Goal: Navigation & Orientation: Go to known website

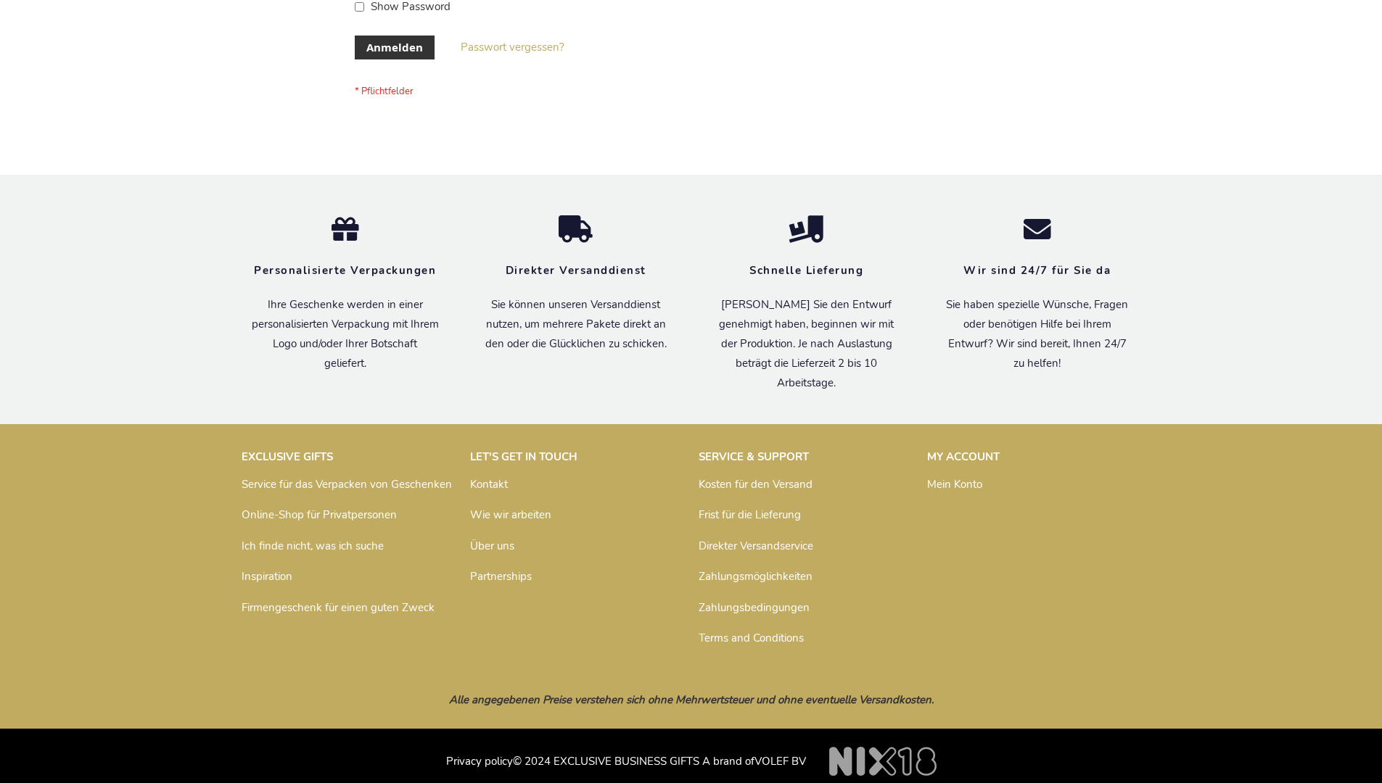
scroll to position [486, 0]
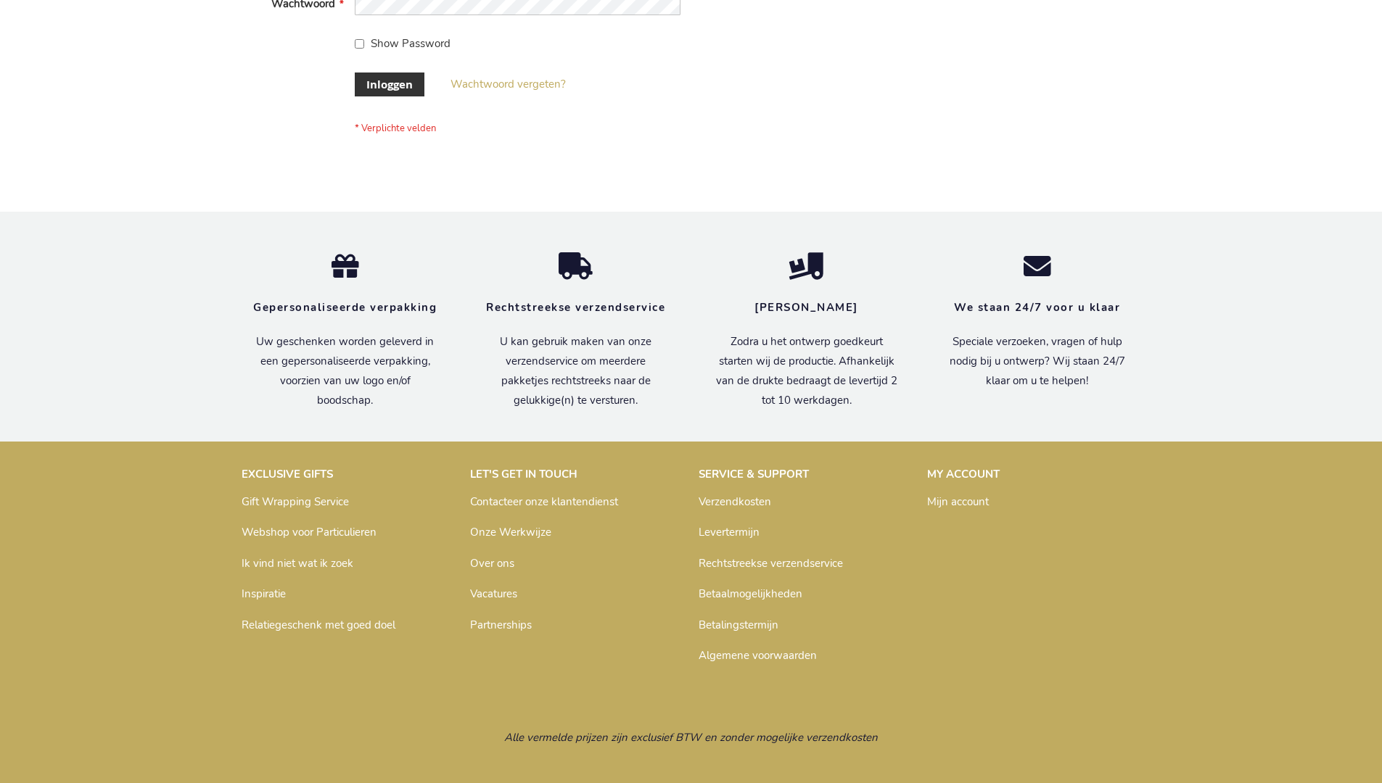
scroll to position [492, 0]
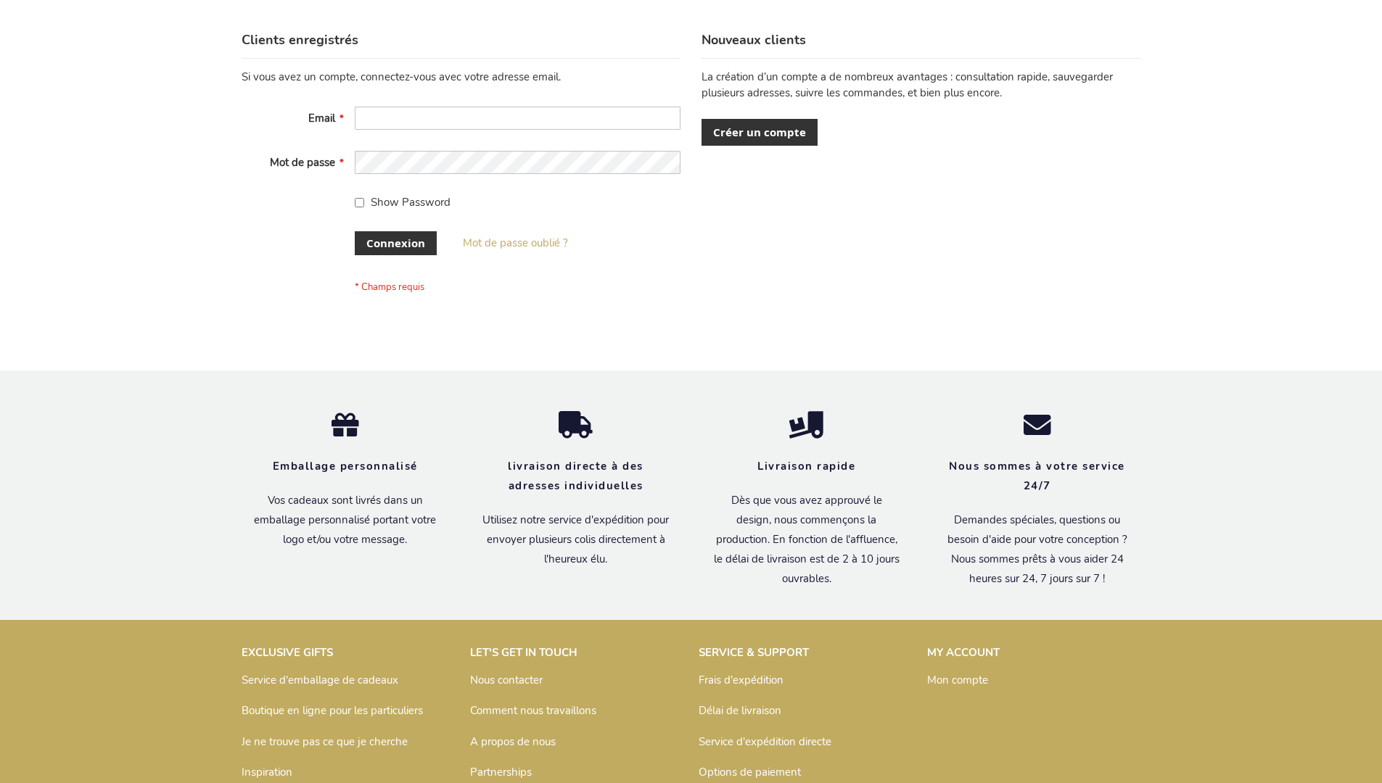
scroll to position [500, 0]
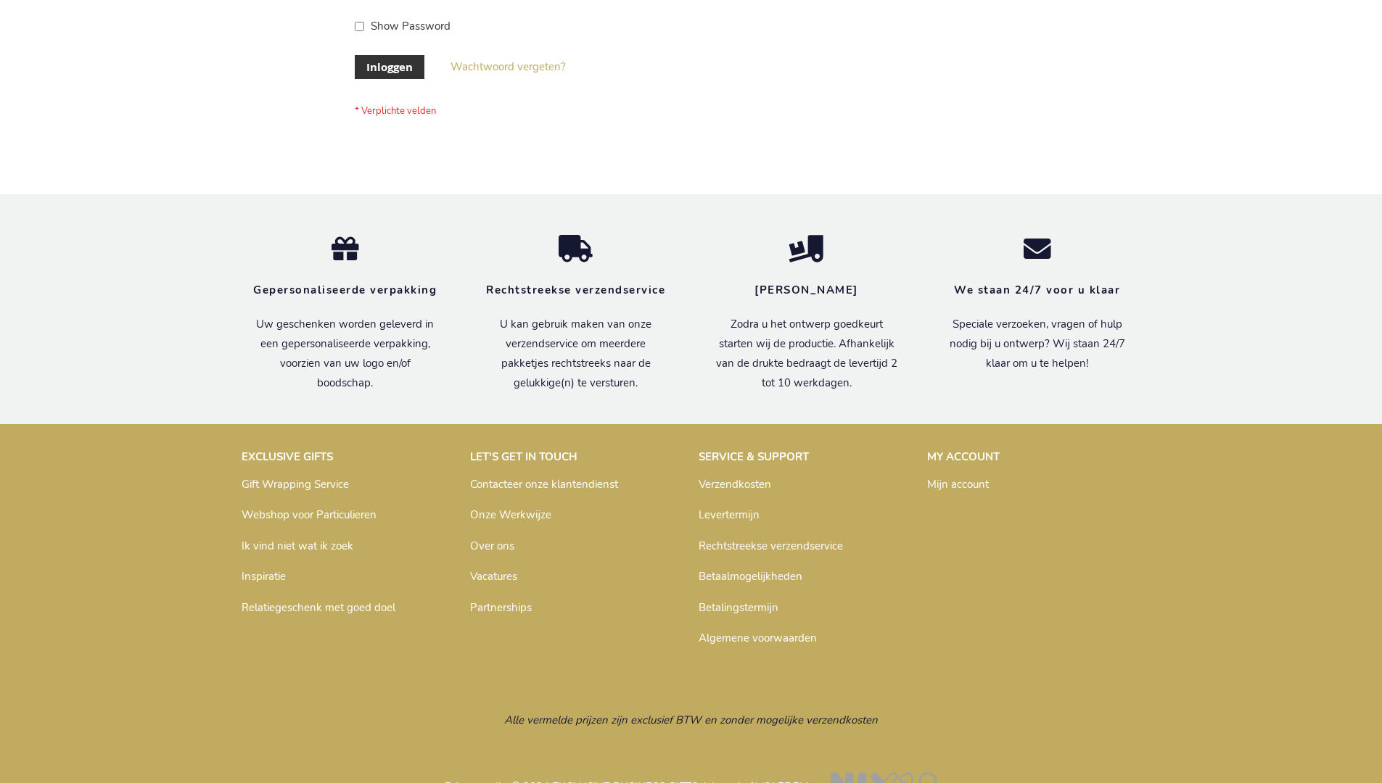
scroll to position [492, 0]
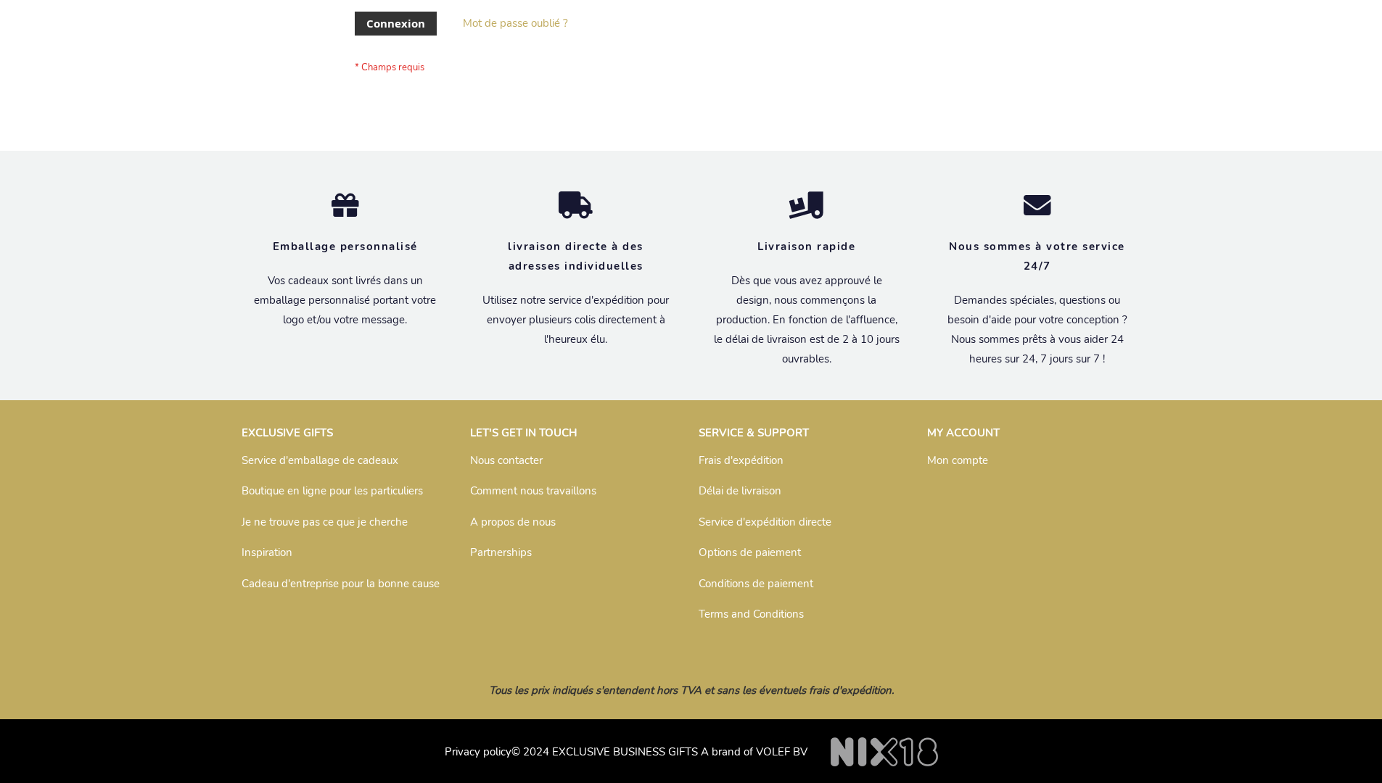
scroll to position [500, 0]
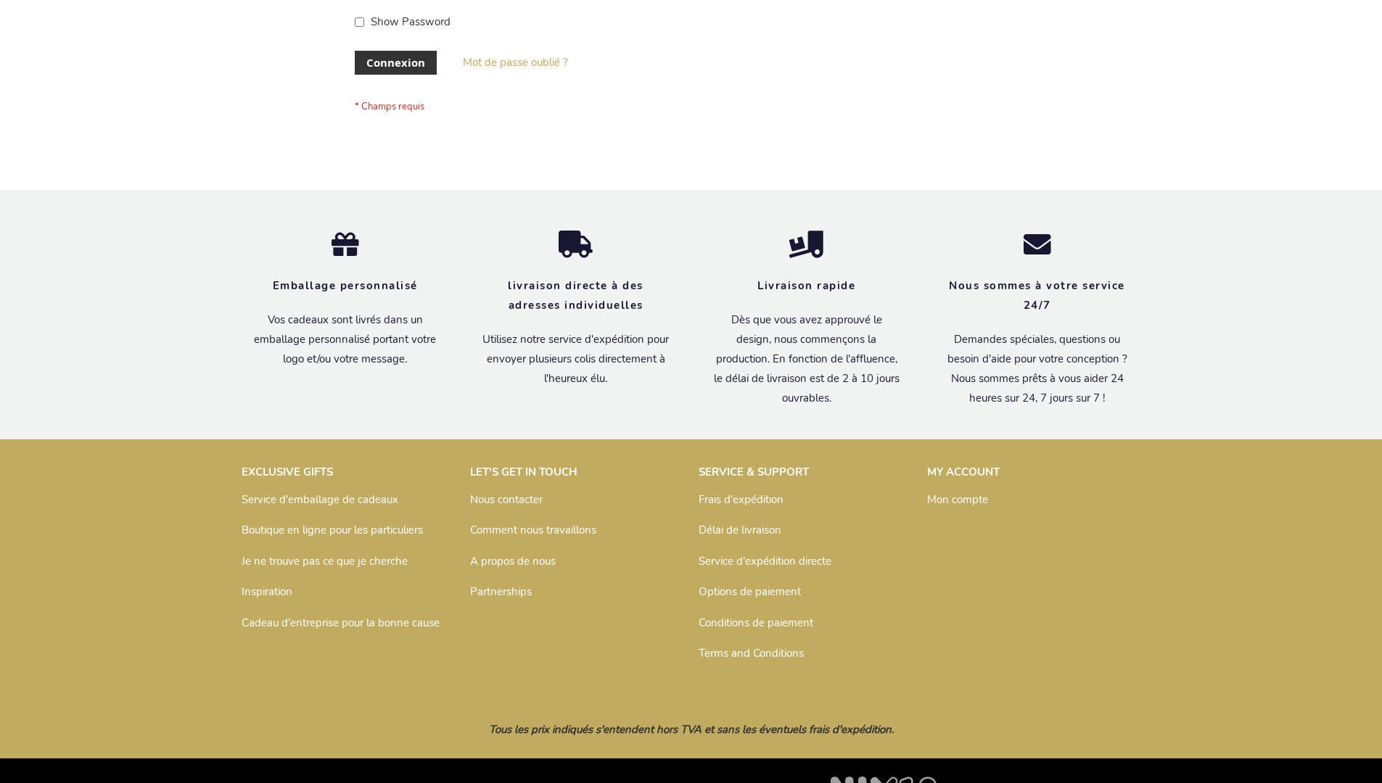
scroll to position [500, 0]
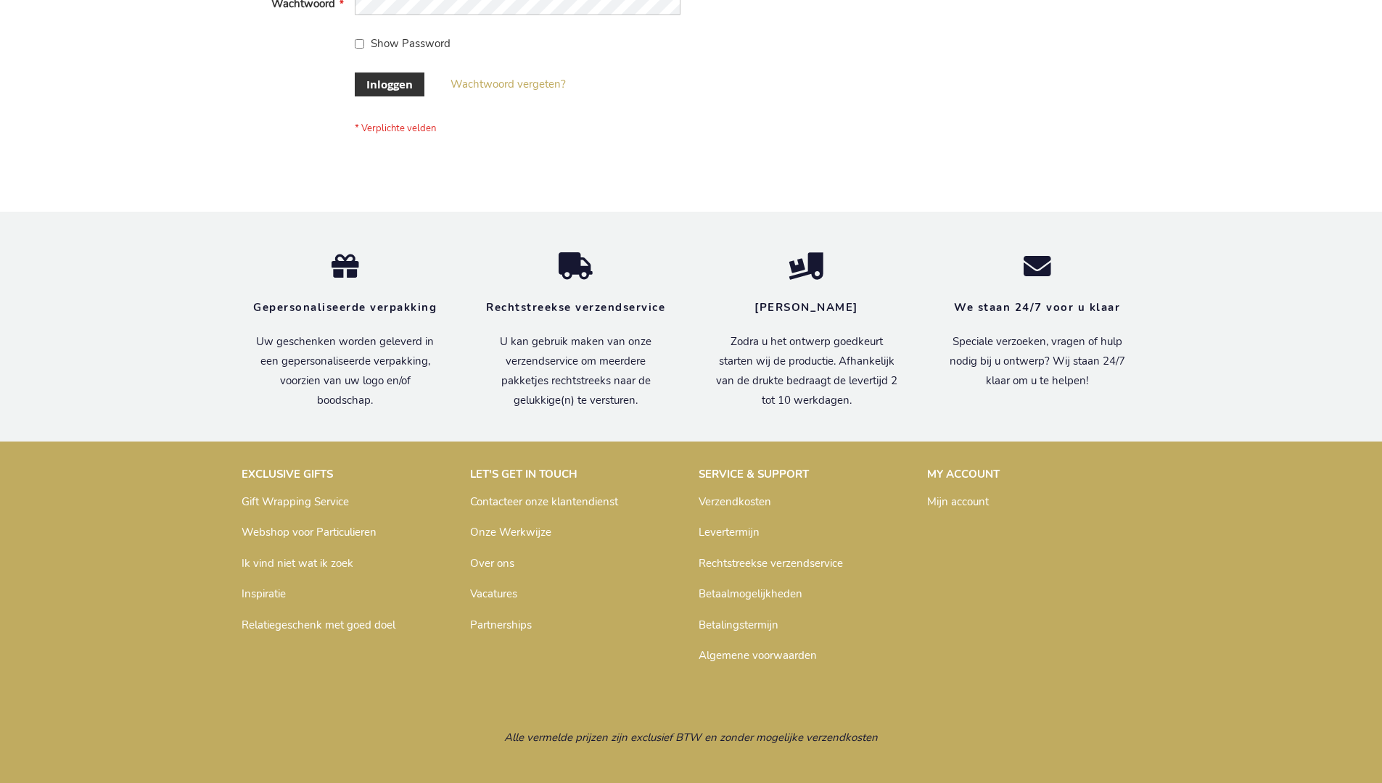
scroll to position [492, 0]
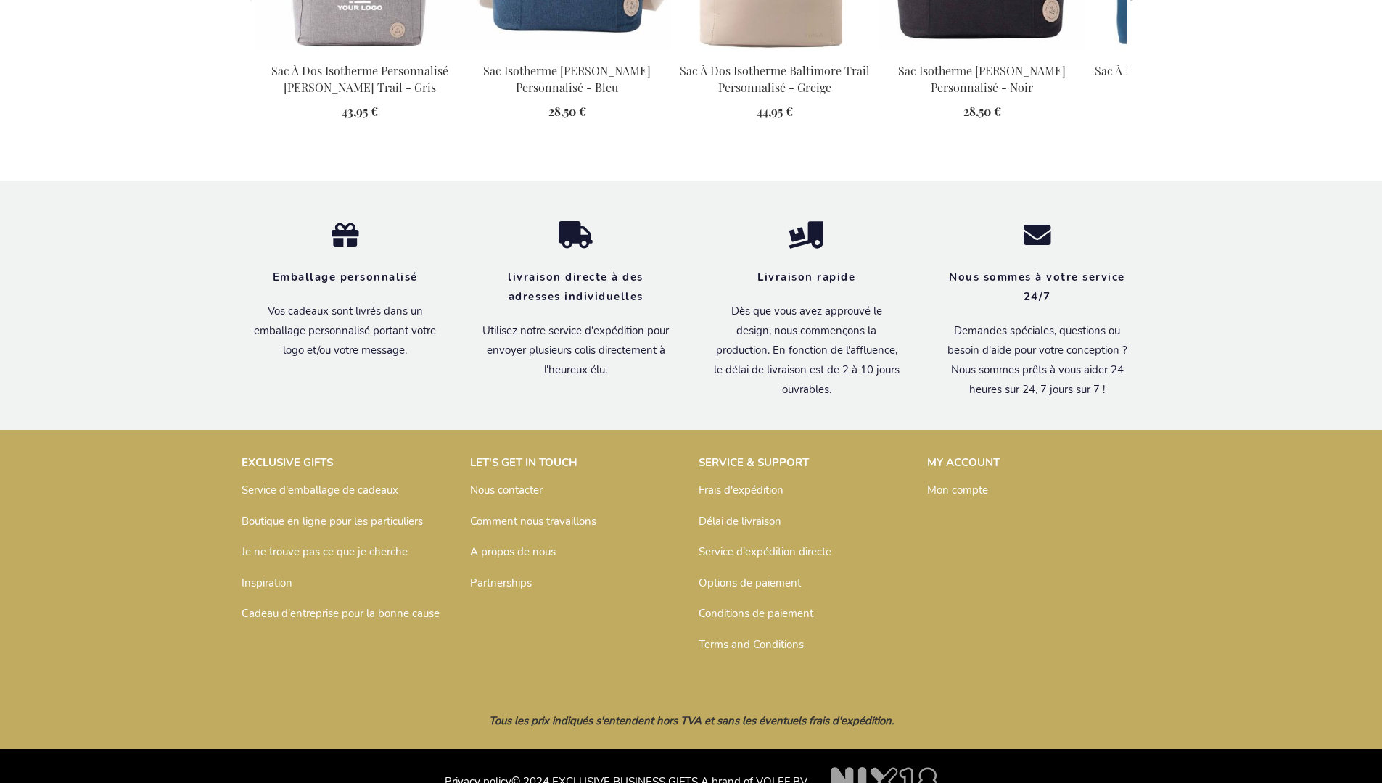
scroll to position [1649, 0]
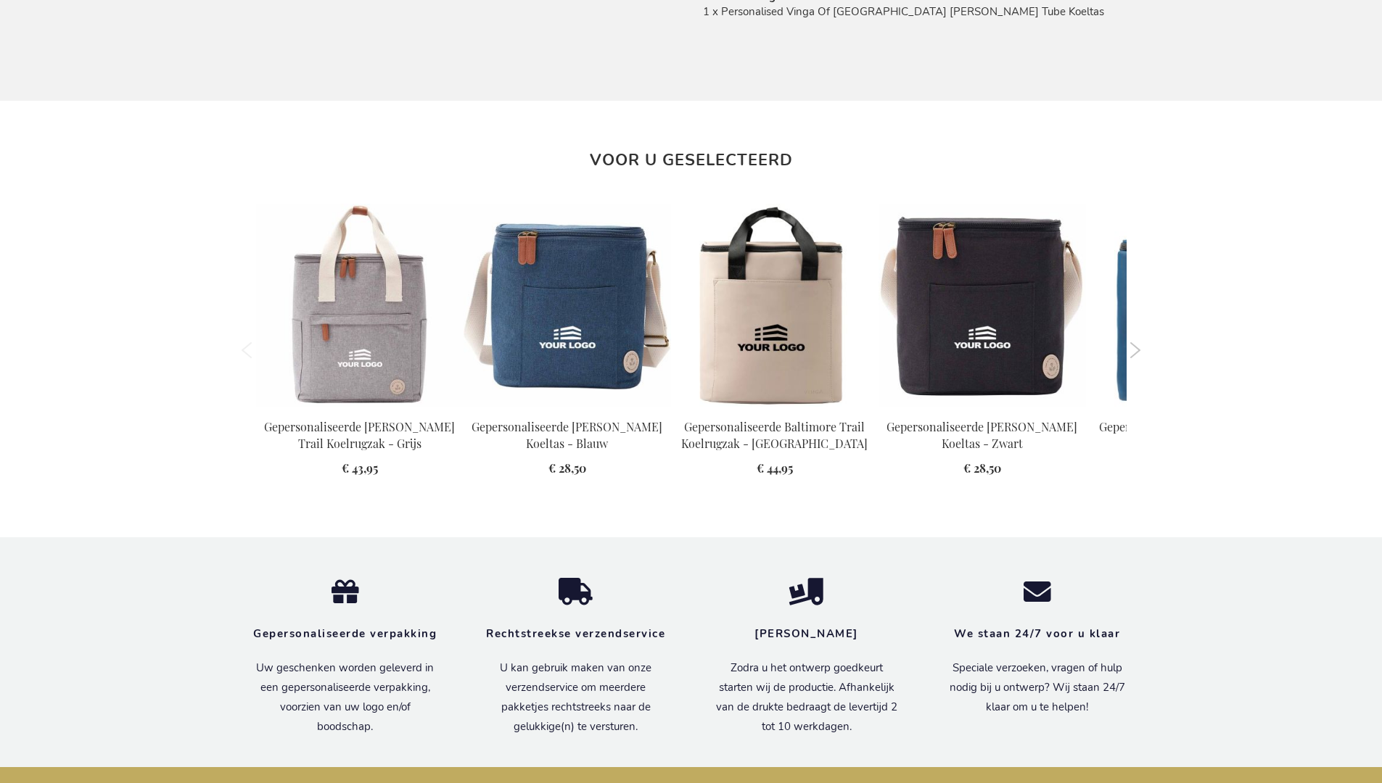
scroll to position [1641, 0]
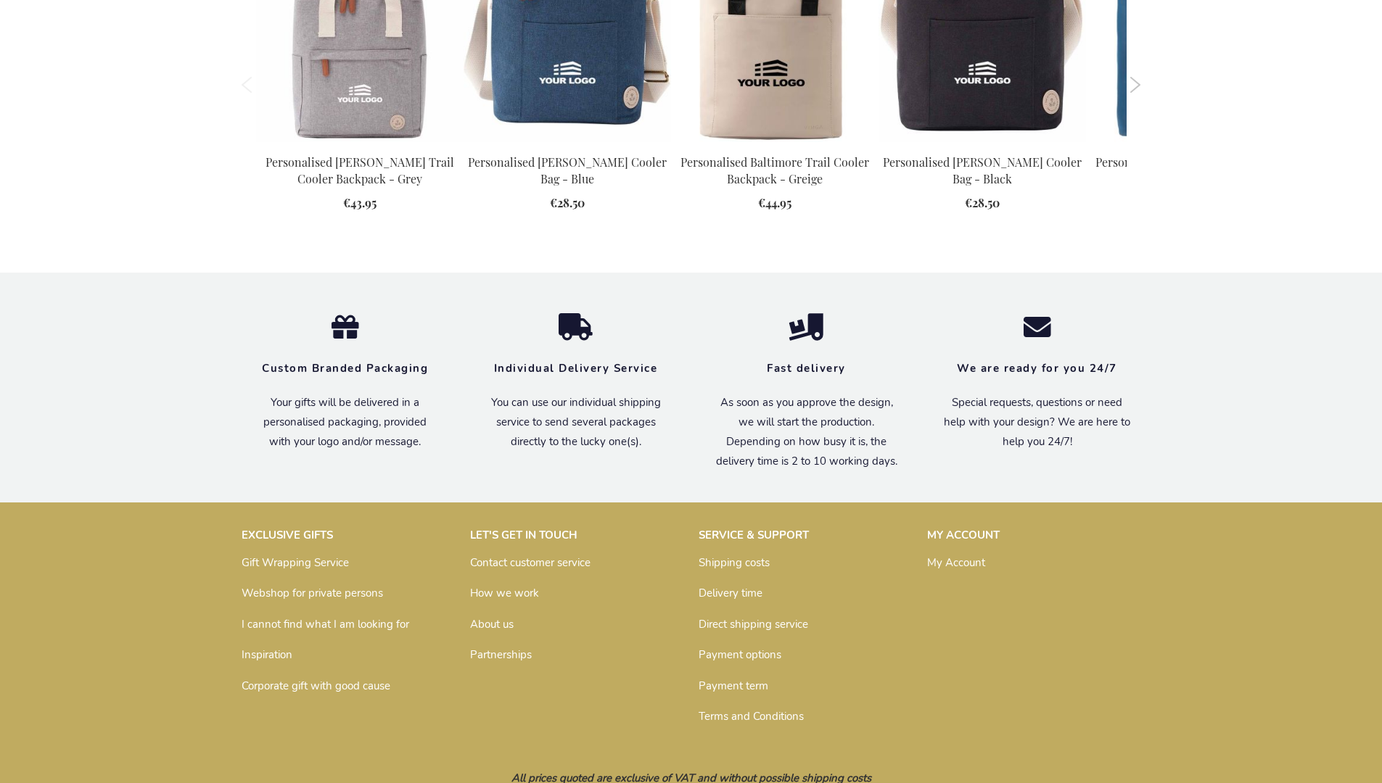
scroll to position [1599, 0]
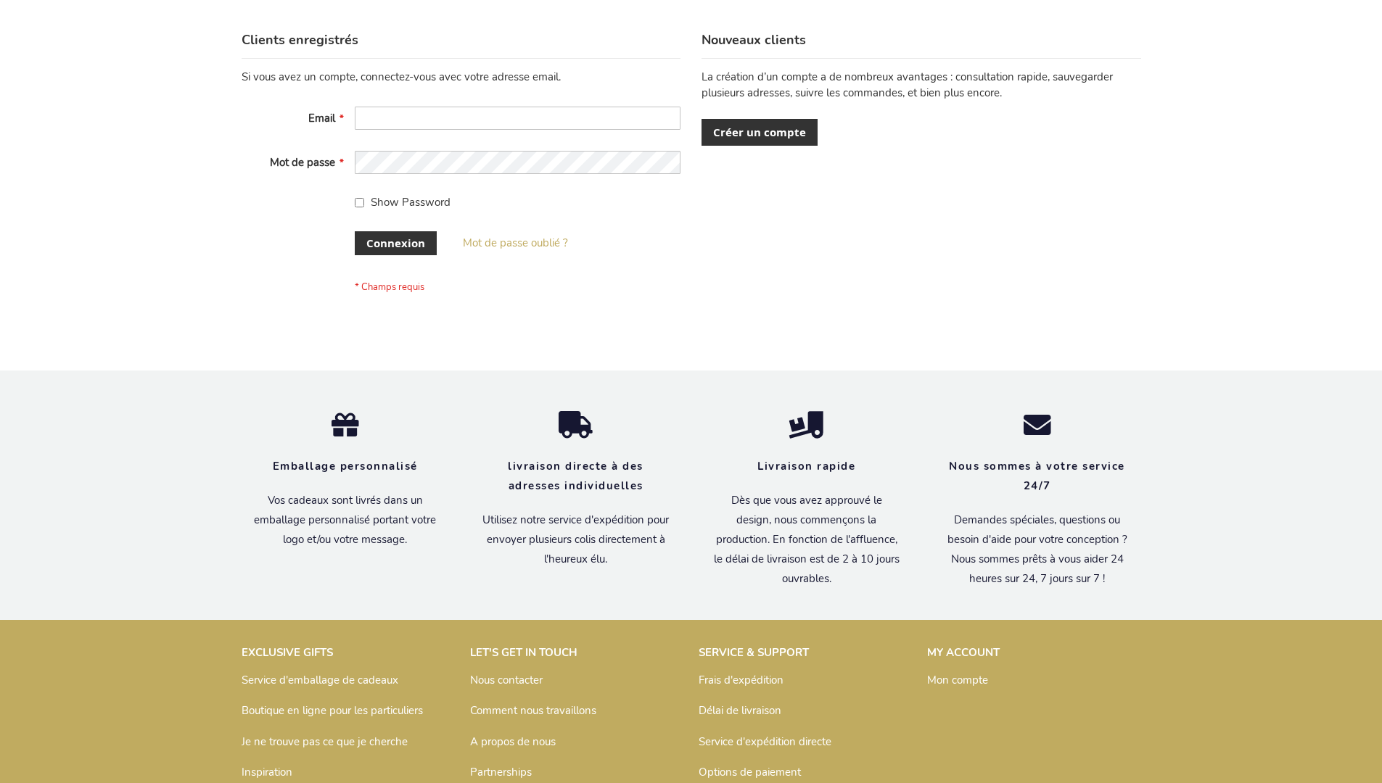
scroll to position [500, 0]
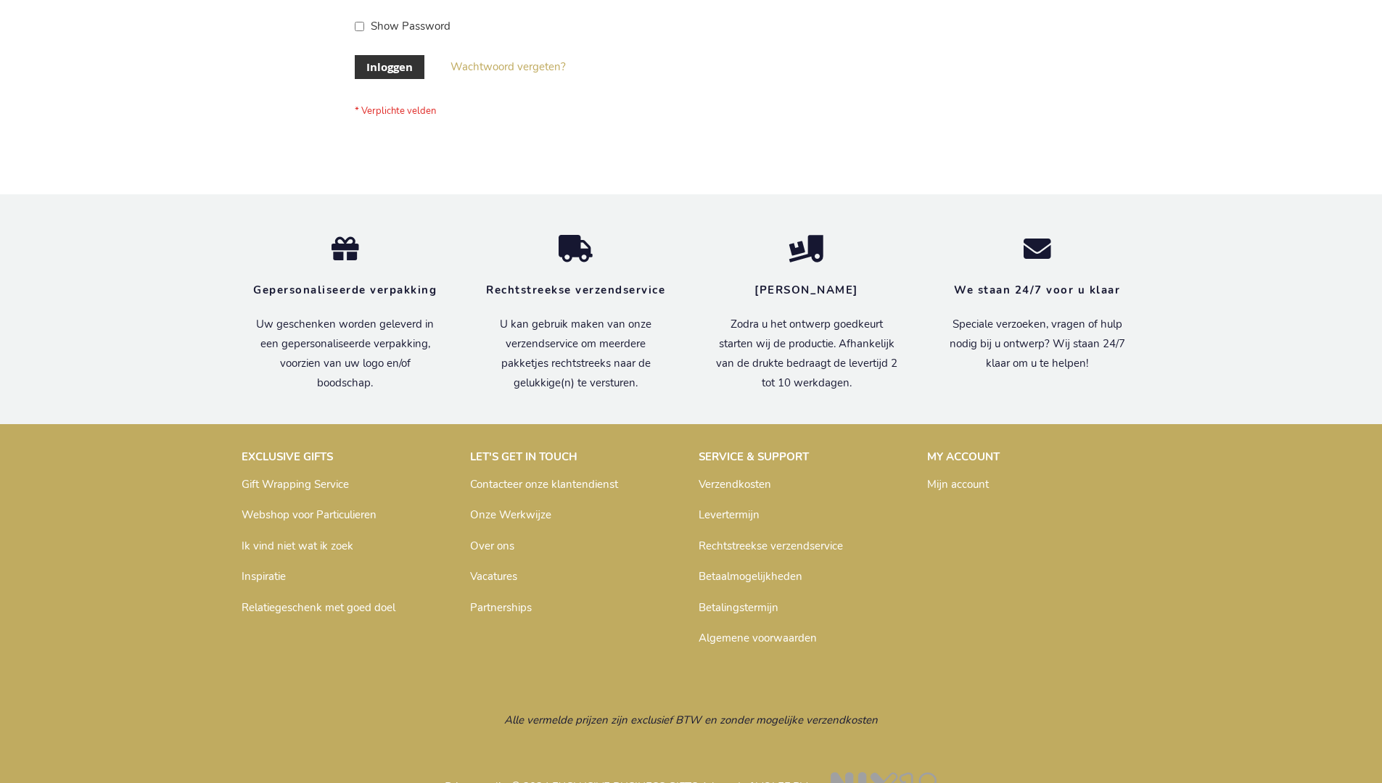
scroll to position [492, 0]
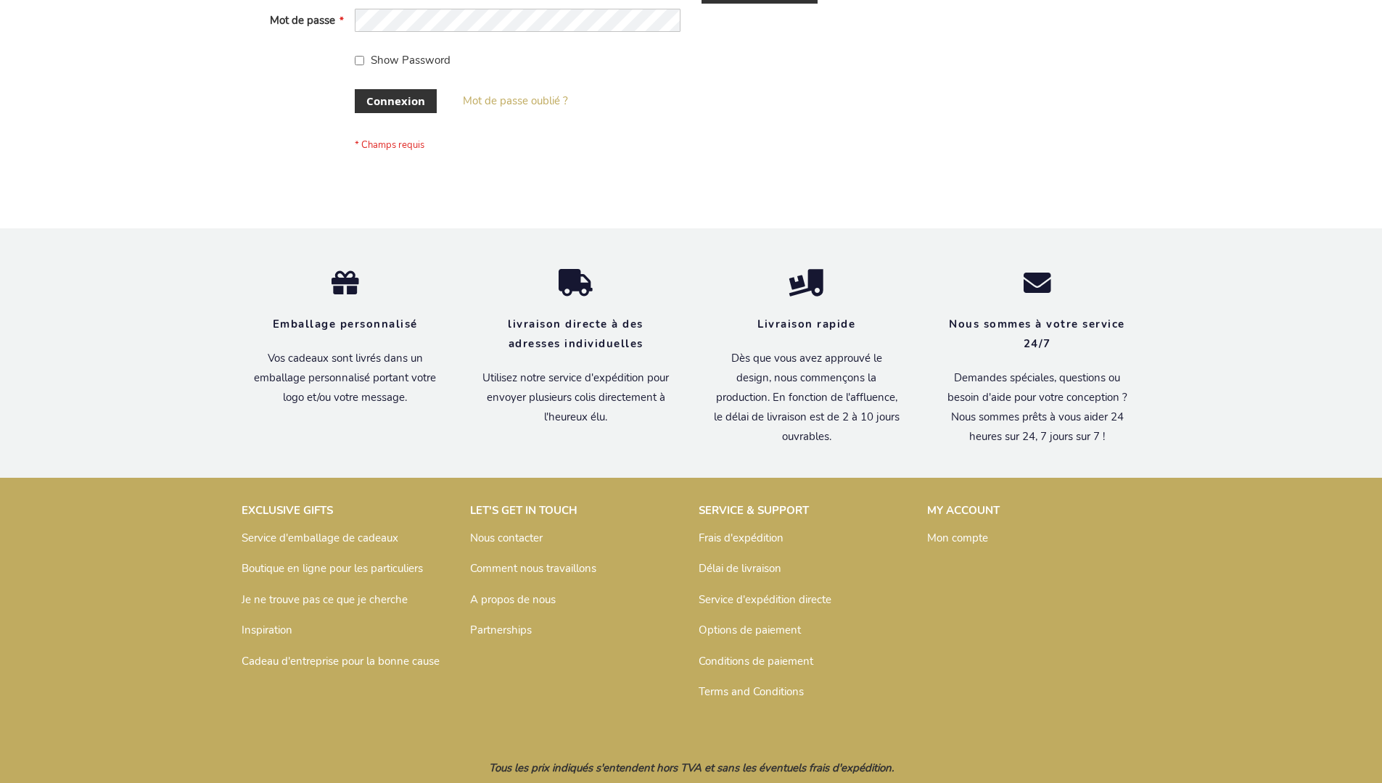
scroll to position [500, 0]
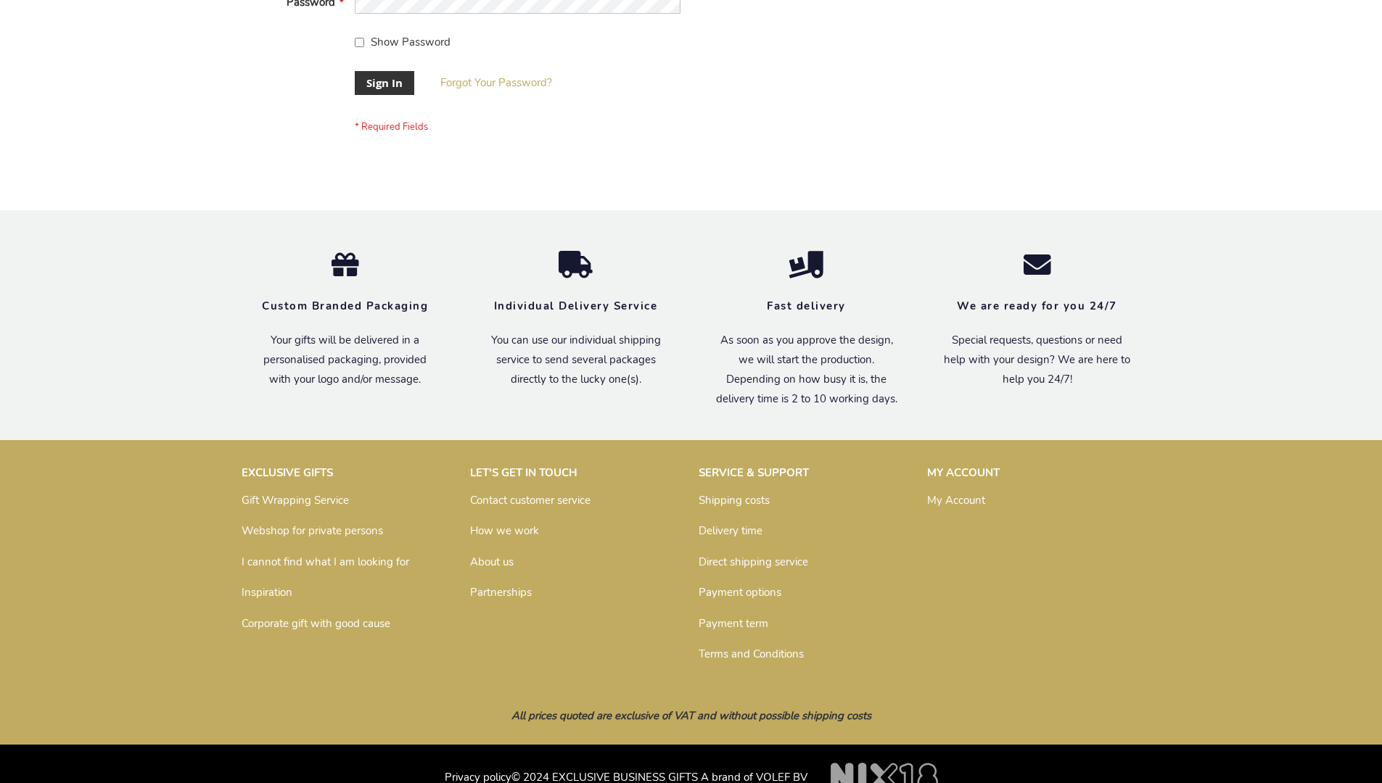
scroll to position [466, 0]
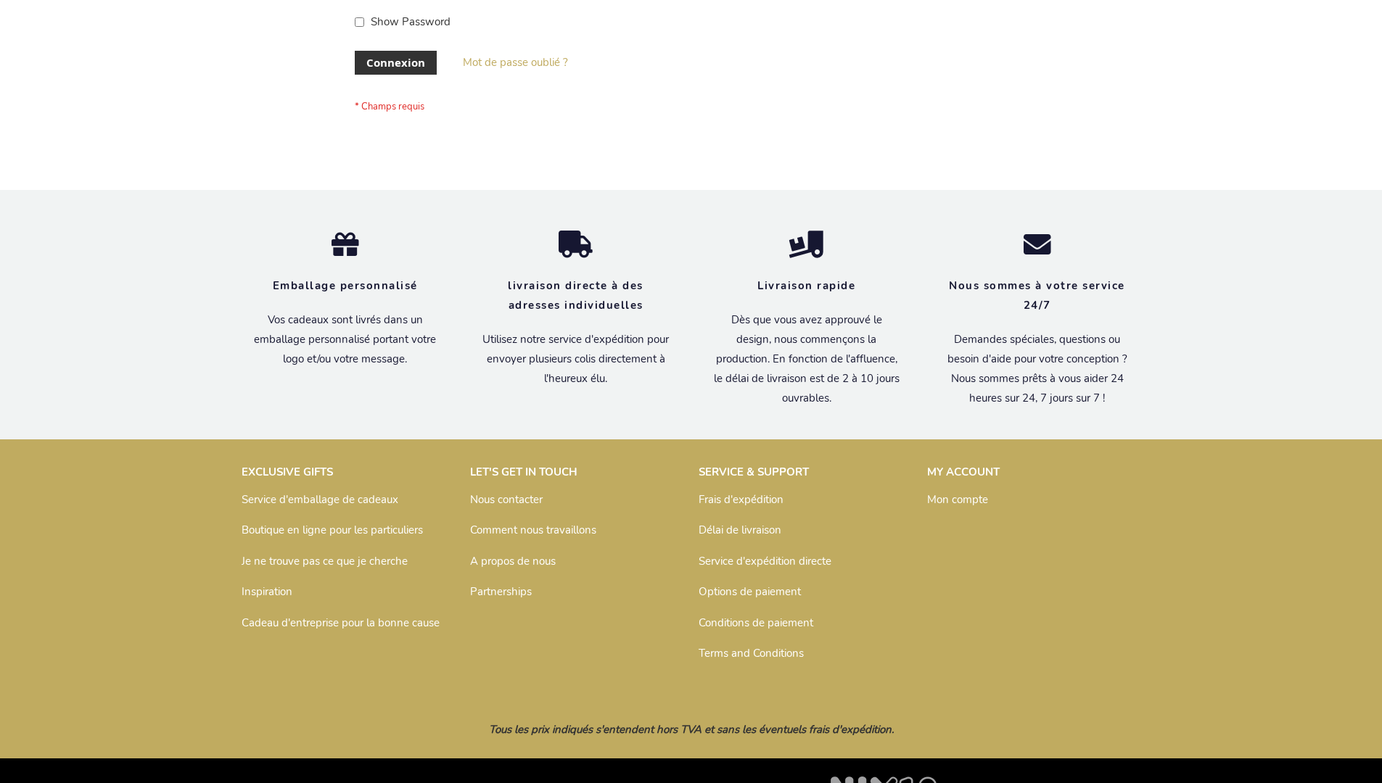
scroll to position [500, 0]
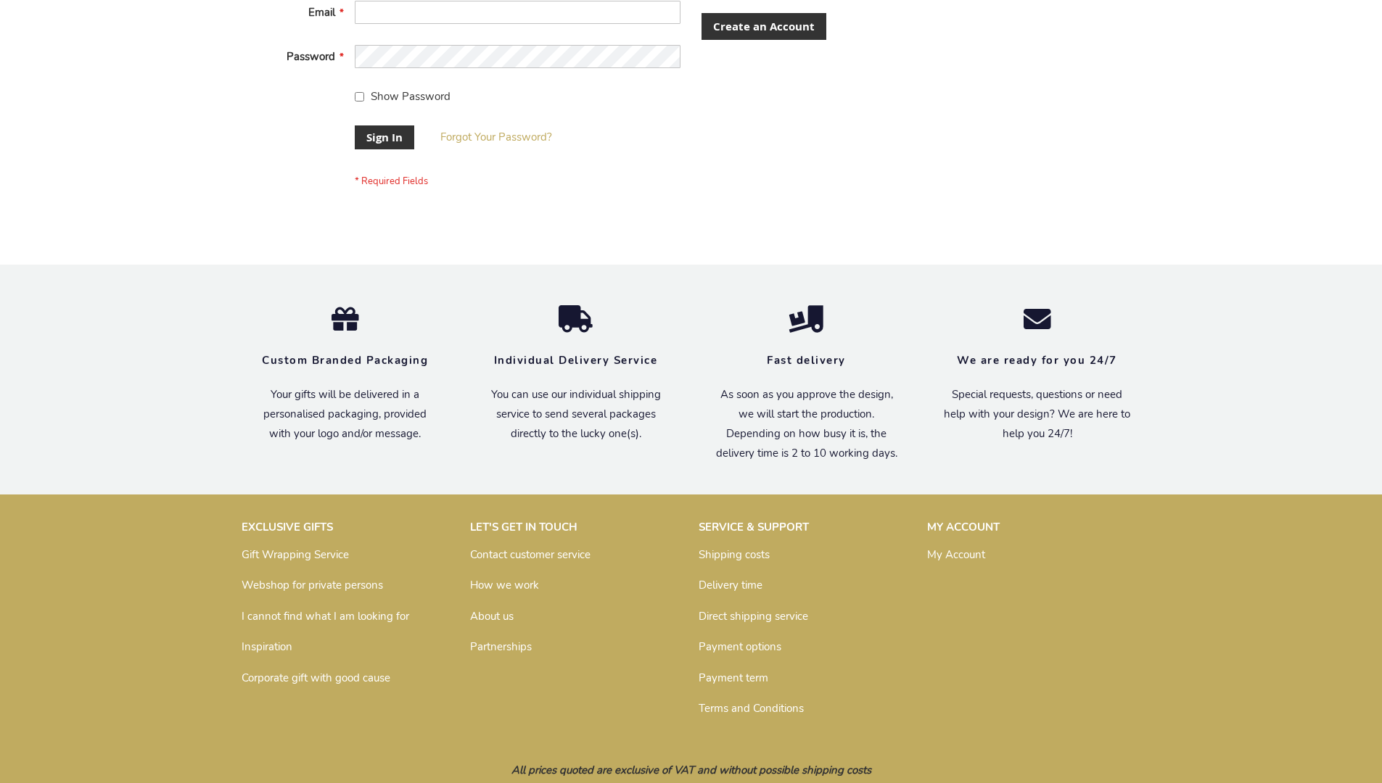
scroll to position [466, 0]
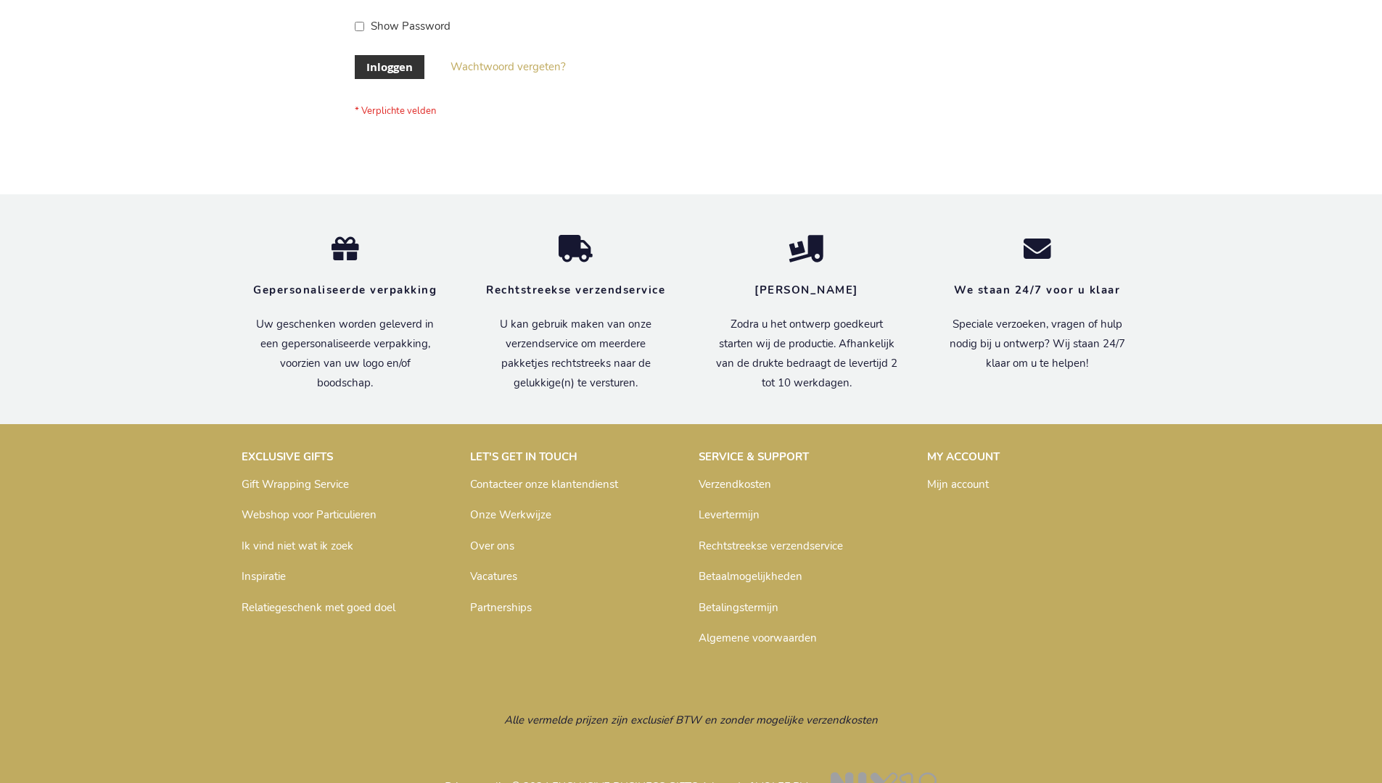
scroll to position [492, 0]
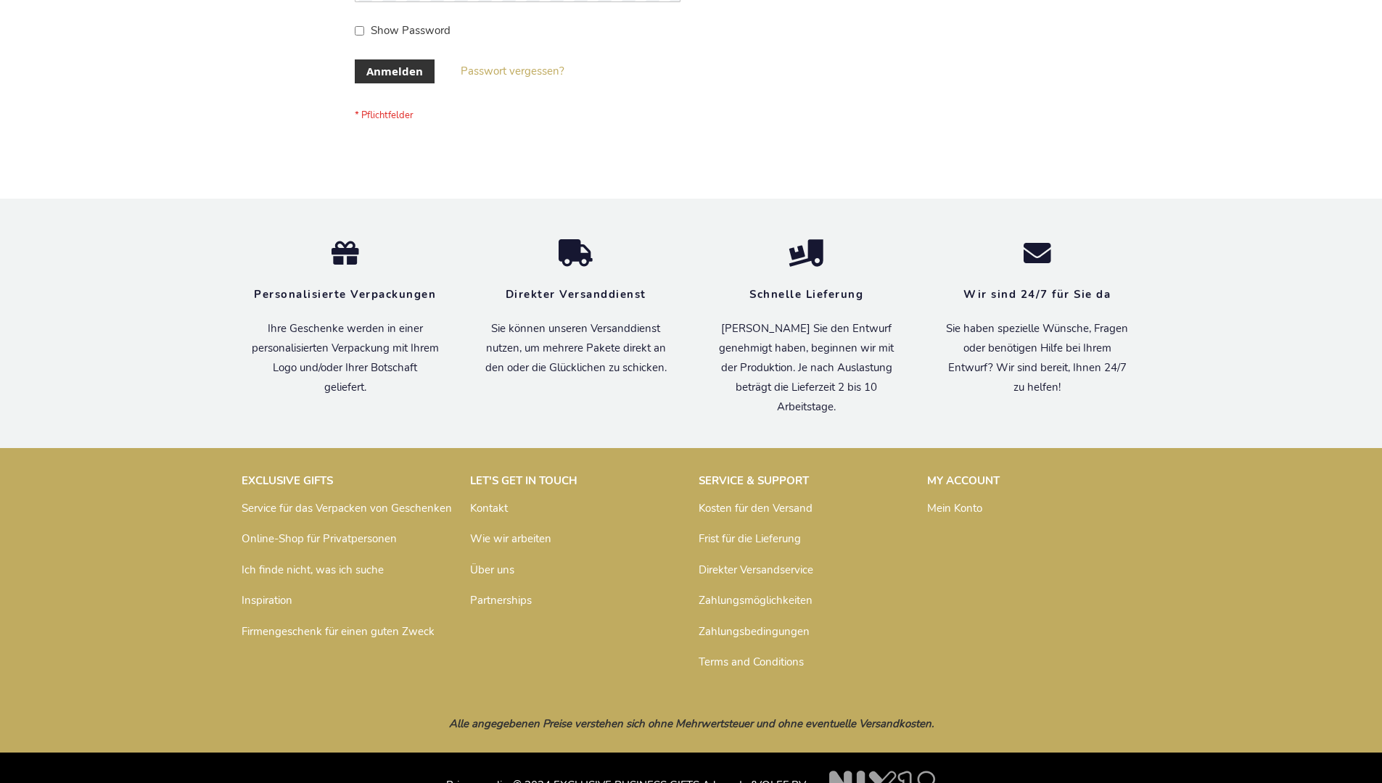
scroll to position [486, 0]
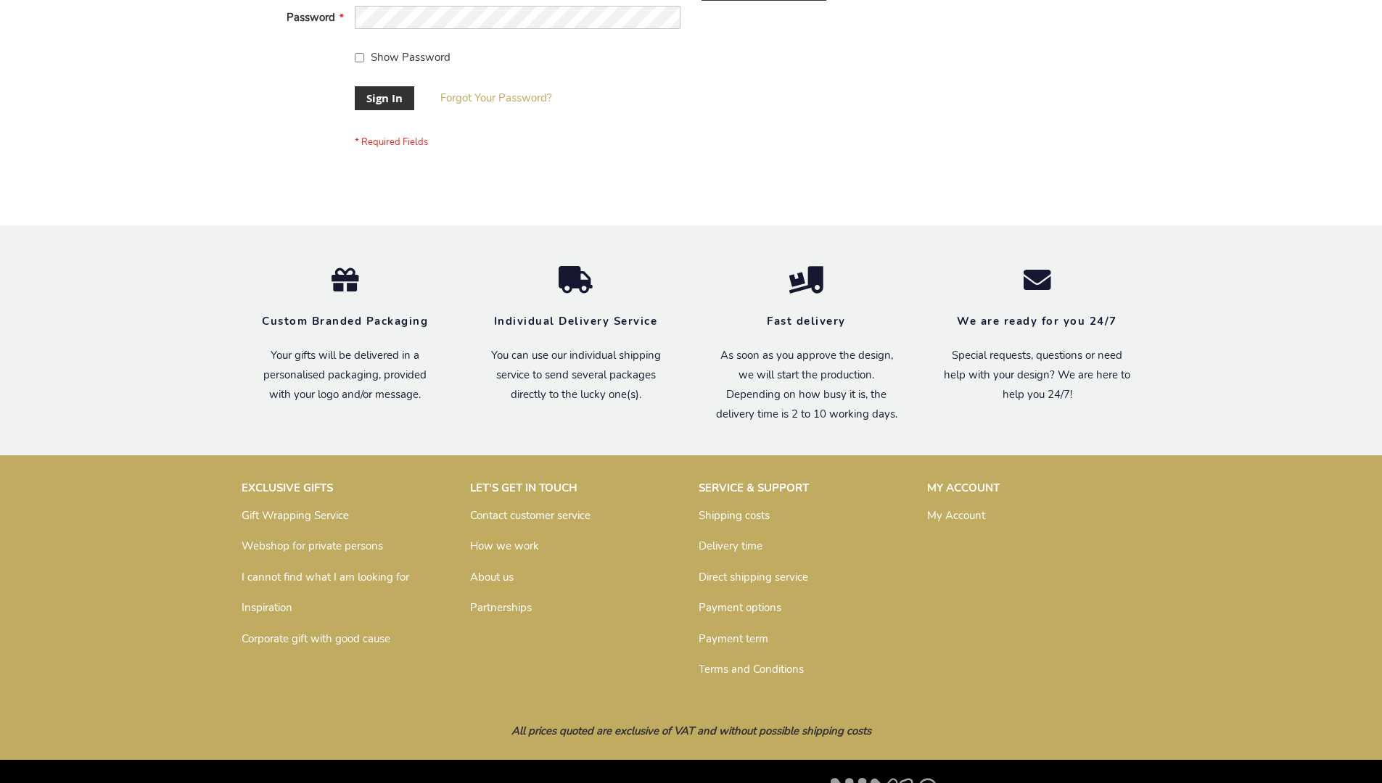
scroll to position [466, 0]
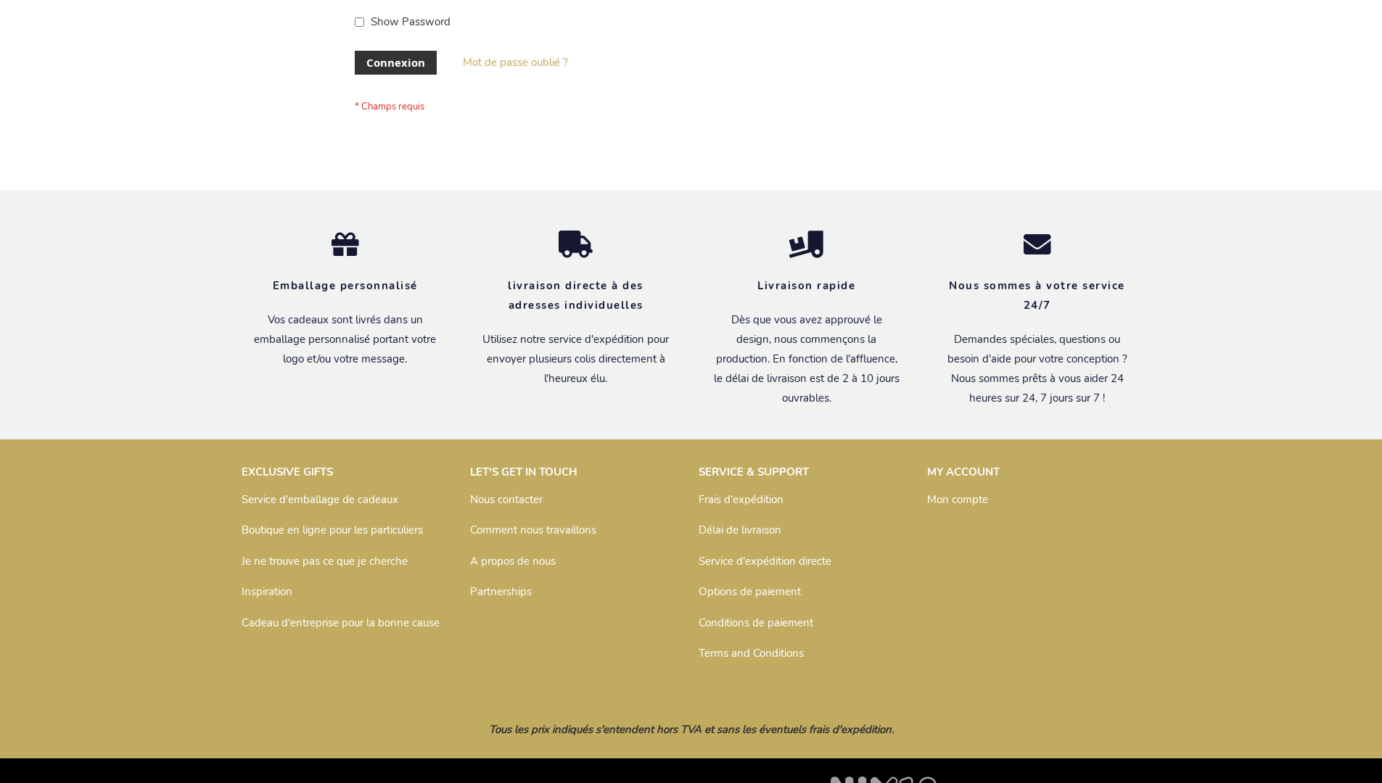
scroll to position [500, 0]
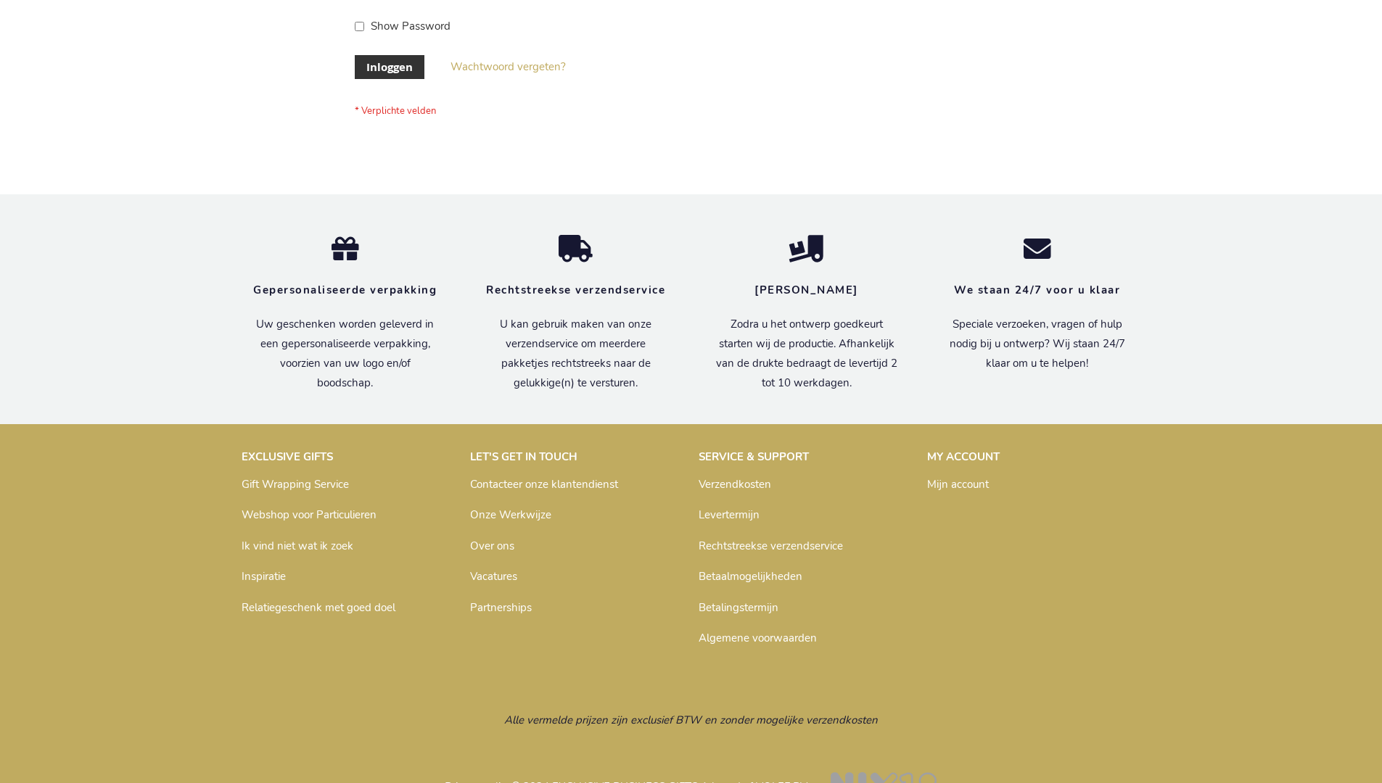
scroll to position [492, 0]
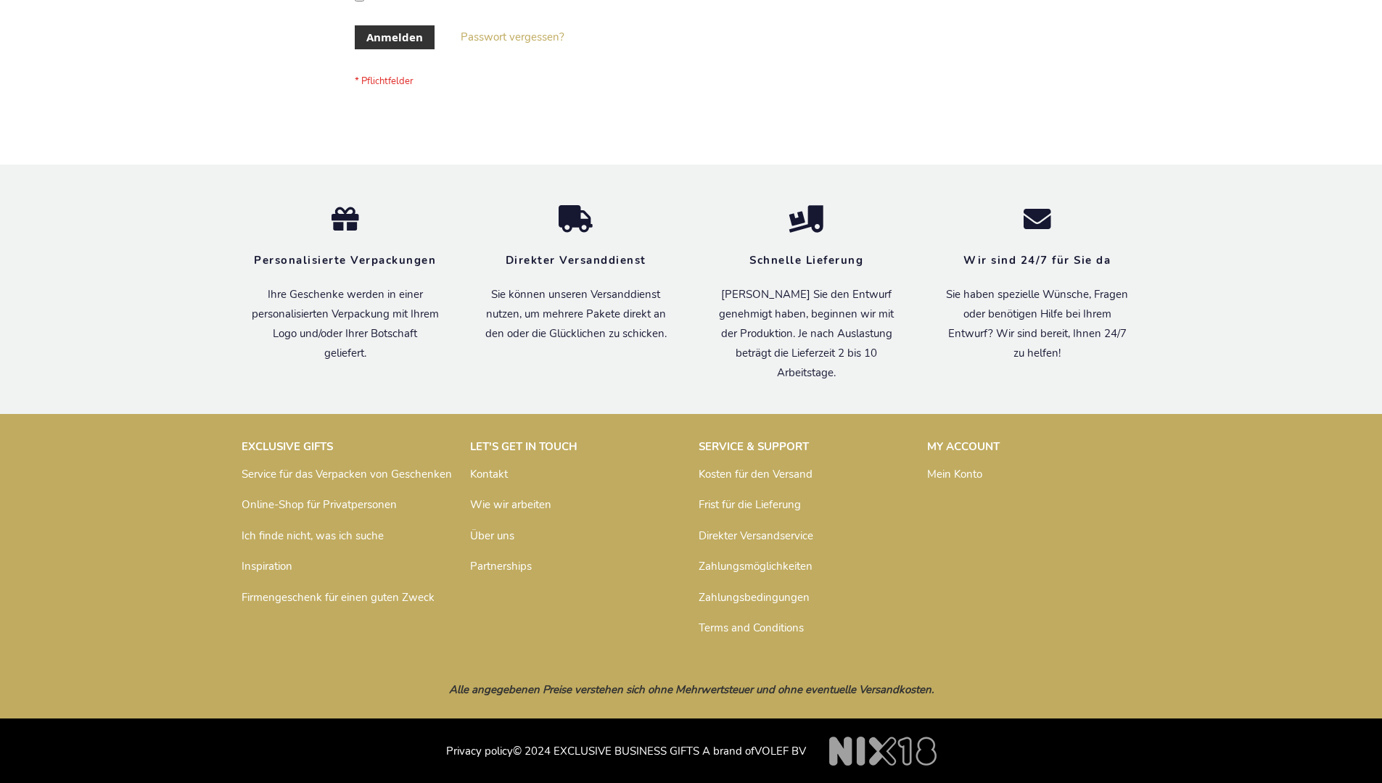
scroll to position [486, 0]
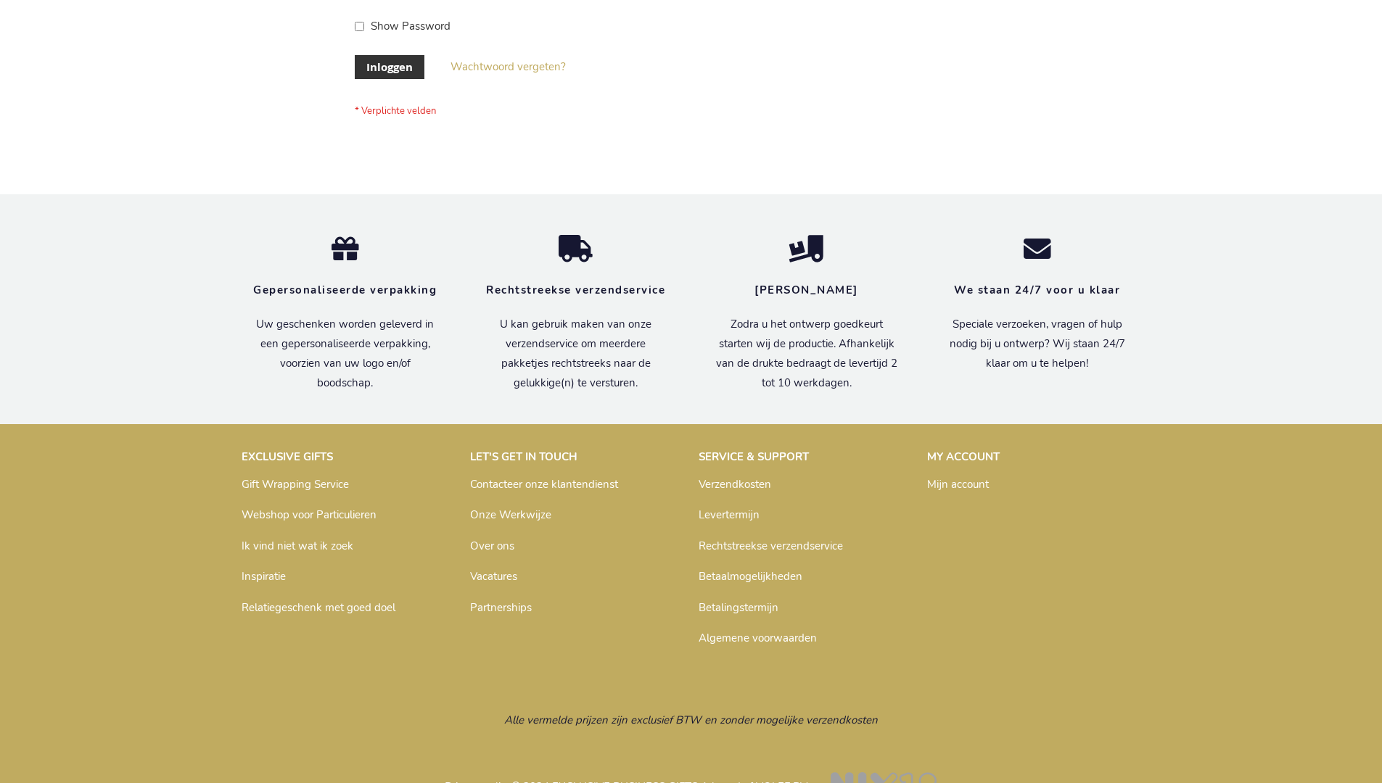
scroll to position [492, 0]
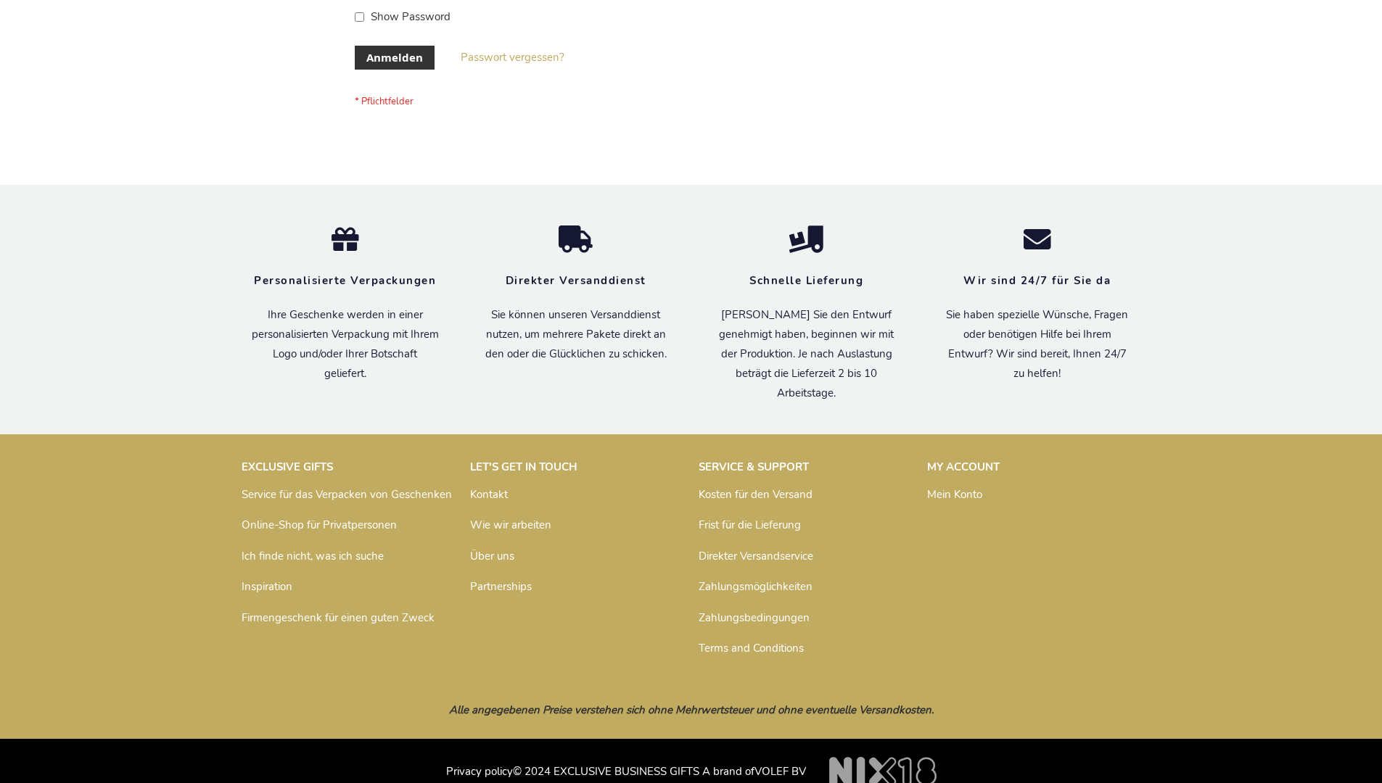
scroll to position [486, 0]
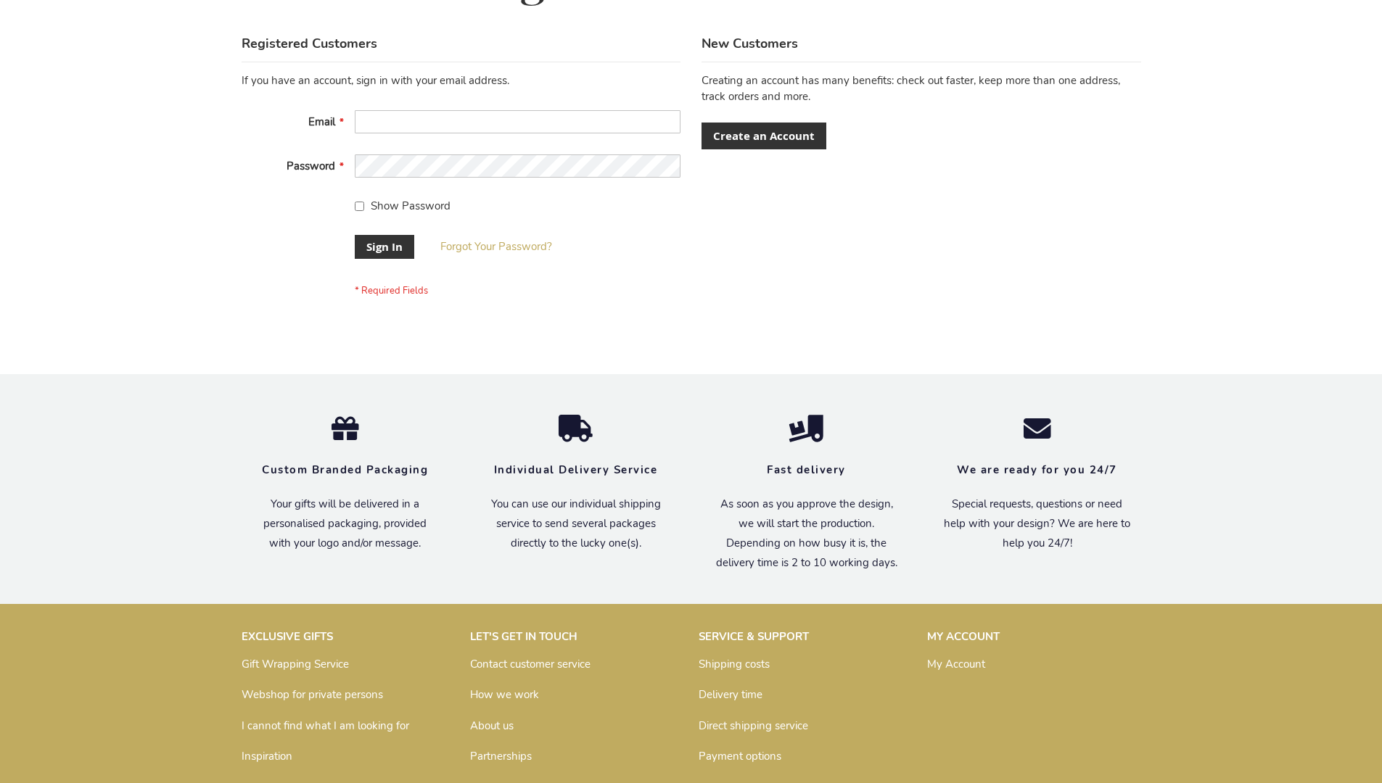
scroll to position [466, 0]
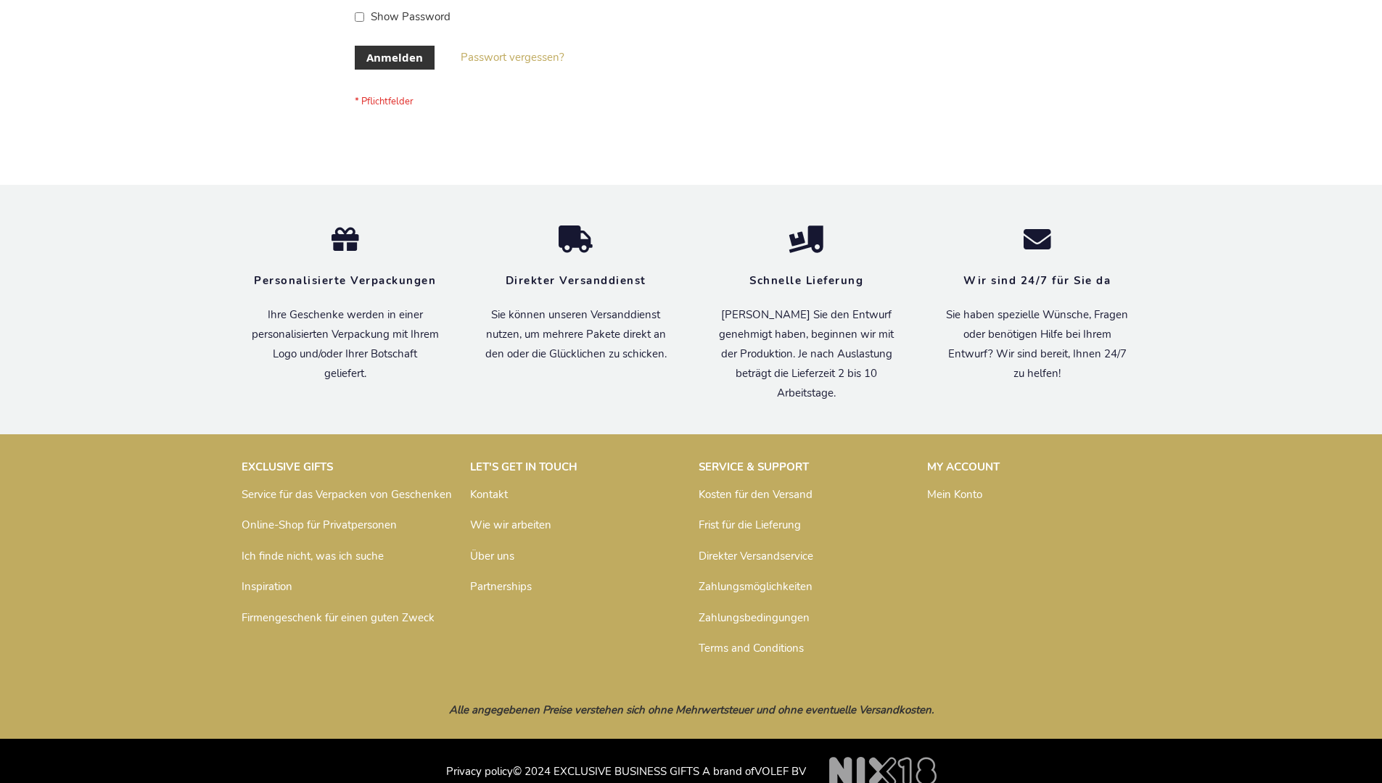
scroll to position [486, 0]
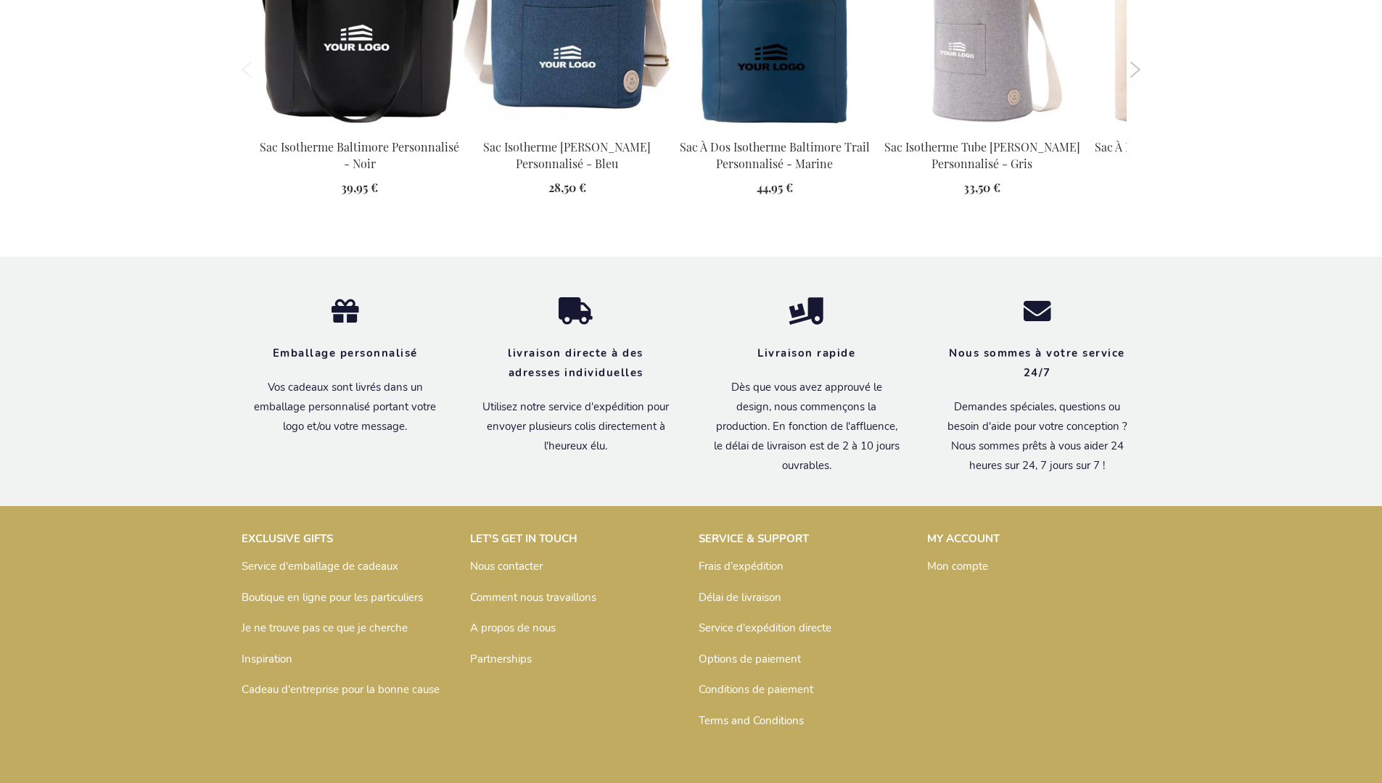
scroll to position [1649, 0]
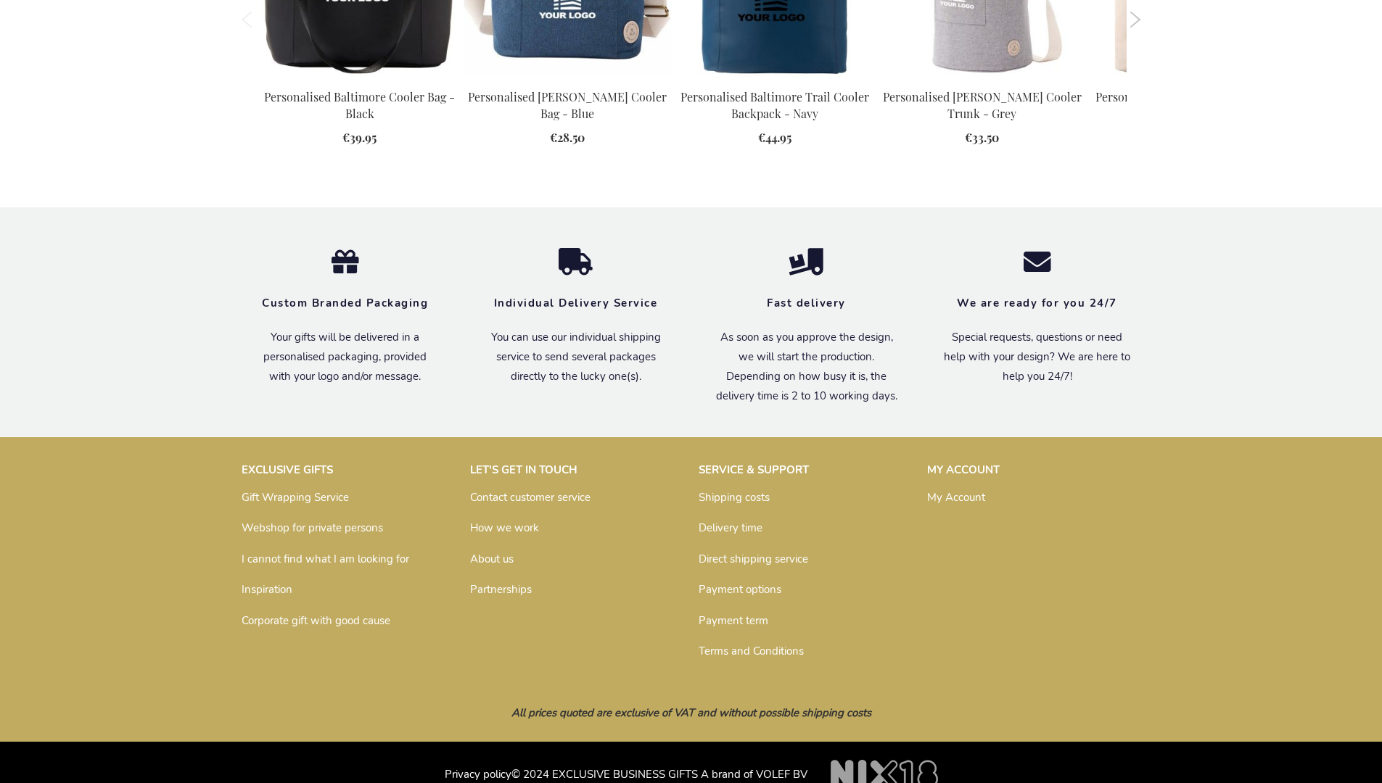
scroll to position [1599, 0]
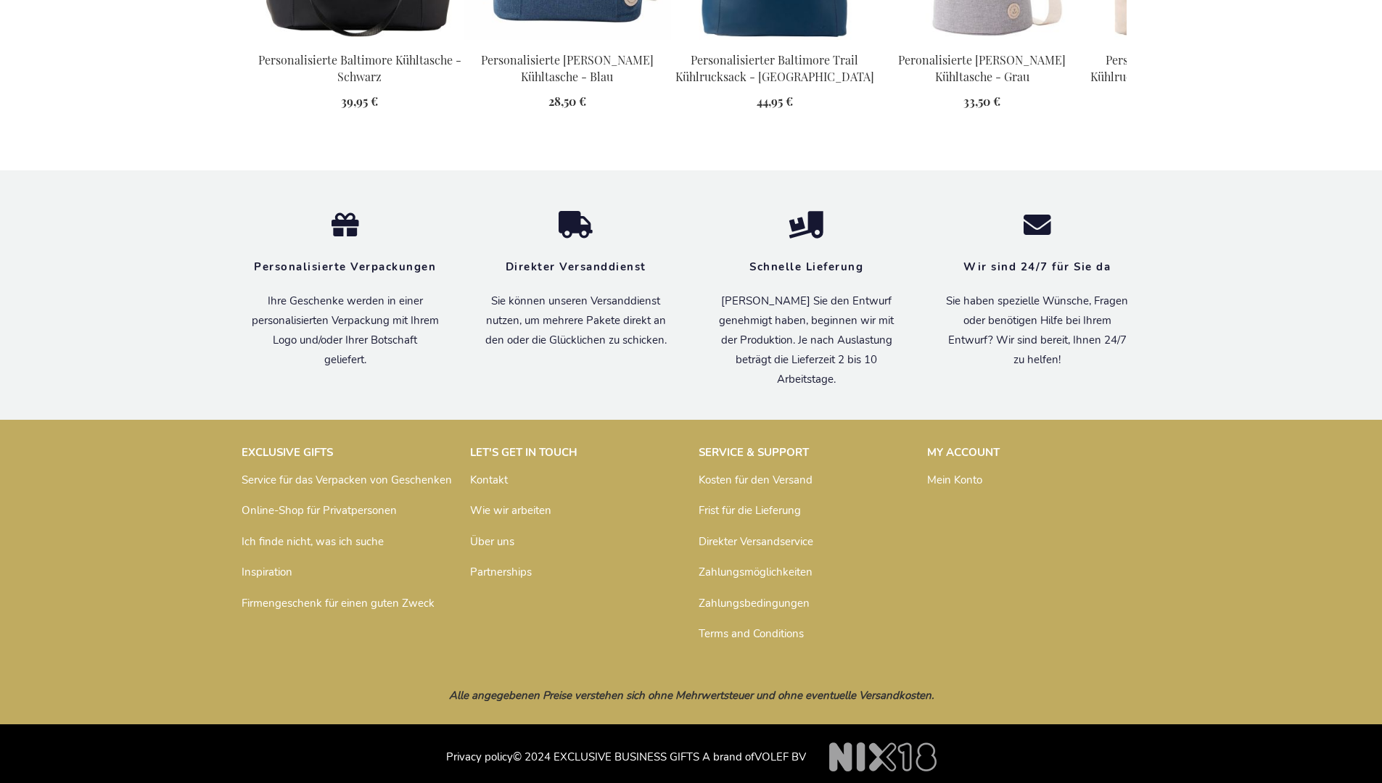
scroll to position [1635, 0]
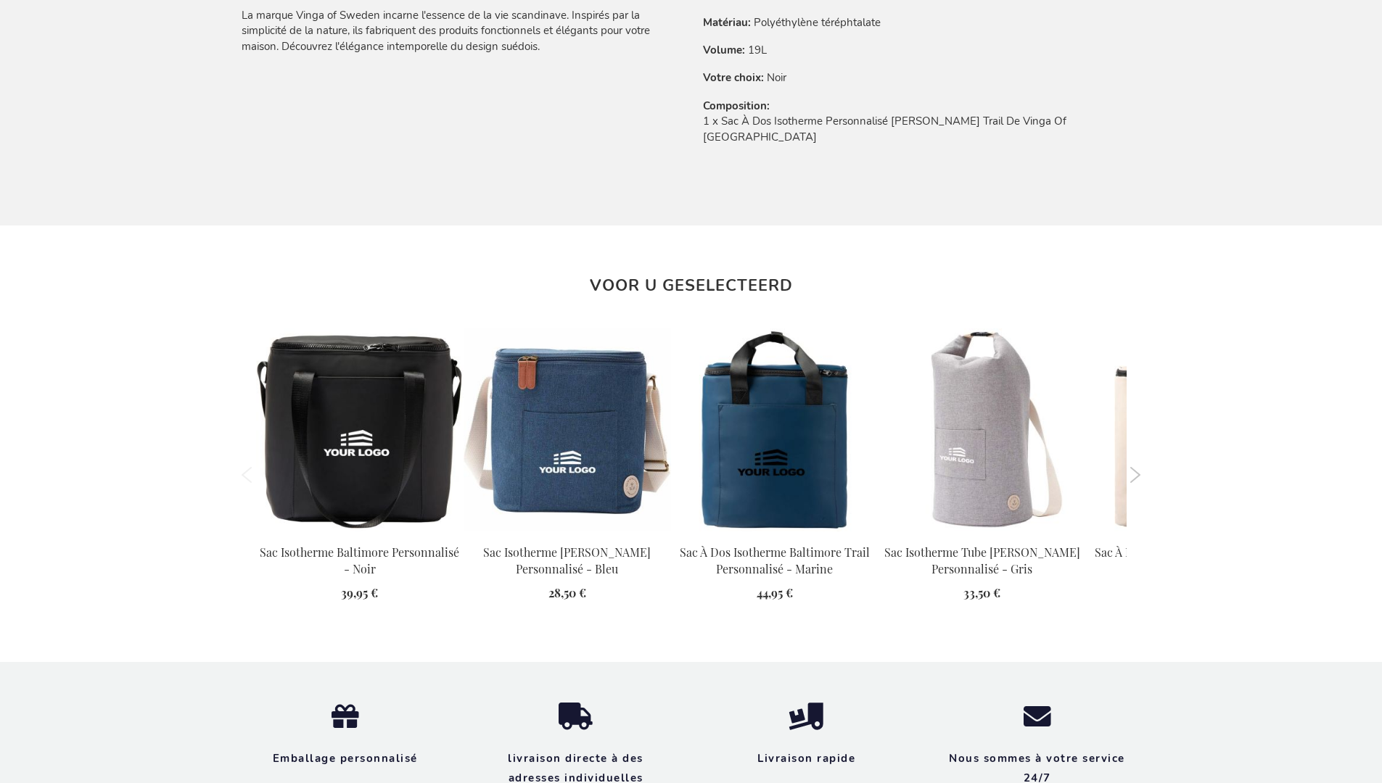
scroll to position [1649, 0]
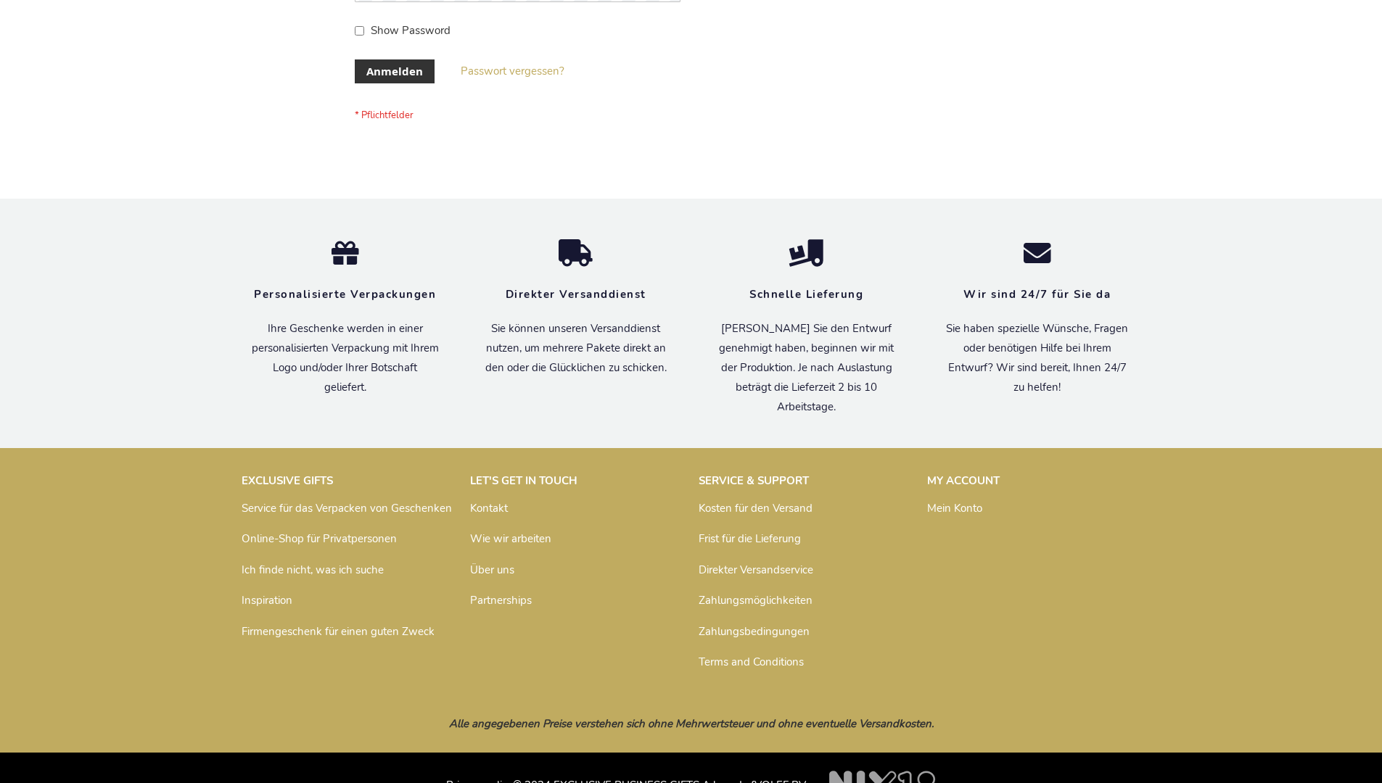
scroll to position [486, 0]
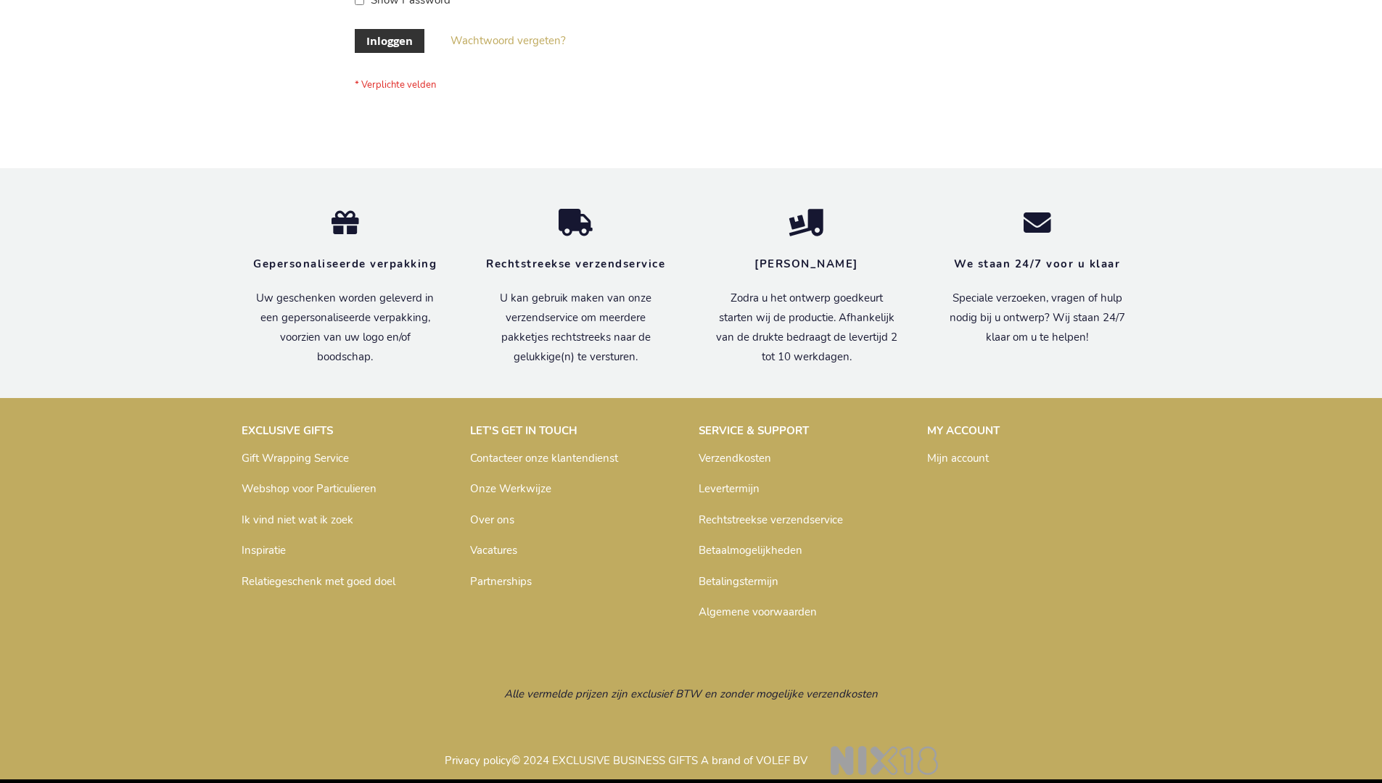
scroll to position [482, 0]
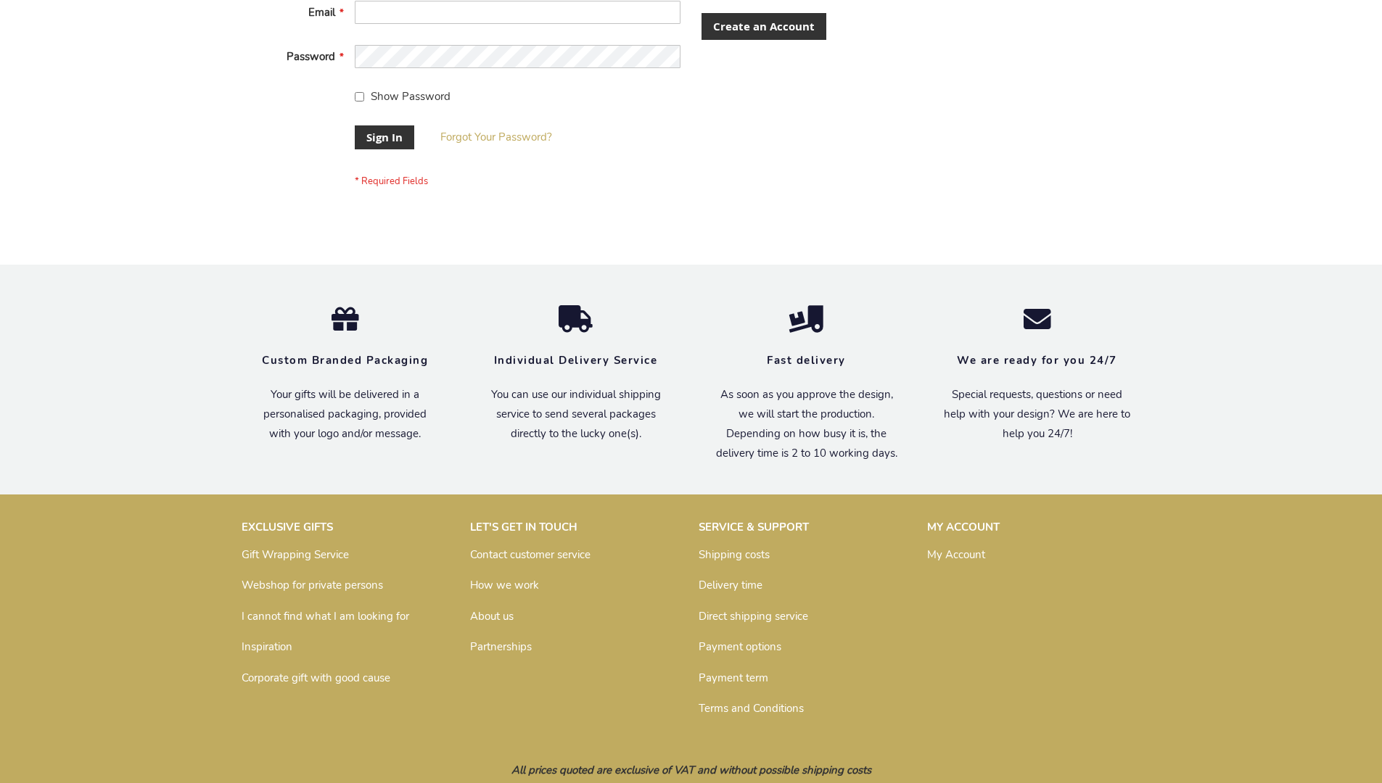
scroll to position [466, 0]
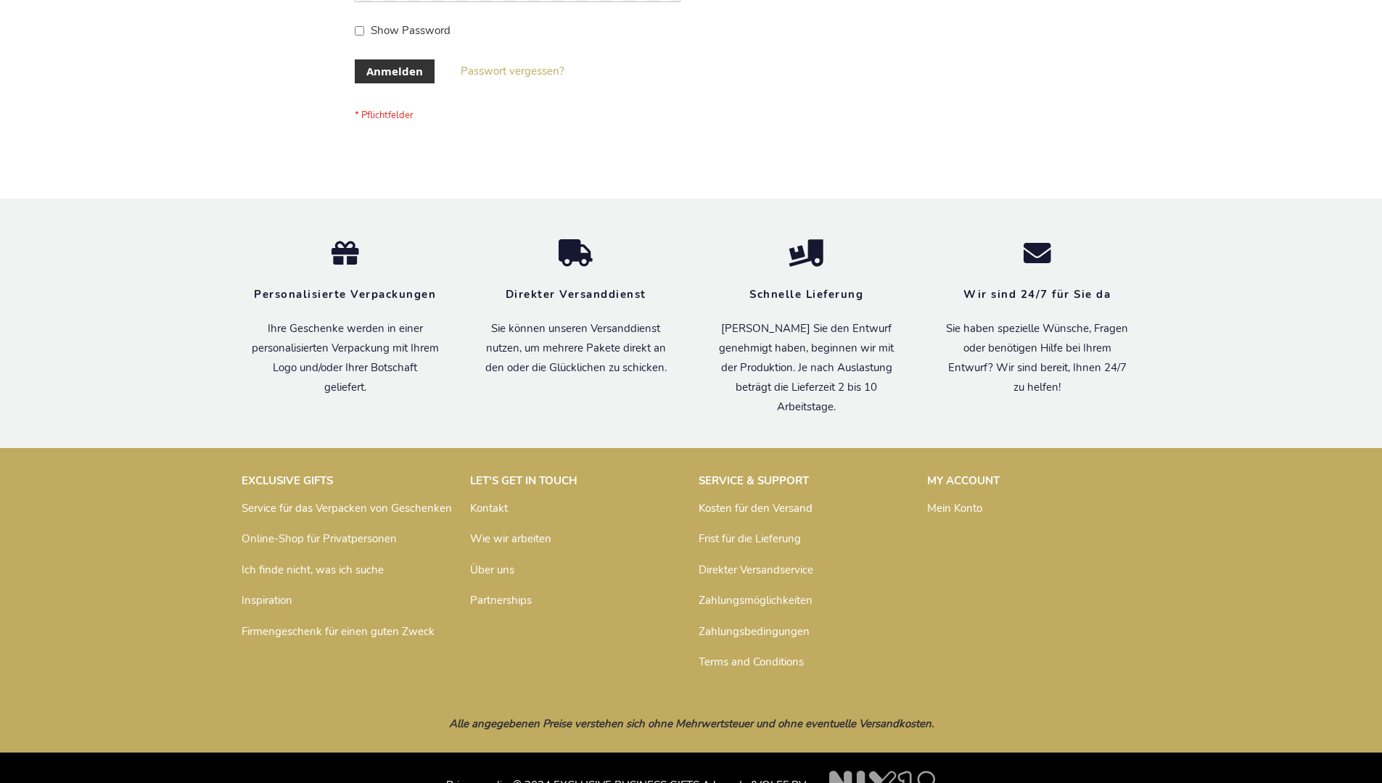
scroll to position [486, 0]
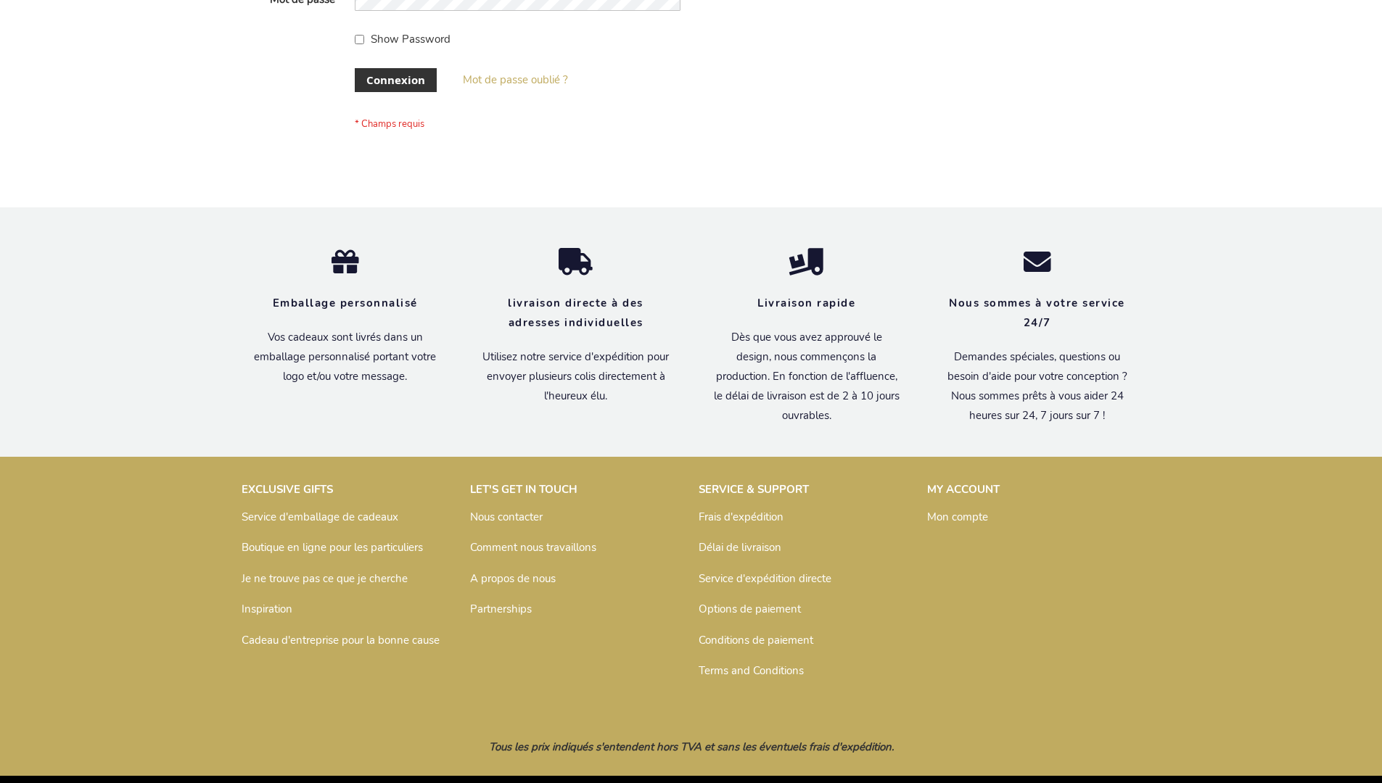
scroll to position [500, 0]
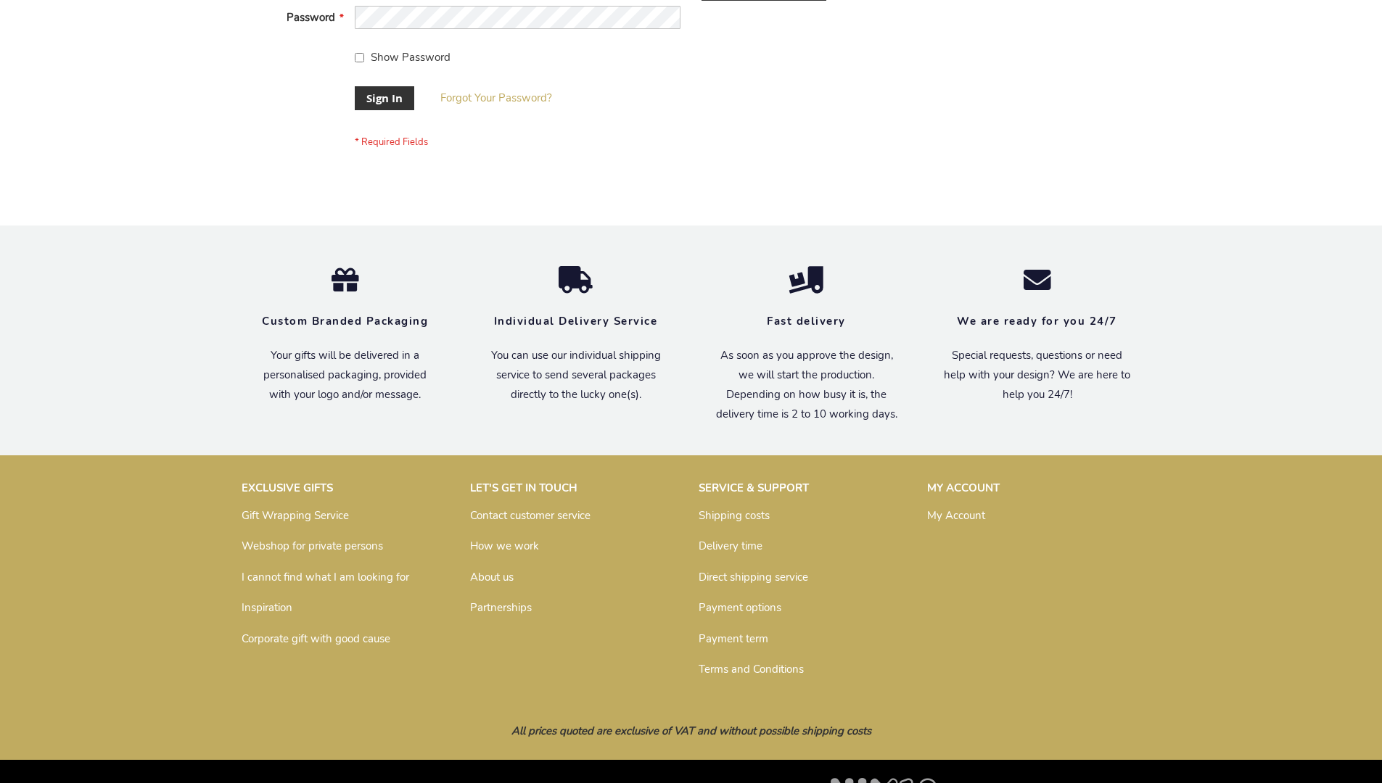
scroll to position [466, 0]
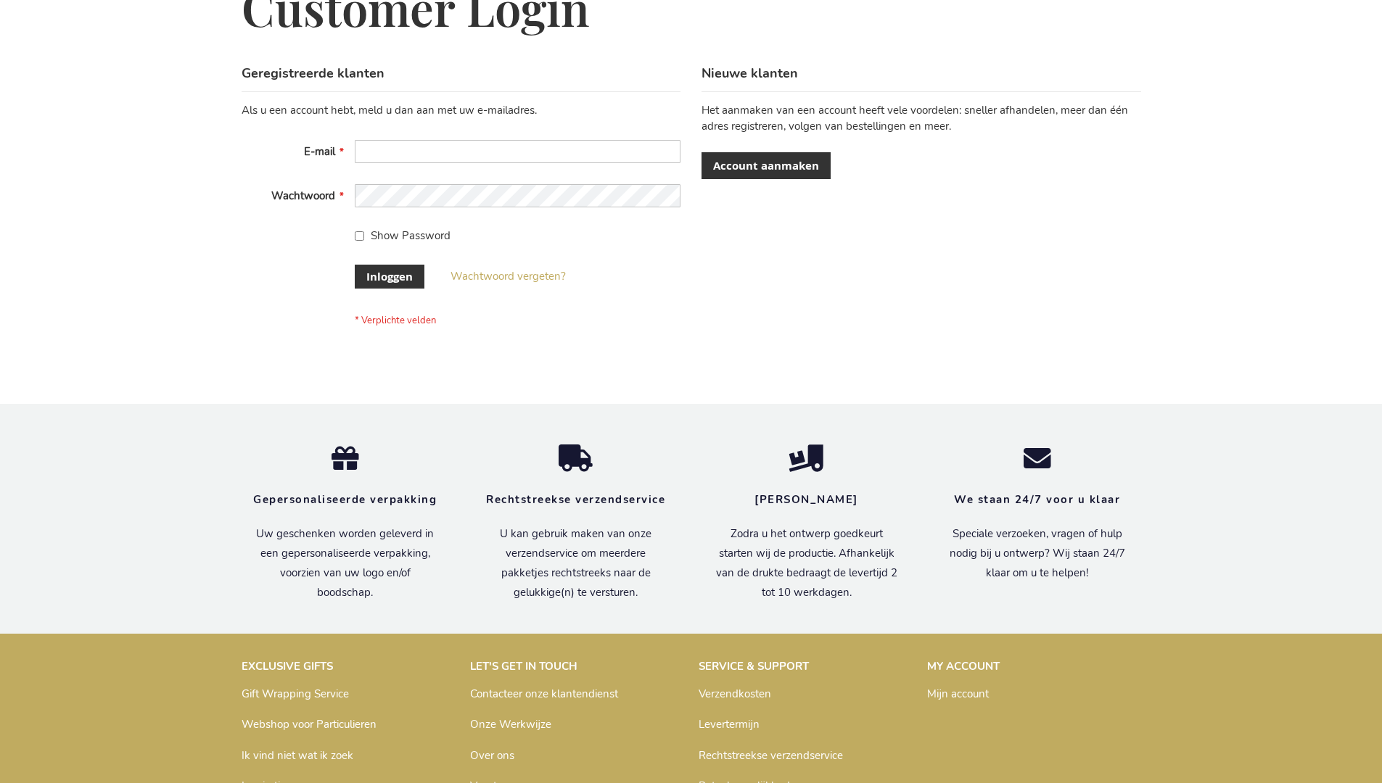
scroll to position [492, 0]
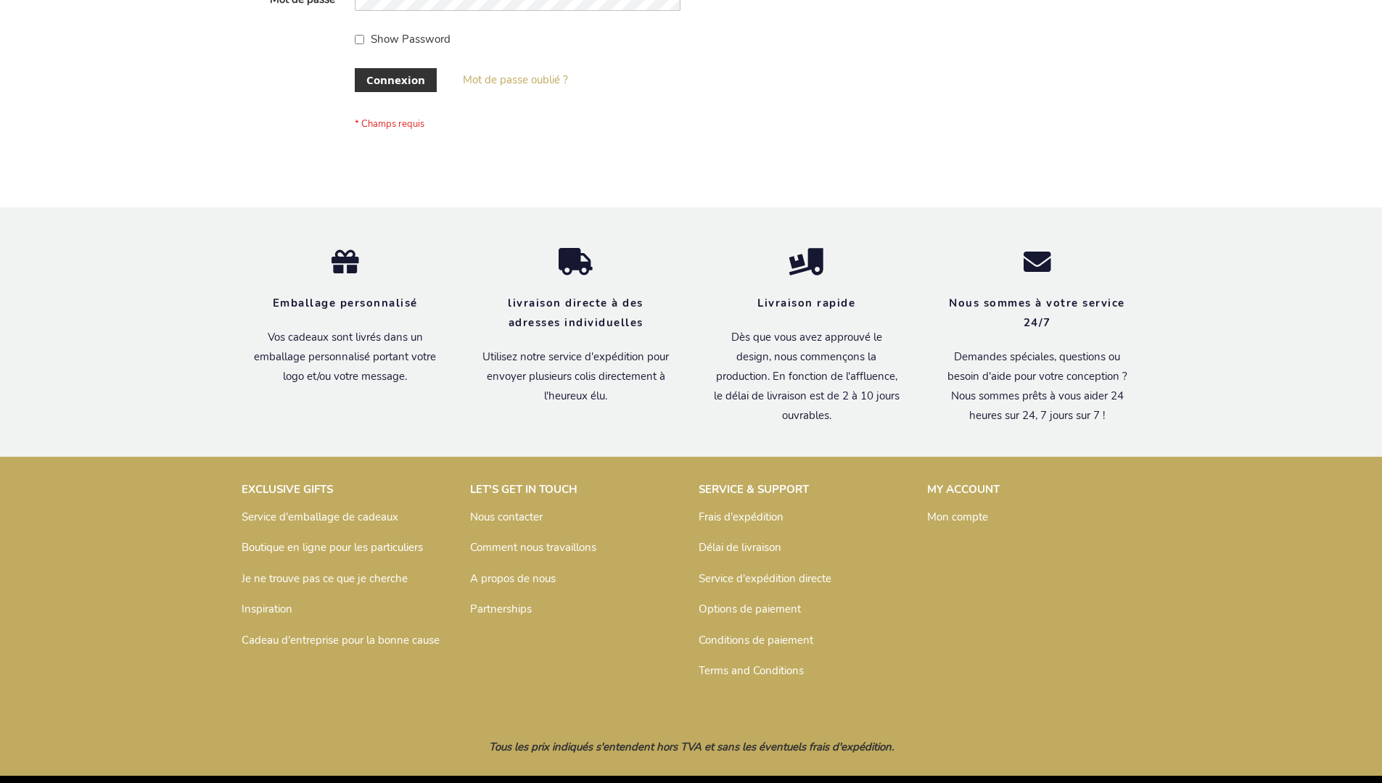
scroll to position [500, 0]
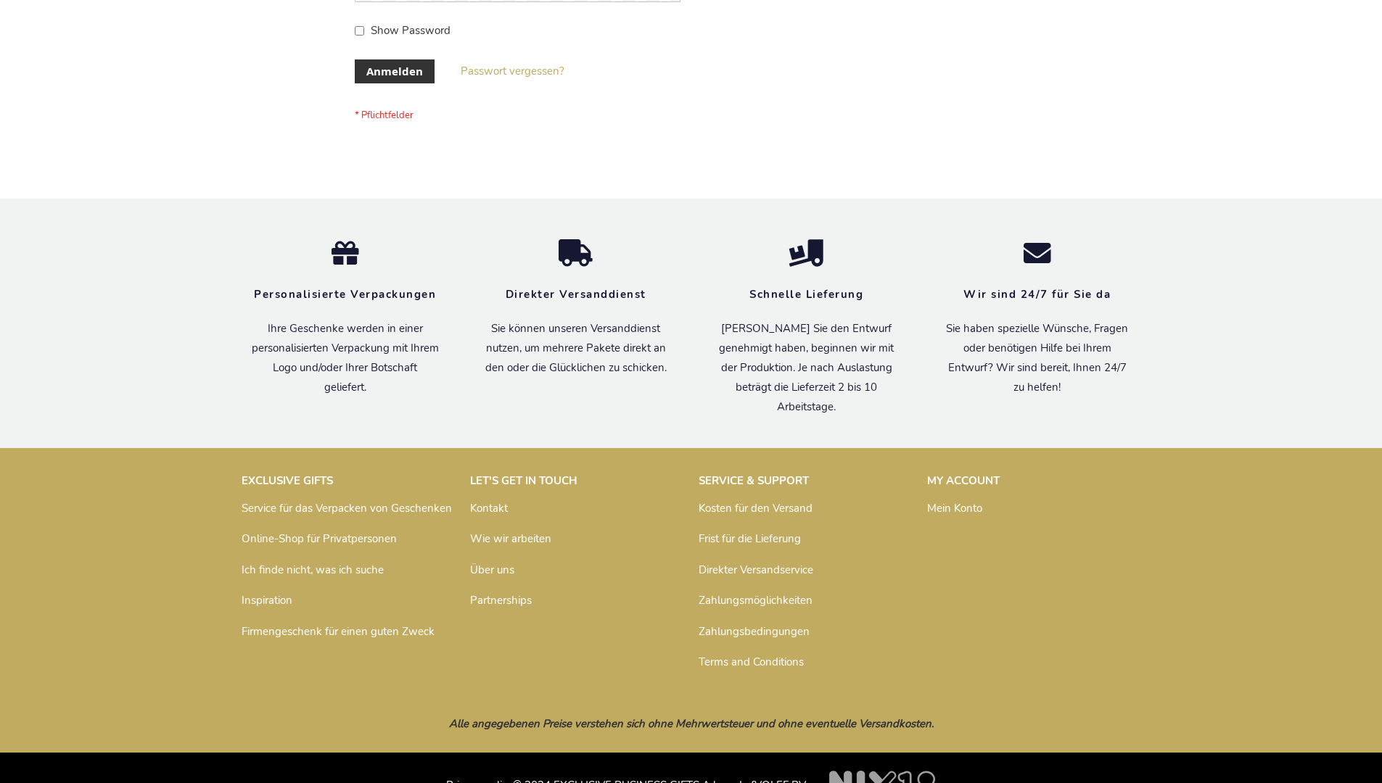
scroll to position [486, 0]
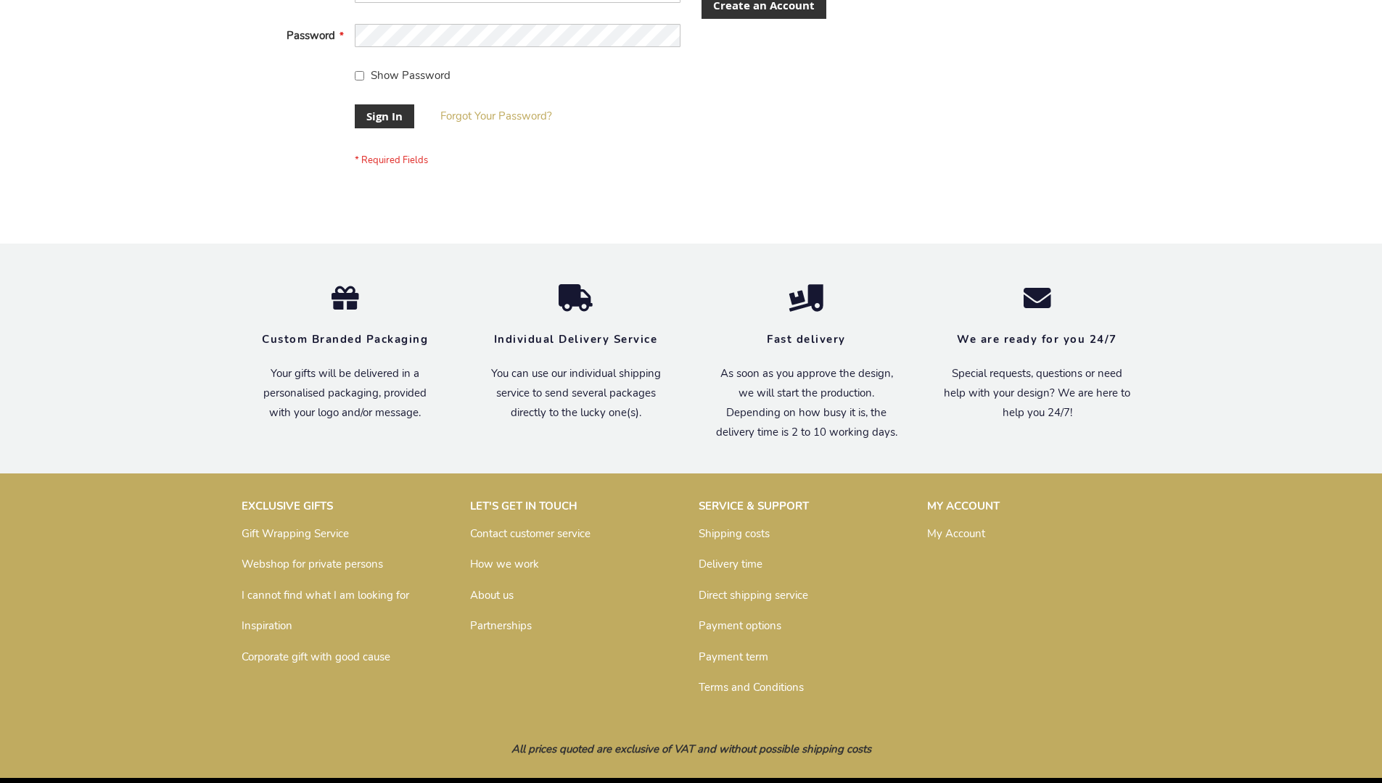
scroll to position [466, 0]
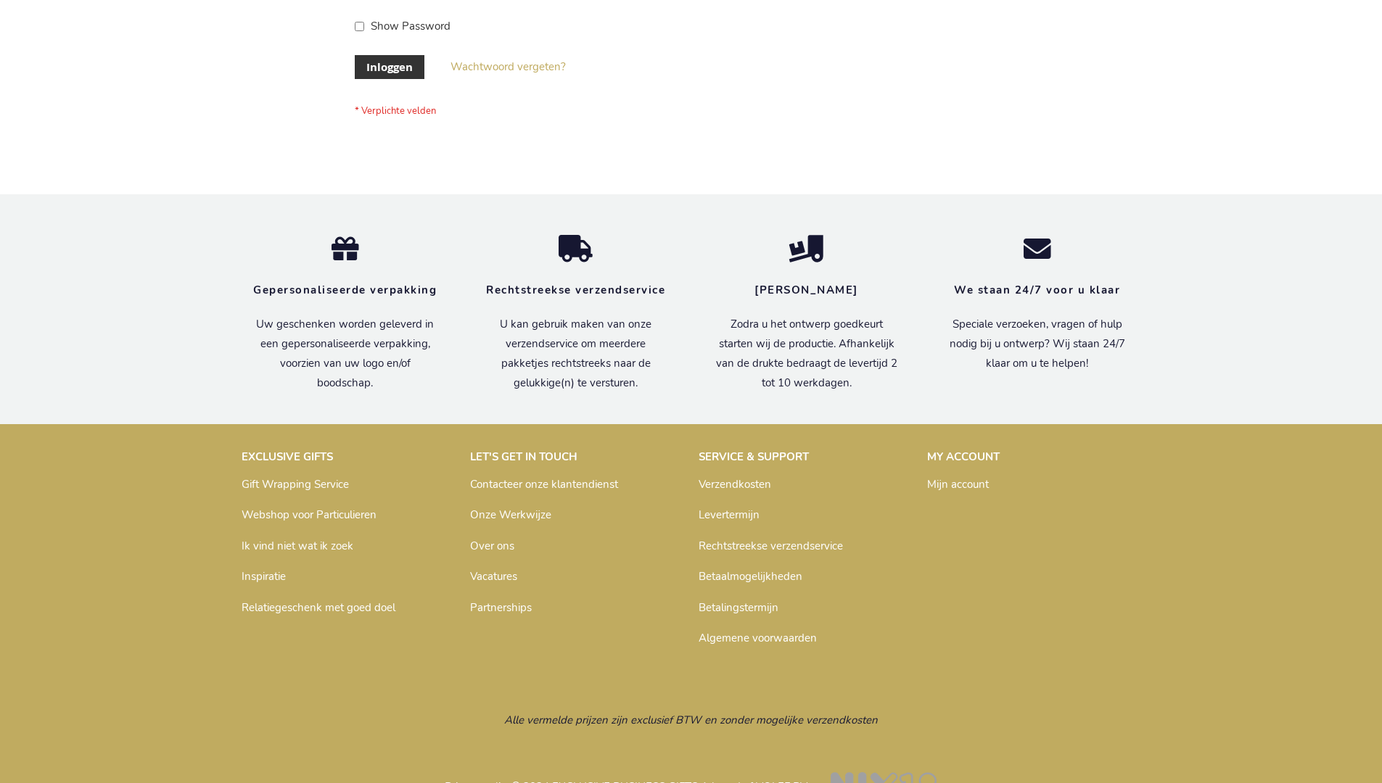
scroll to position [492, 0]
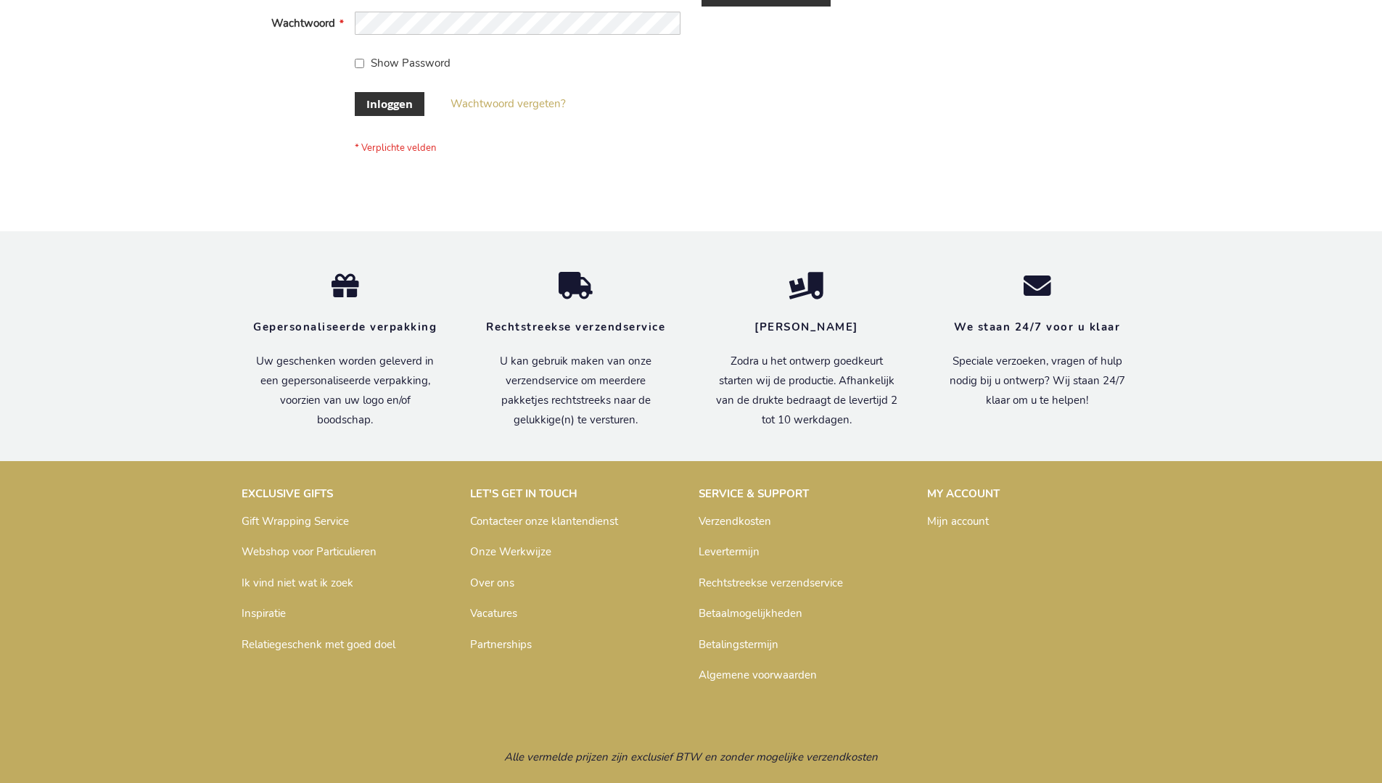
scroll to position [492, 0]
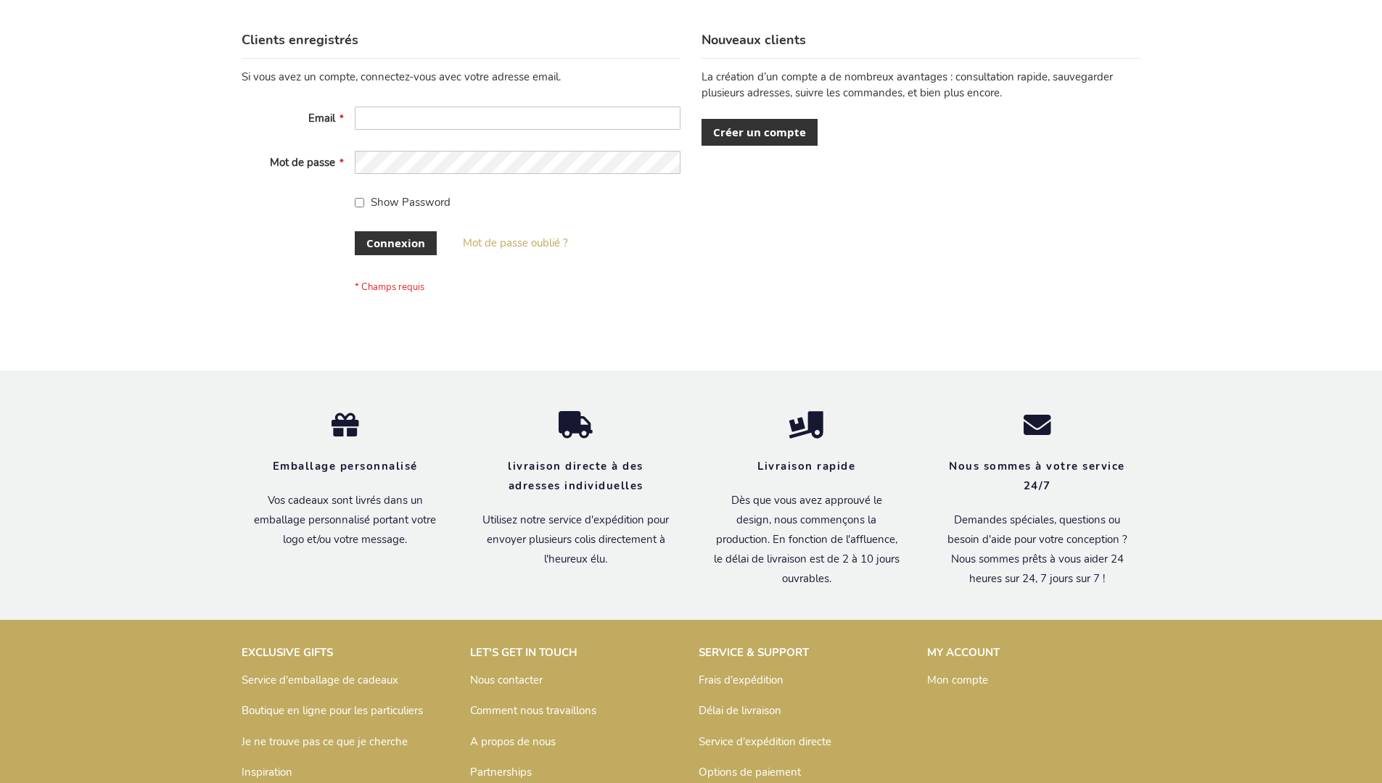
scroll to position [500, 0]
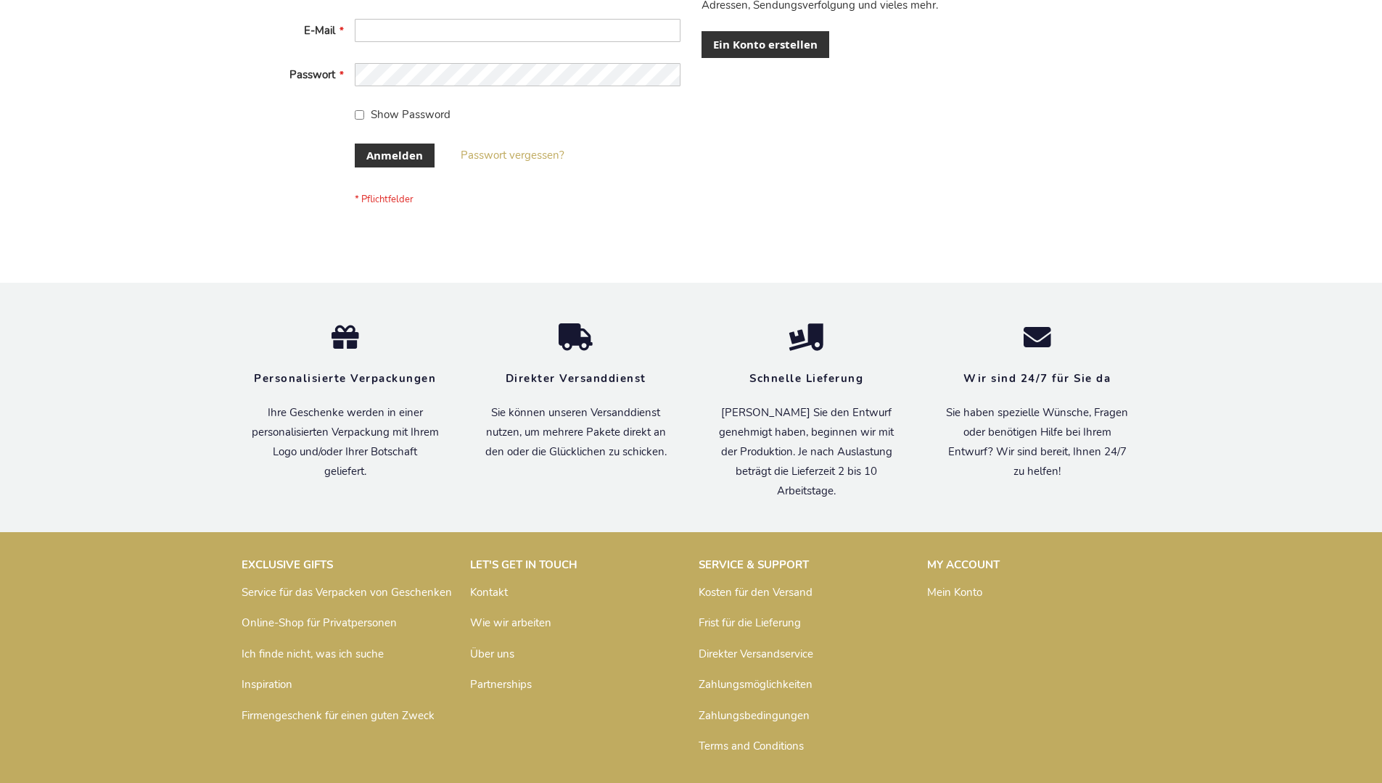
scroll to position [486, 0]
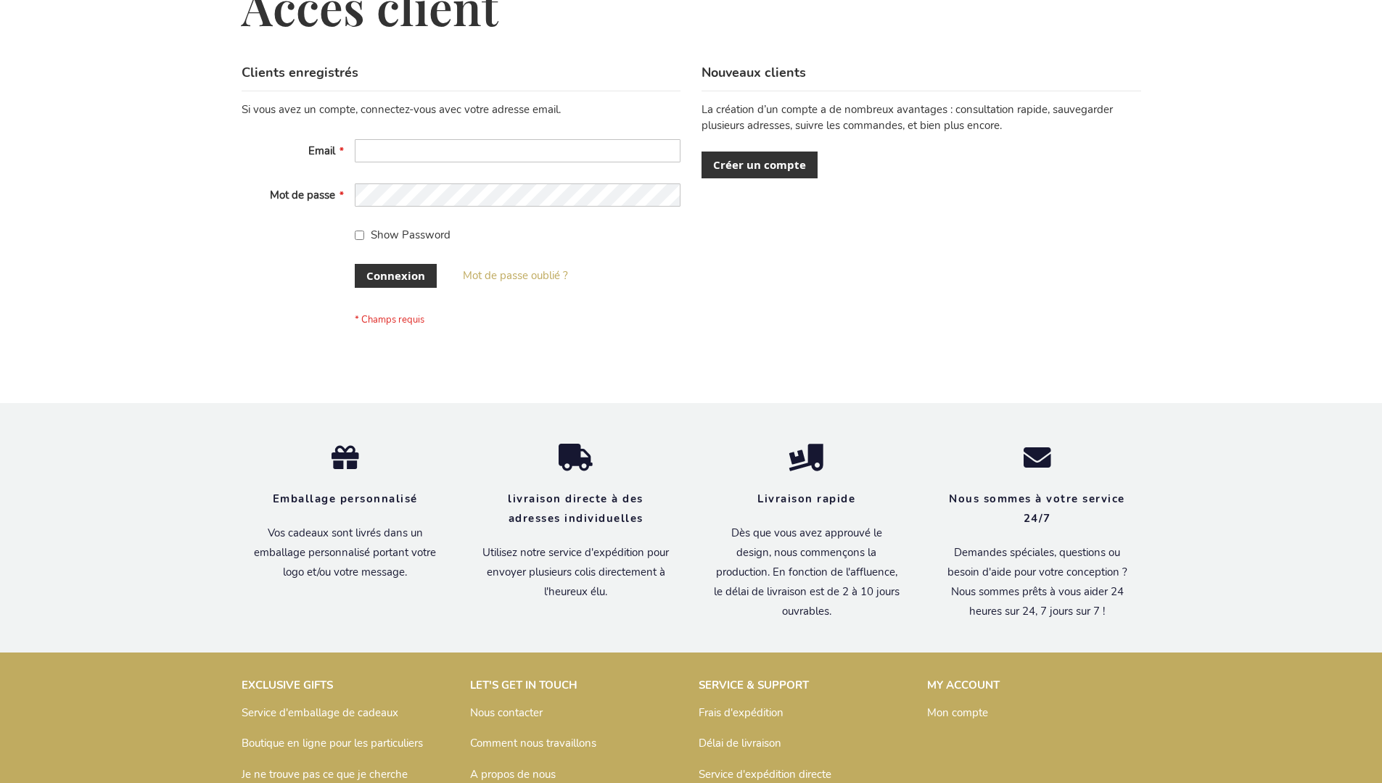
scroll to position [500, 0]
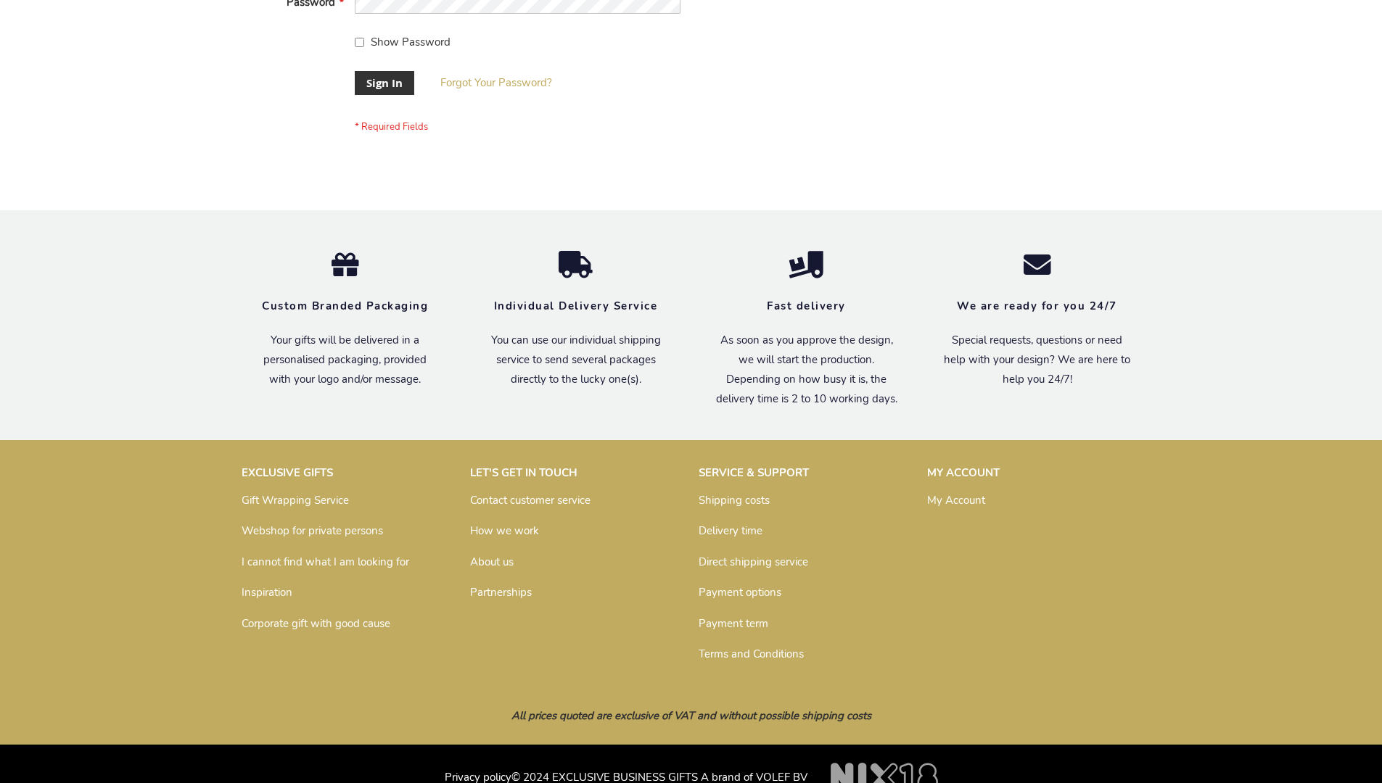
scroll to position [466, 0]
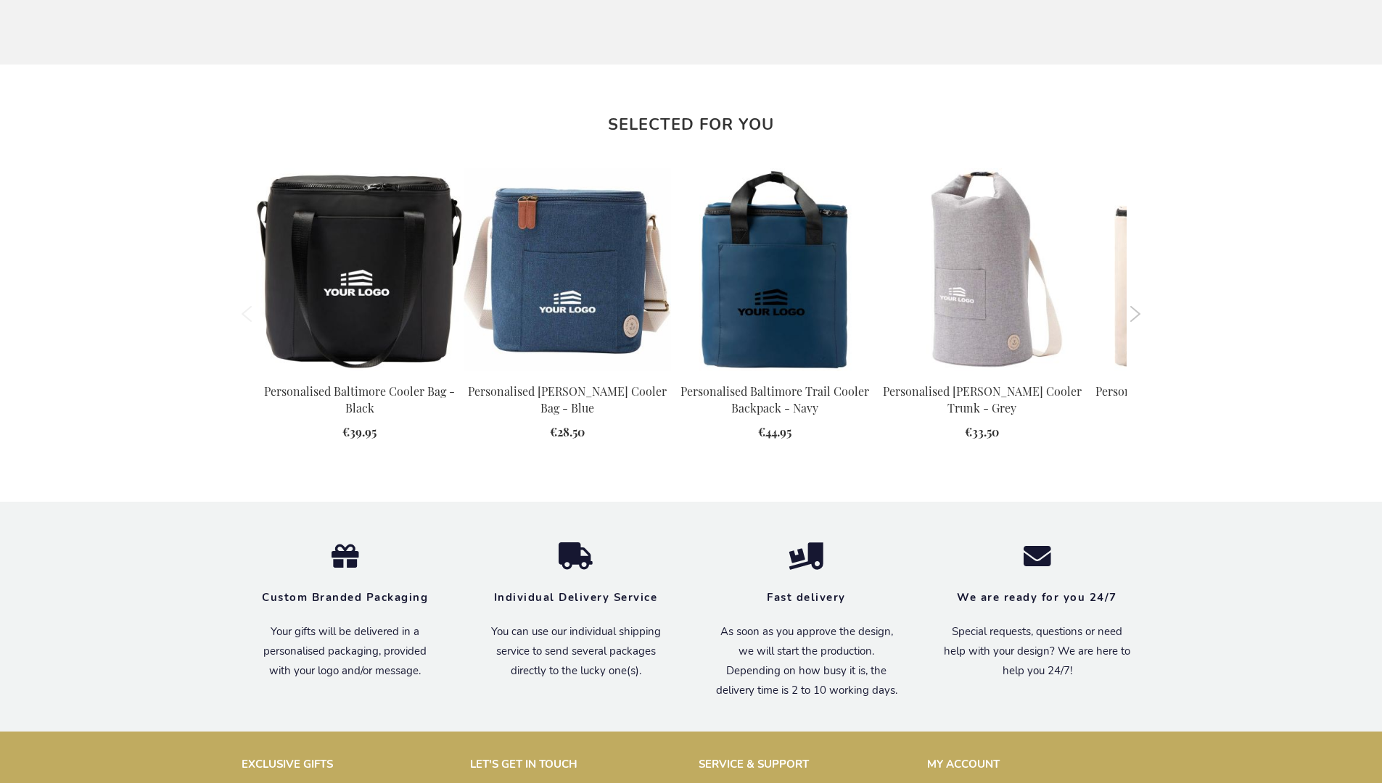
scroll to position [1599, 0]
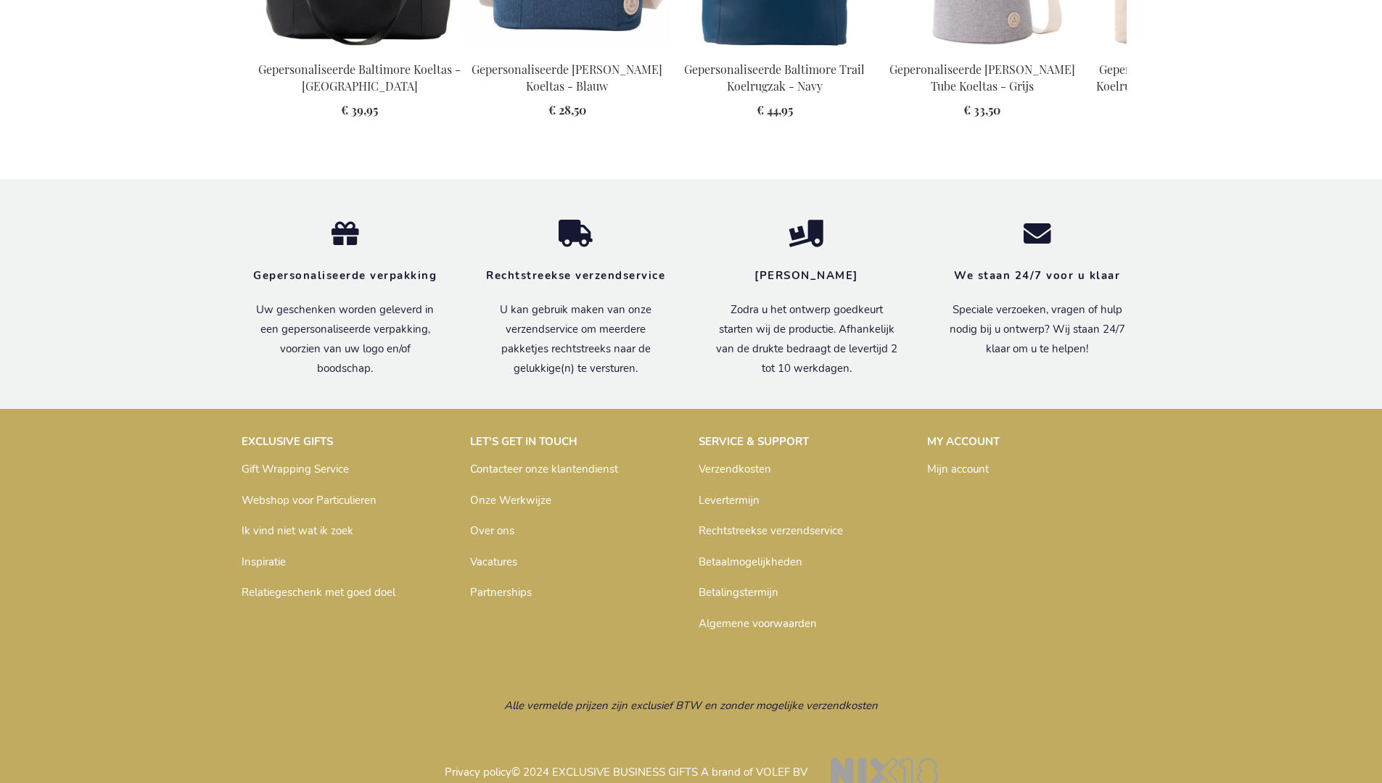
scroll to position [1641, 0]
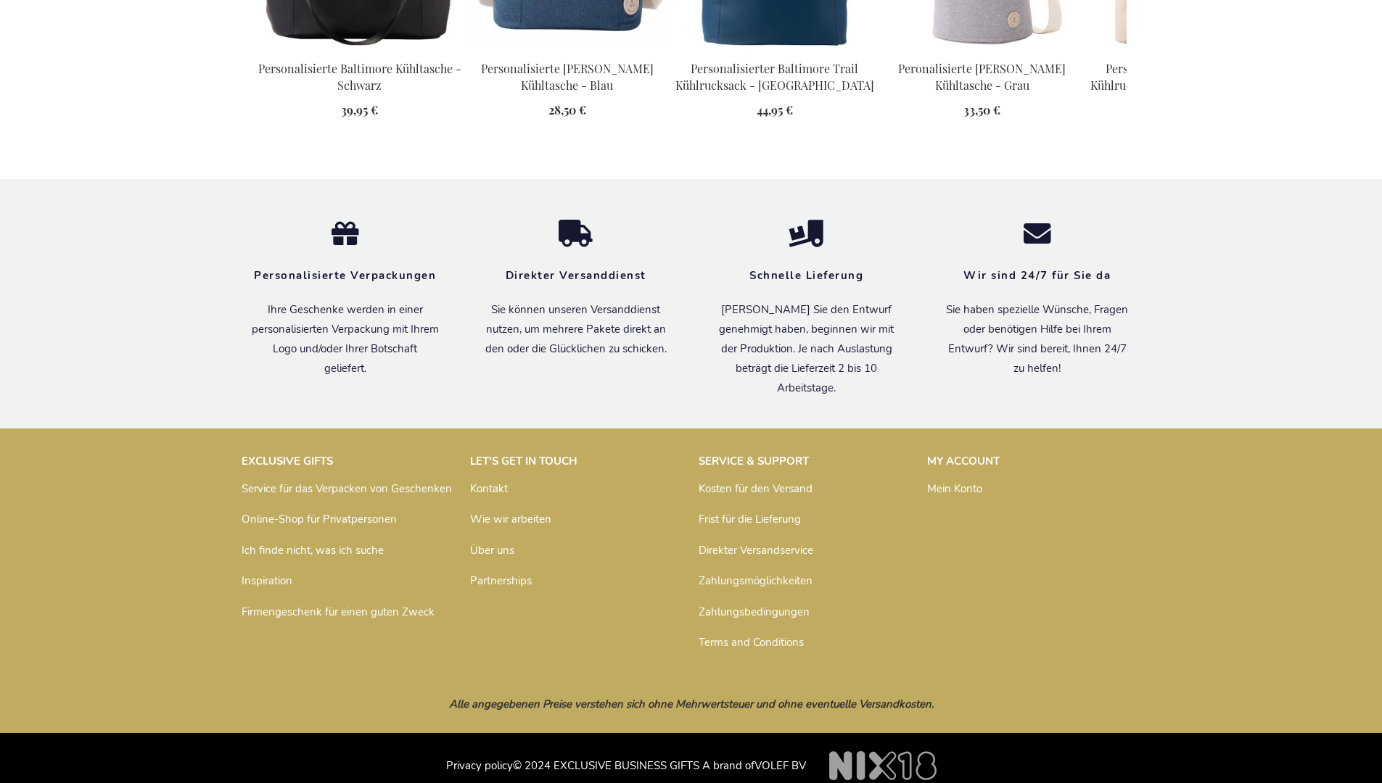
scroll to position [1635, 0]
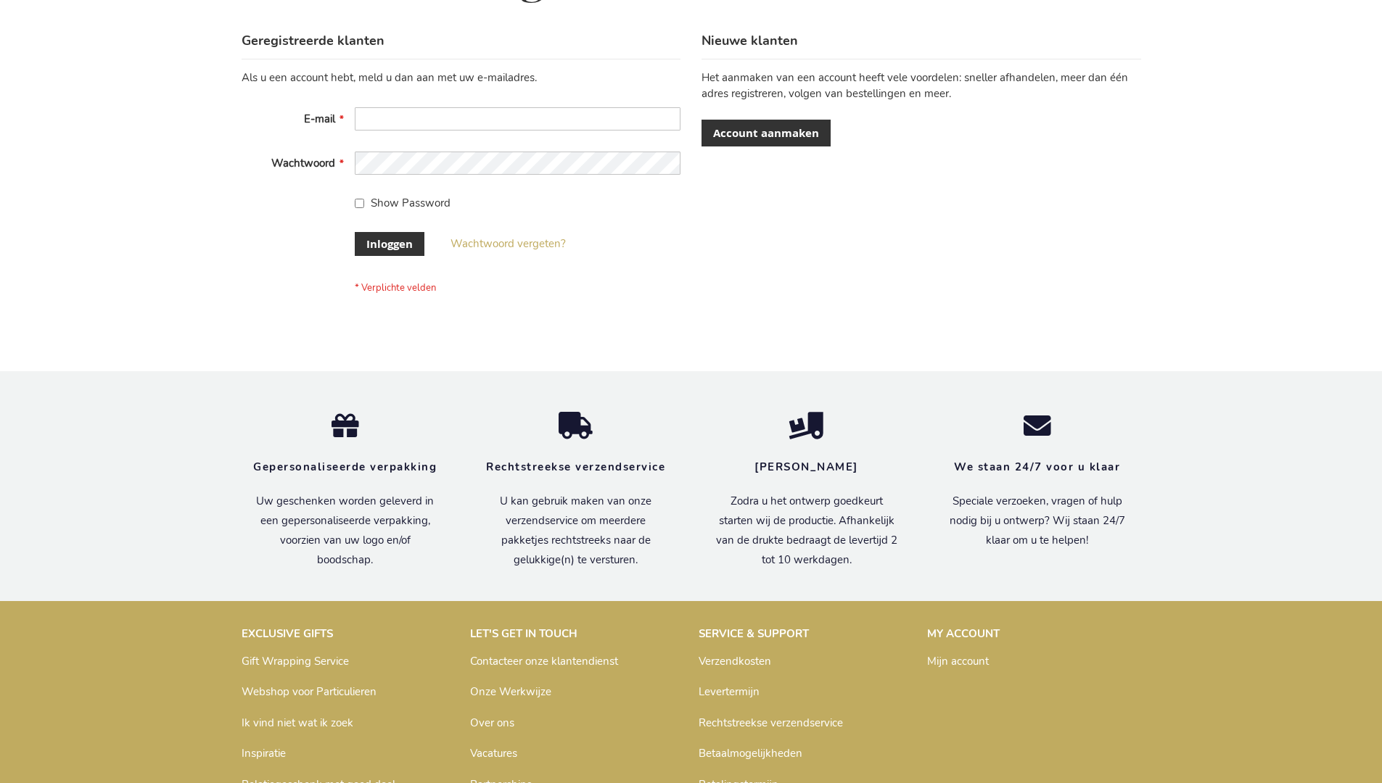
scroll to position [492, 0]
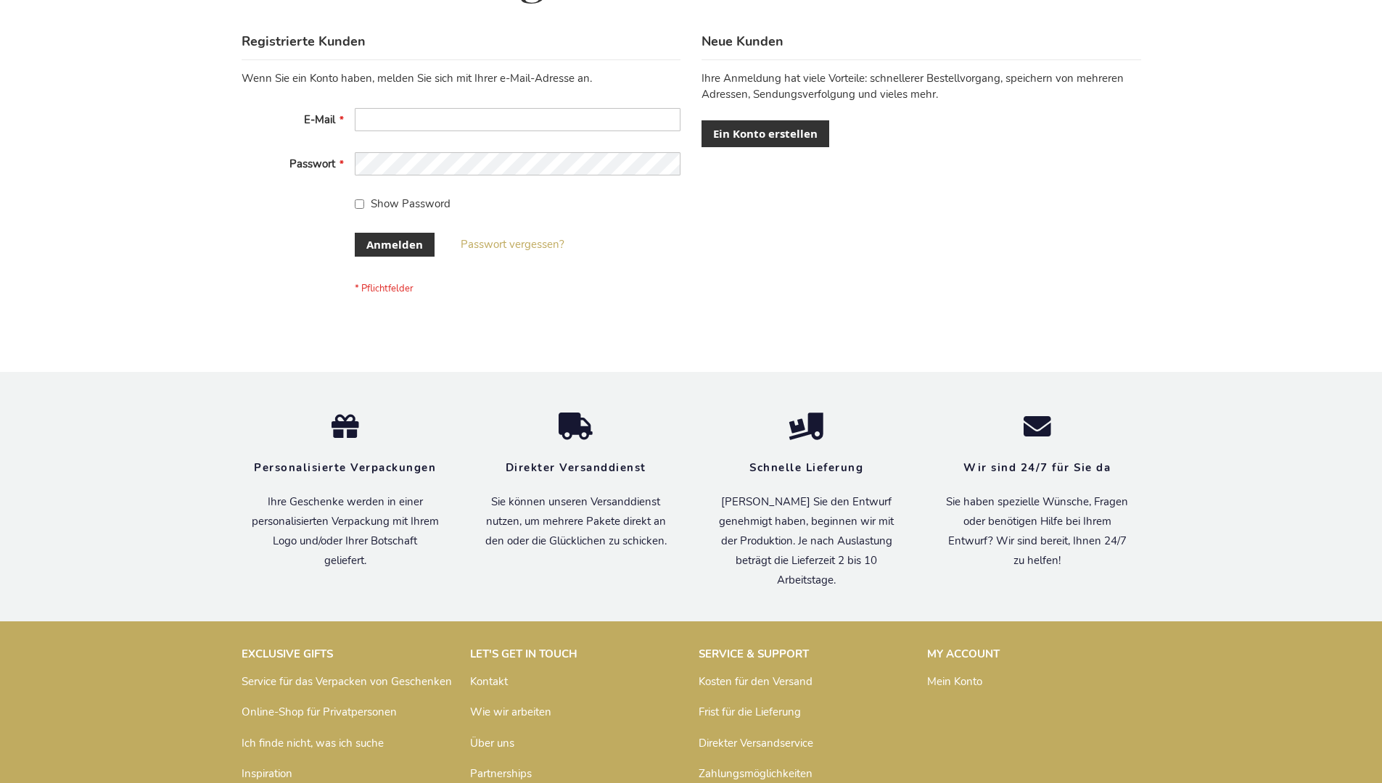
scroll to position [486, 0]
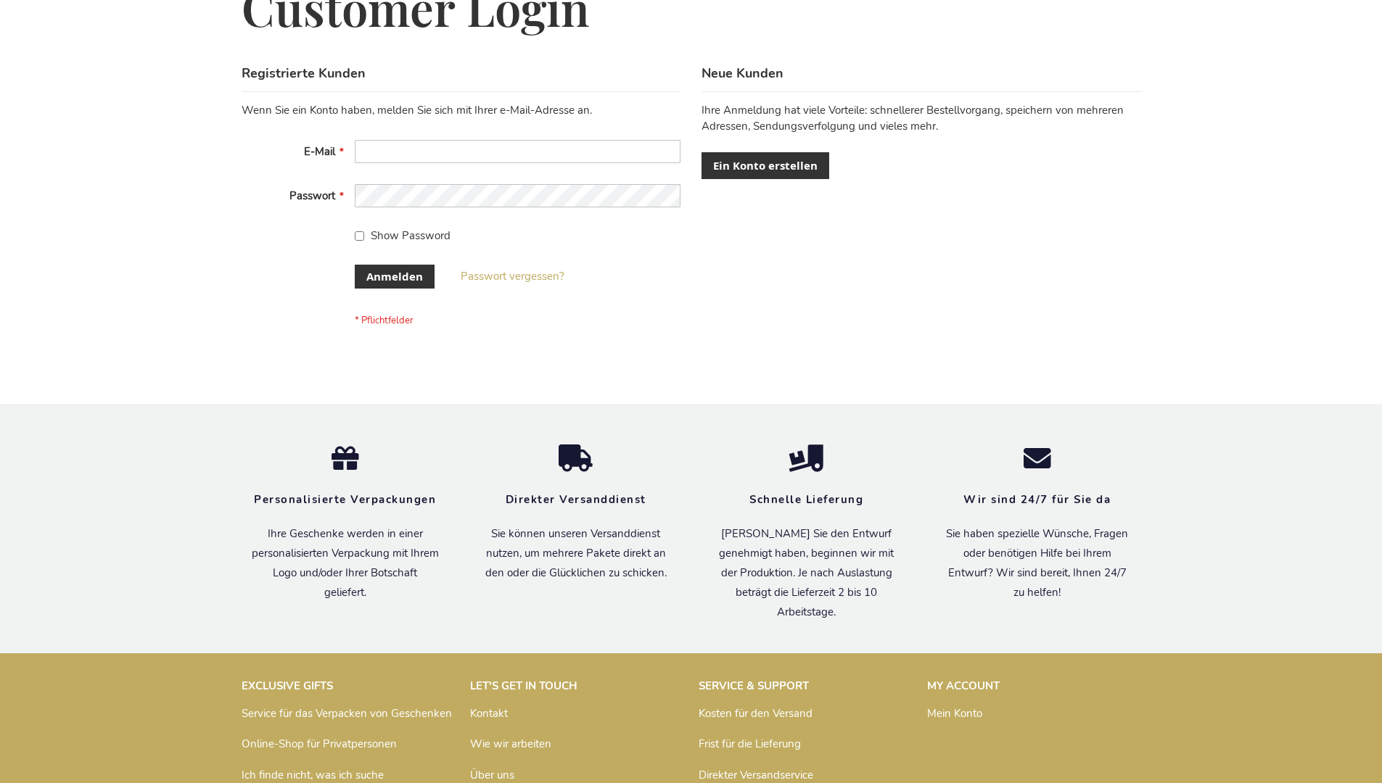
scroll to position [486, 0]
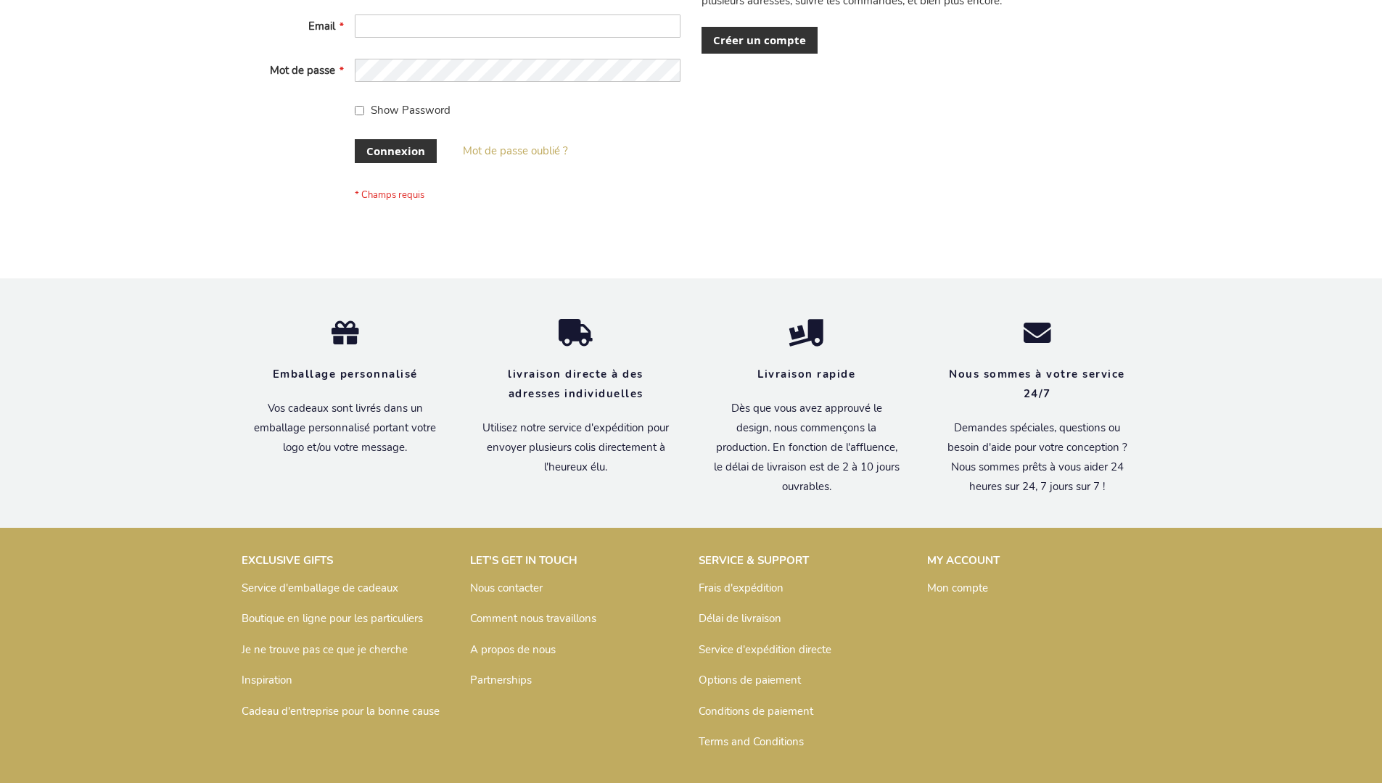
scroll to position [500, 0]
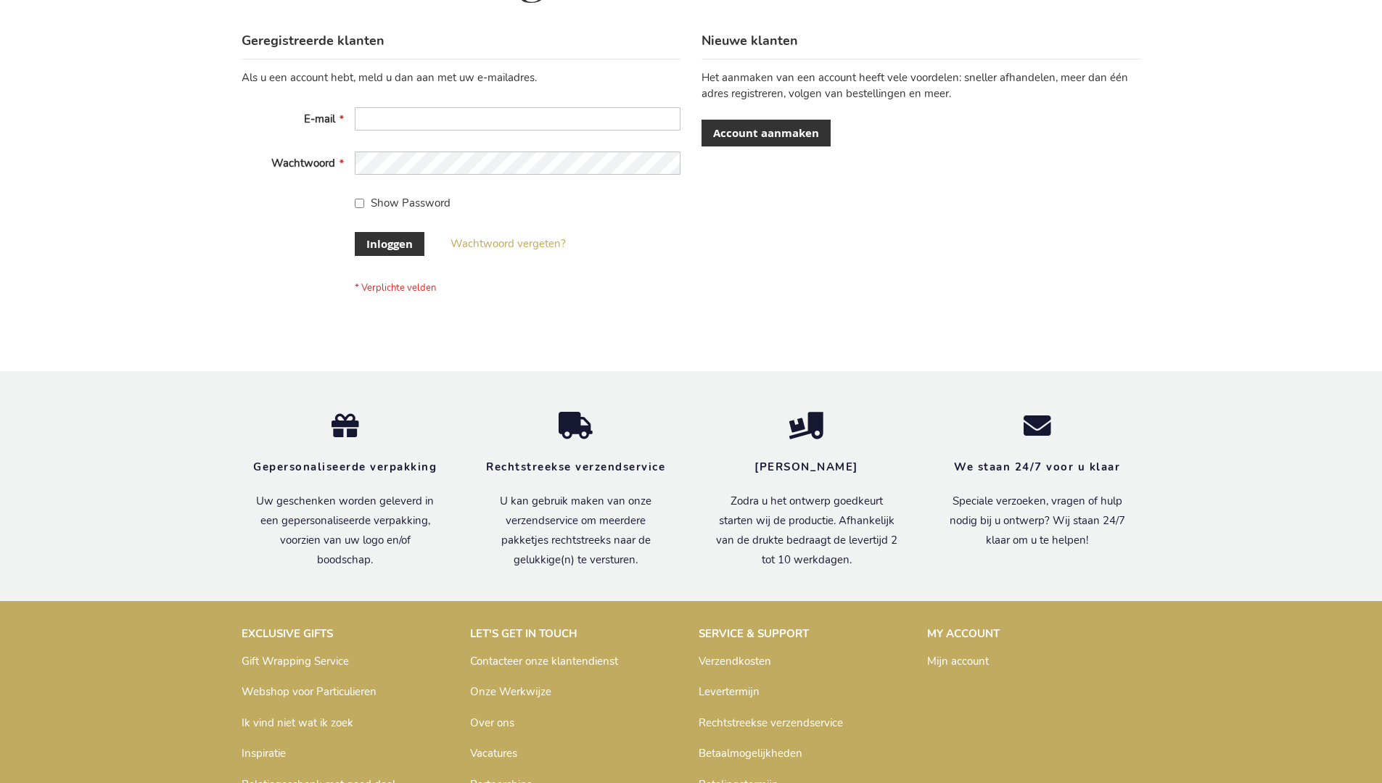
scroll to position [492, 0]
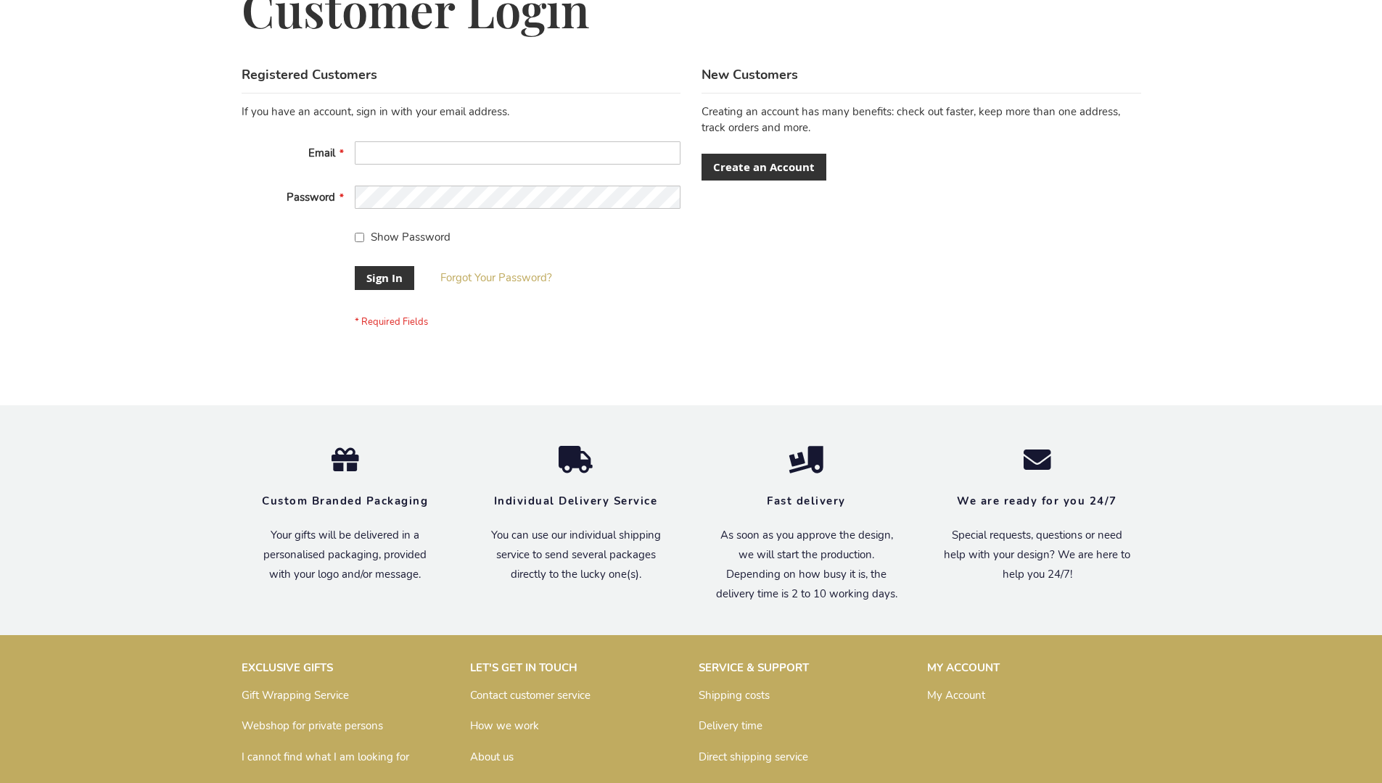
scroll to position [466, 0]
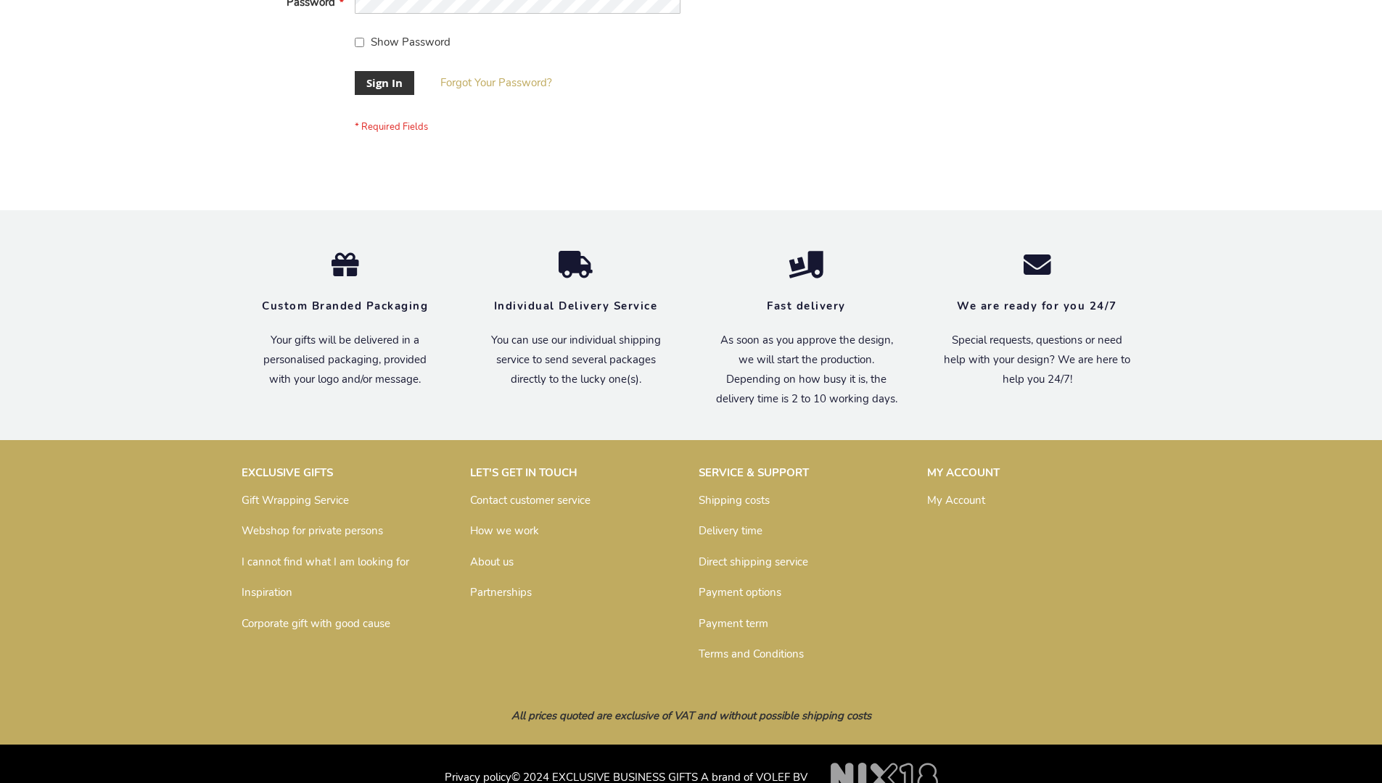
scroll to position [466, 0]
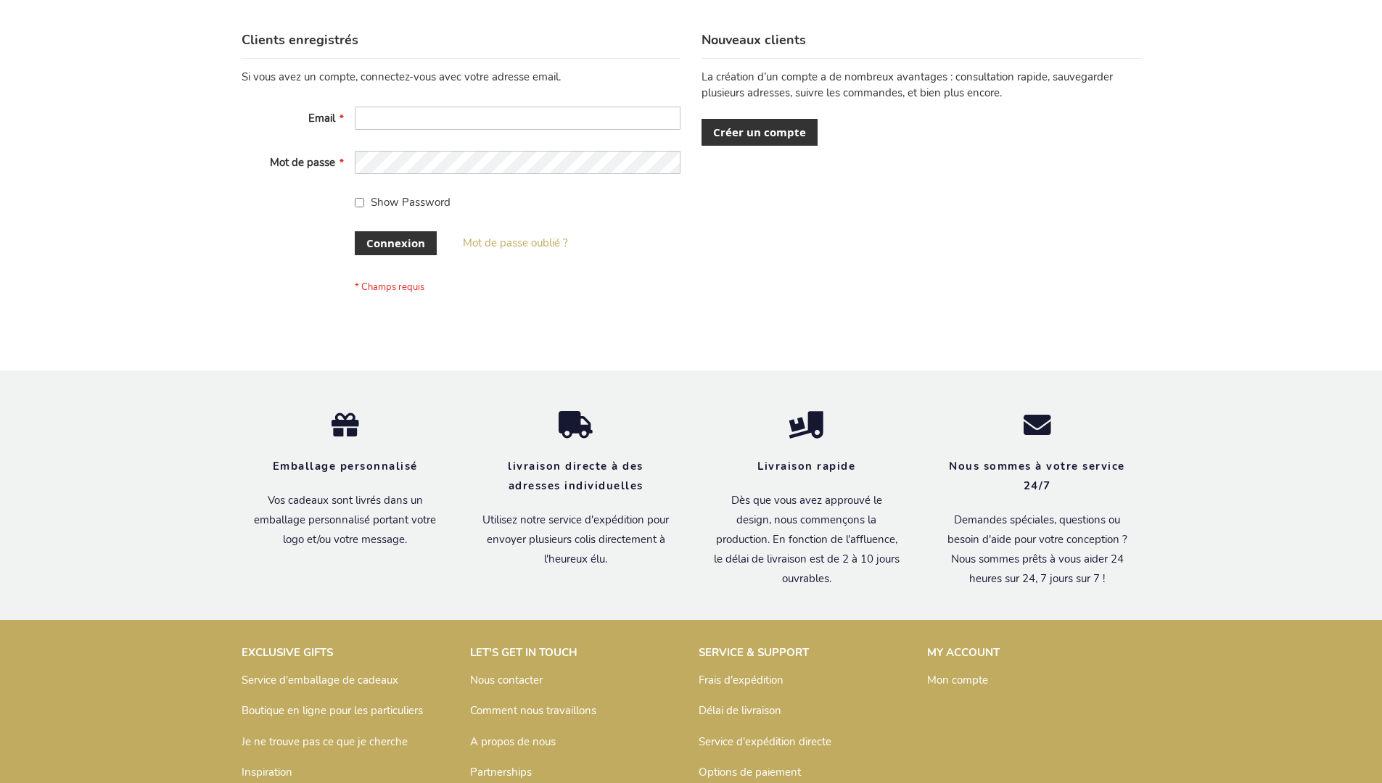
scroll to position [500, 0]
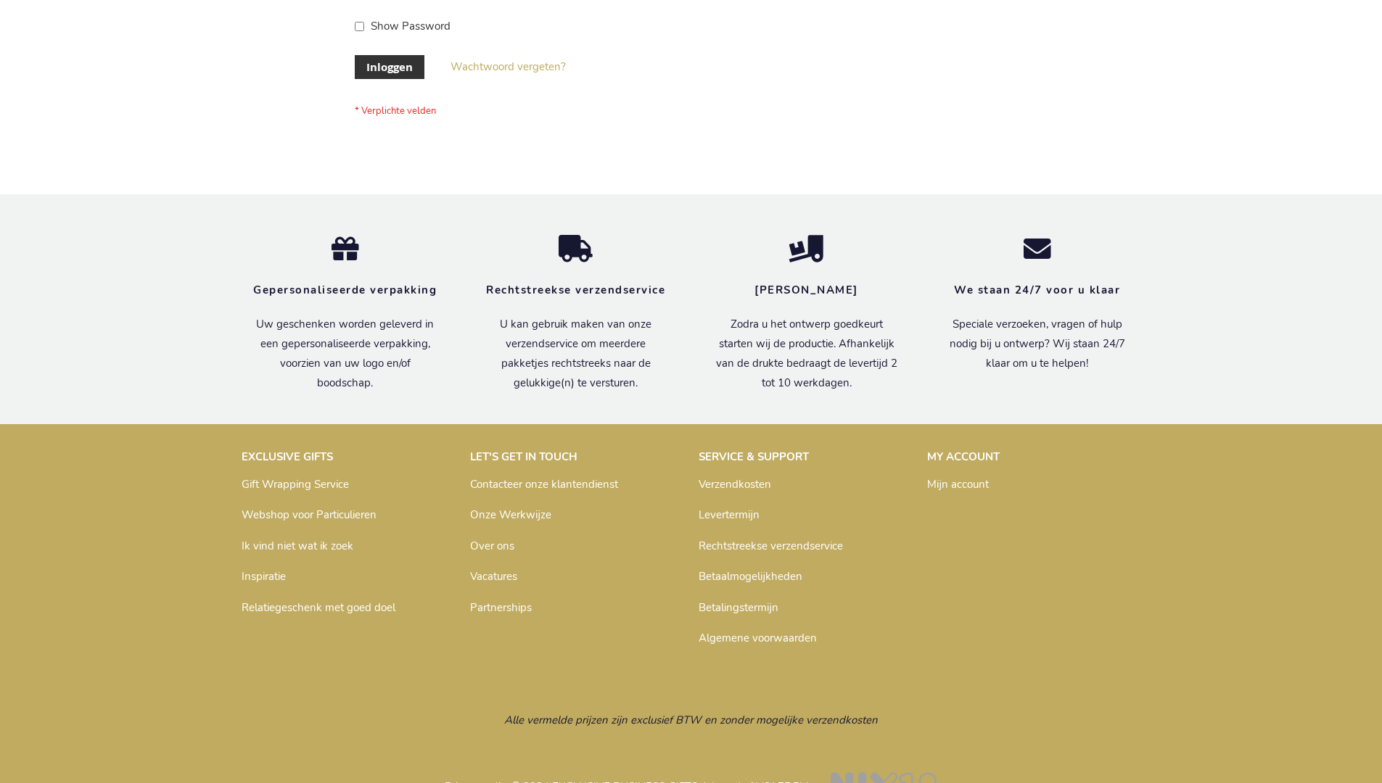
scroll to position [492, 0]
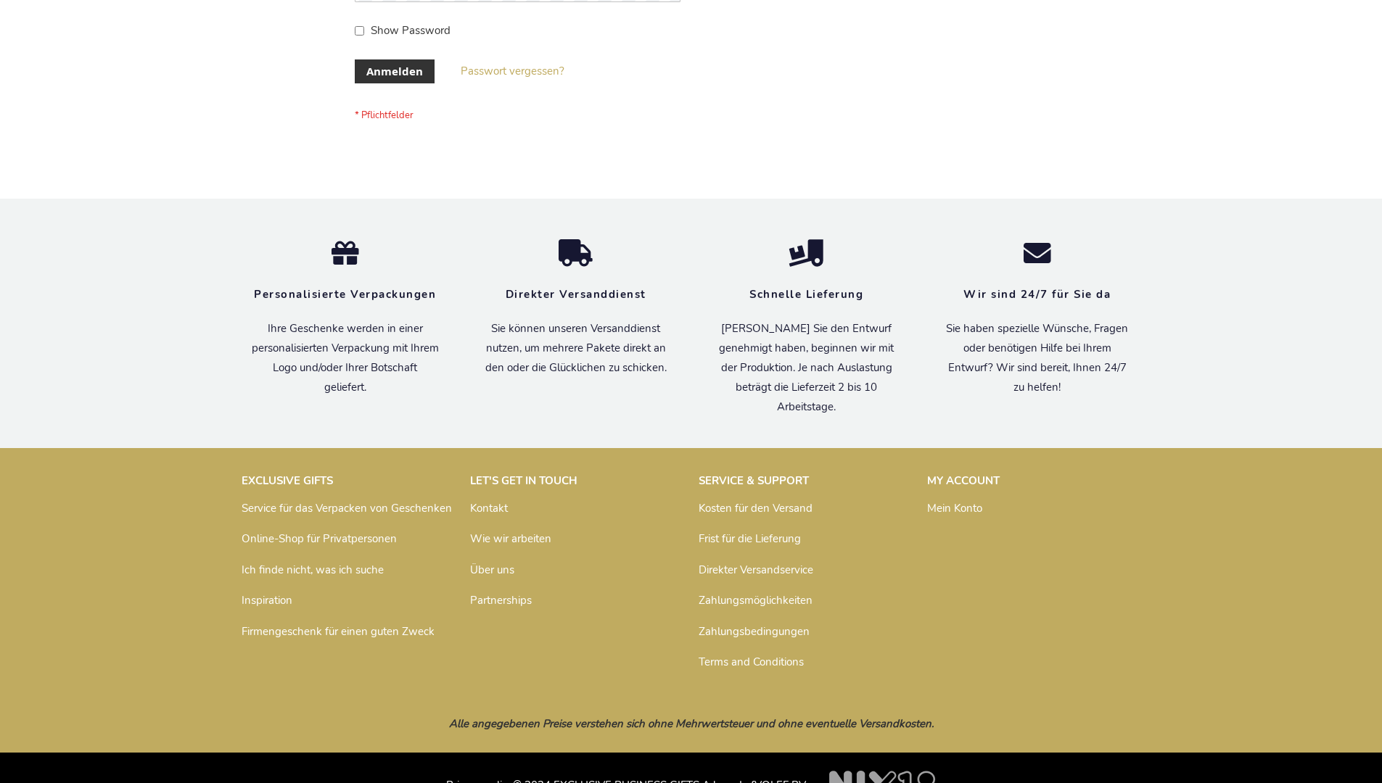
scroll to position [486, 0]
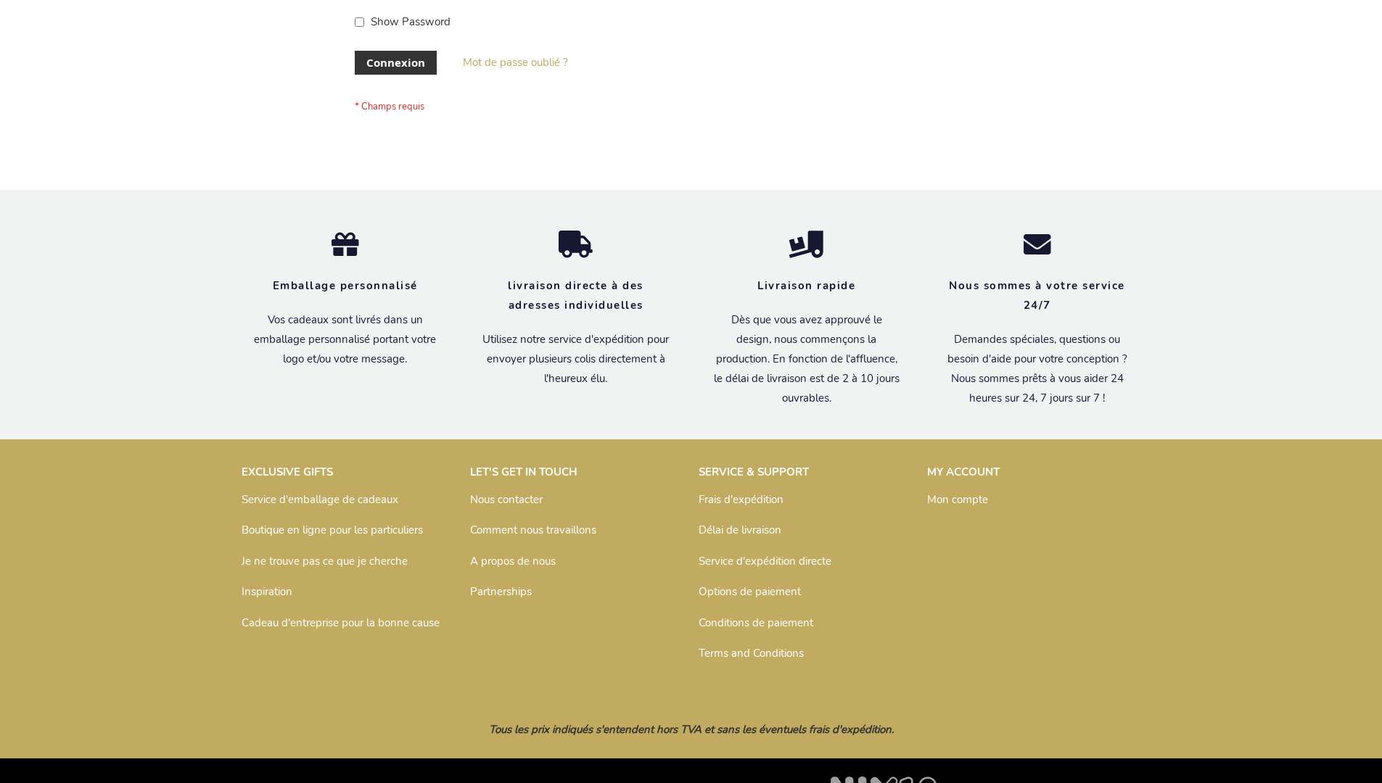
scroll to position [500, 0]
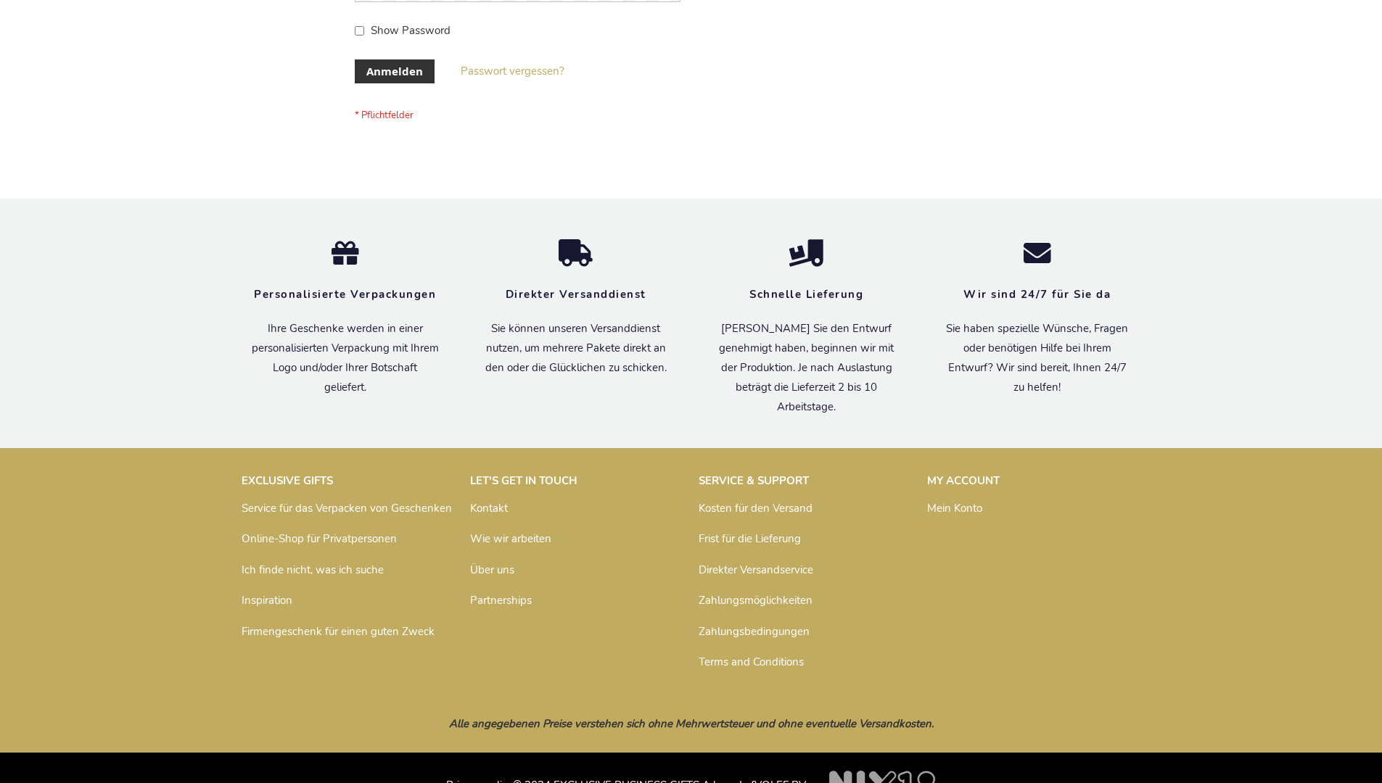
scroll to position [486, 0]
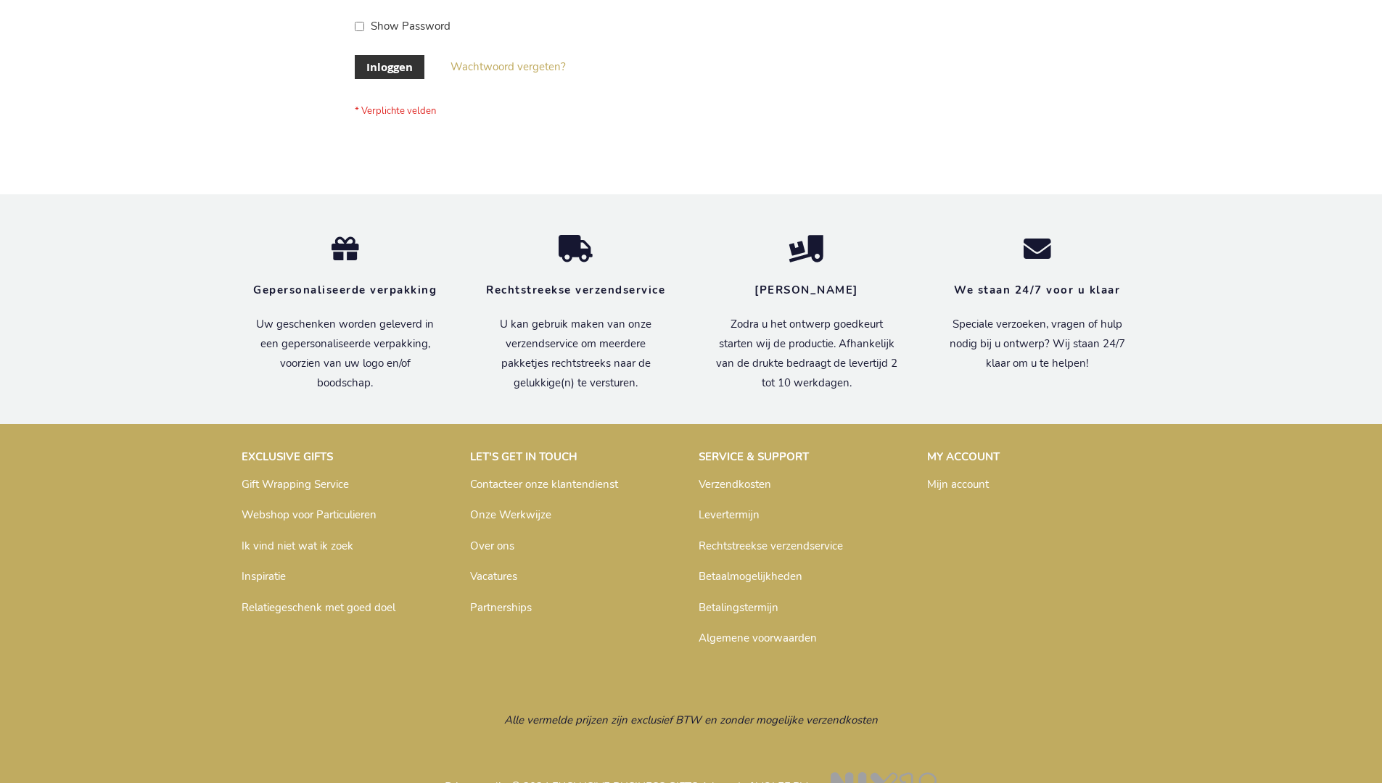
scroll to position [492, 0]
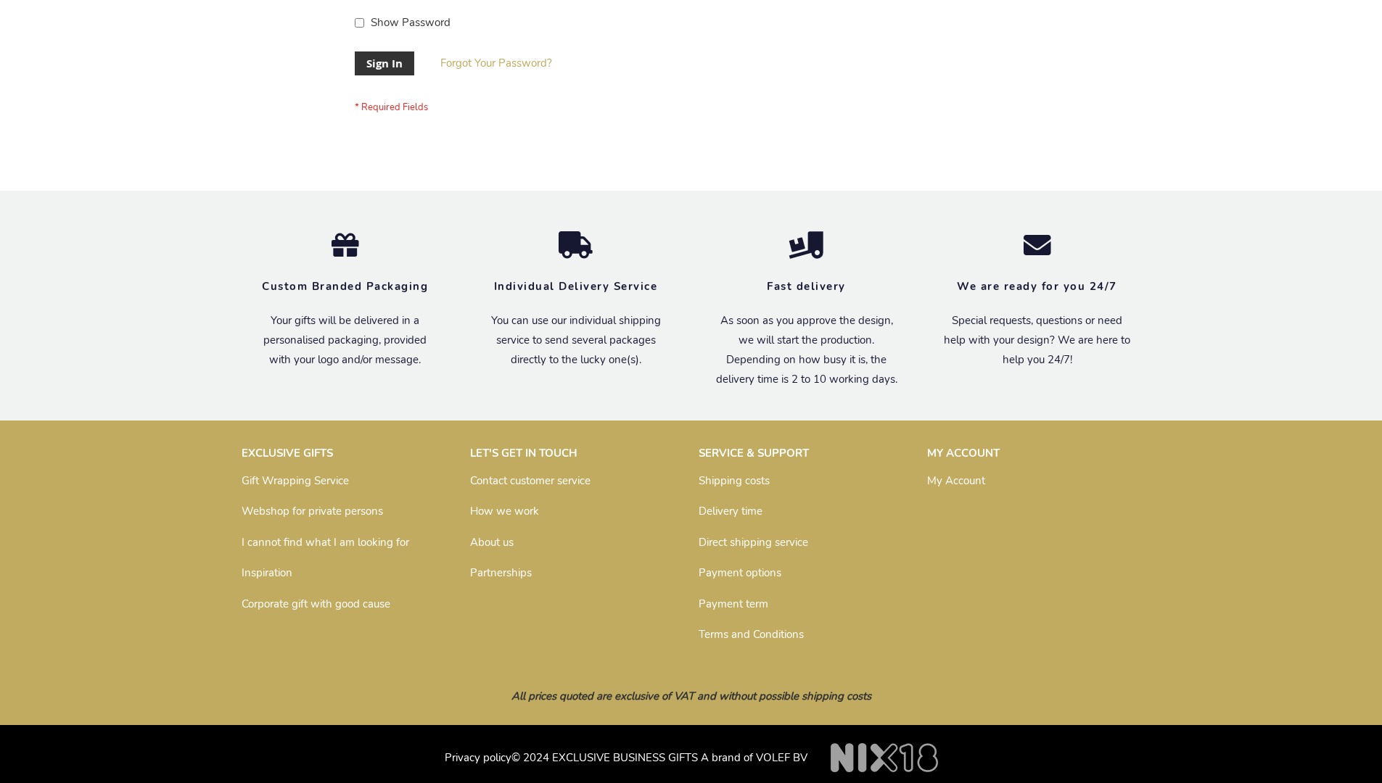
scroll to position [466, 0]
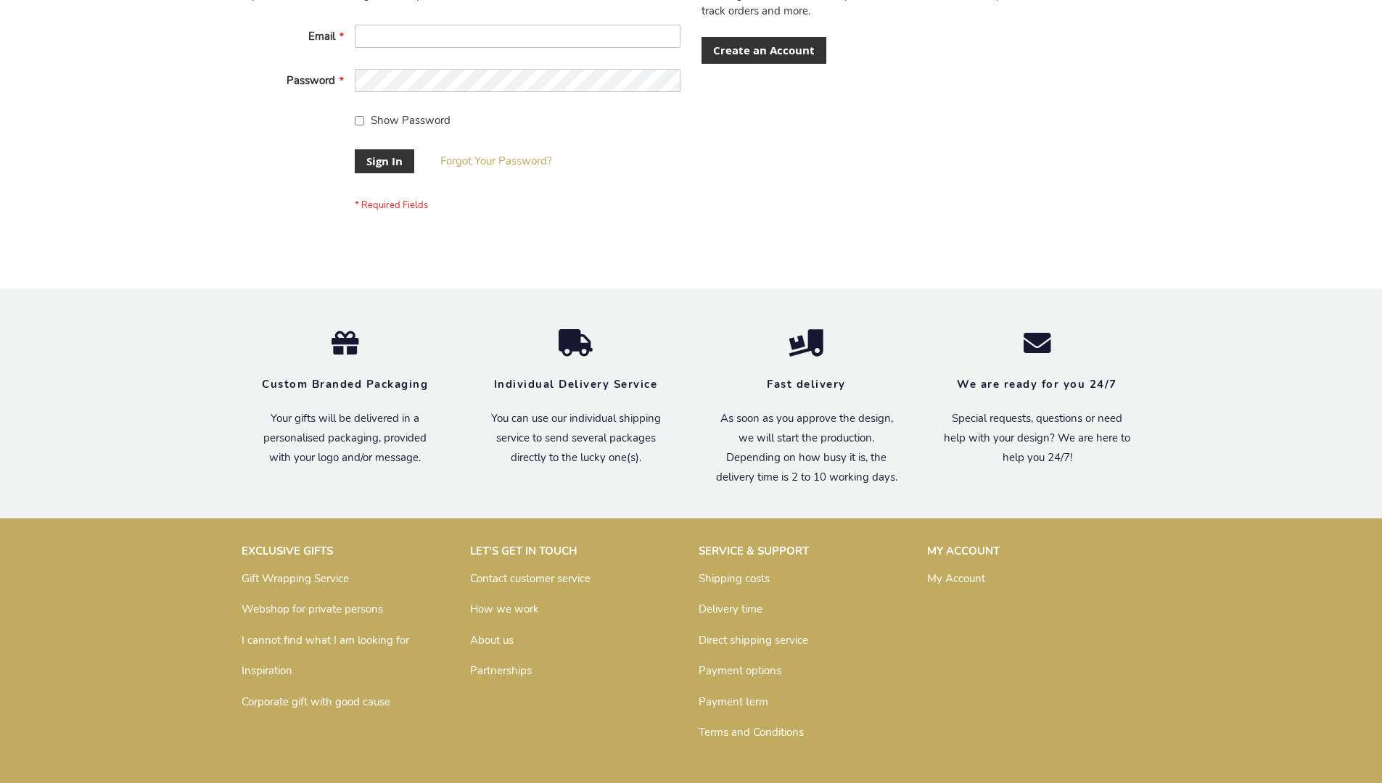
scroll to position [466, 0]
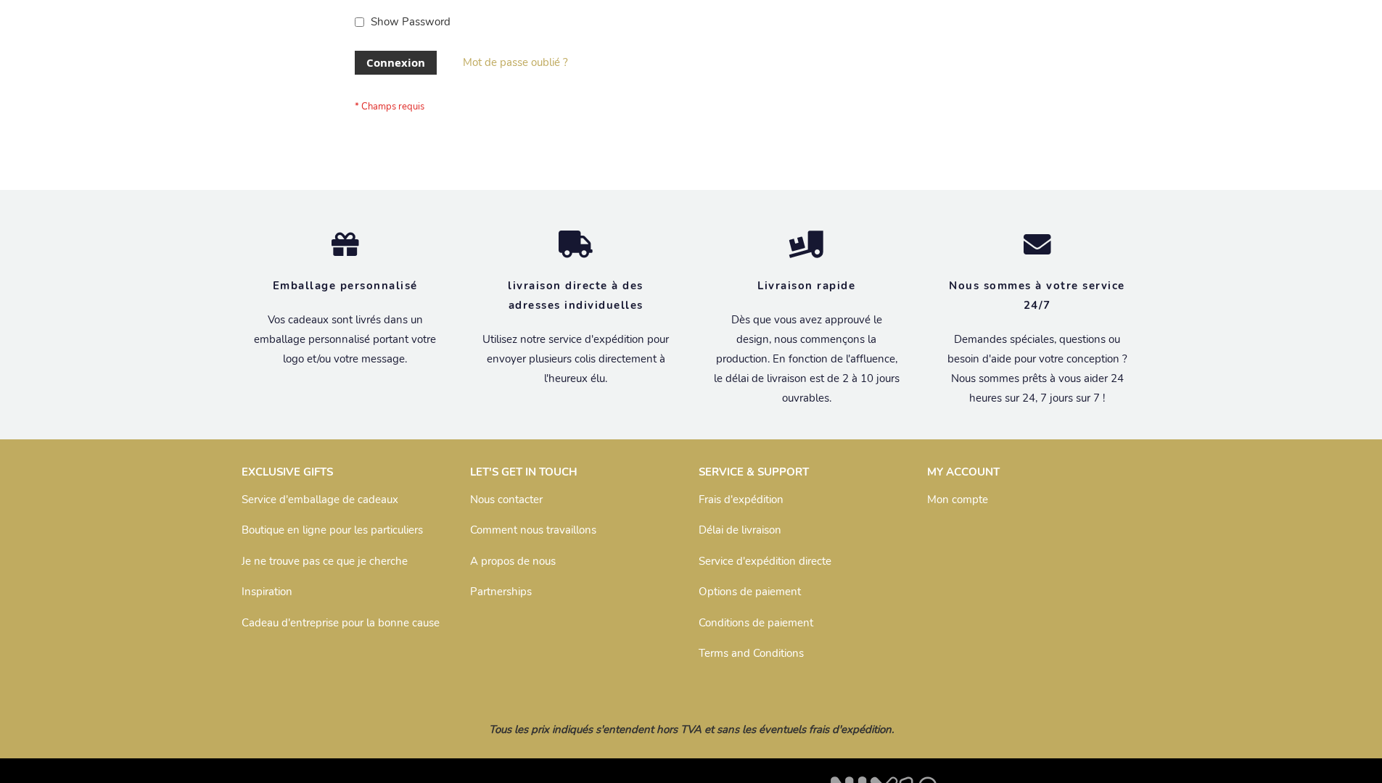
scroll to position [500, 0]
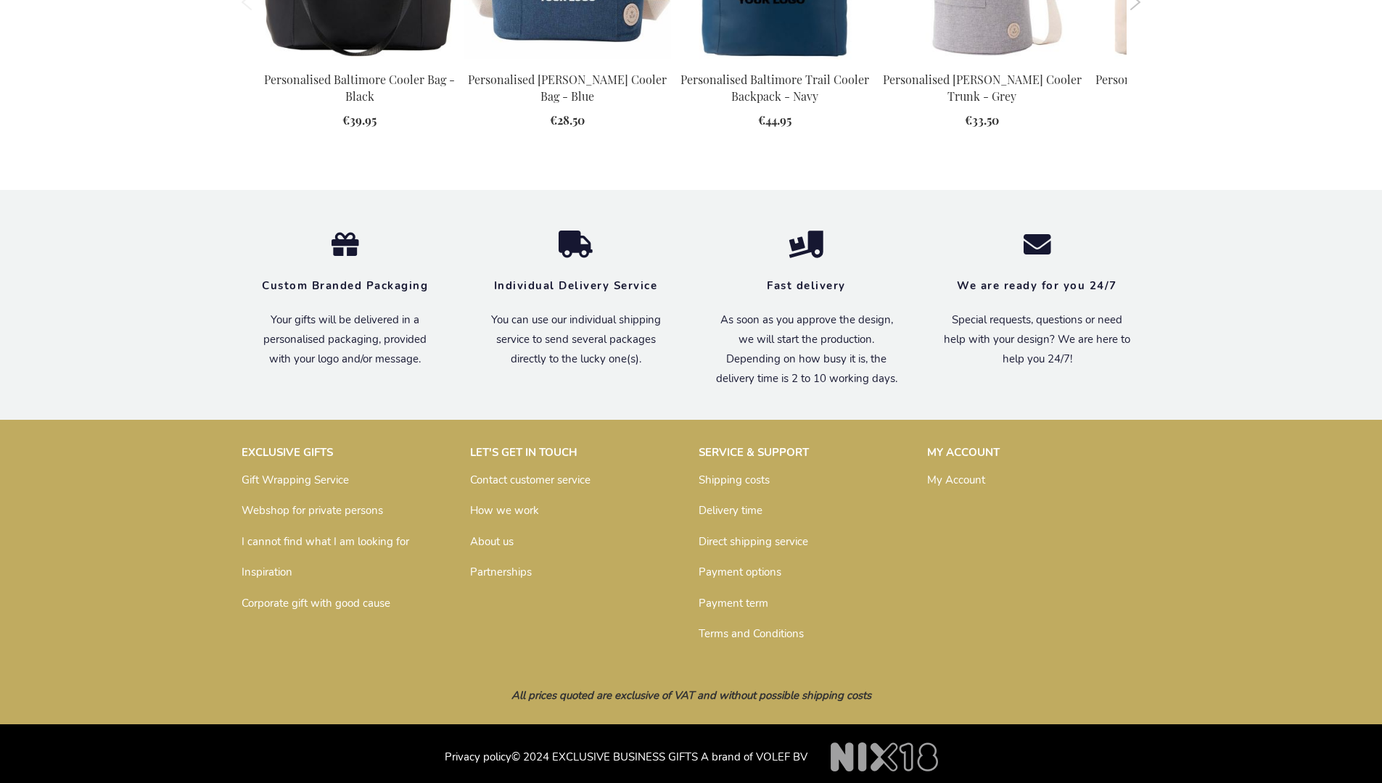
scroll to position [1599, 0]
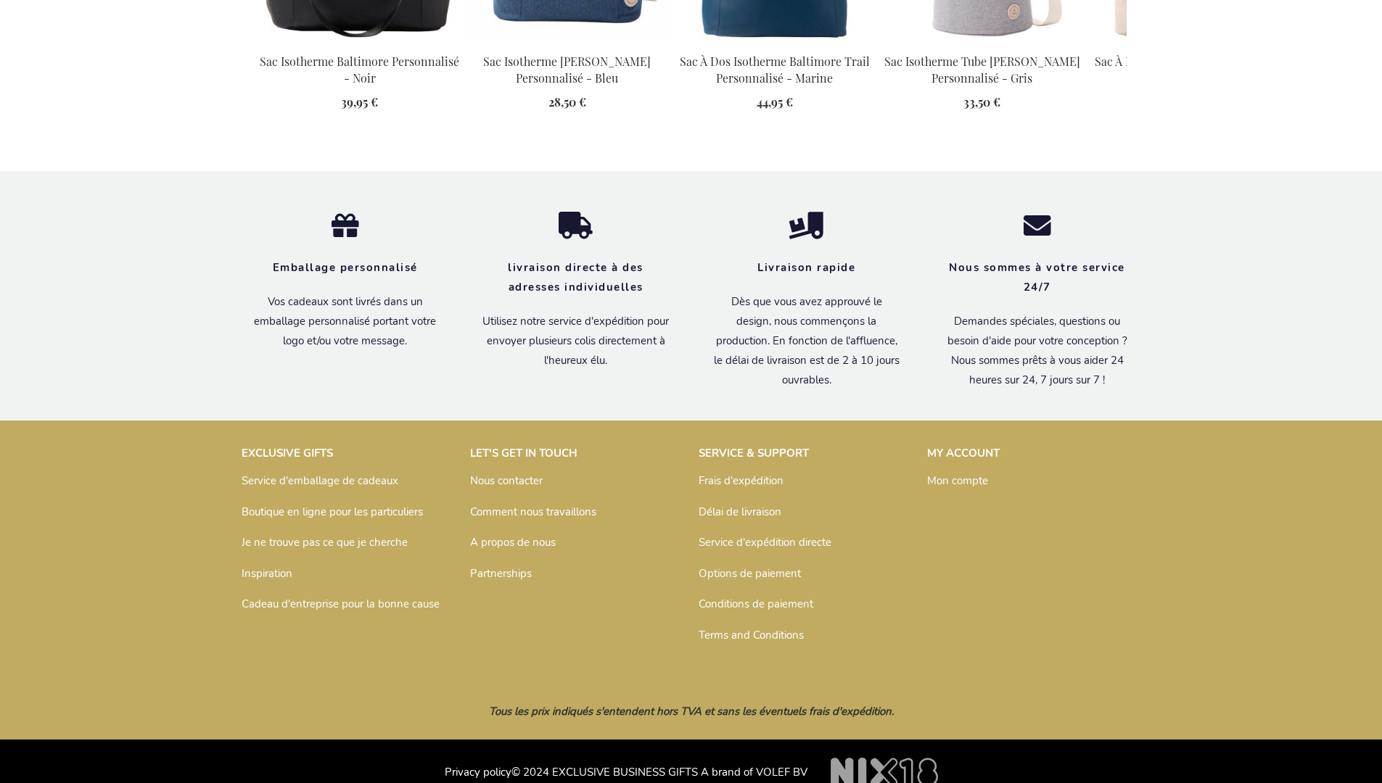
scroll to position [1649, 0]
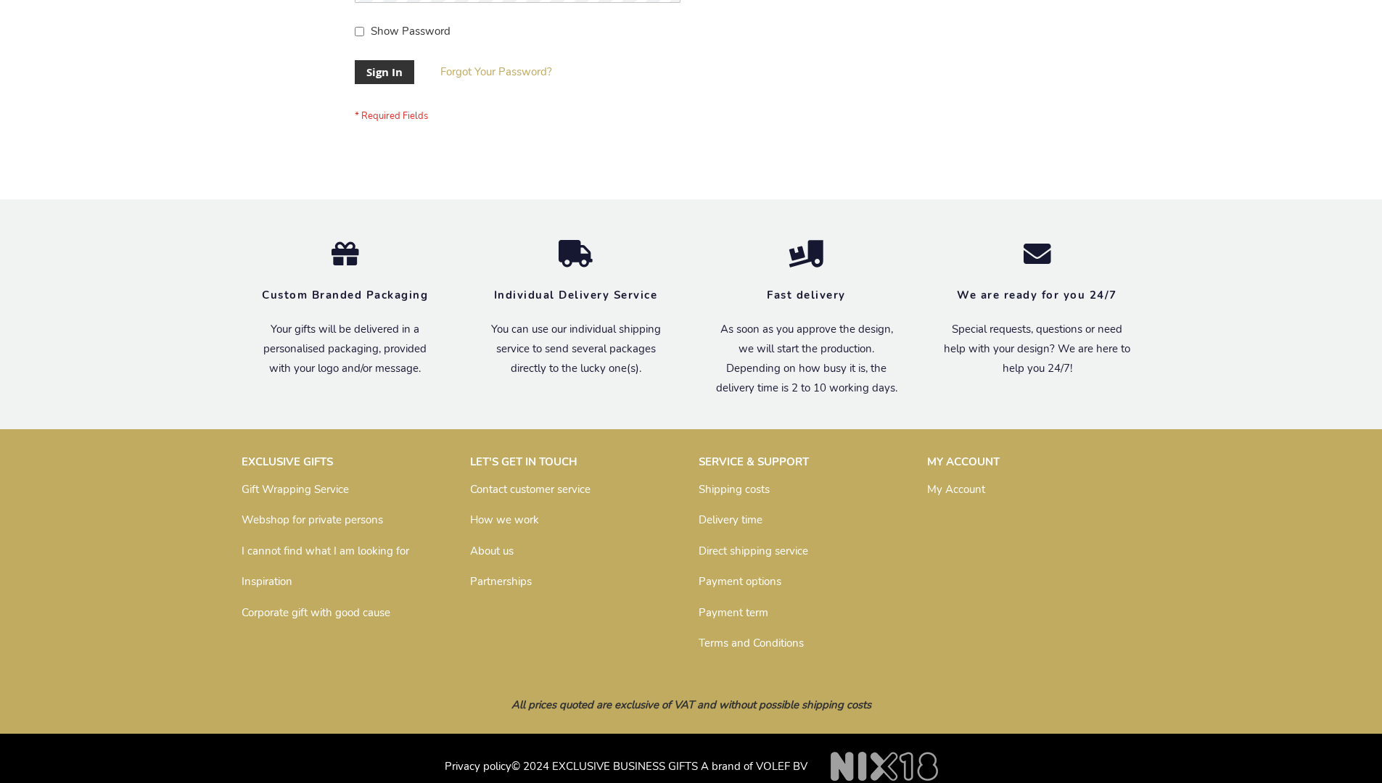
scroll to position [466, 0]
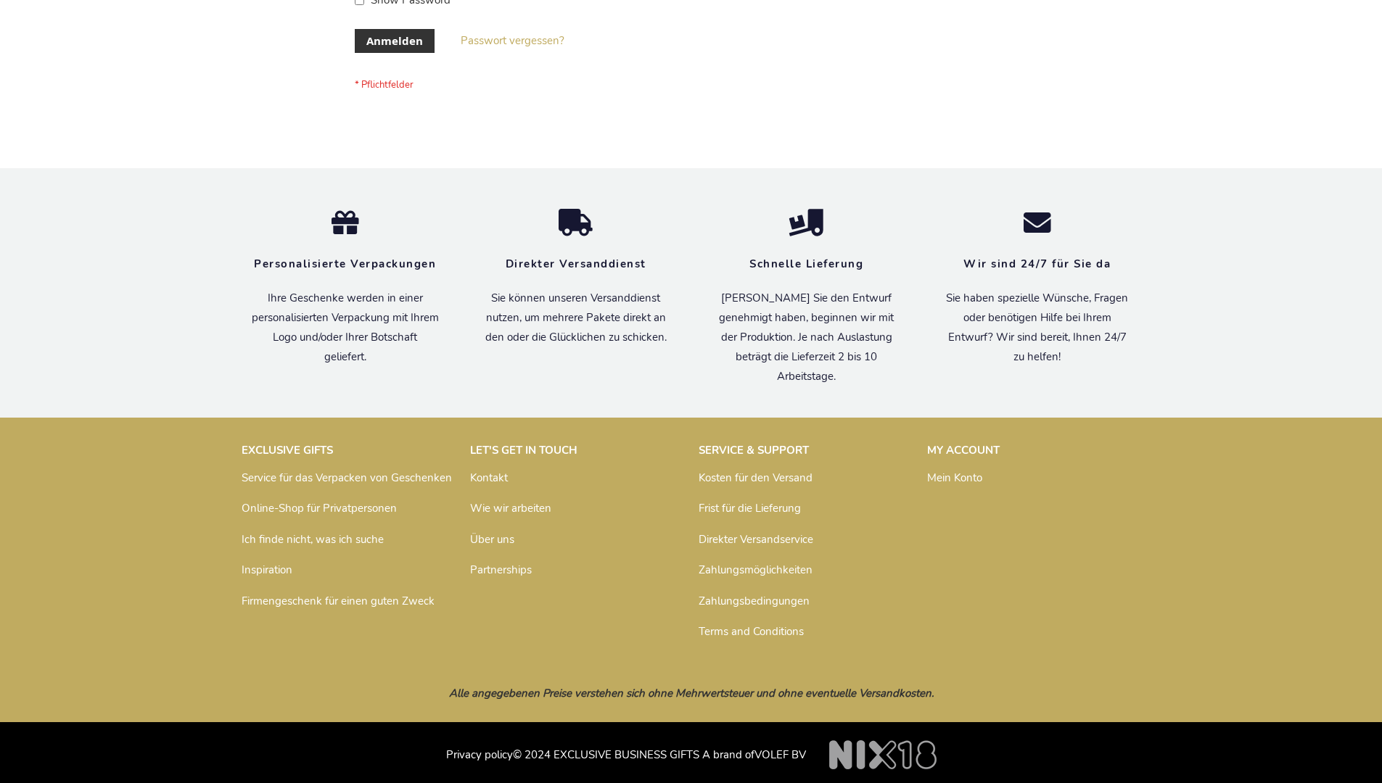
scroll to position [486, 0]
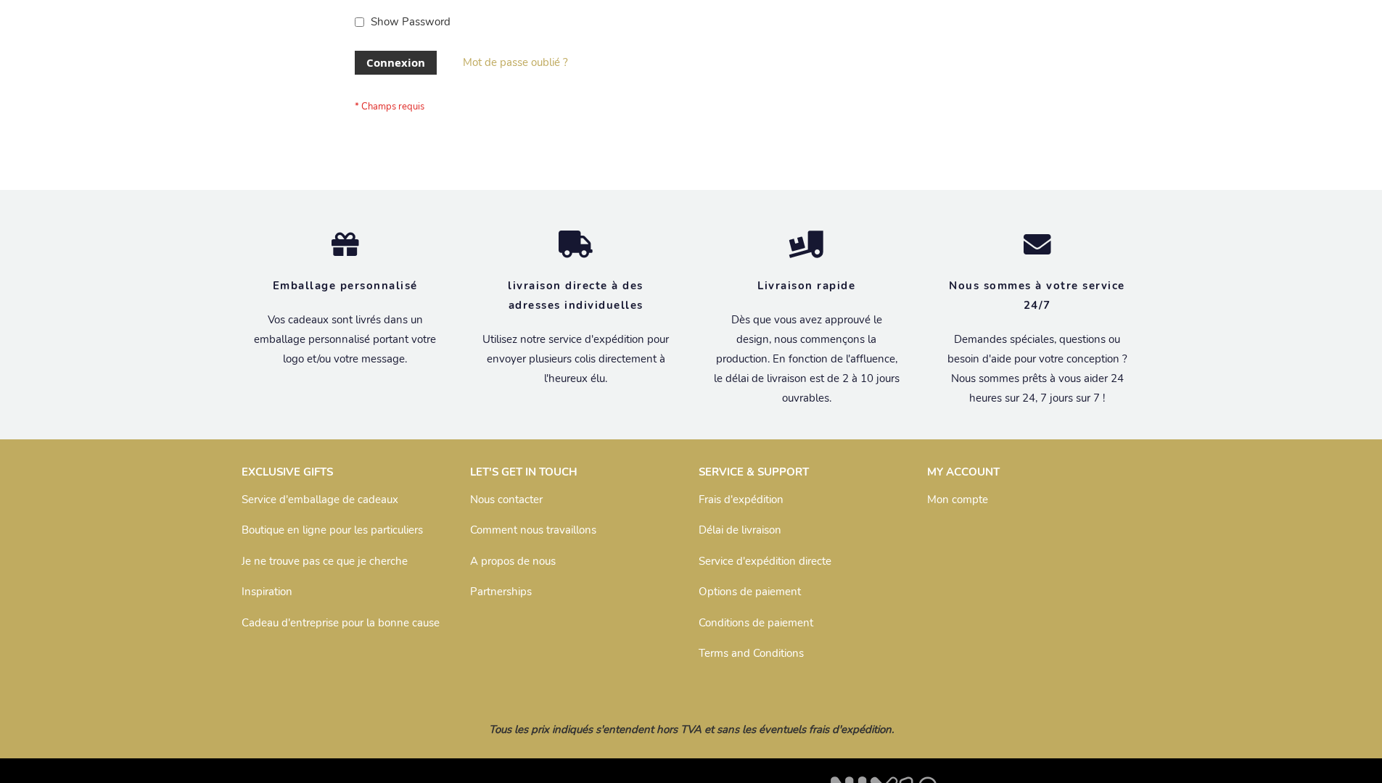
scroll to position [500, 0]
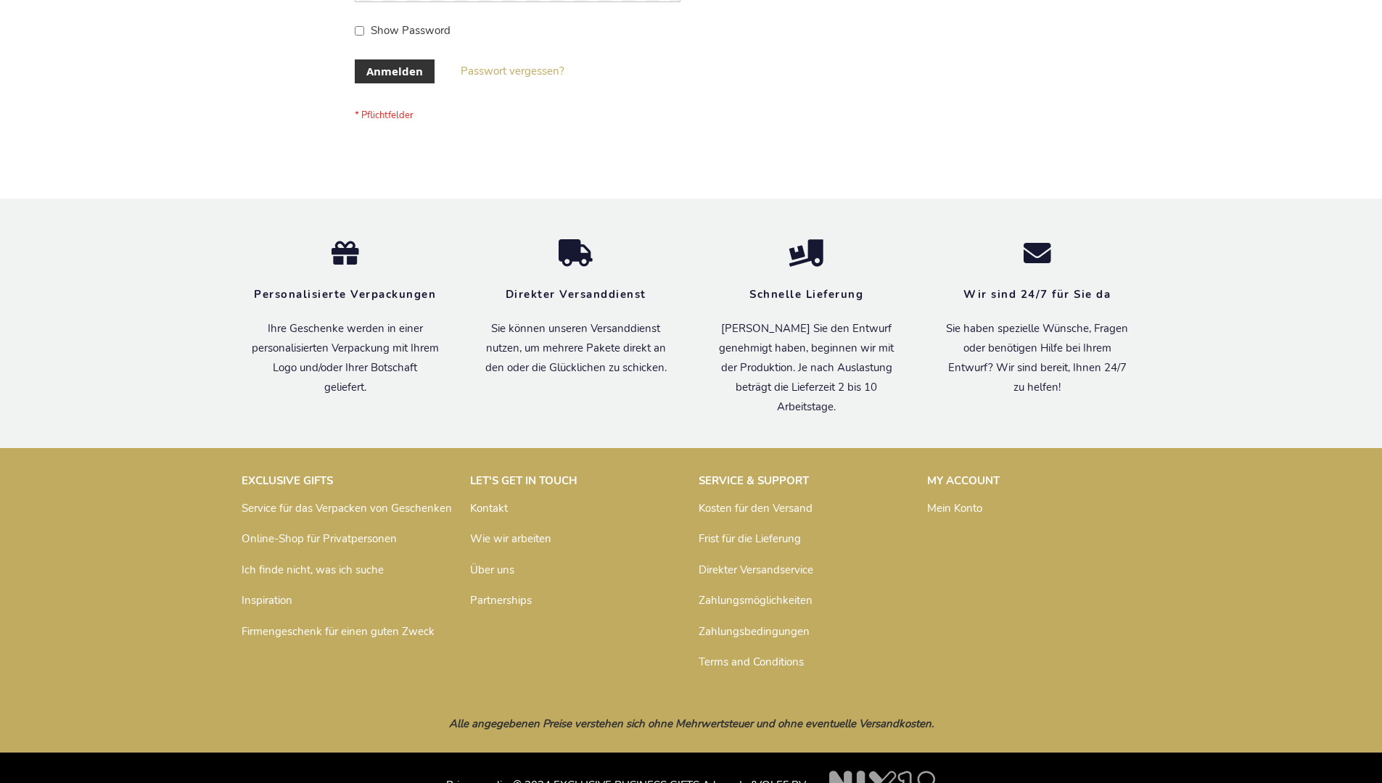
scroll to position [486, 0]
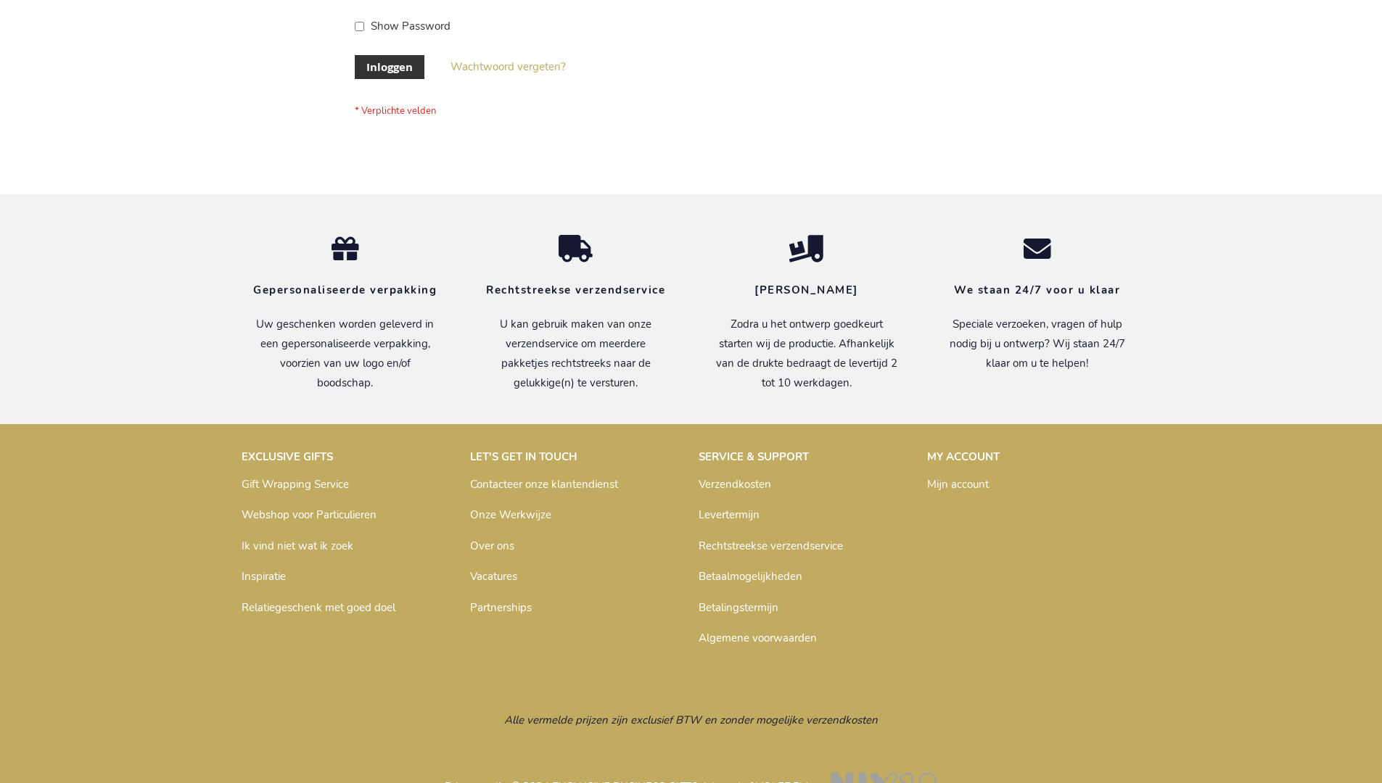
scroll to position [492, 0]
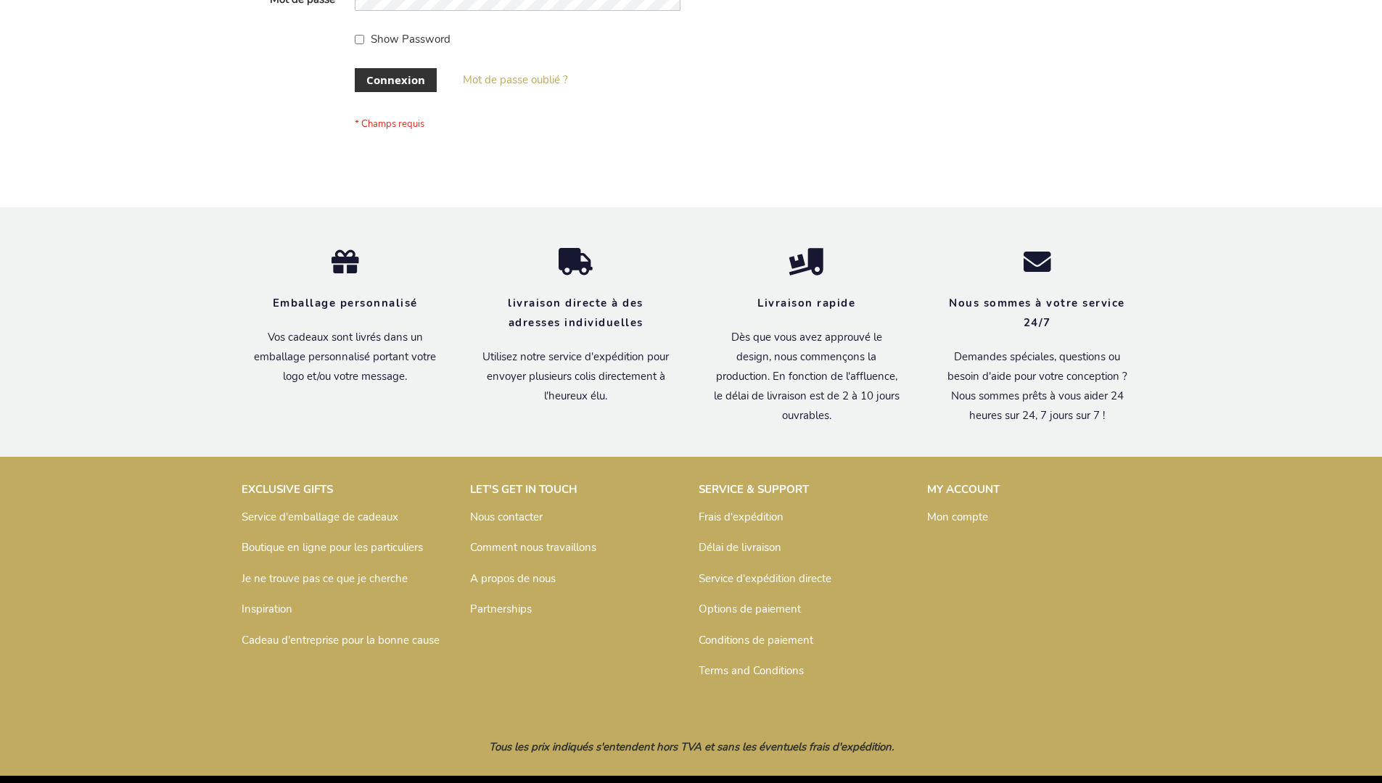
scroll to position [500, 0]
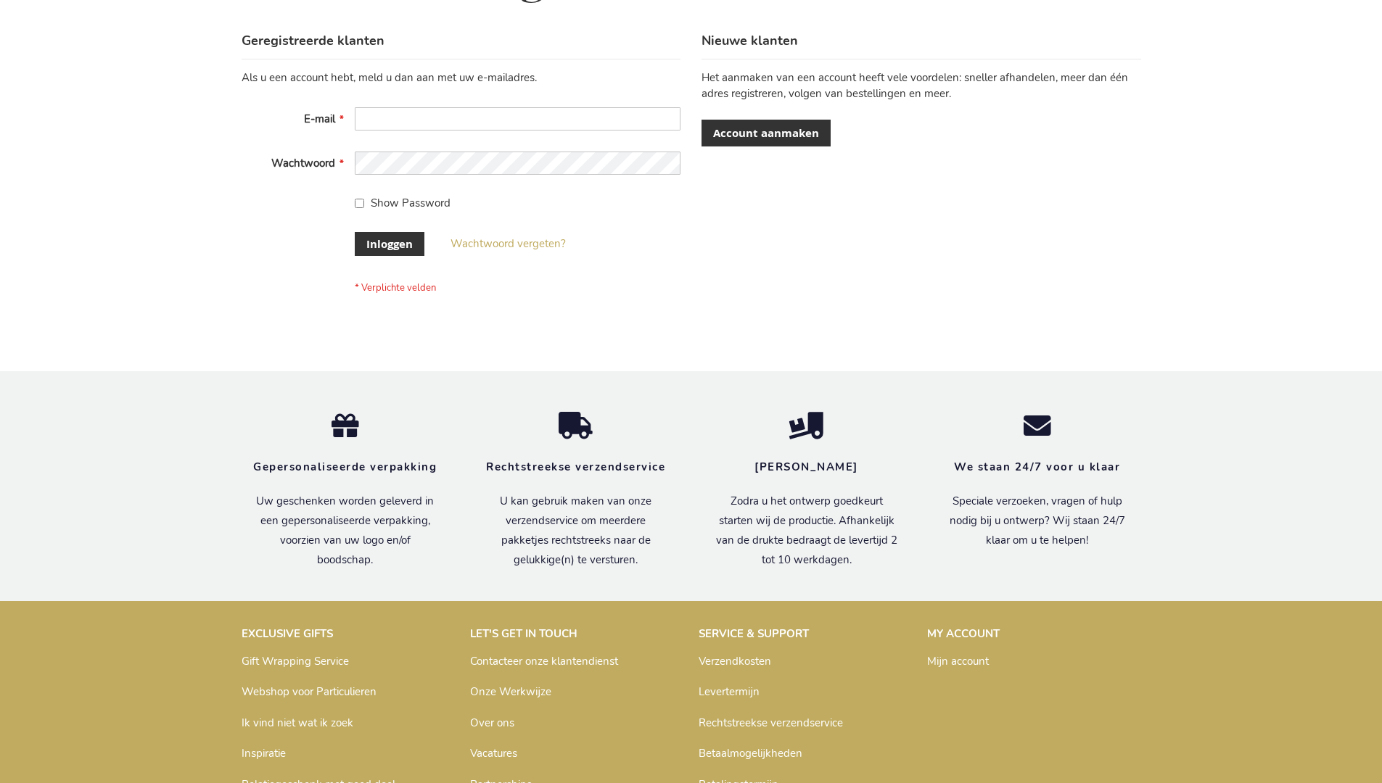
scroll to position [492, 0]
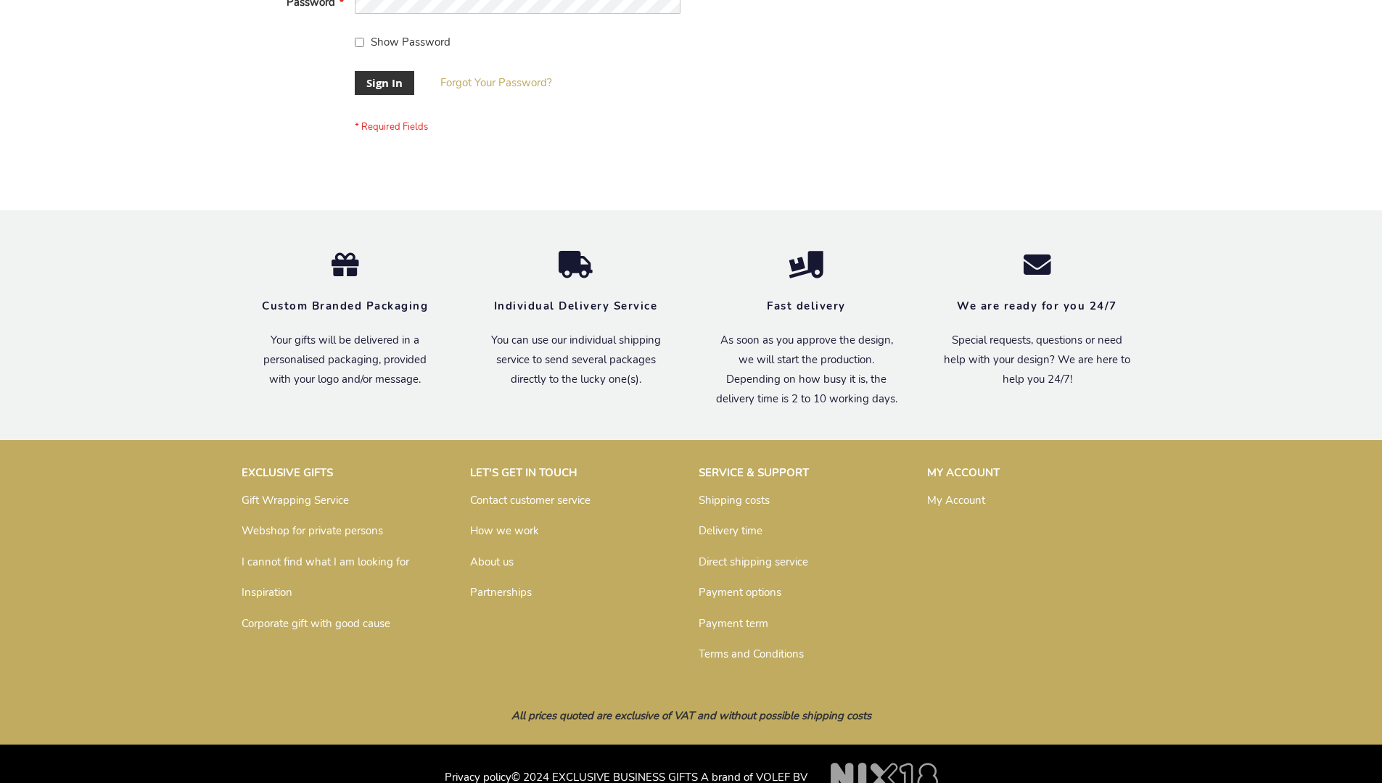
scroll to position [466, 0]
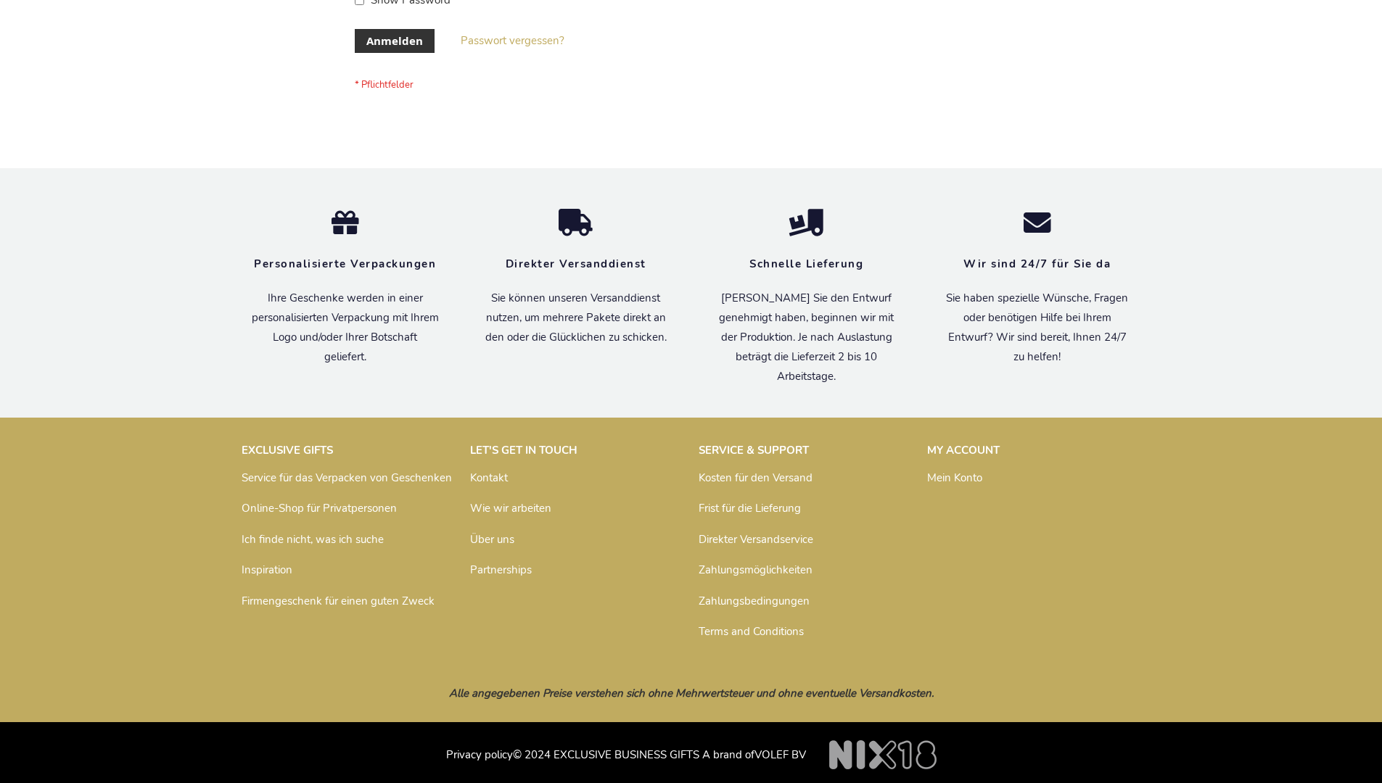
scroll to position [486, 0]
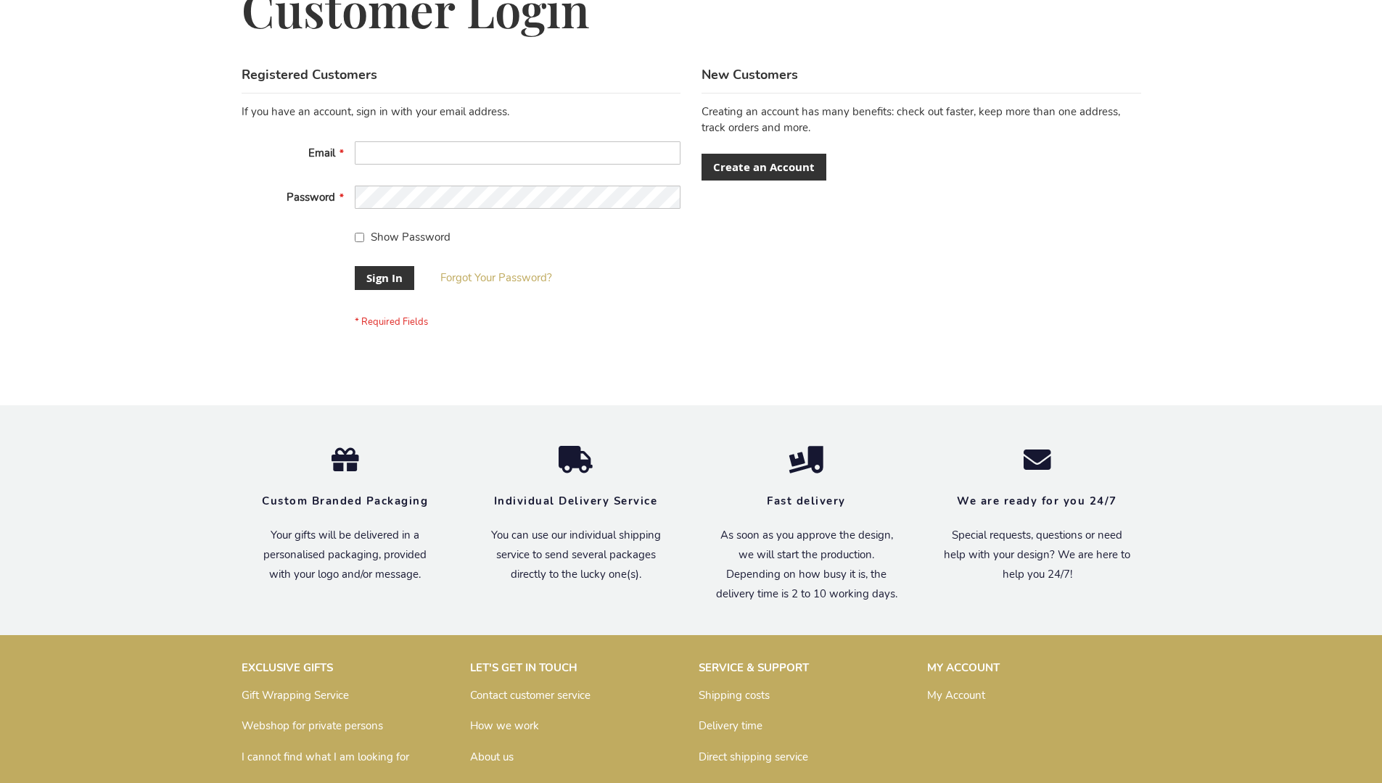
scroll to position [466, 0]
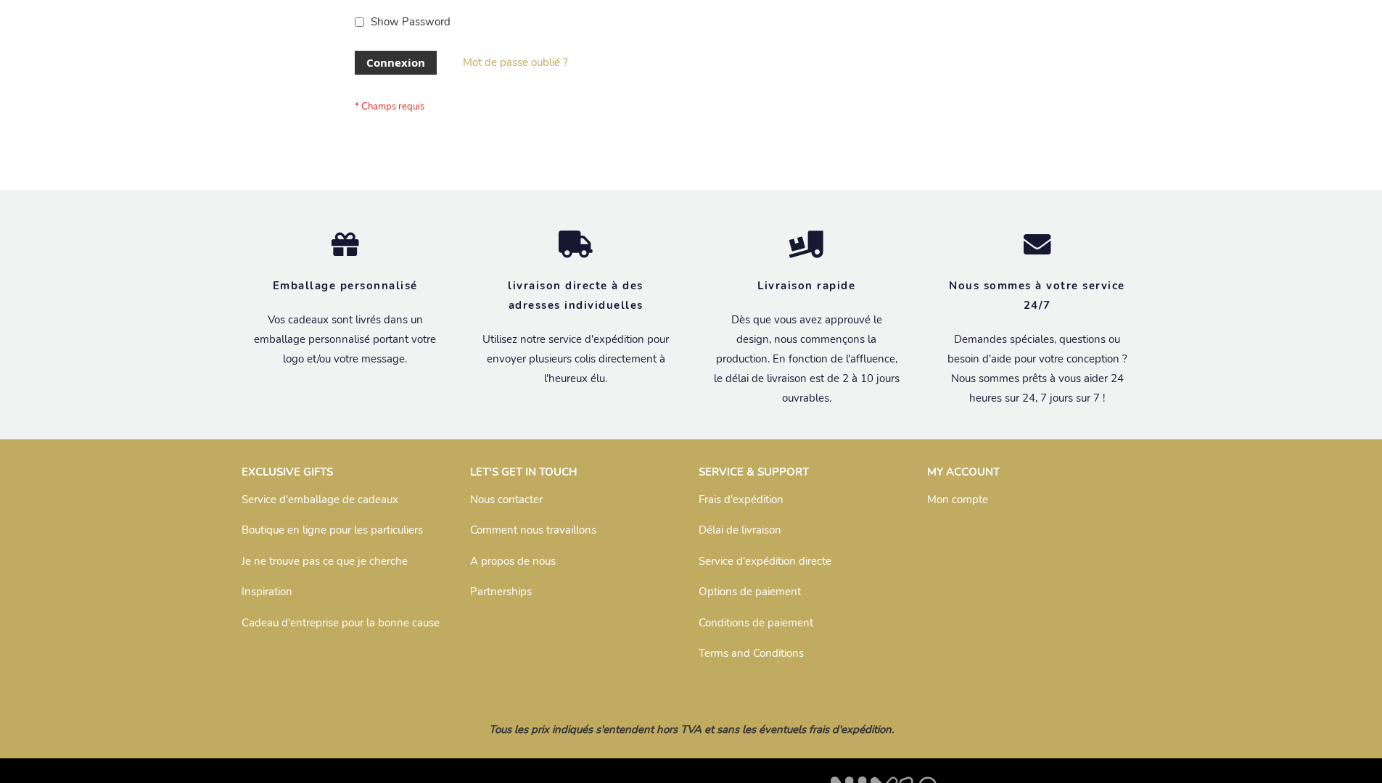
scroll to position [500, 0]
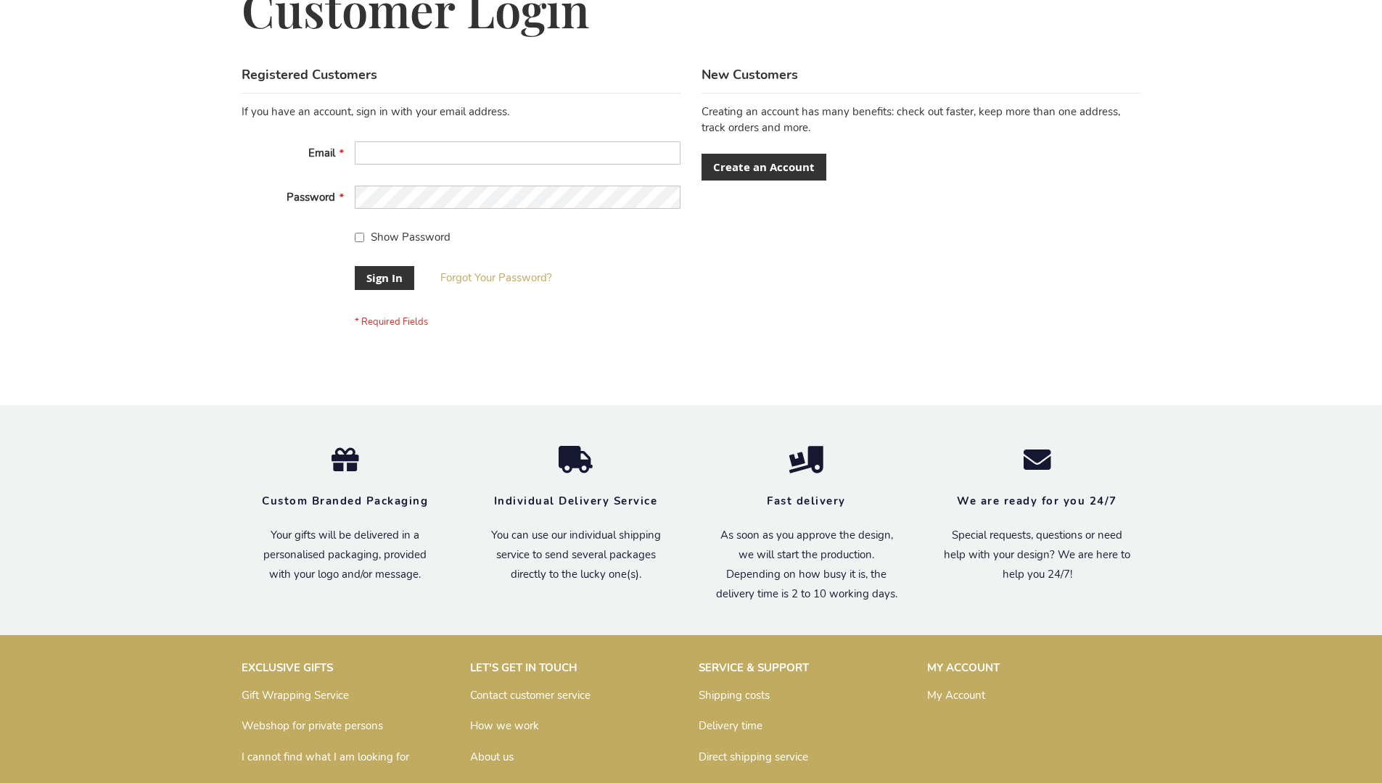
scroll to position [466, 0]
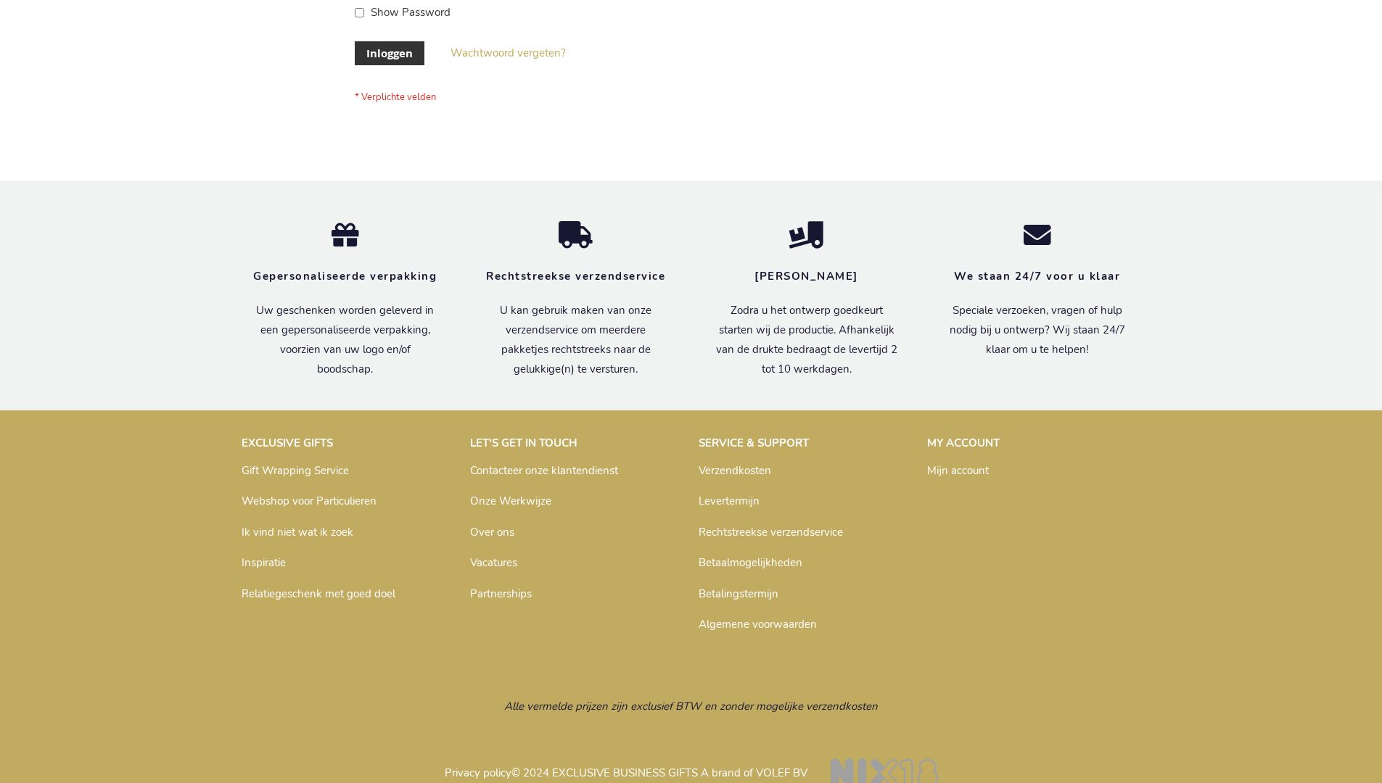
scroll to position [492, 0]
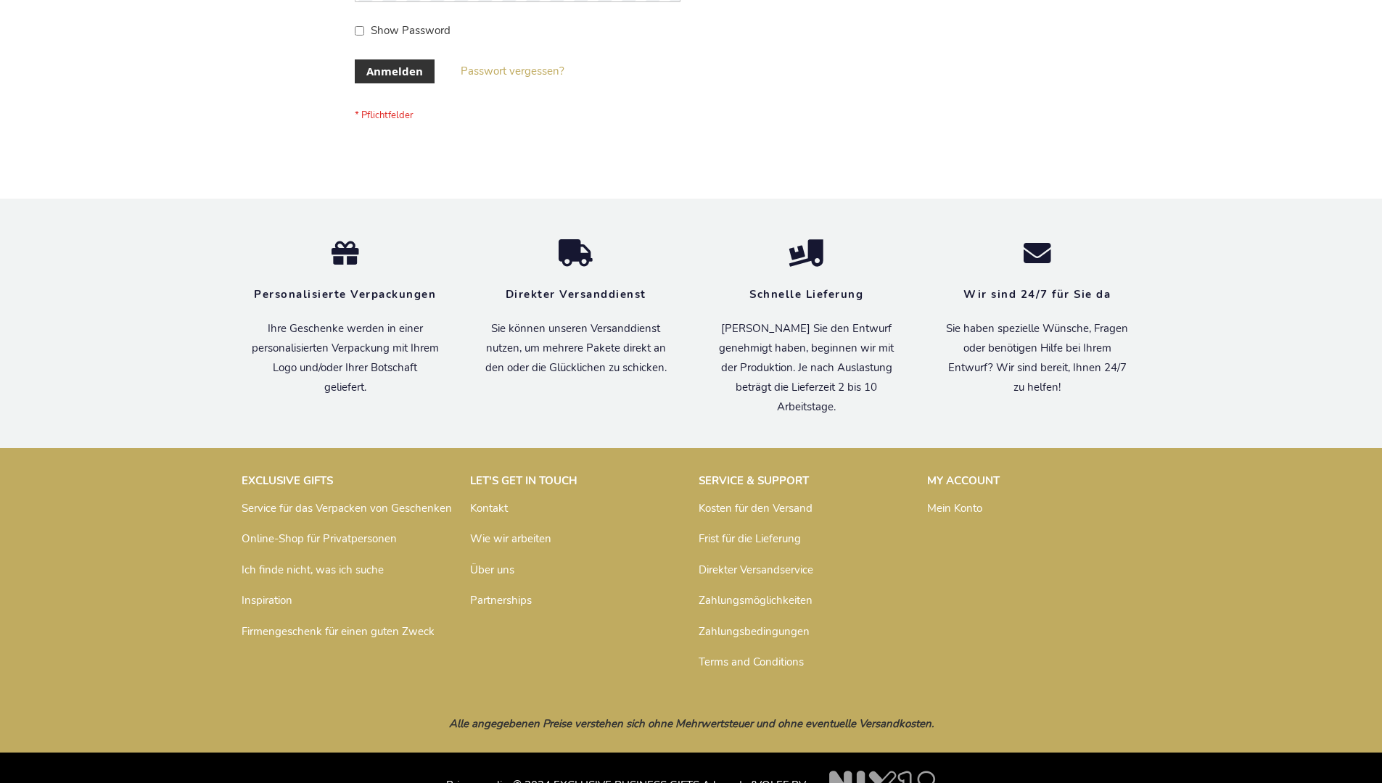
scroll to position [486, 0]
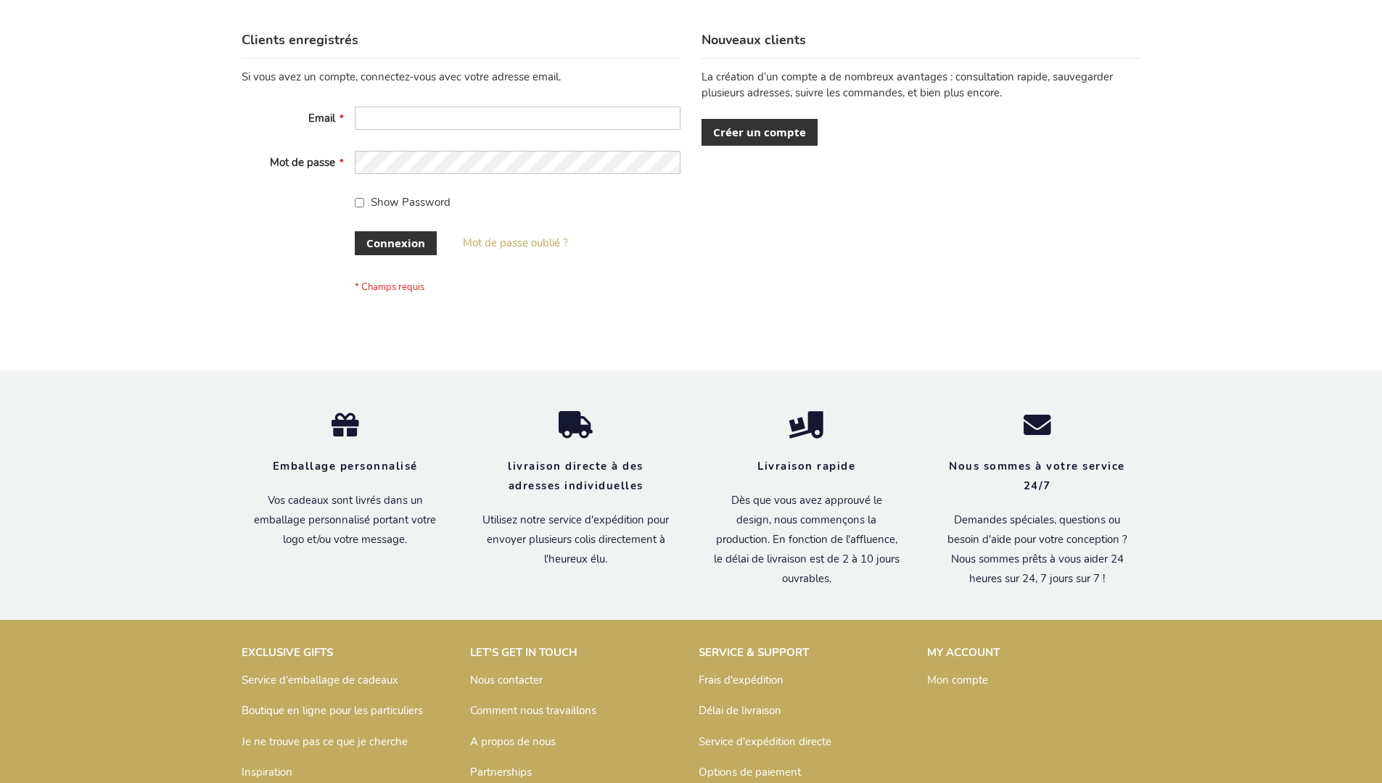
scroll to position [500, 0]
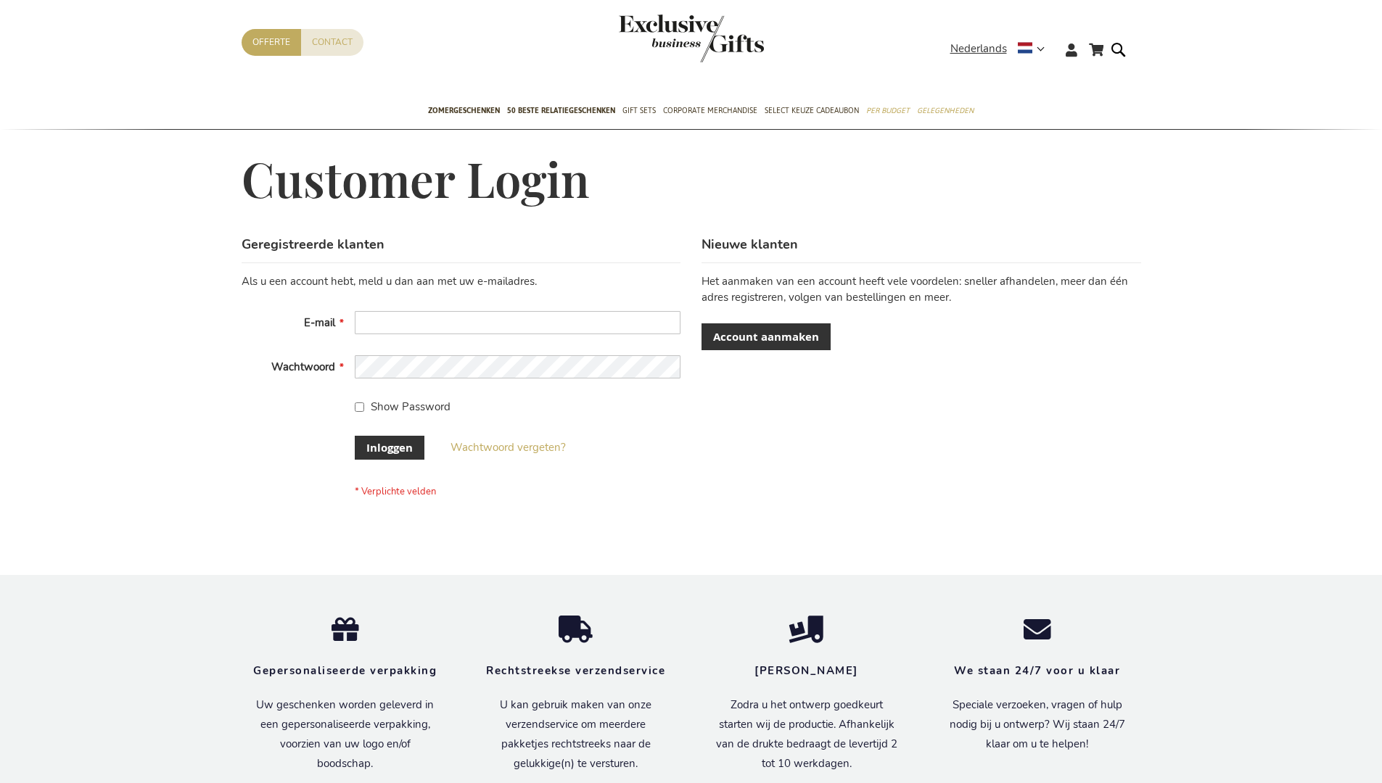
scroll to position [492, 0]
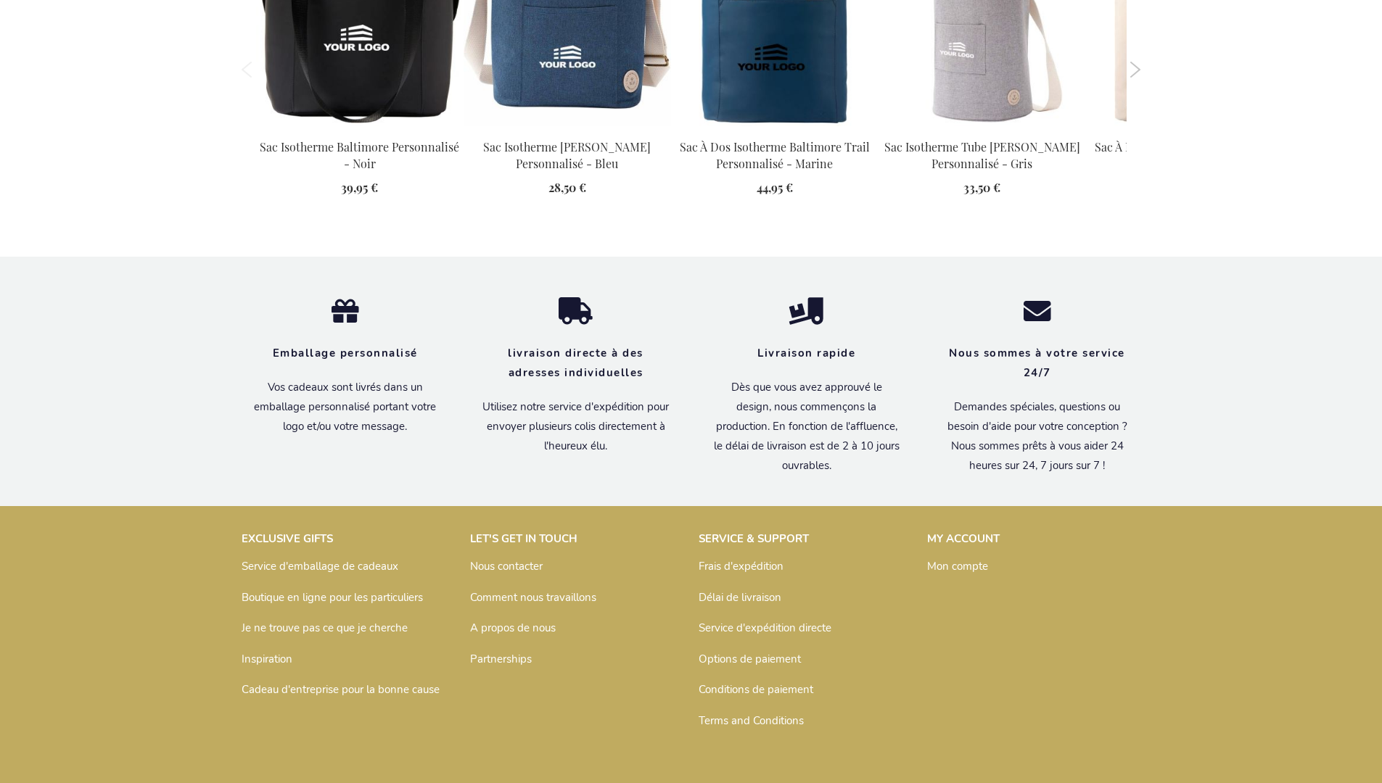
scroll to position [1649, 0]
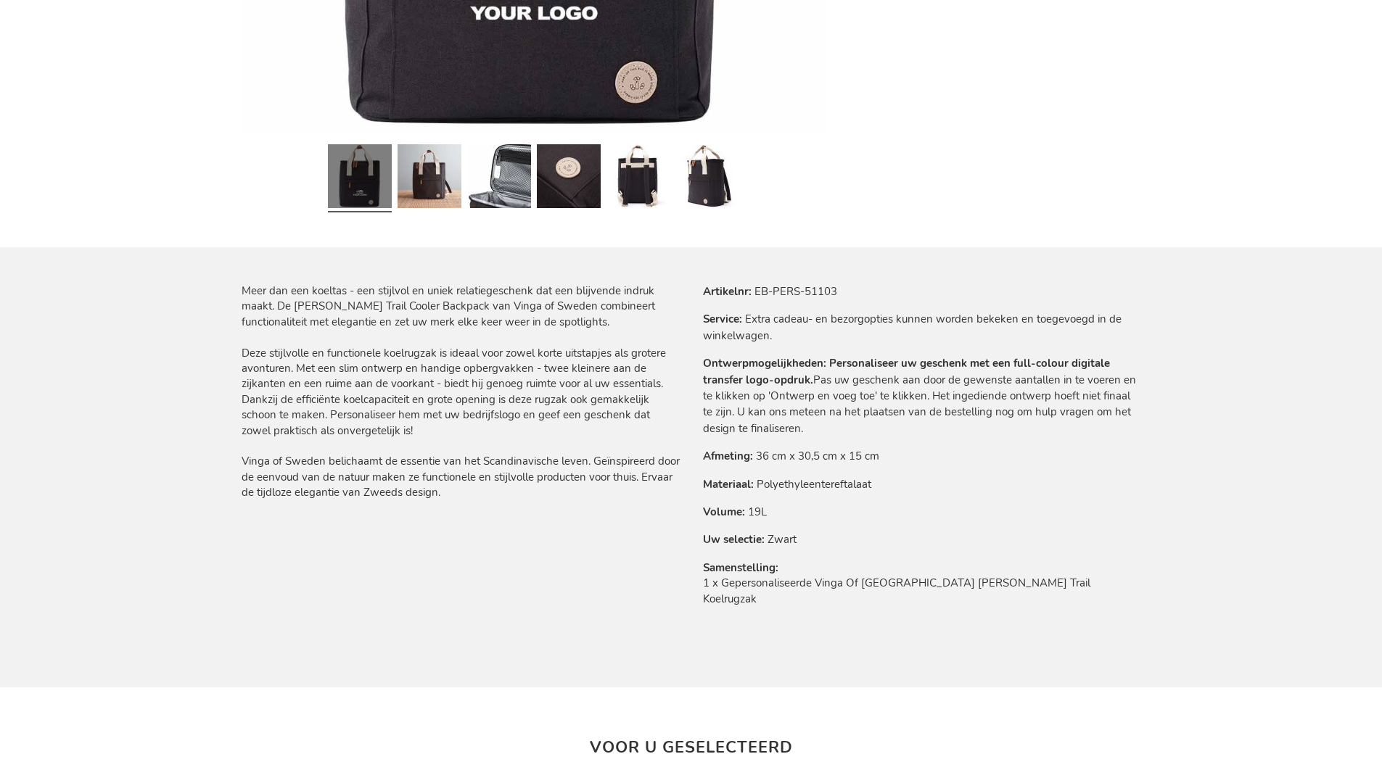
scroll to position [1641, 0]
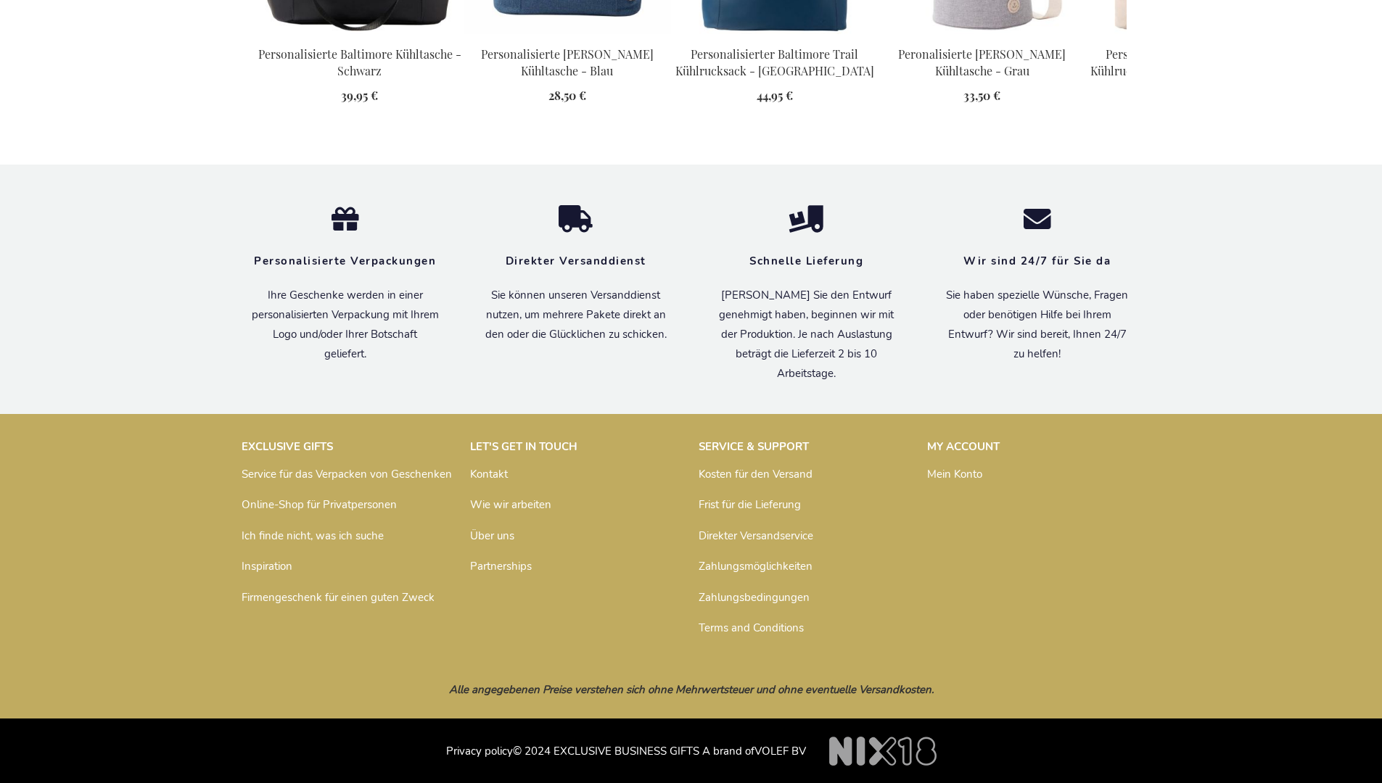
scroll to position [1635, 0]
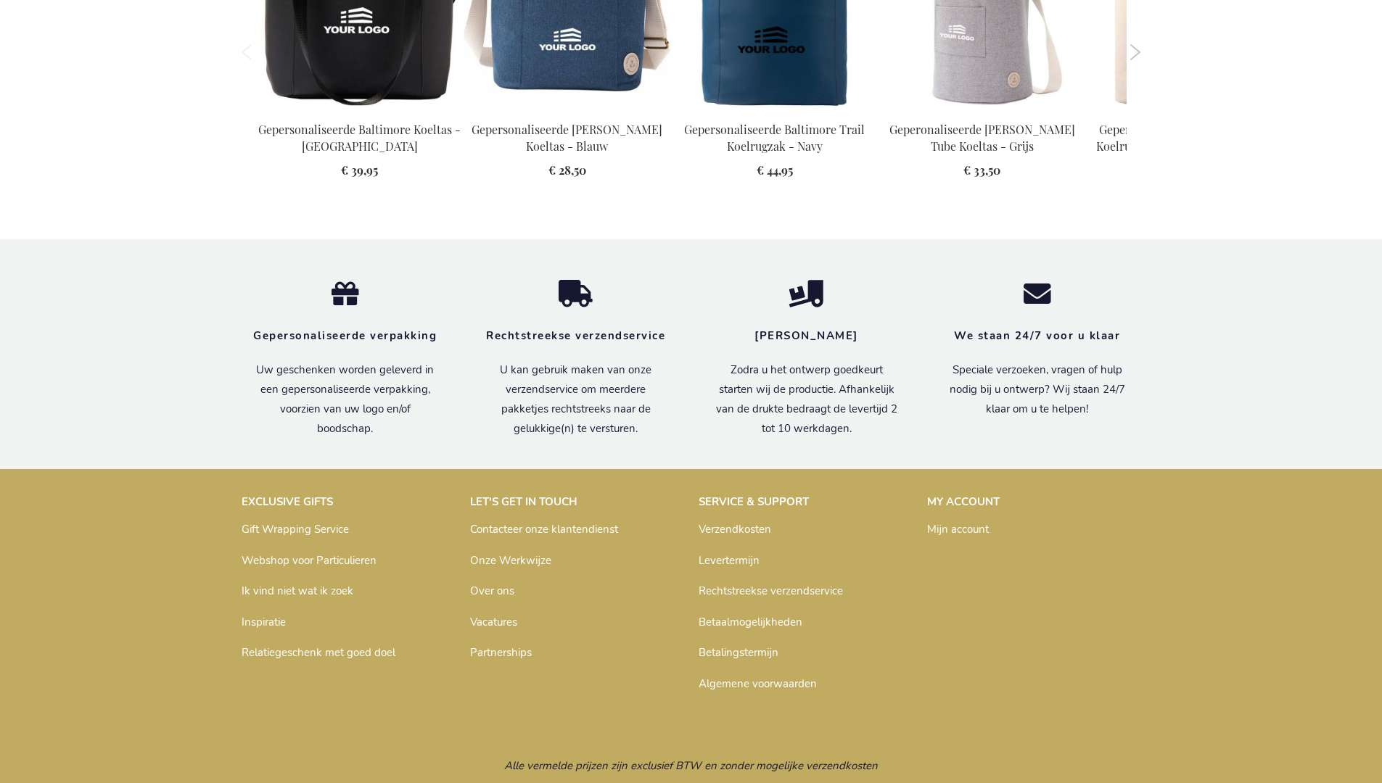
scroll to position [1641, 0]
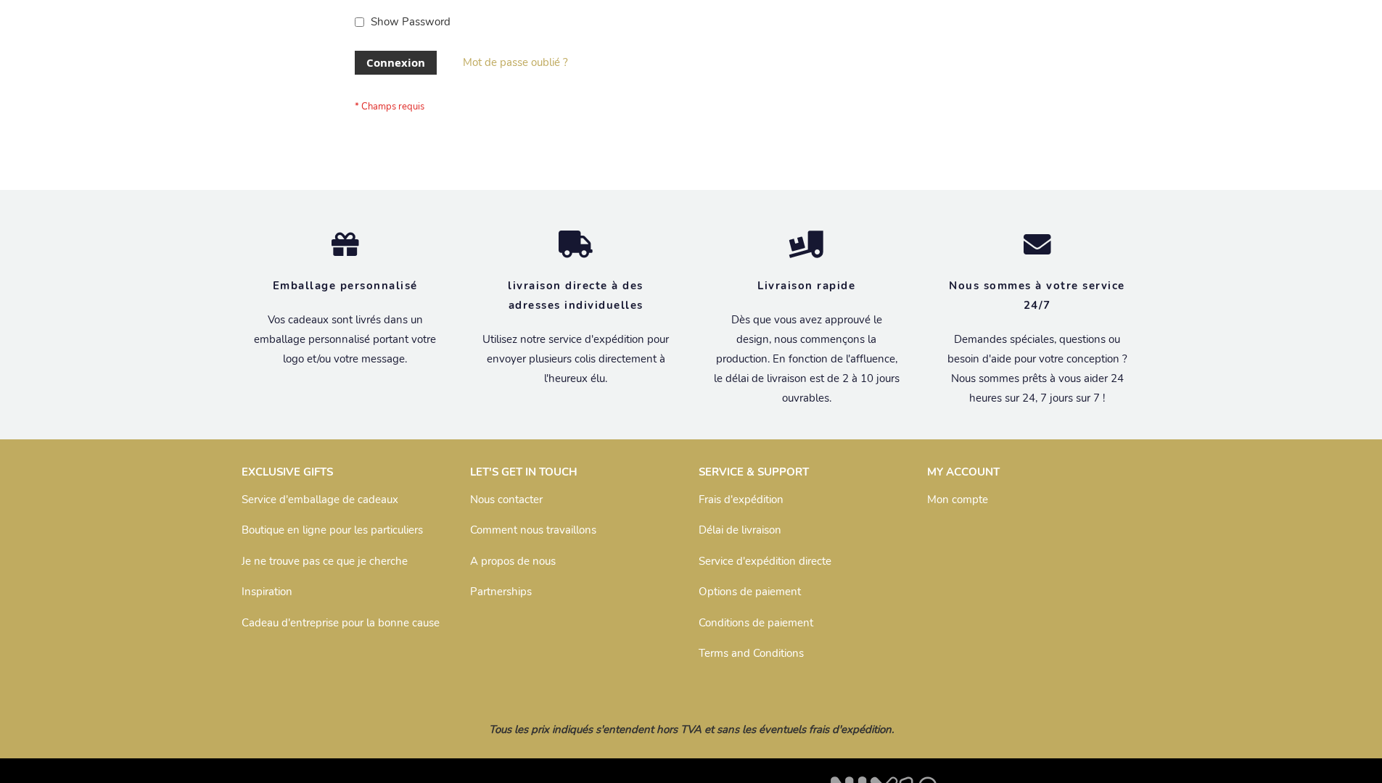
scroll to position [500, 0]
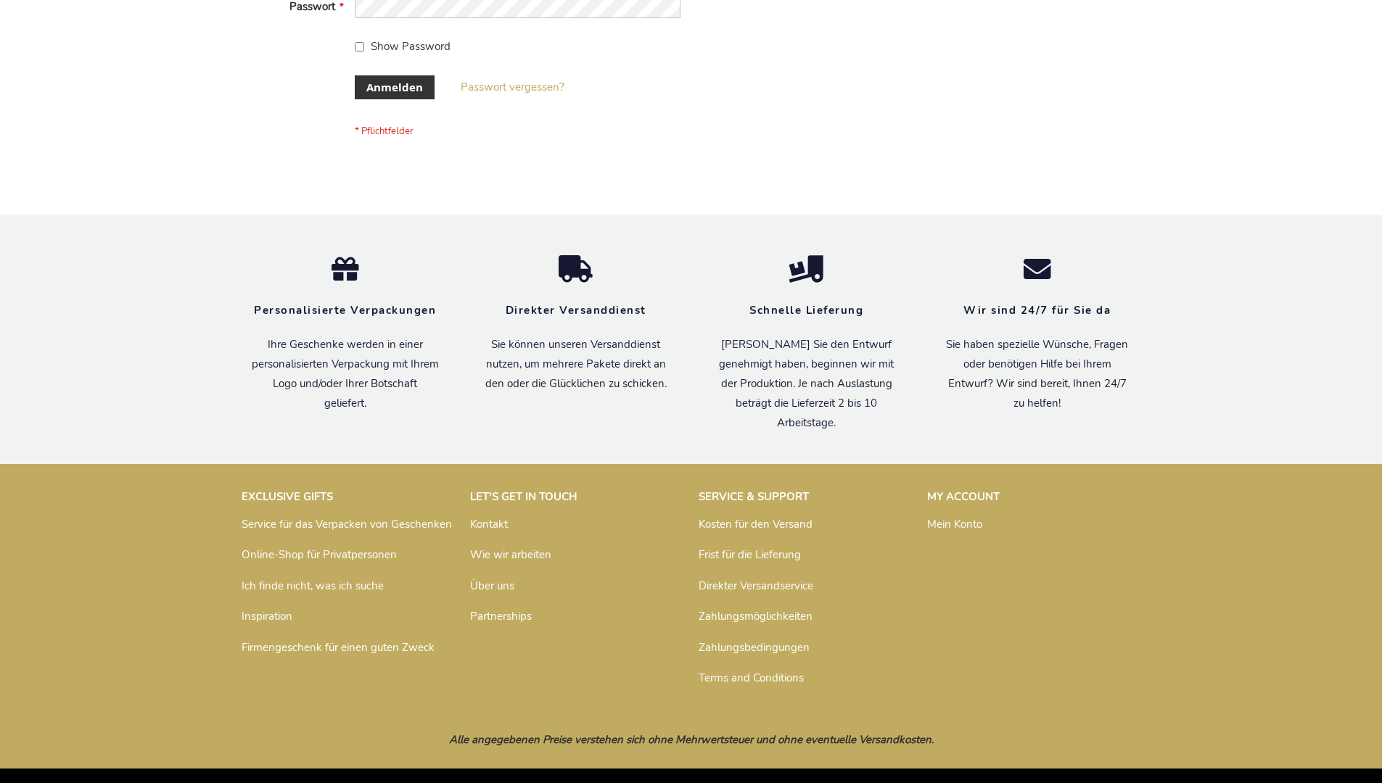
scroll to position [486, 0]
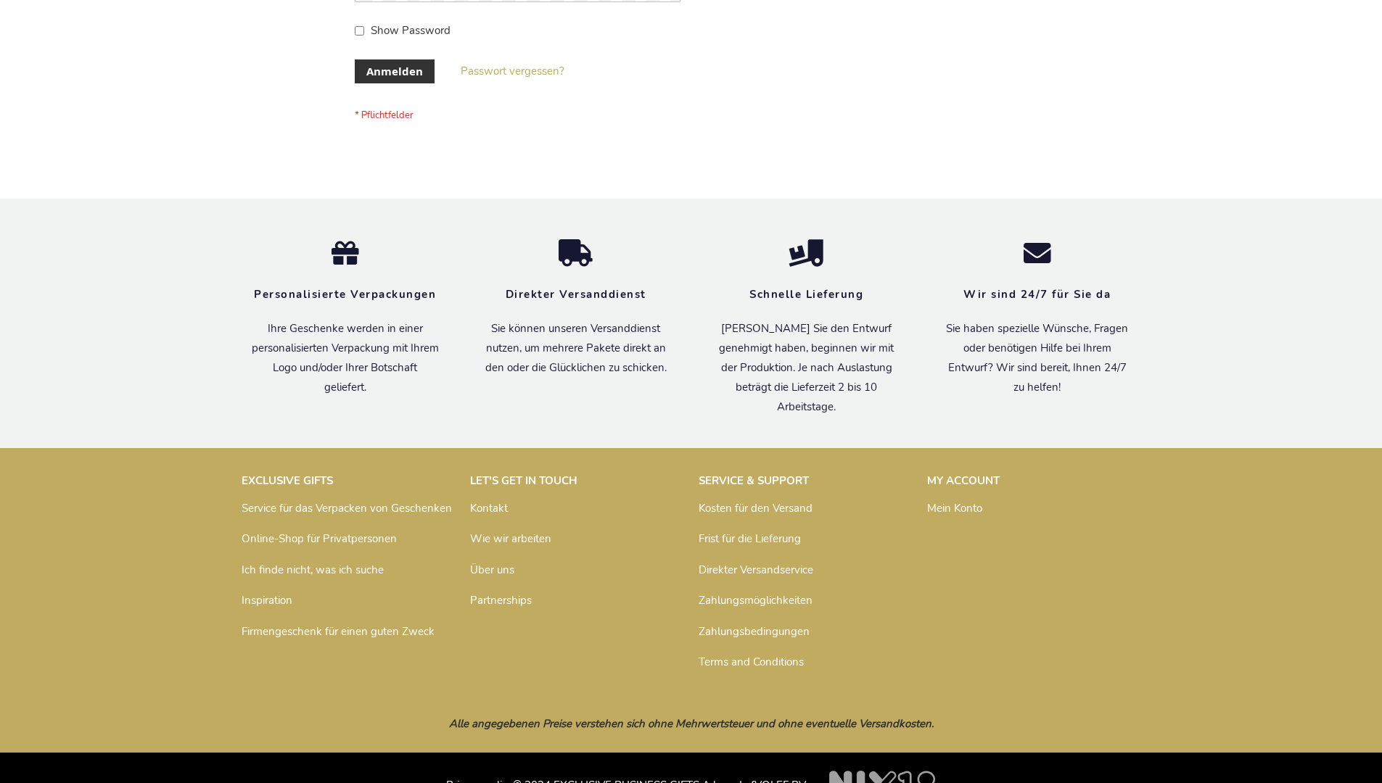
scroll to position [486, 0]
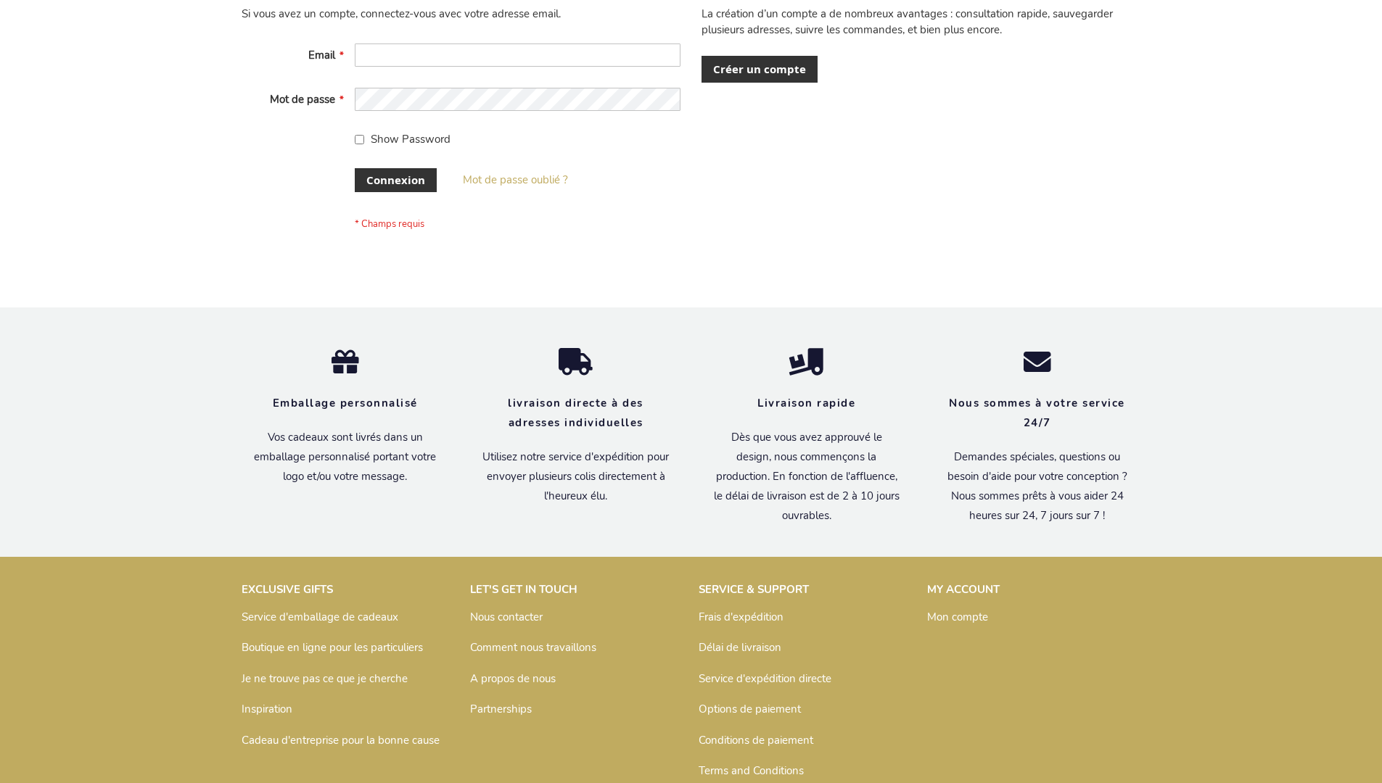
scroll to position [500, 0]
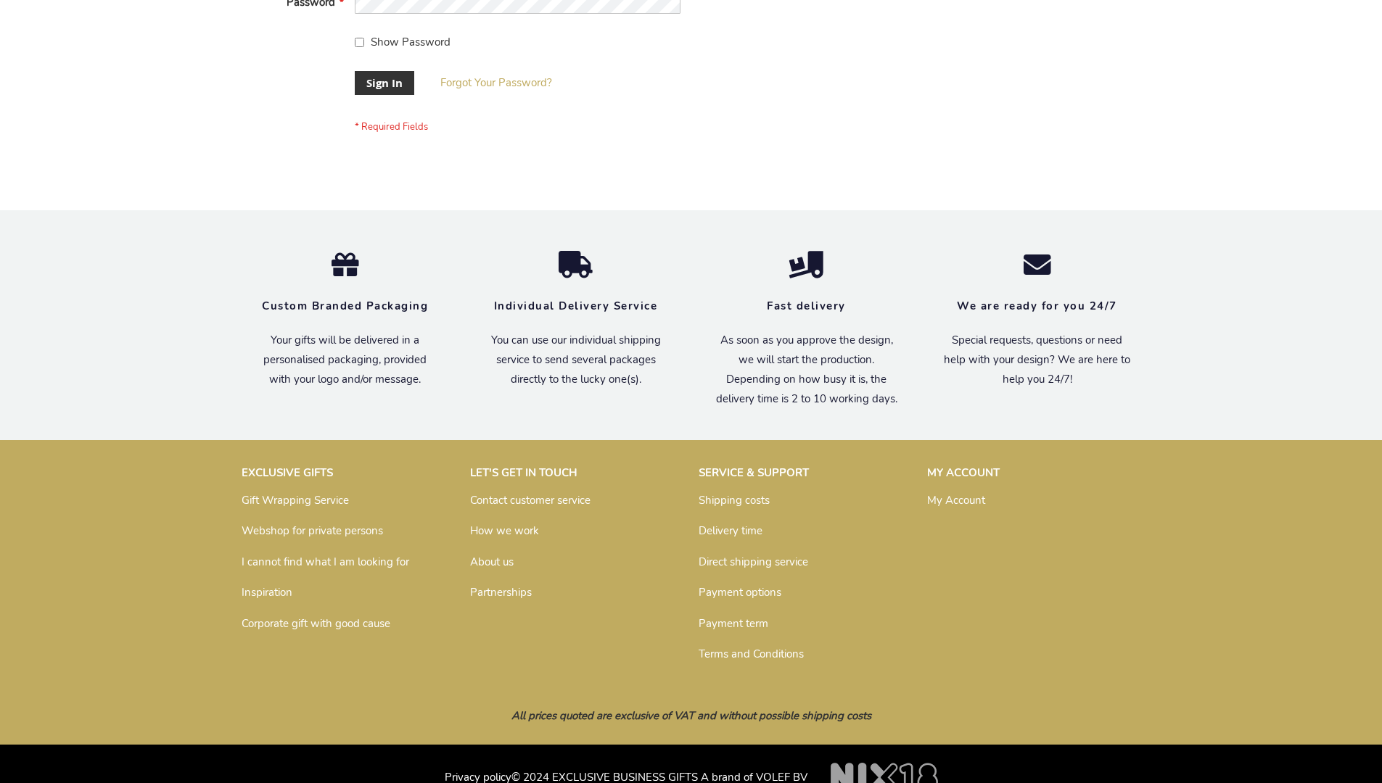
scroll to position [466, 0]
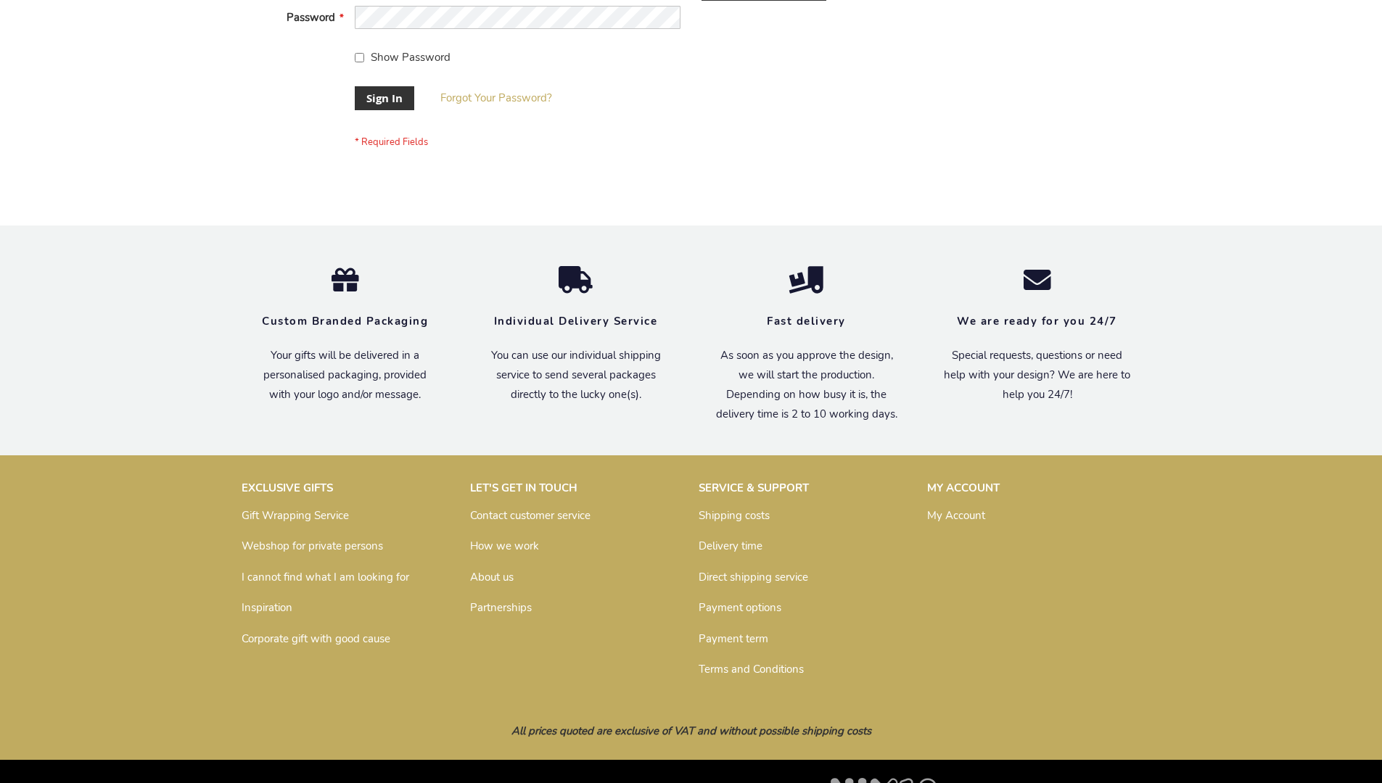
scroll to position [466, 0]
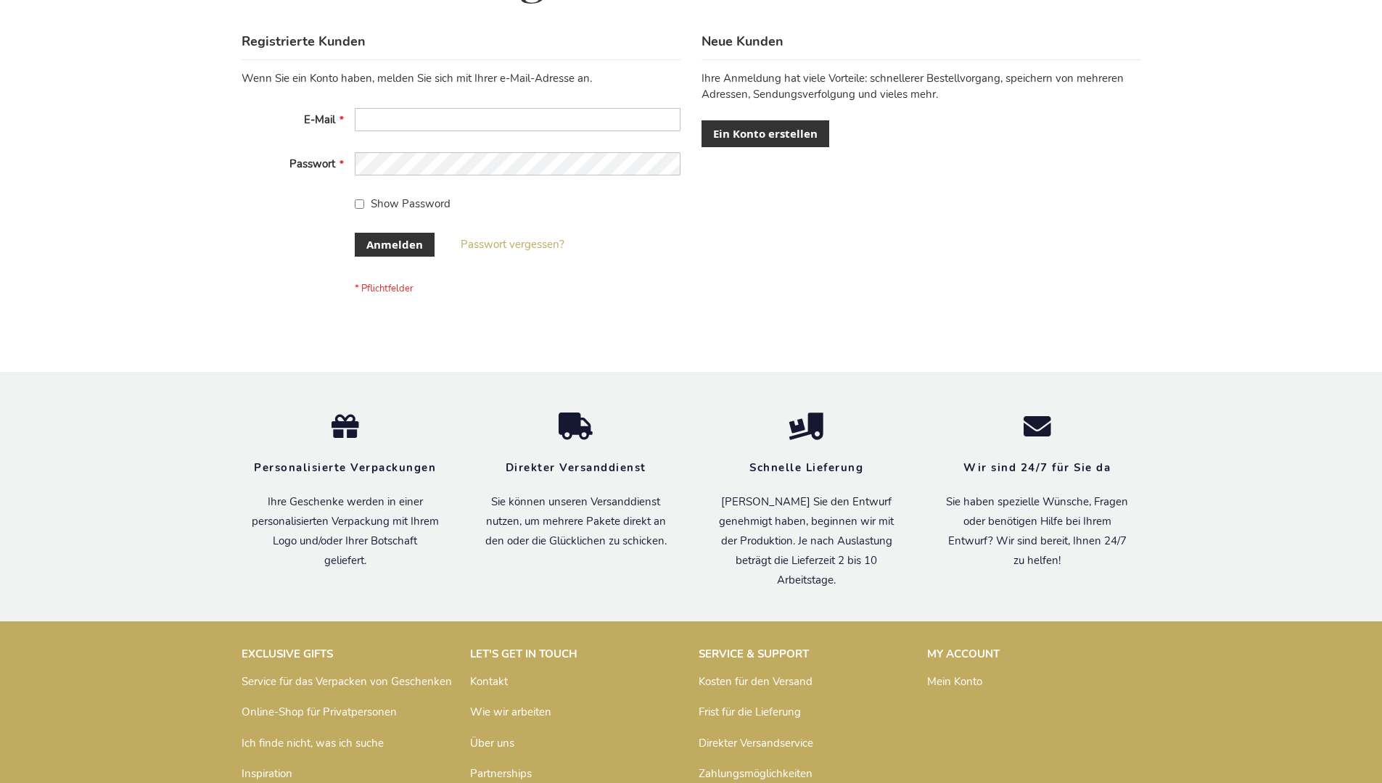
scroll to position [486, 0]
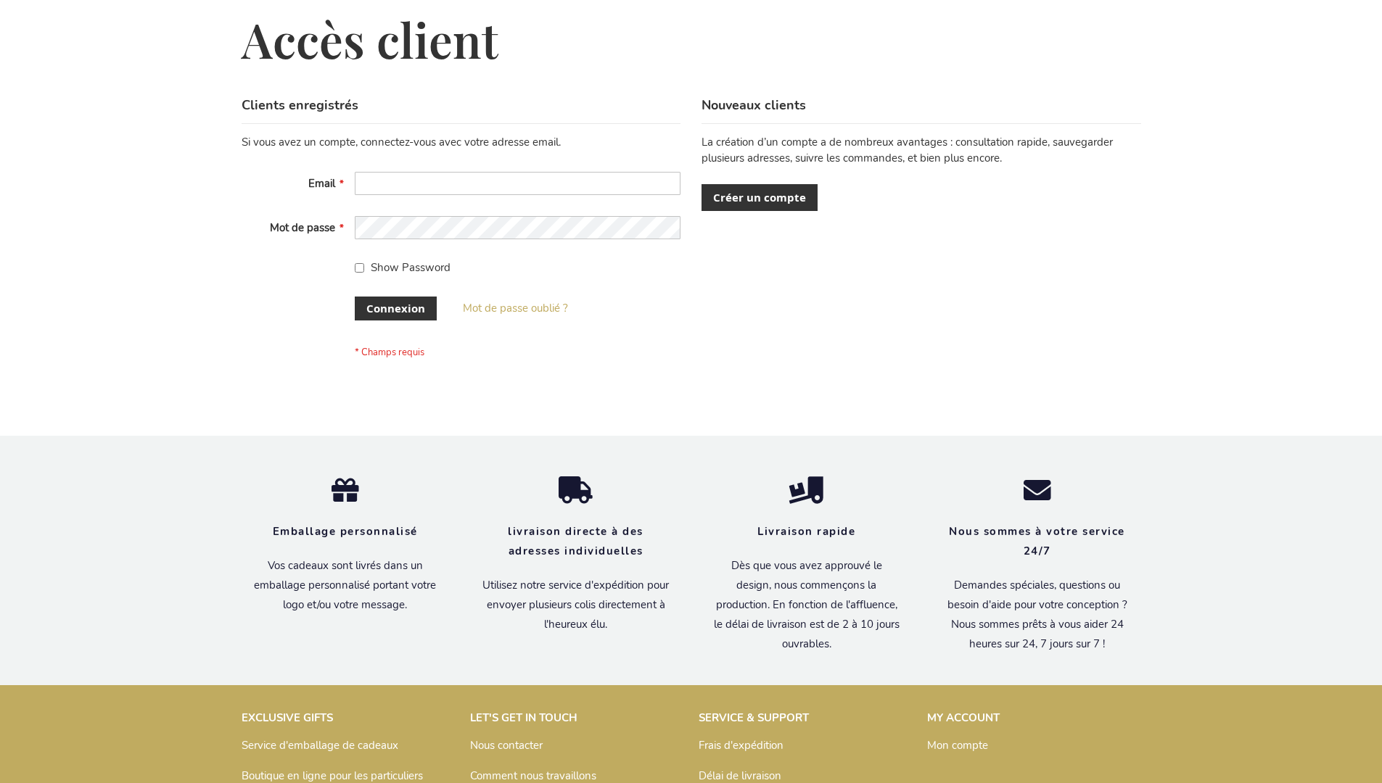
scroll to position [500, 0]
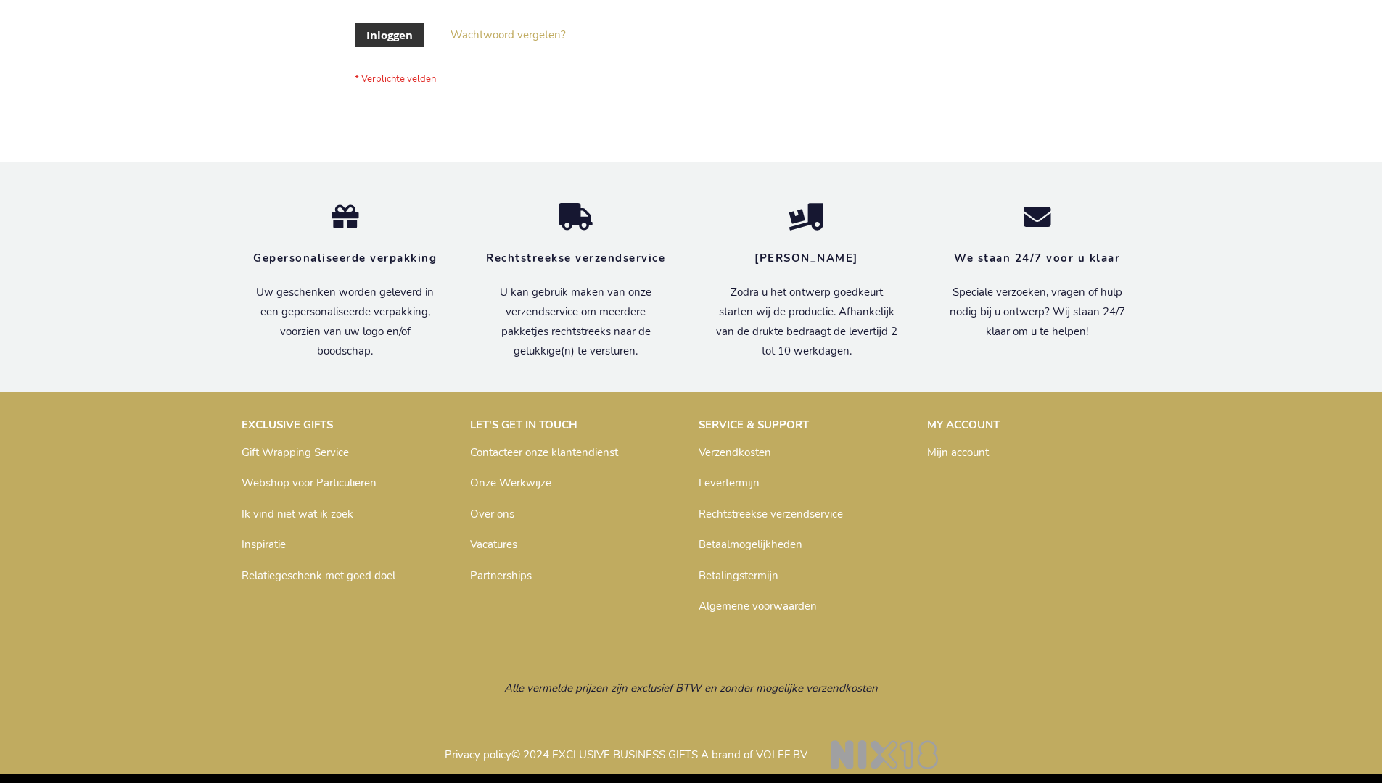
scroll to position [492, 0]
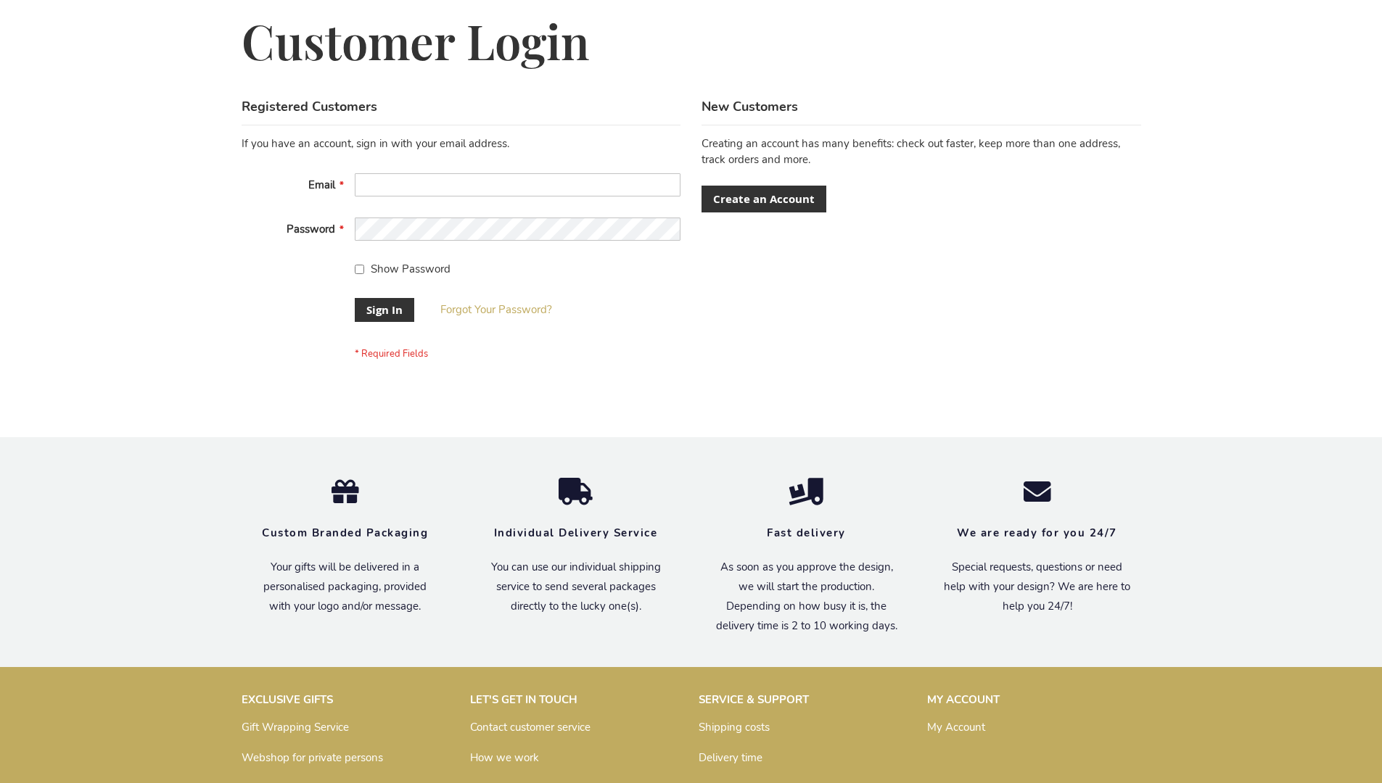
scroll to position [466, 0]
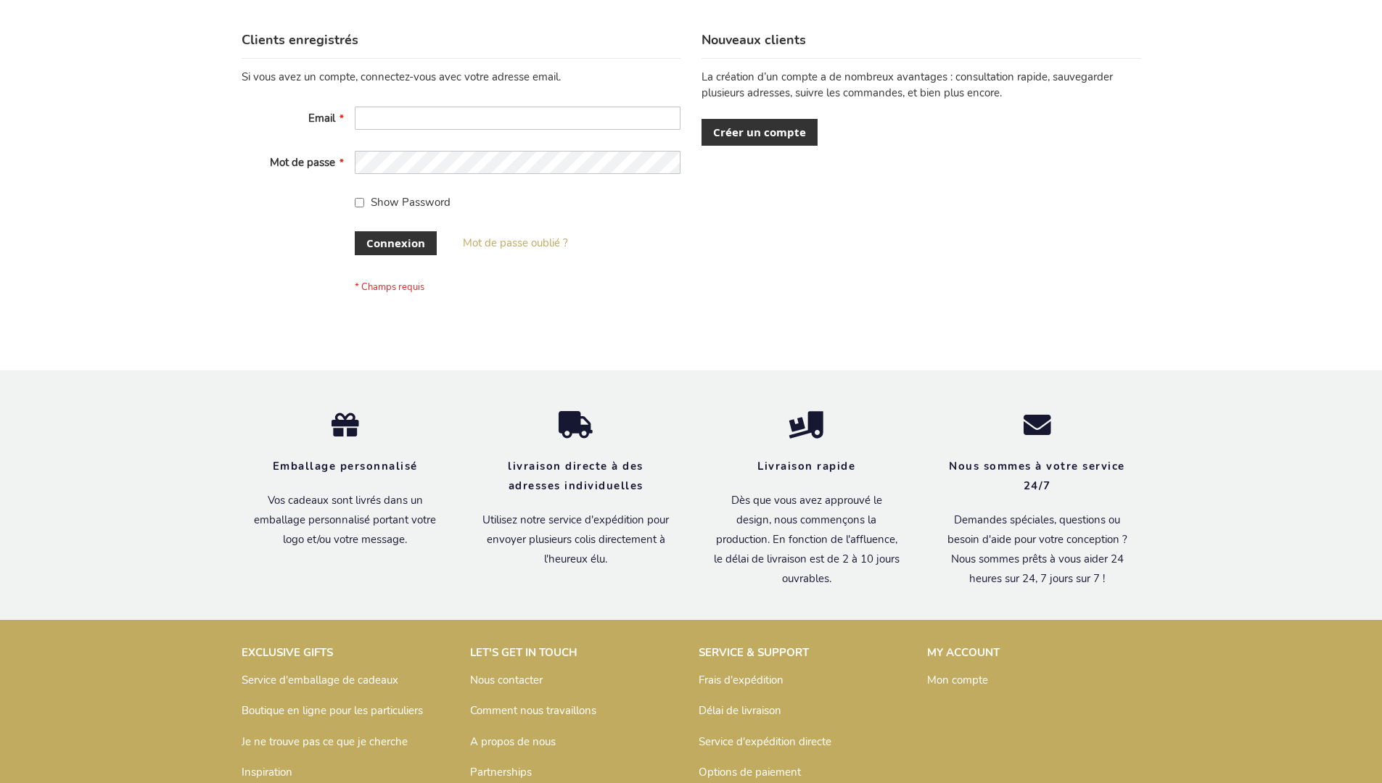
scroll to position [500, 0]
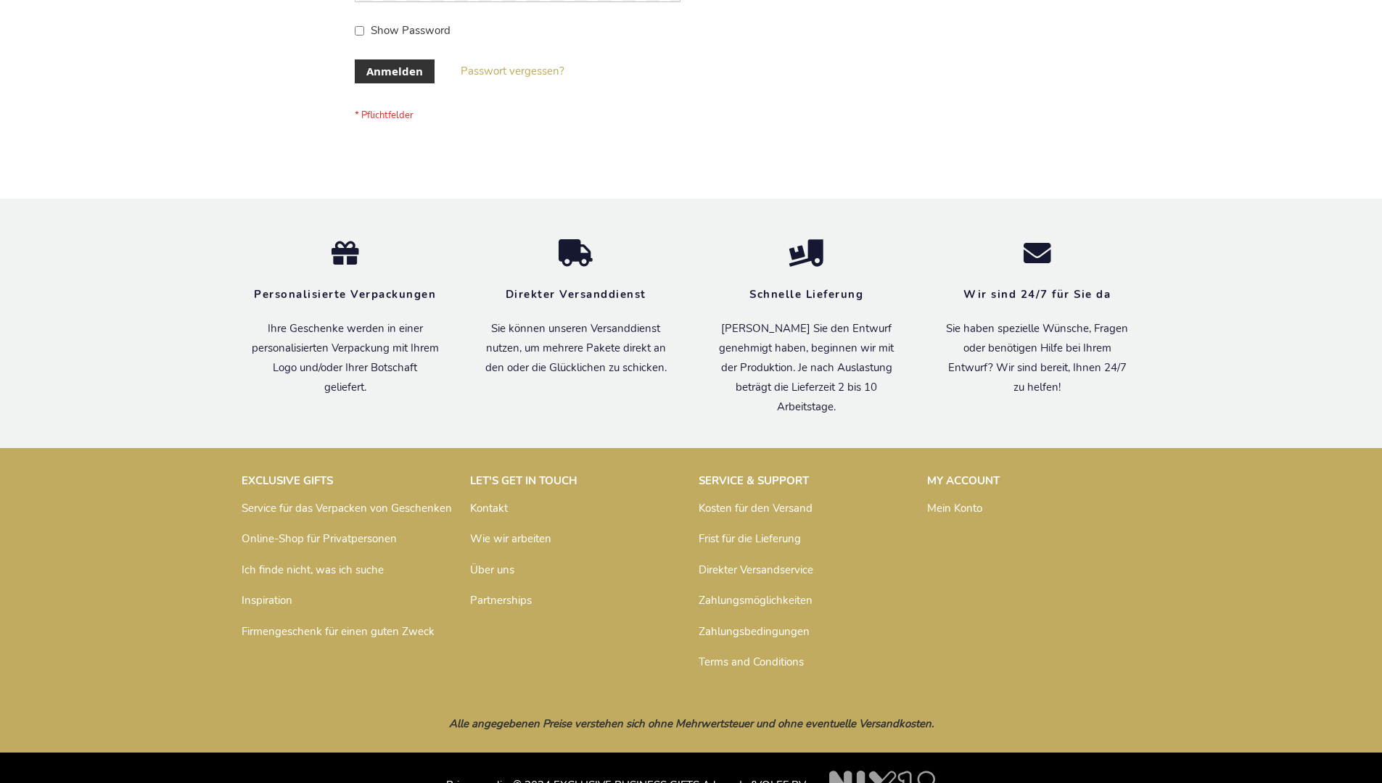
scroll to position [486, 0]
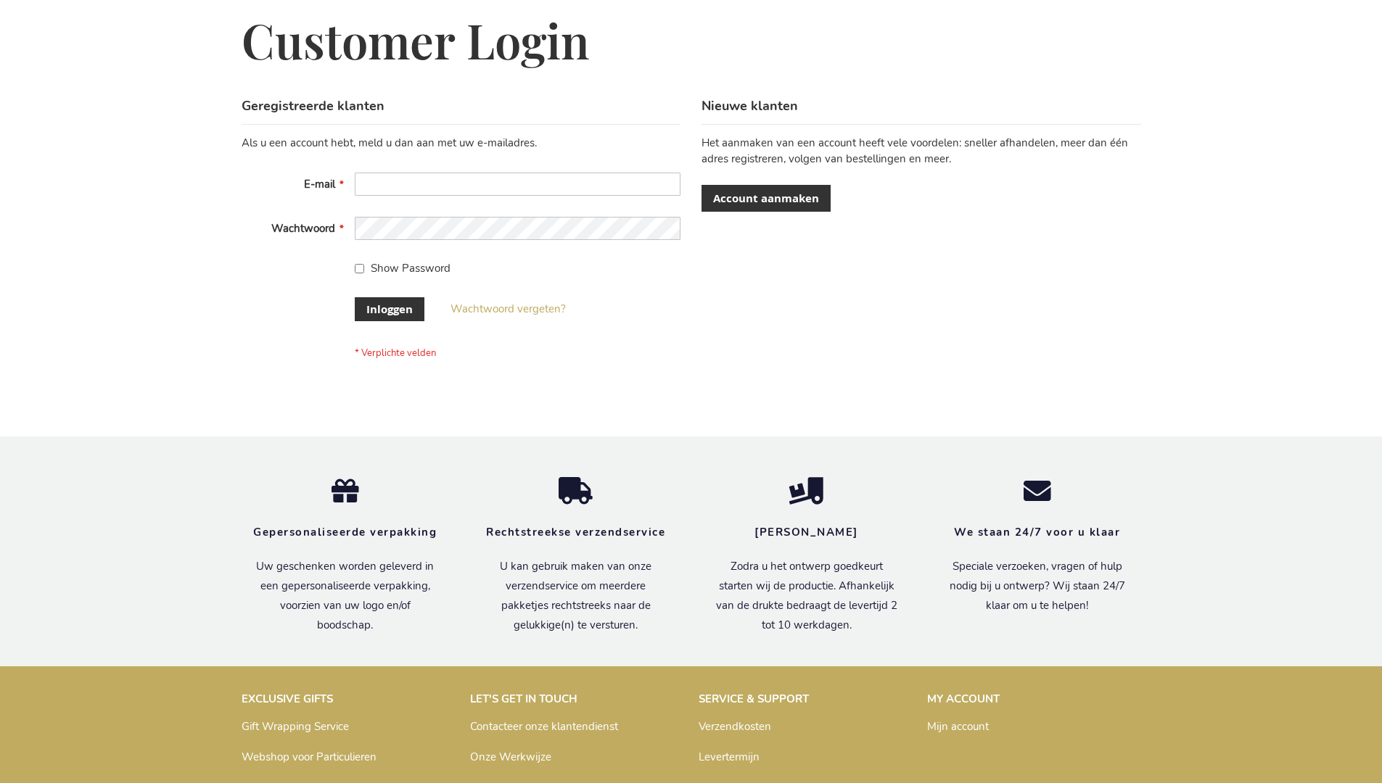
scroll to position [492, 0]
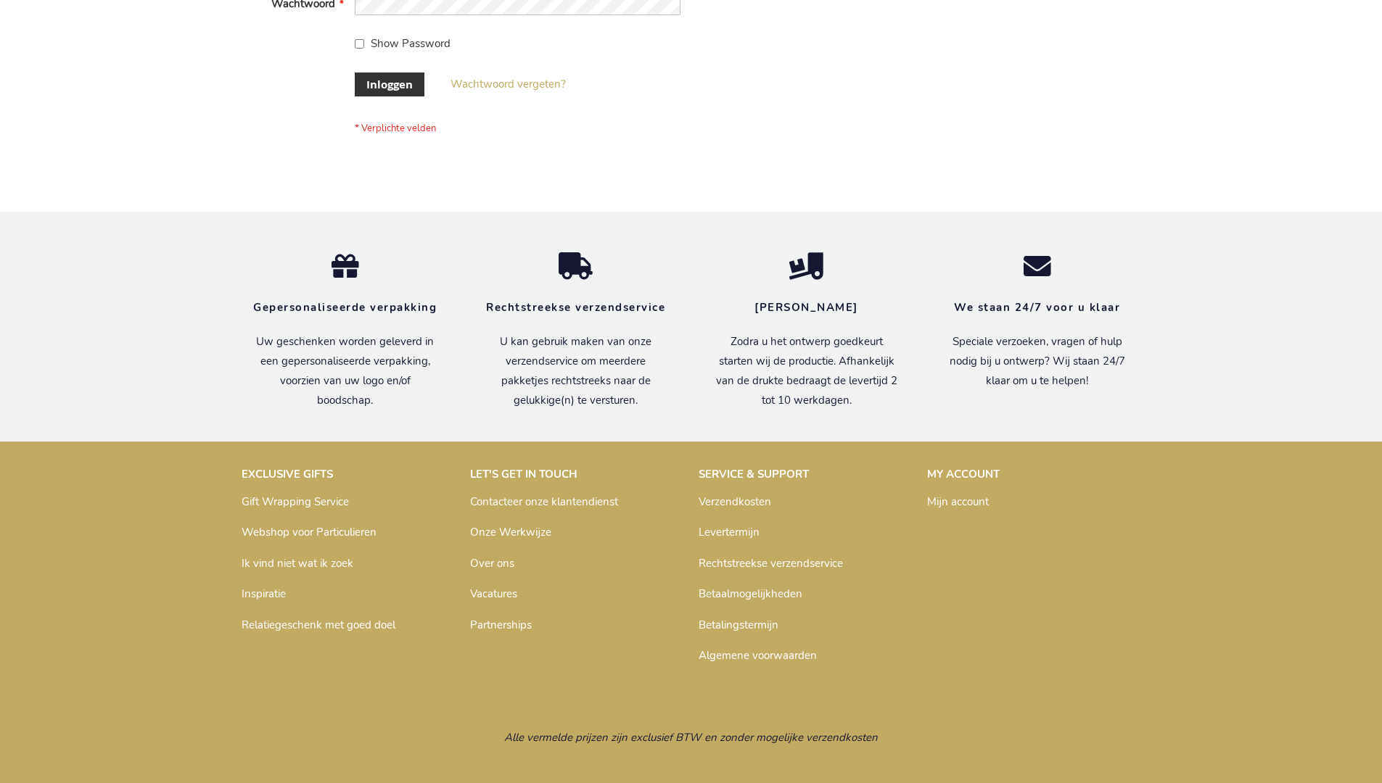
scroll to position [492, 0]
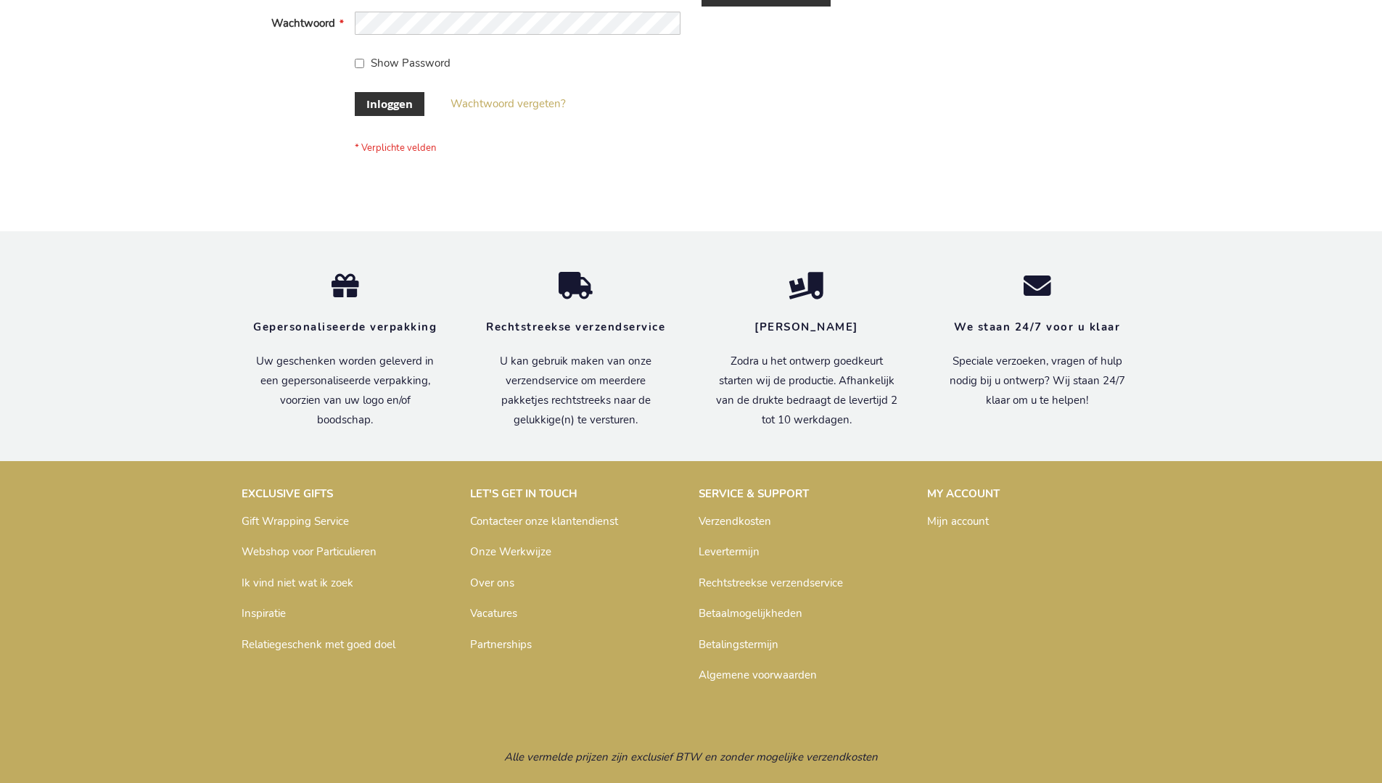
scroll to position [492, 0]
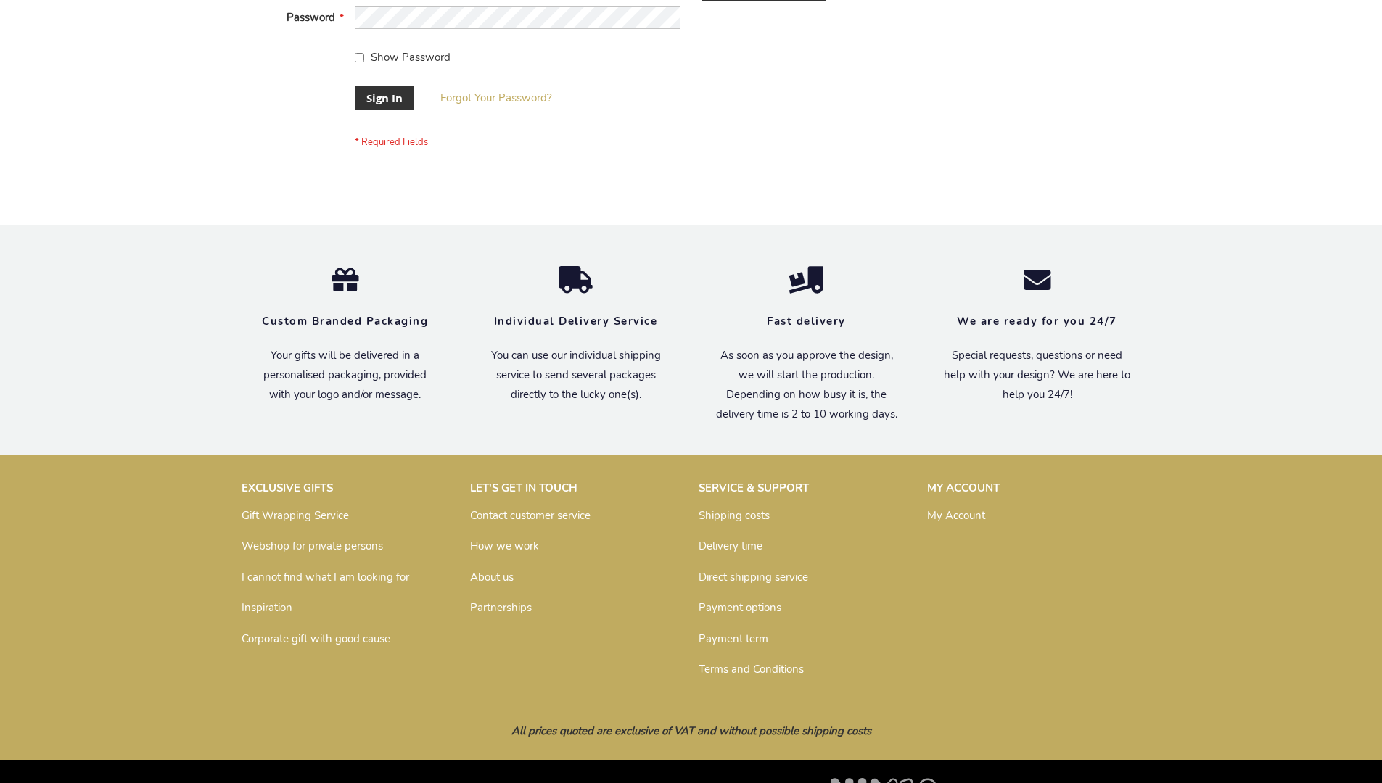
scroll to position [466, 0]
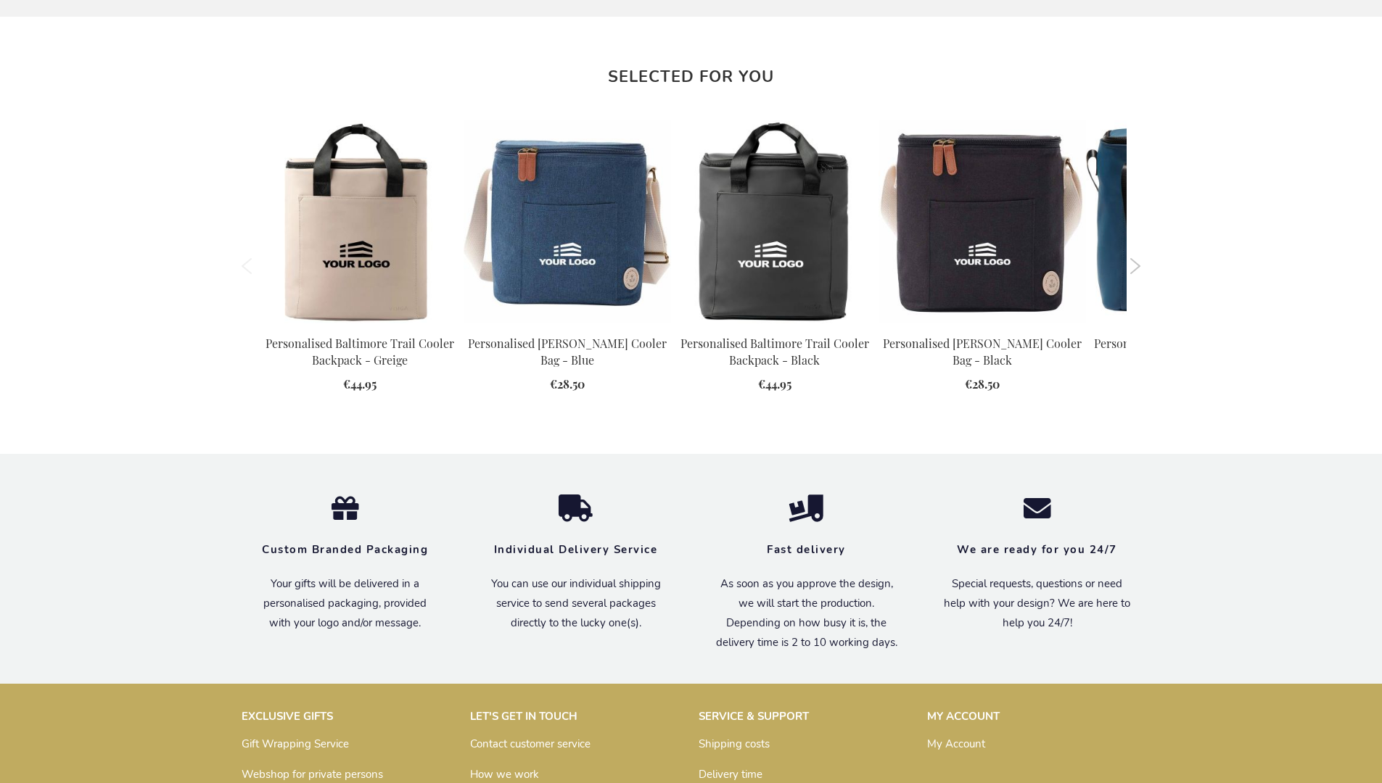
scroll to position [1599, 0]
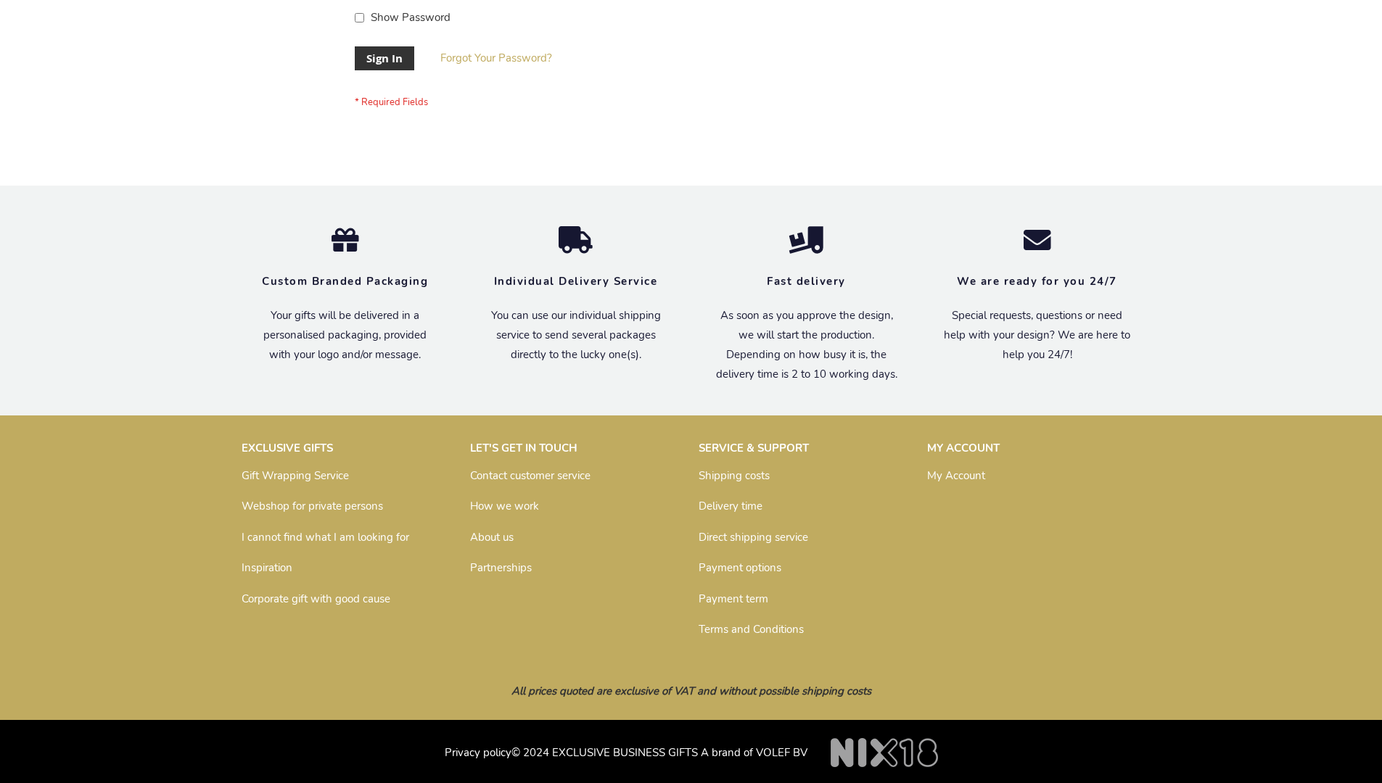
scroll to position [466, 0]
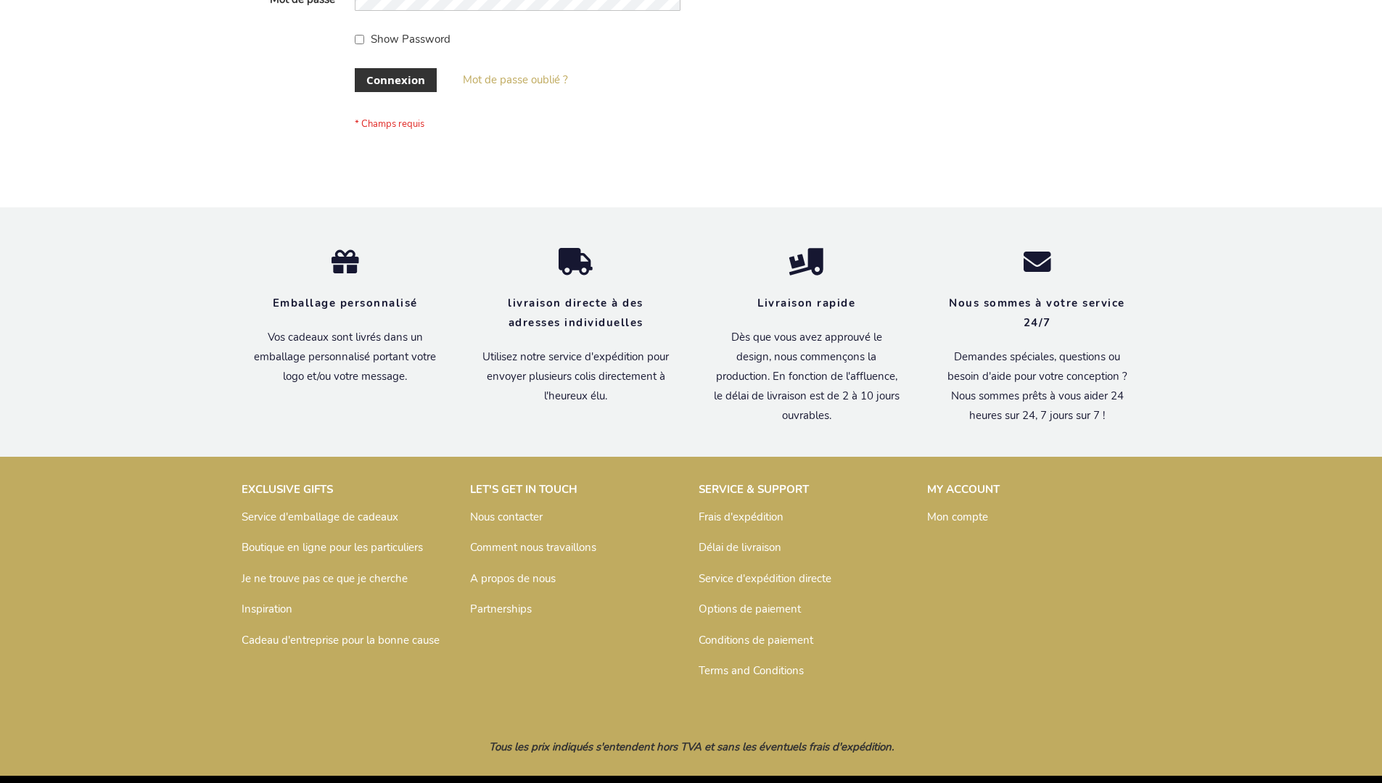
scroll to position [500, 0]
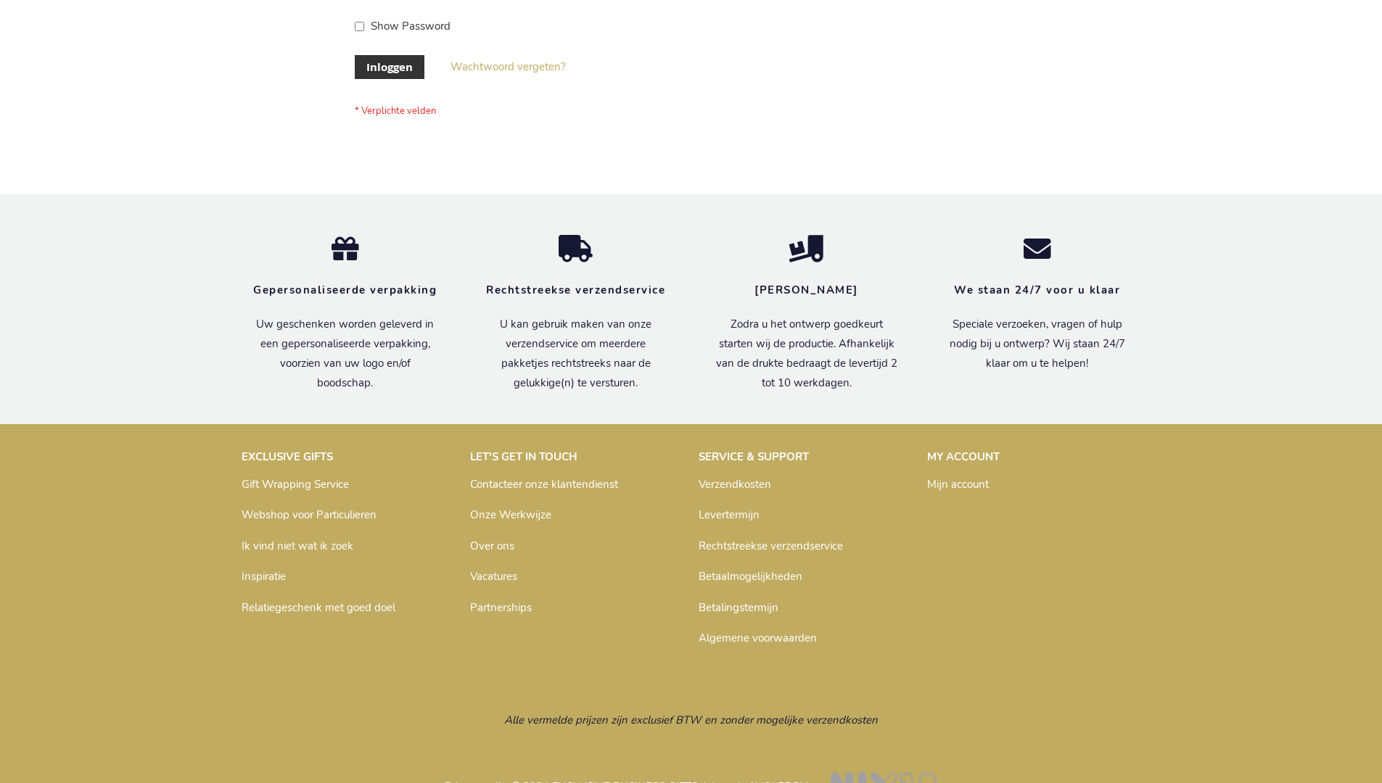
scroll to position [492, 0]
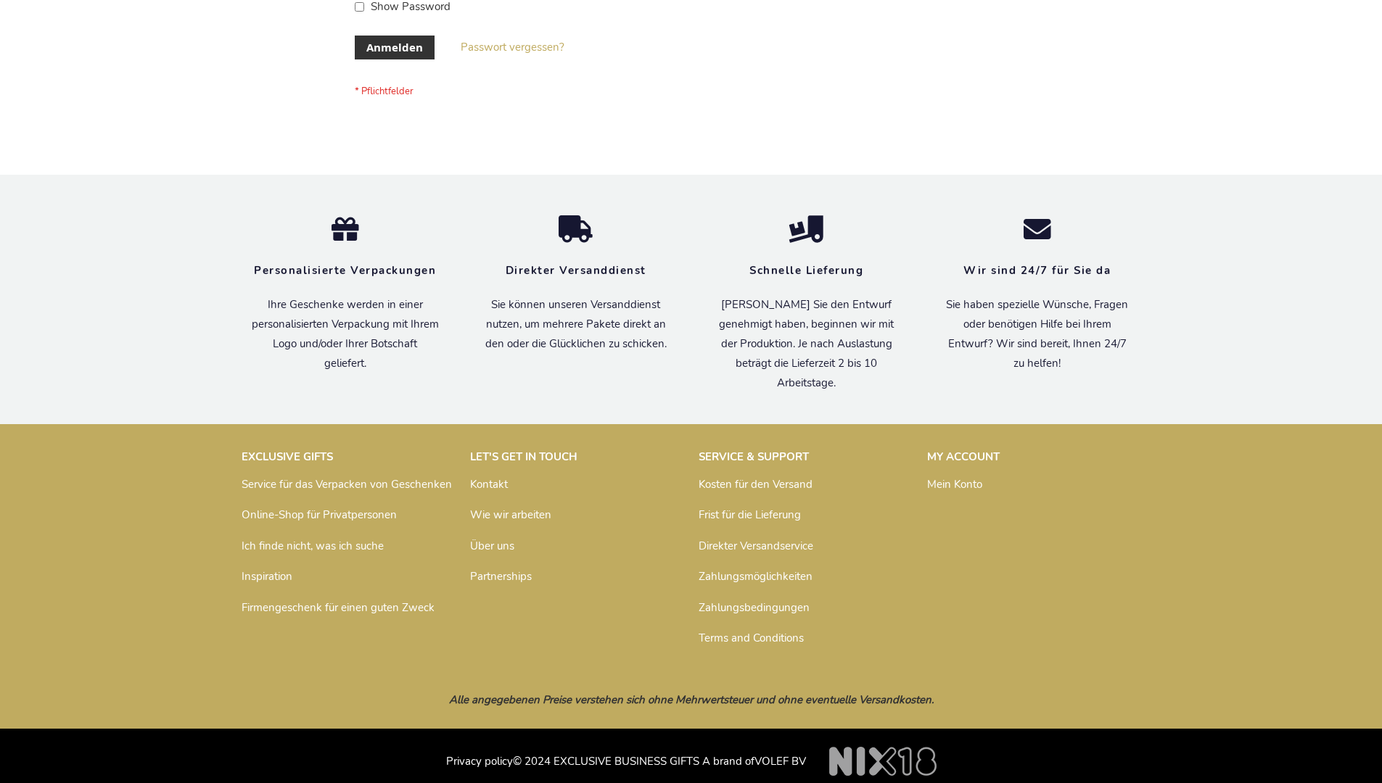
scroll to position [486, 0]
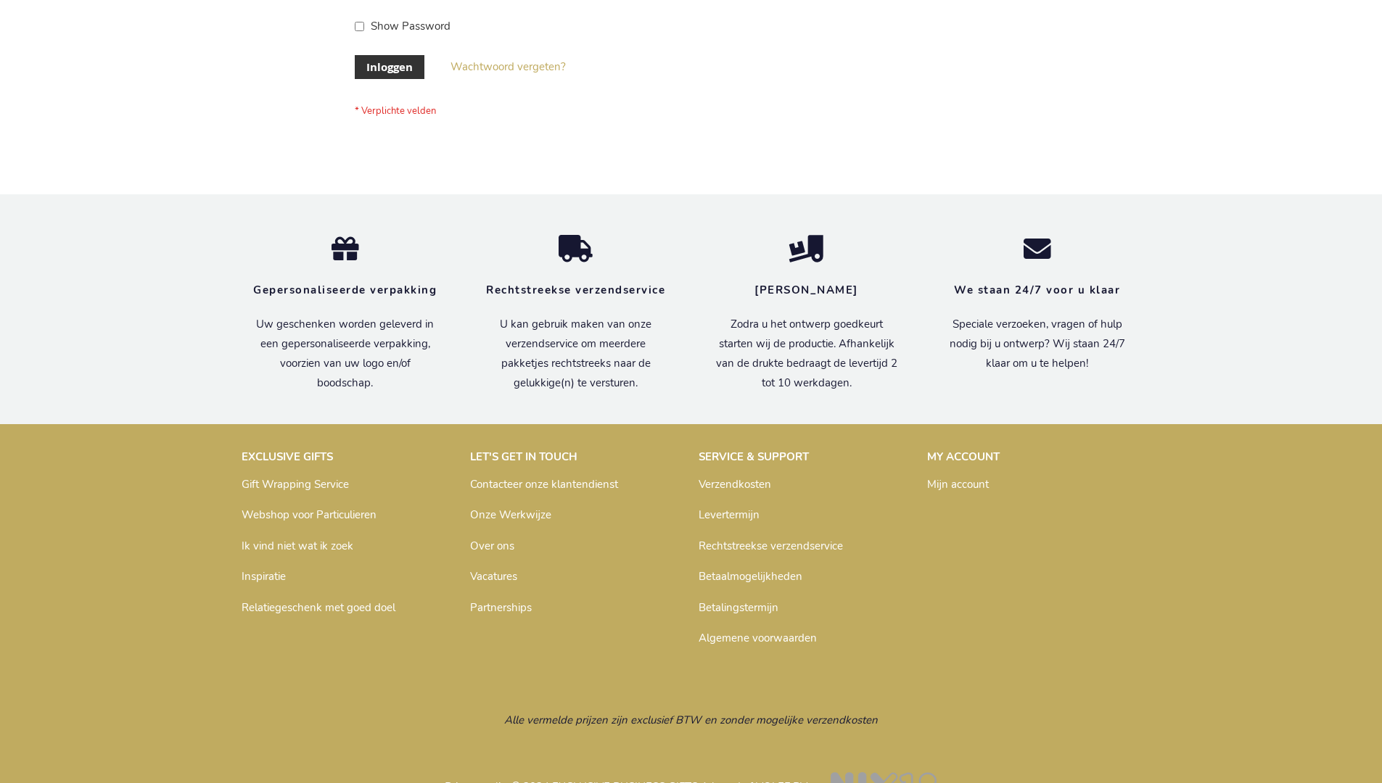
scroll to position [492, 0]
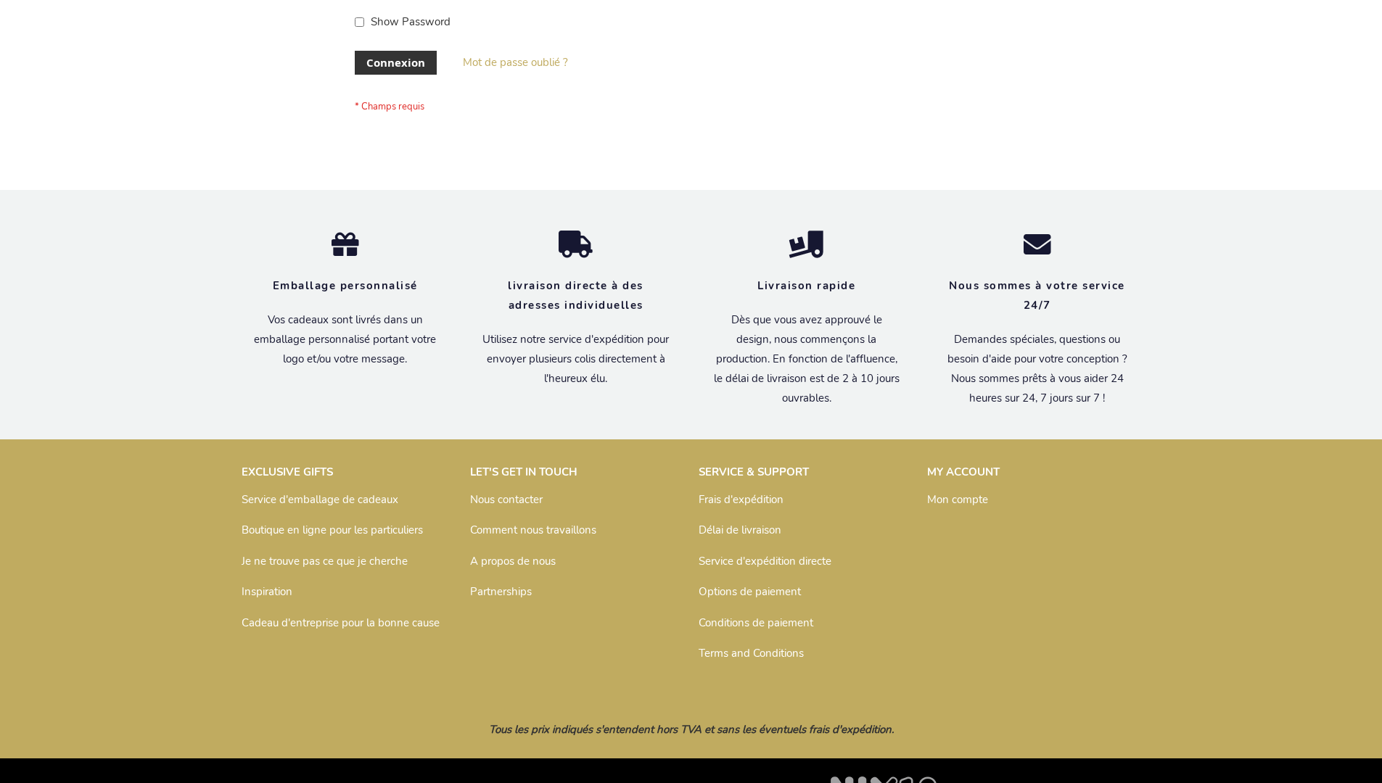
scroll to position [500, 0]
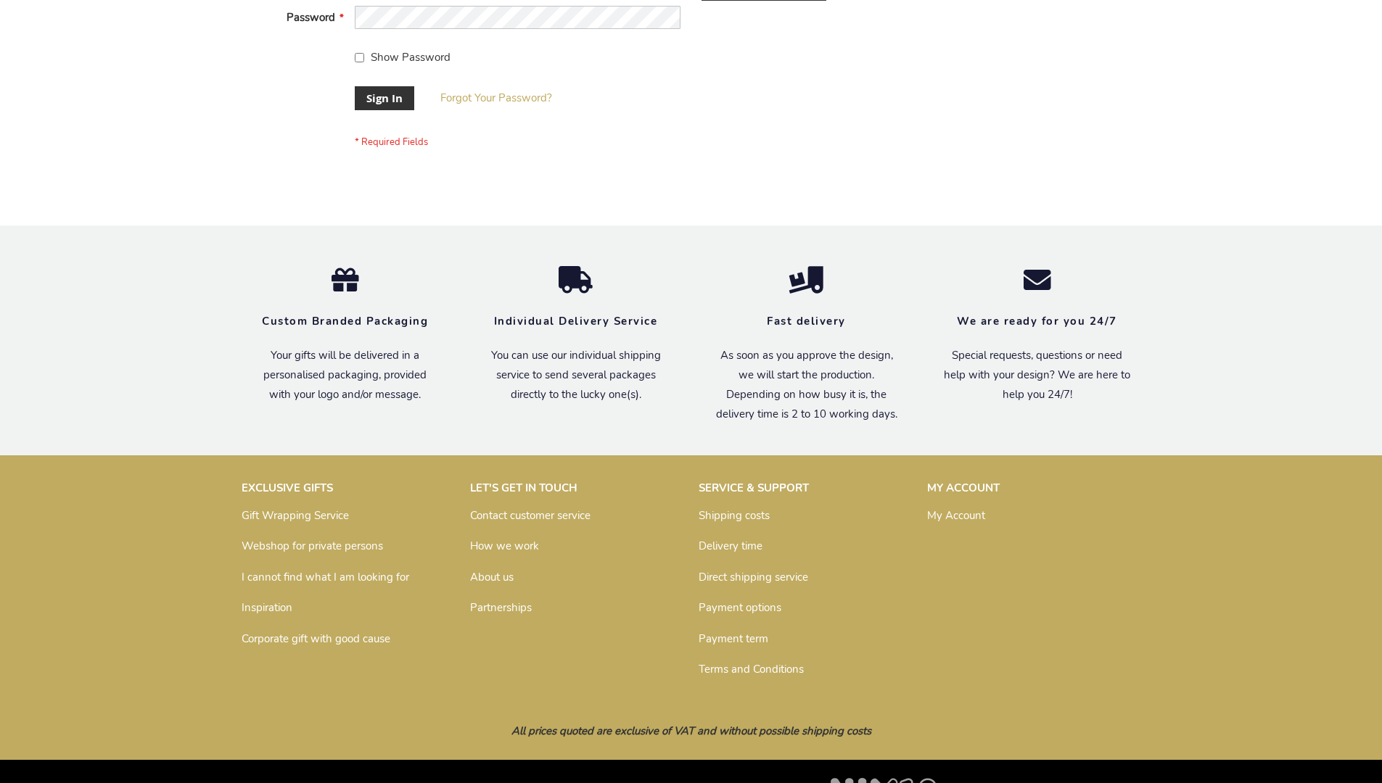
scroll to position [466, 0]
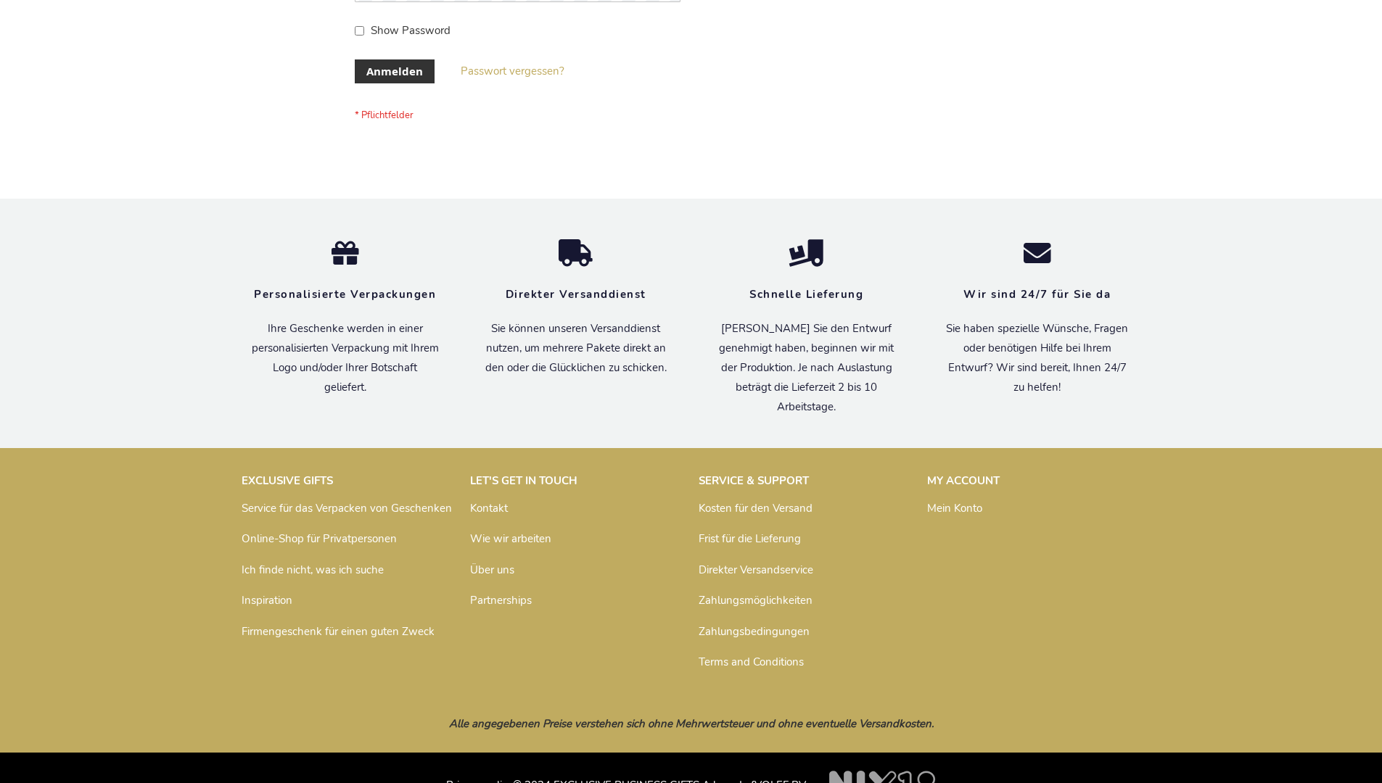
scroll to position [486, 0]
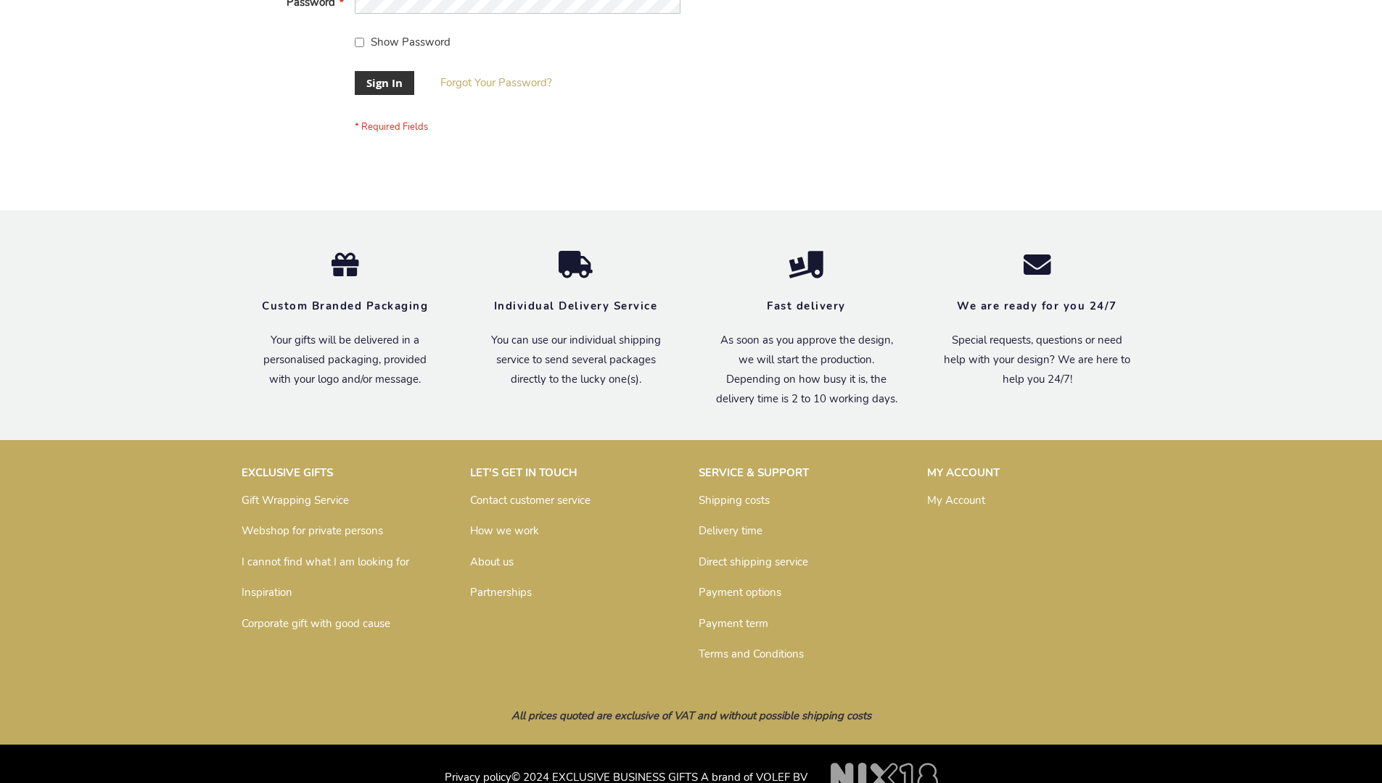
scroll to position [466, 0]
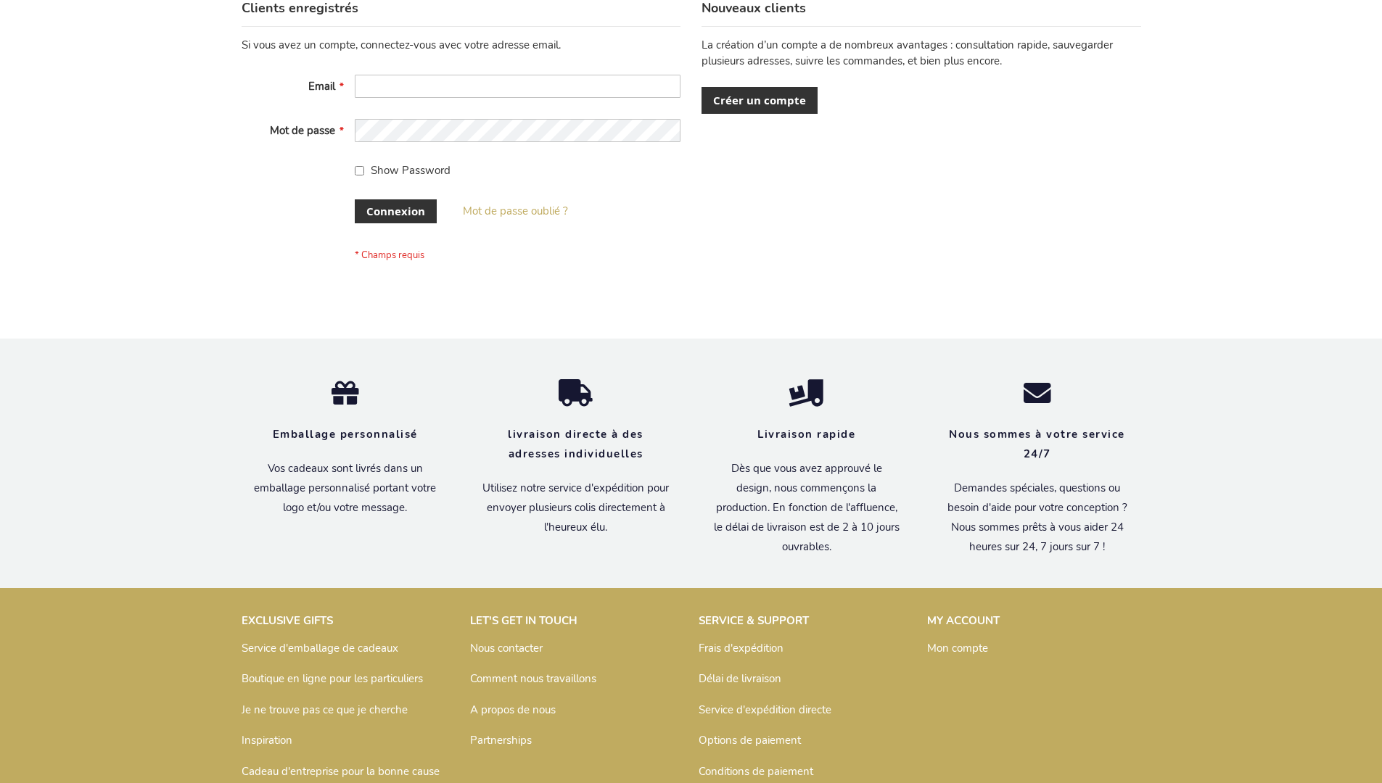
scroll to position [500, 0]
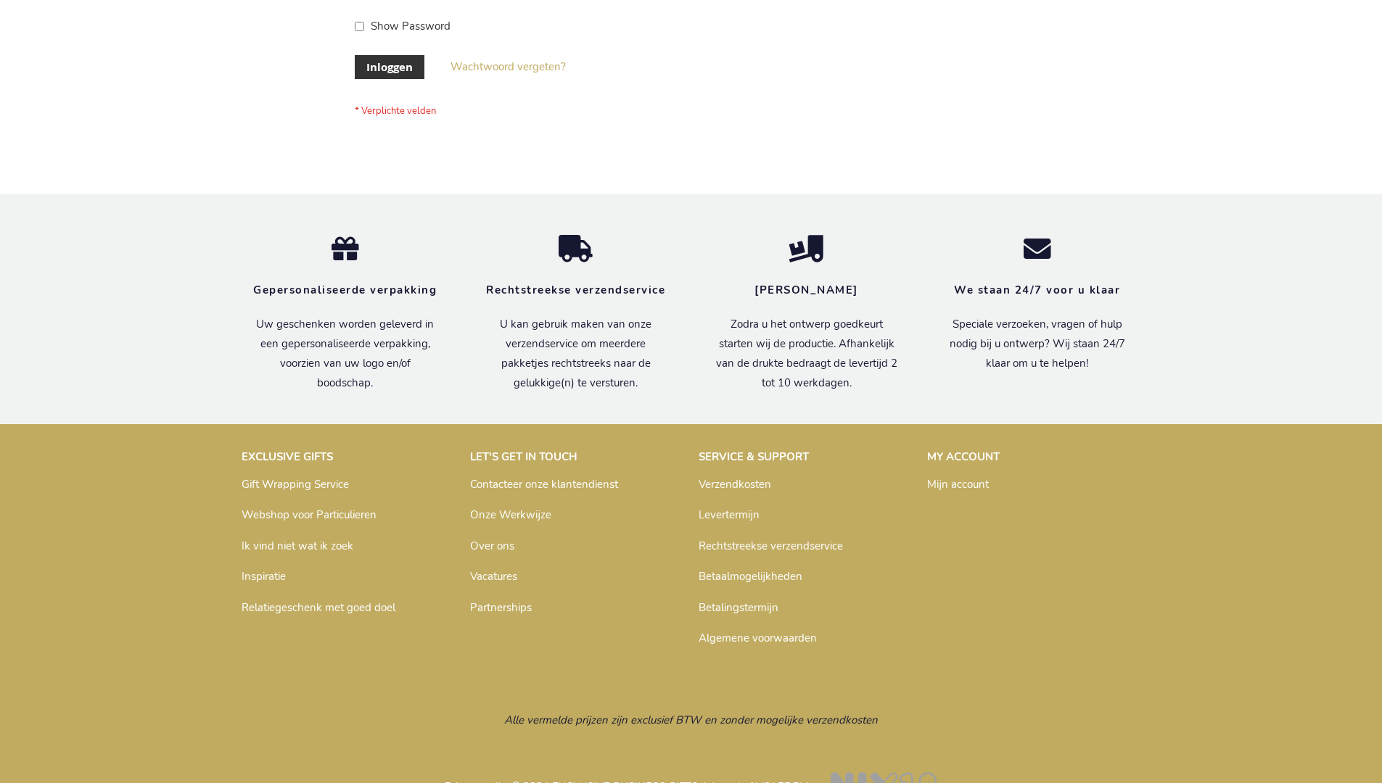
scroll to position [492, 0]
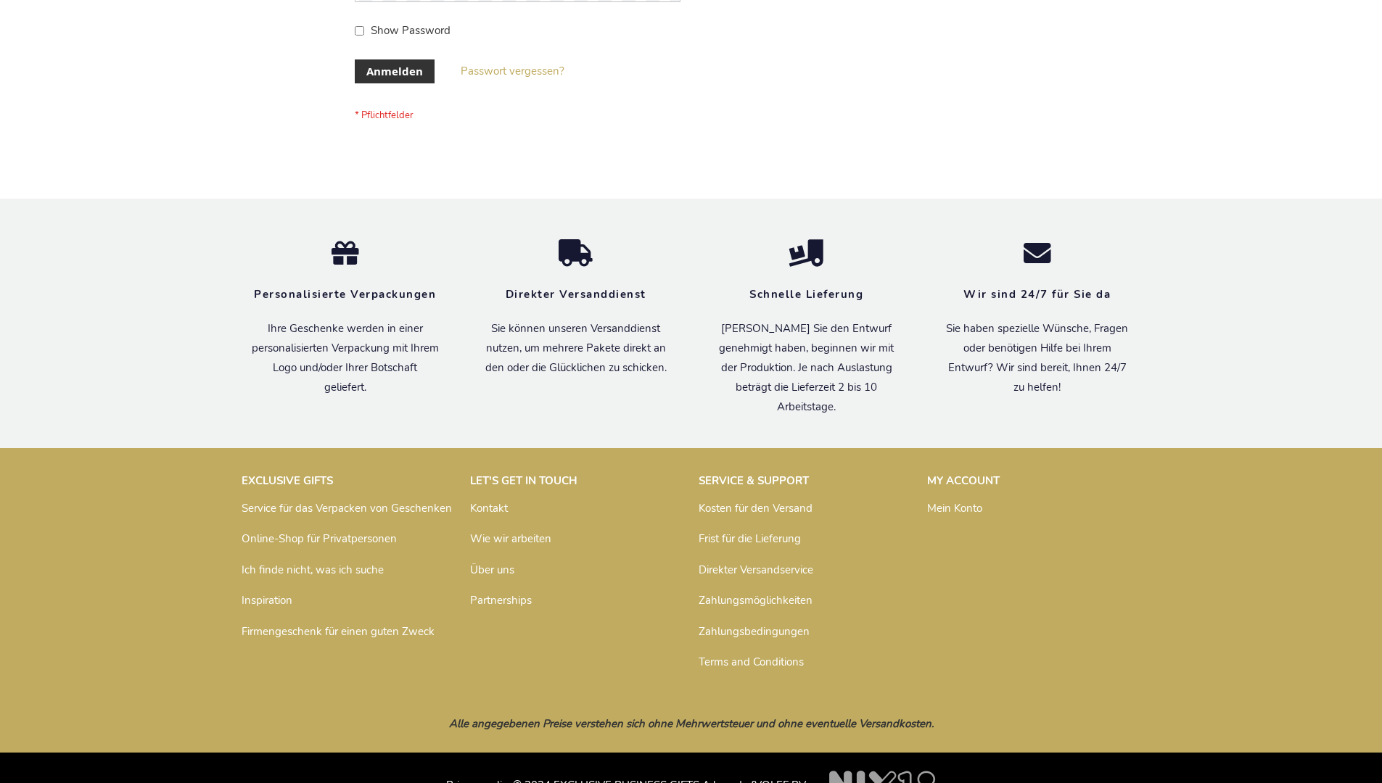
scroll to position [486, 0]
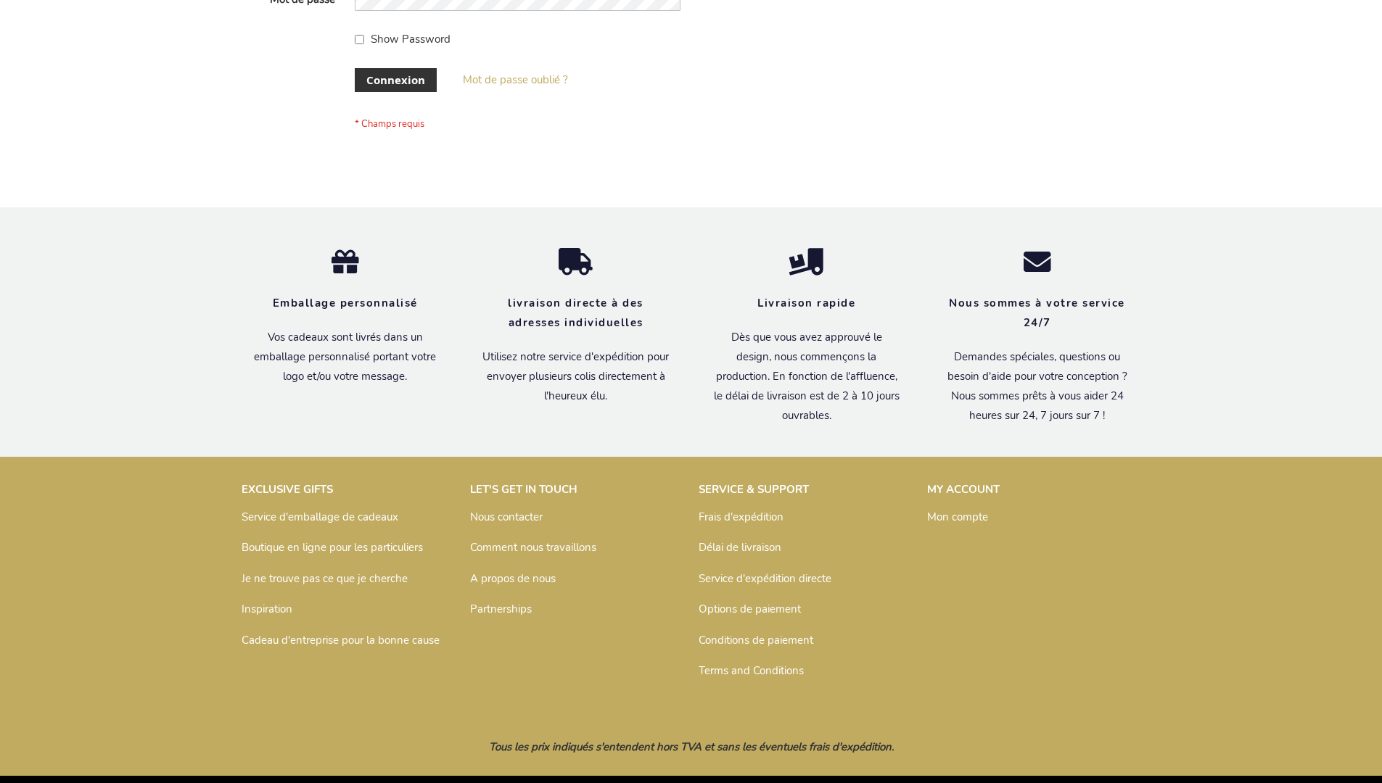
scroll to position [500, 0]
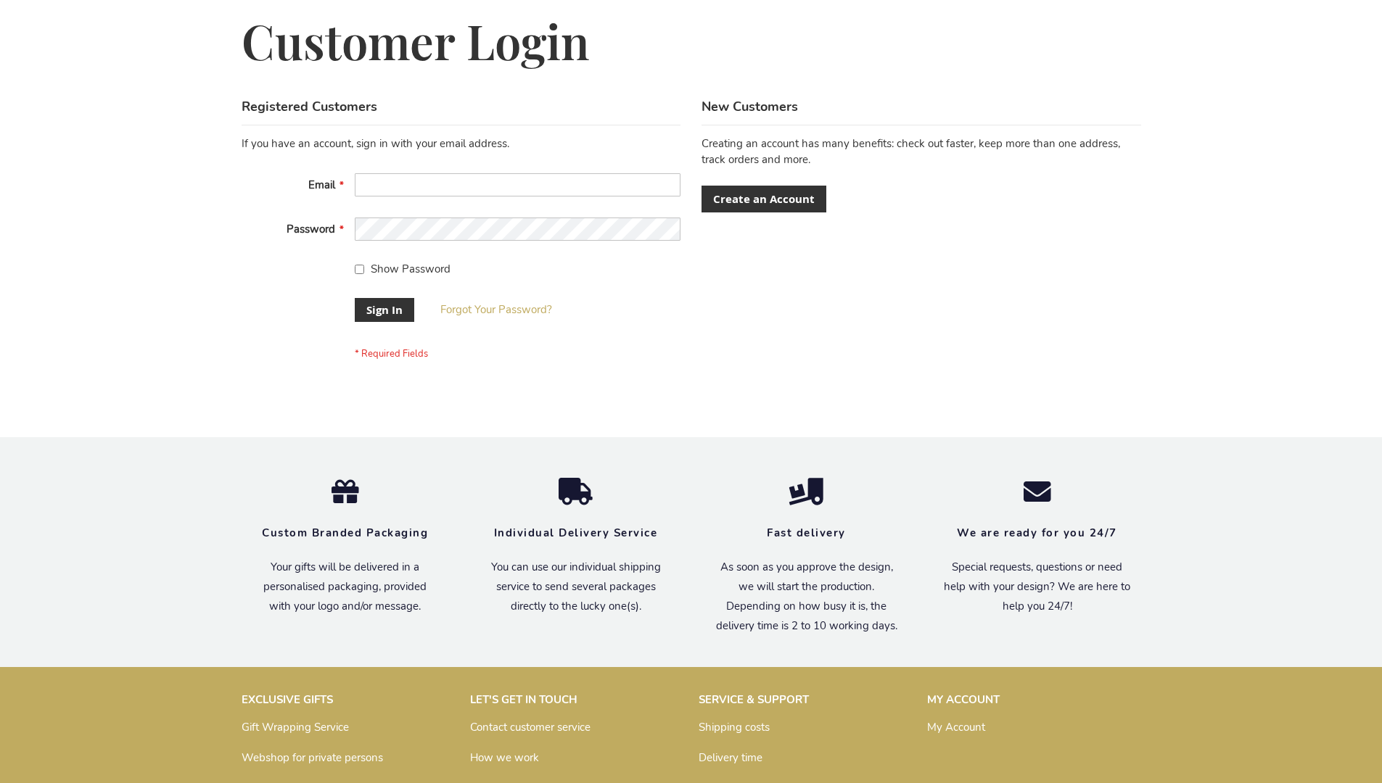
scroll to position [466, 0]
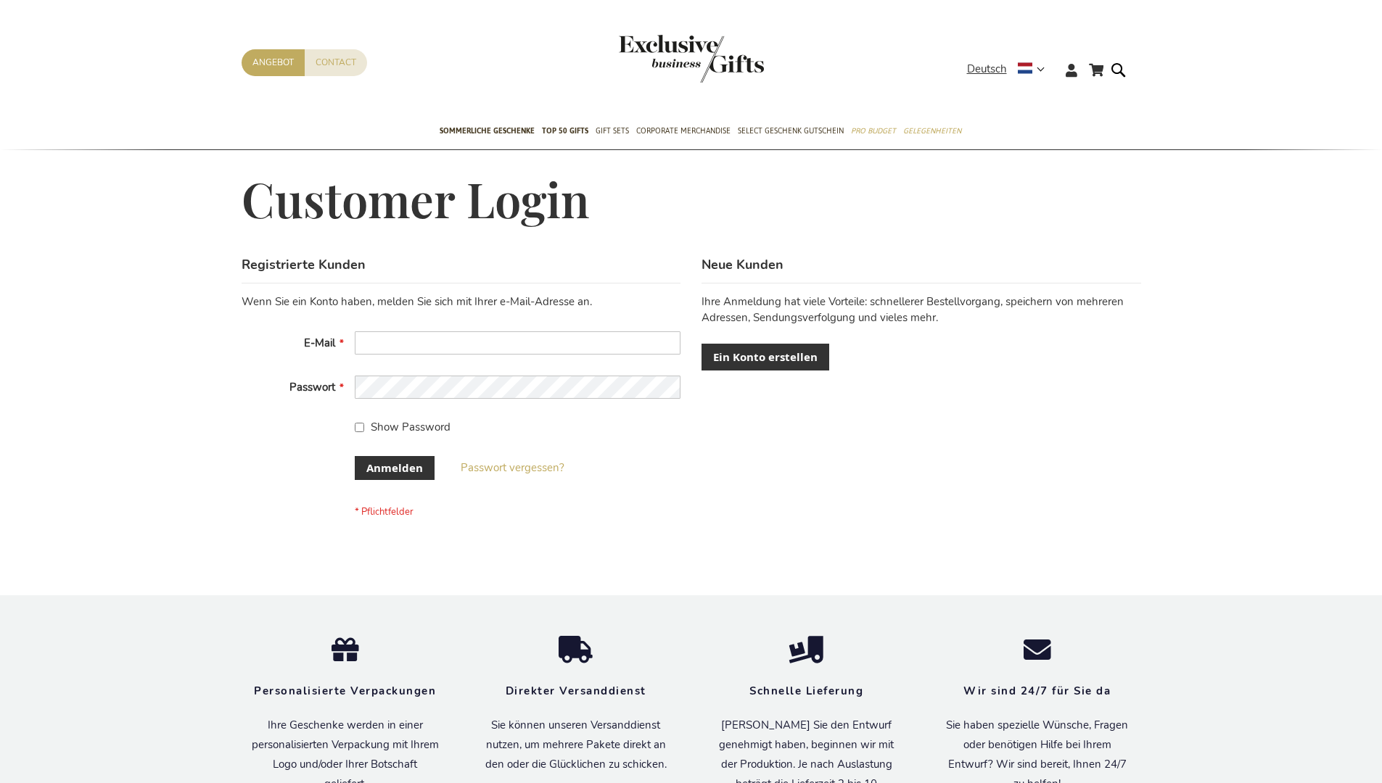
scroll to position [486, 0]
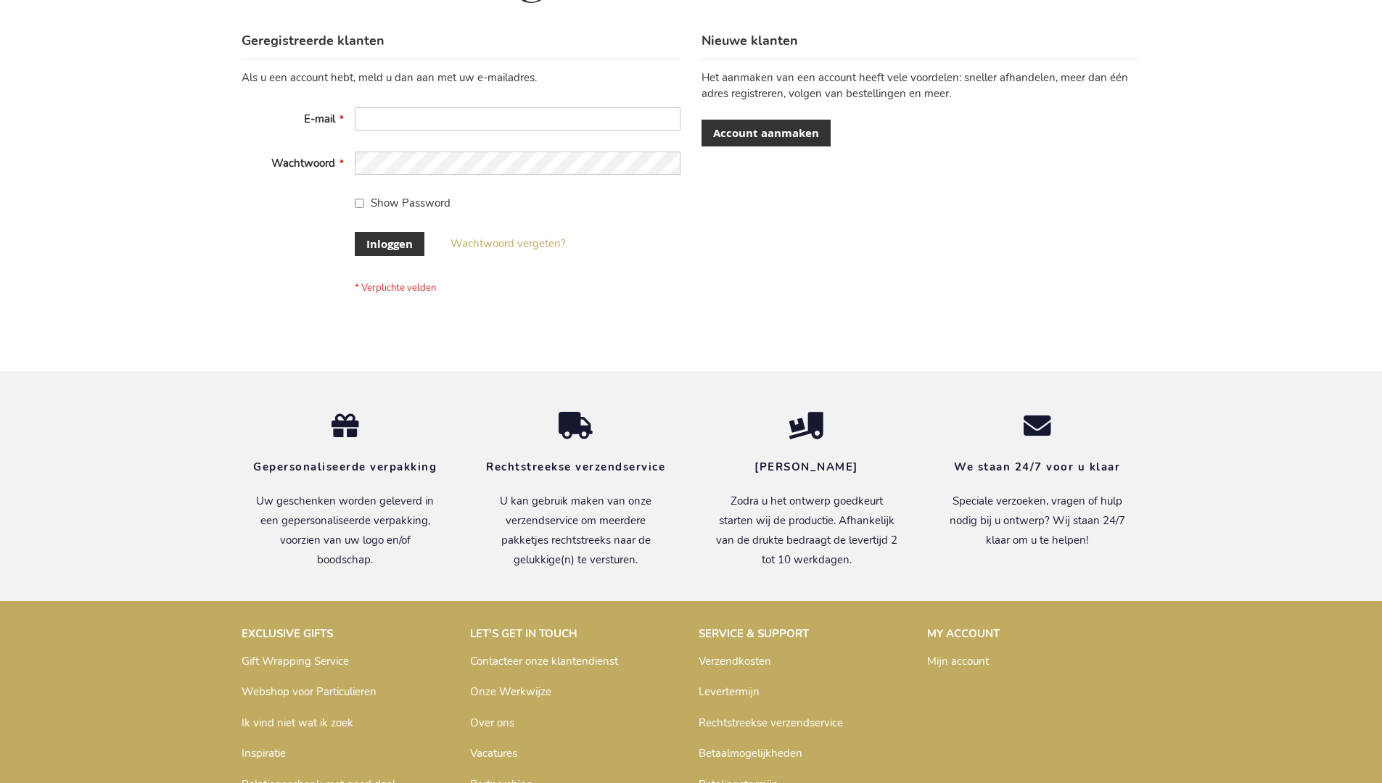
scroll to position [492, 0]
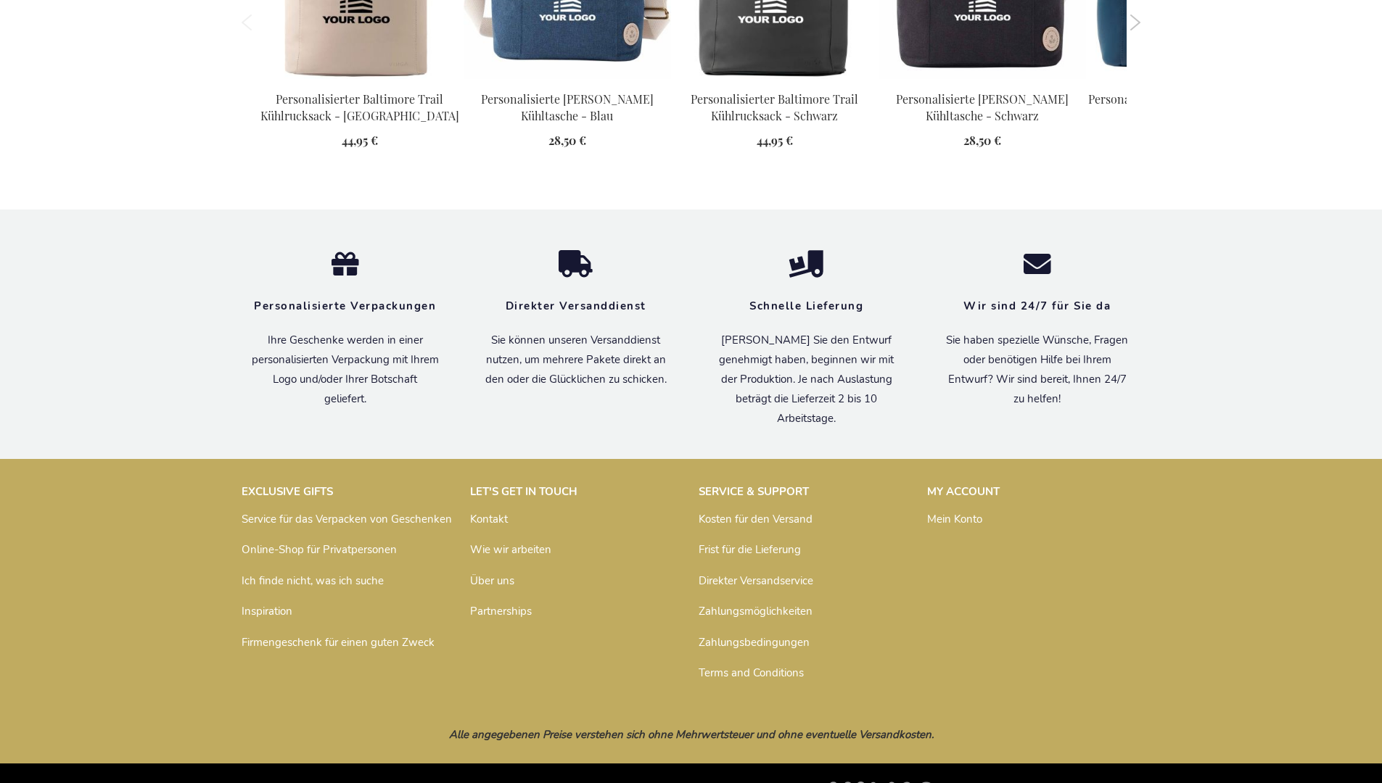
scroll to position [1635, 0]
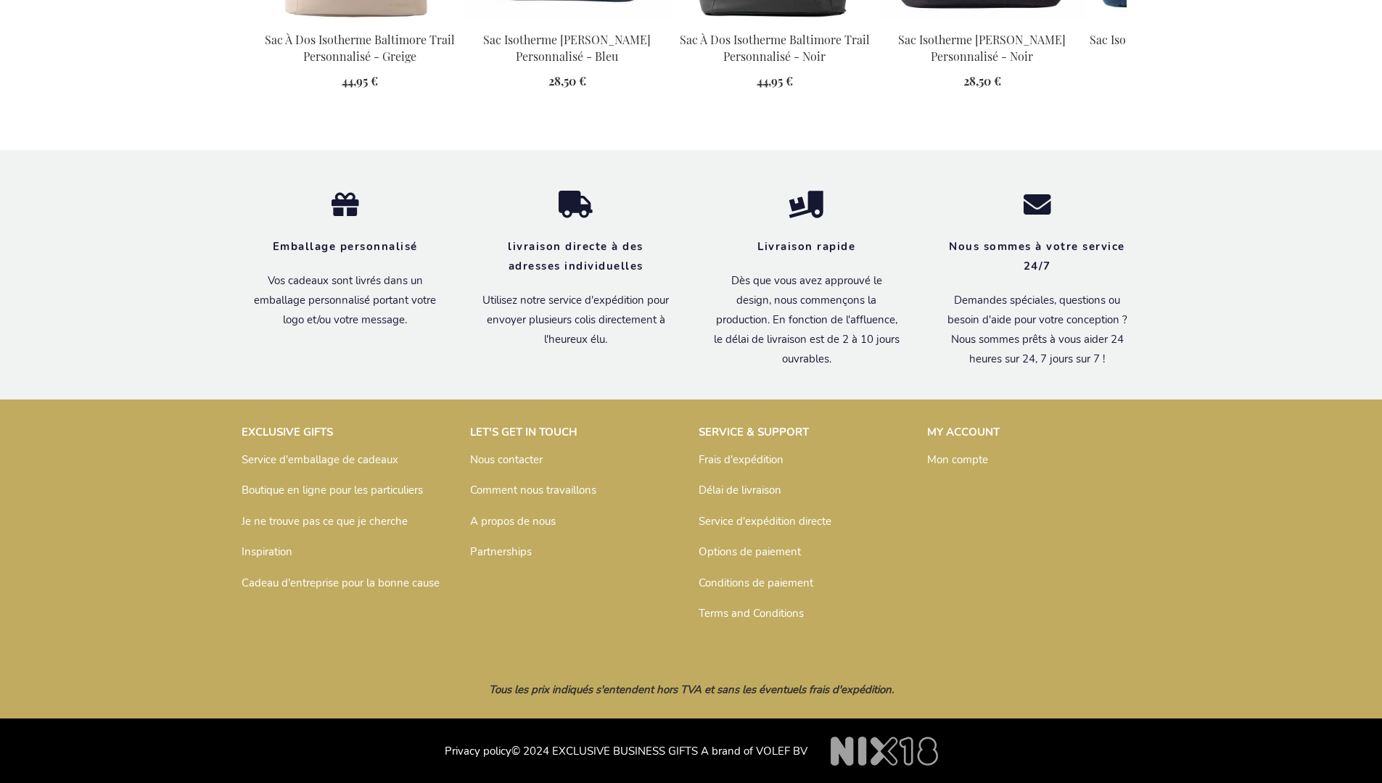
scroll to position [1649, 0]
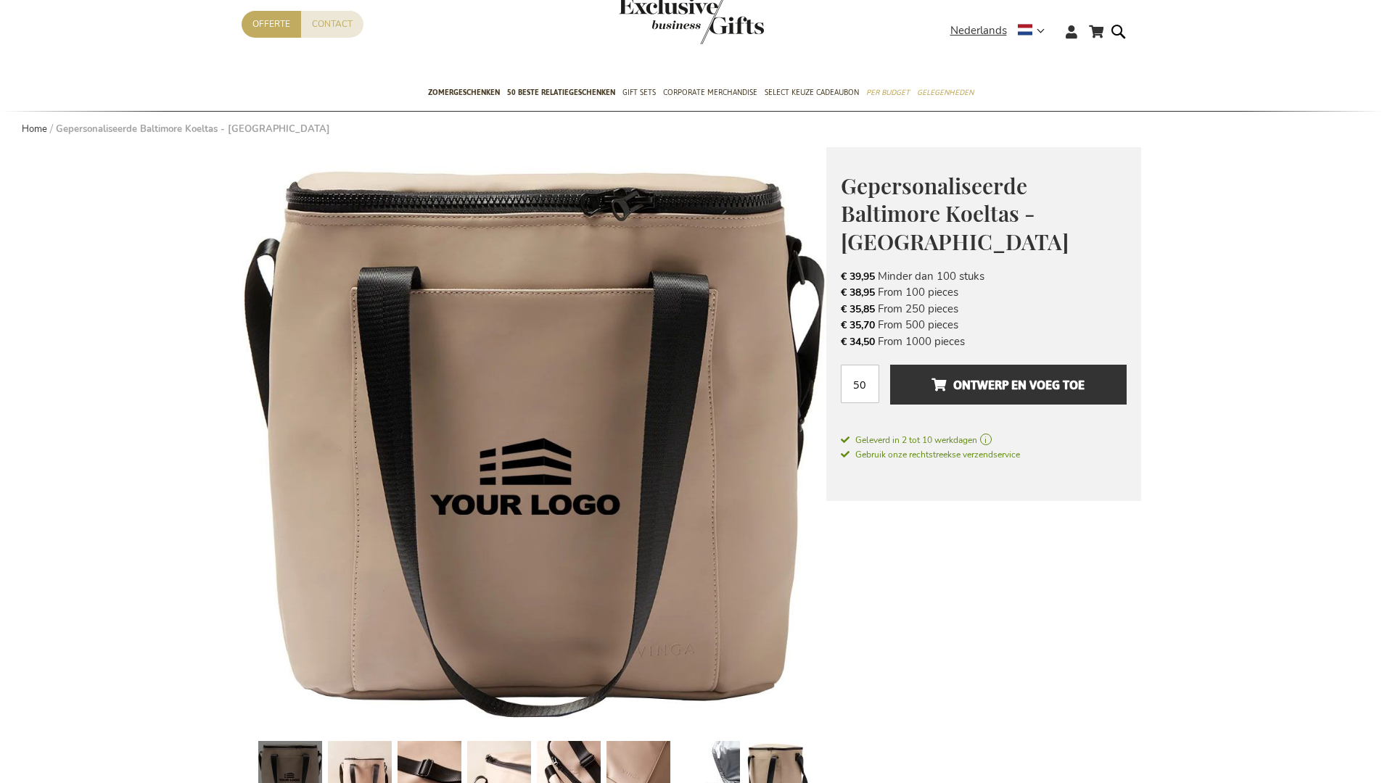
scroll to position [1641, 0]
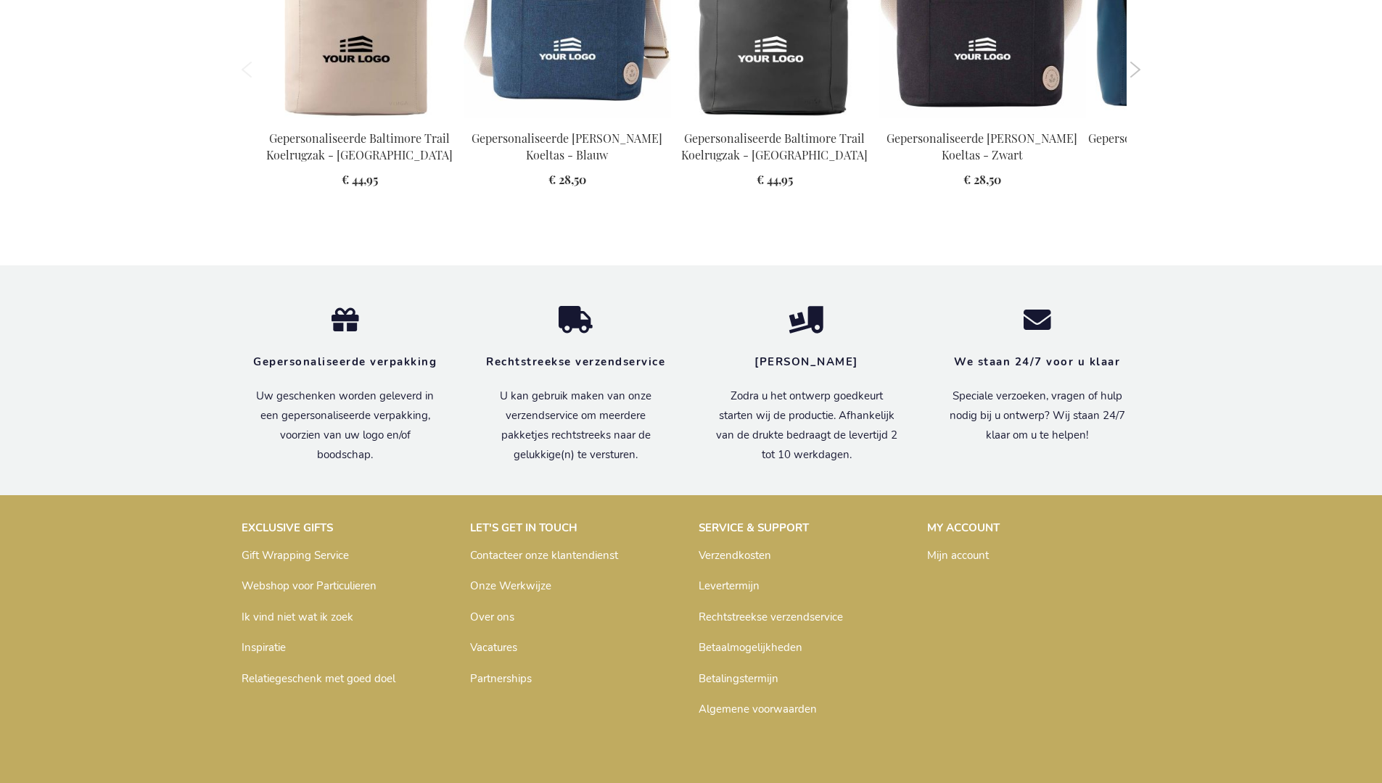
scroll to position [1641, 0]
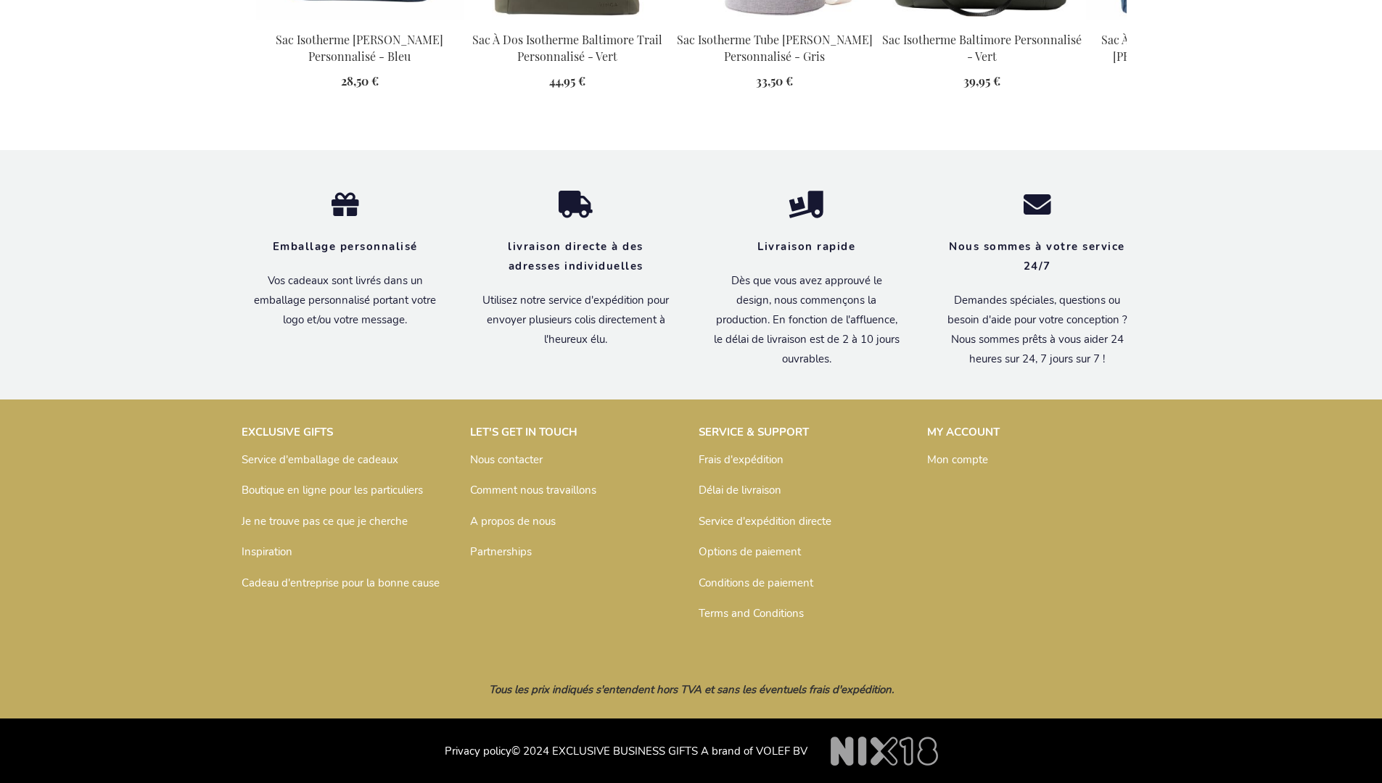
scroll to position [1649, 0]
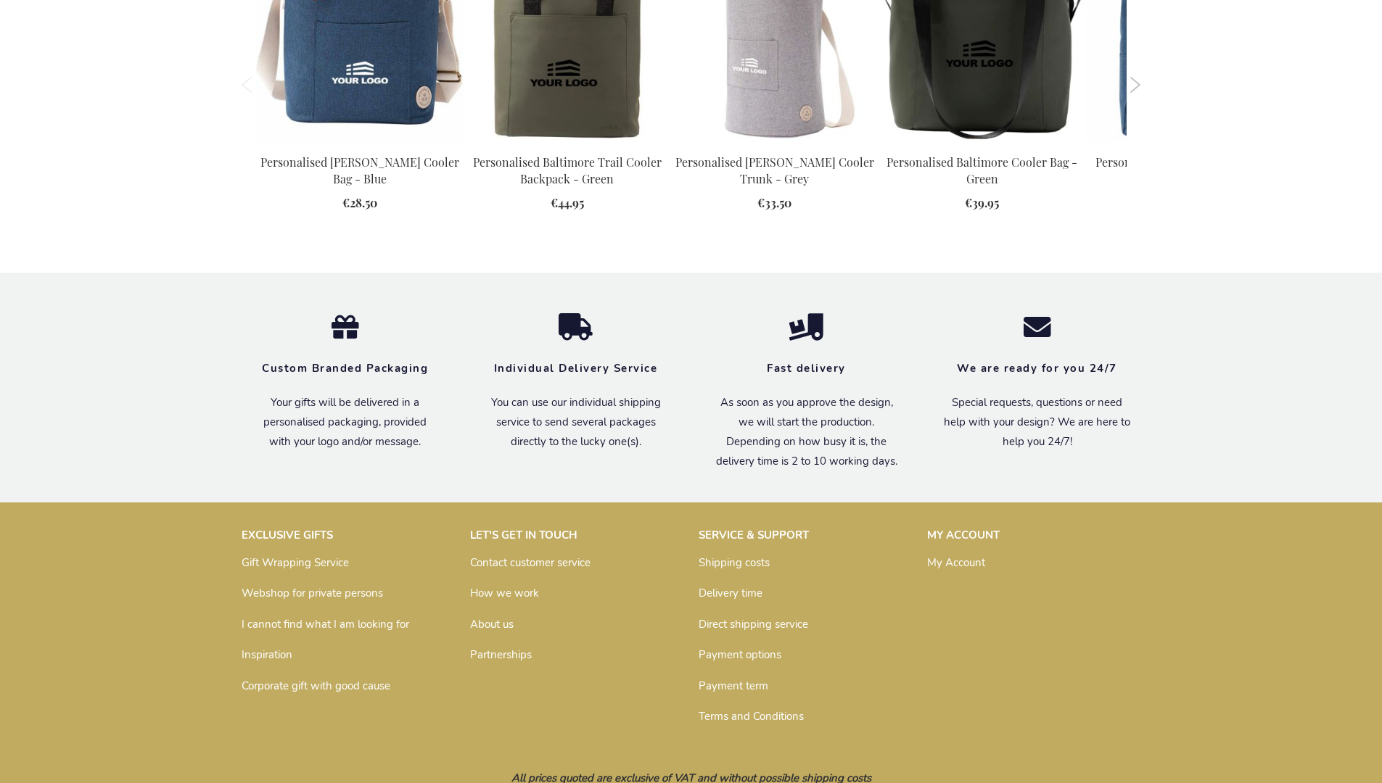
scroll to position [1599, 0]
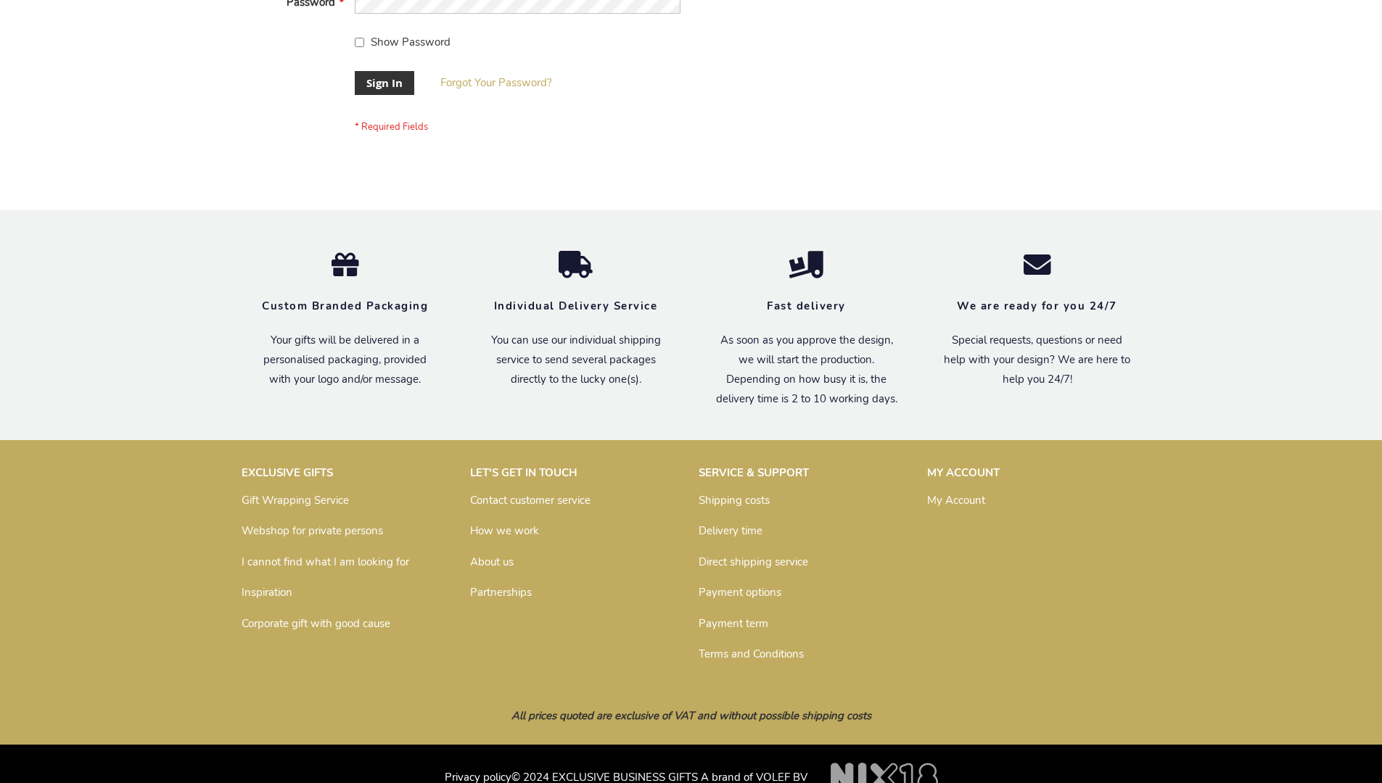
scroll to position [466, 0]
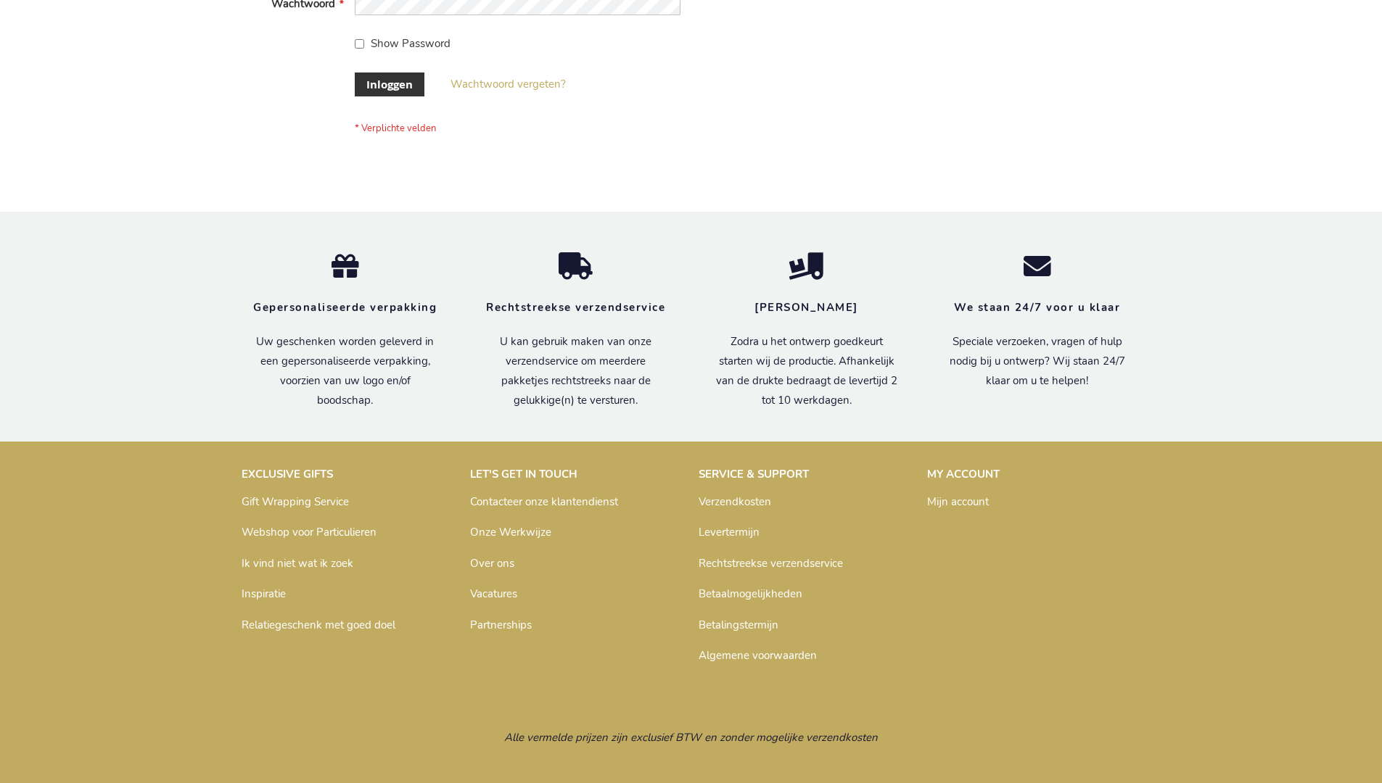
scroll to position [492, 0]
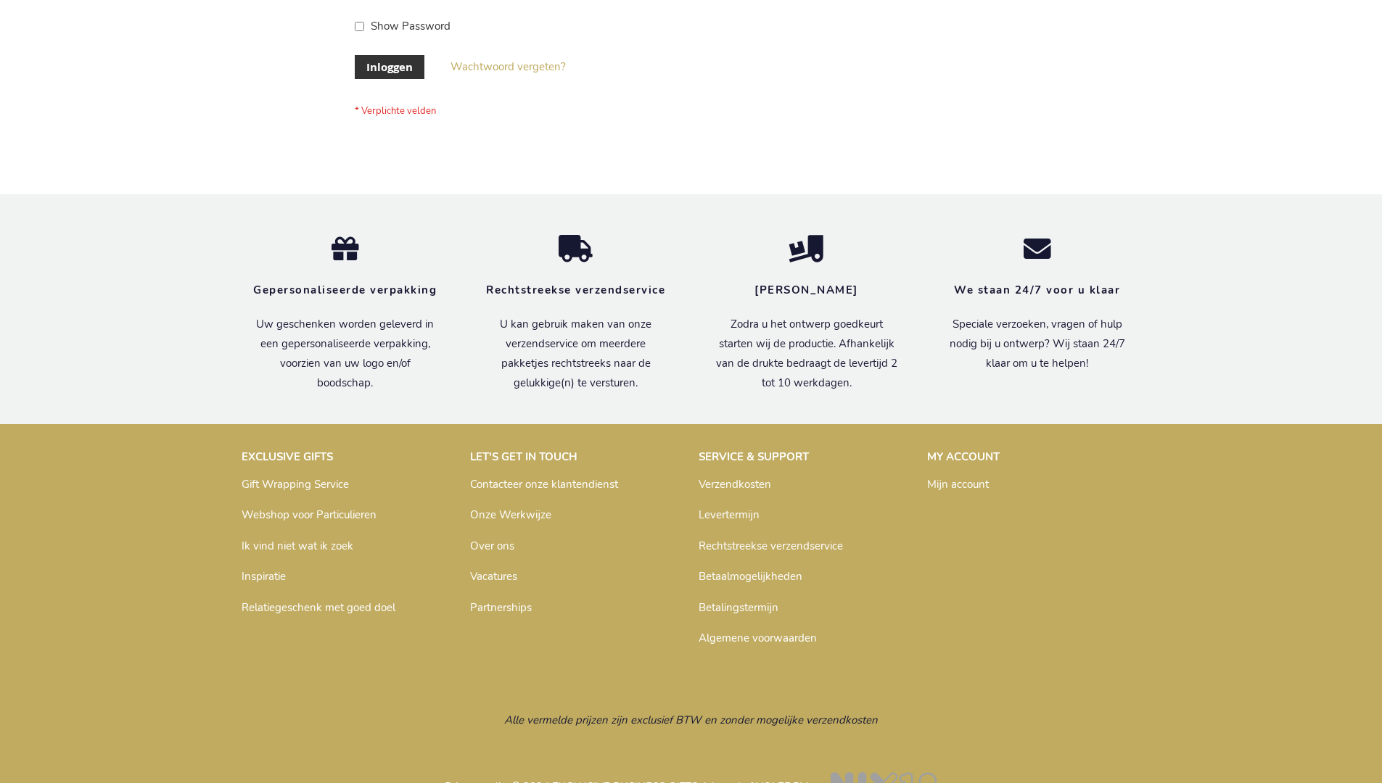
scroll to position [492, 0]
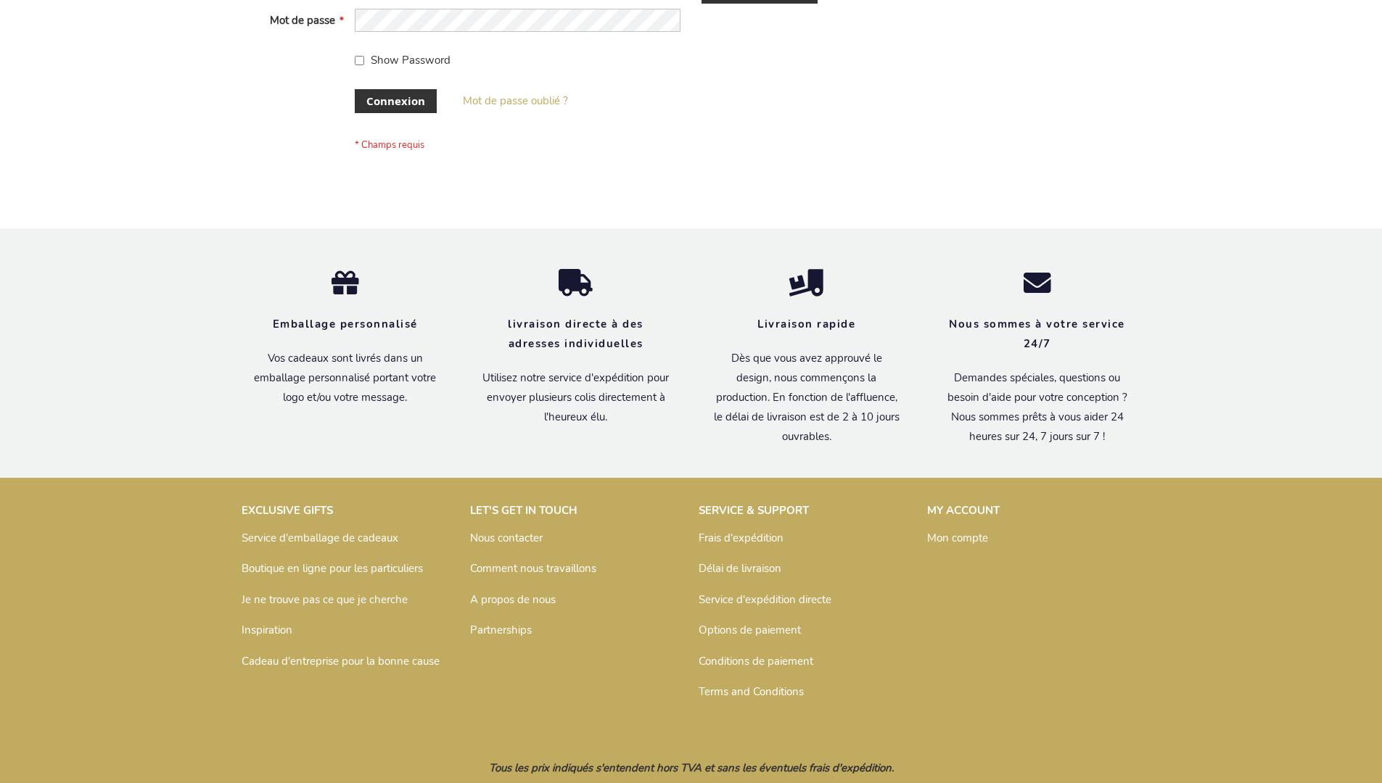
scroll to position [500, 0]
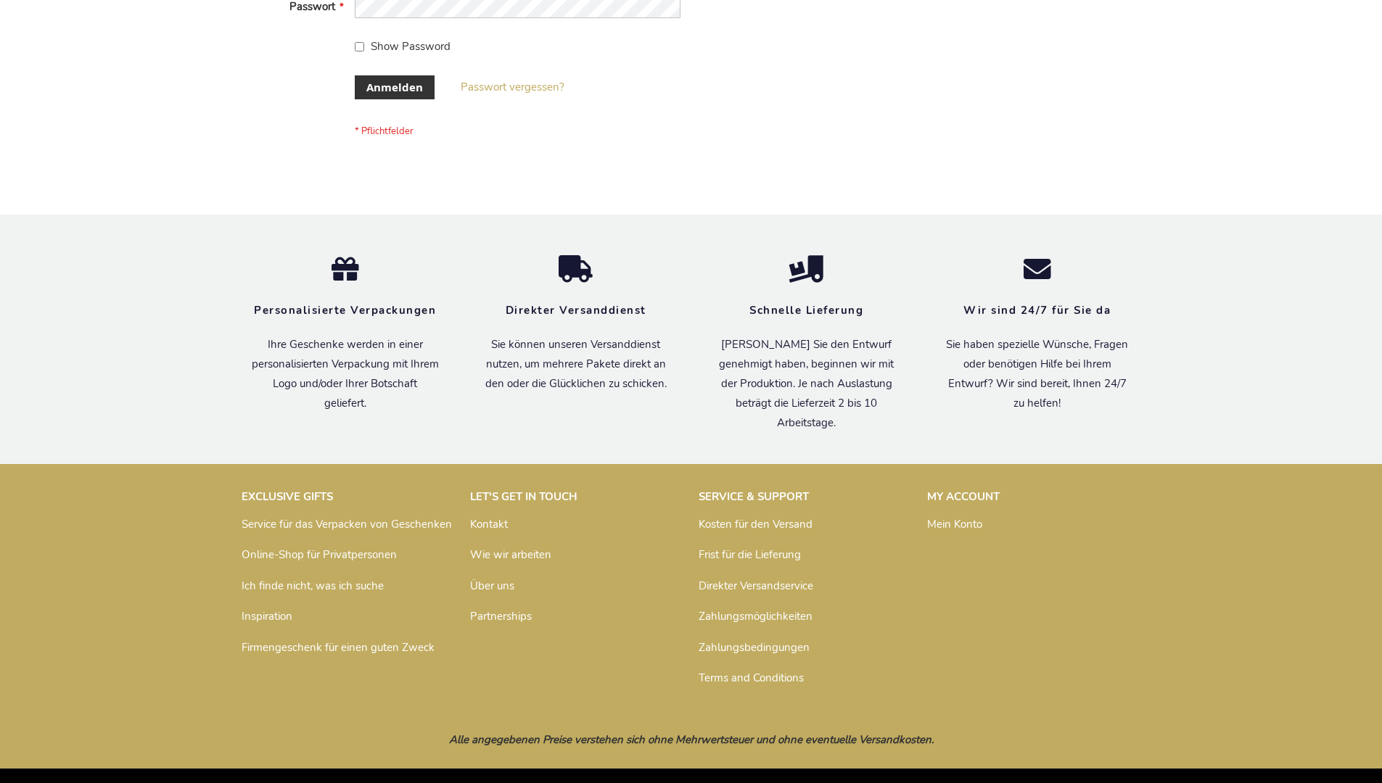
scroll to position [486, 0]
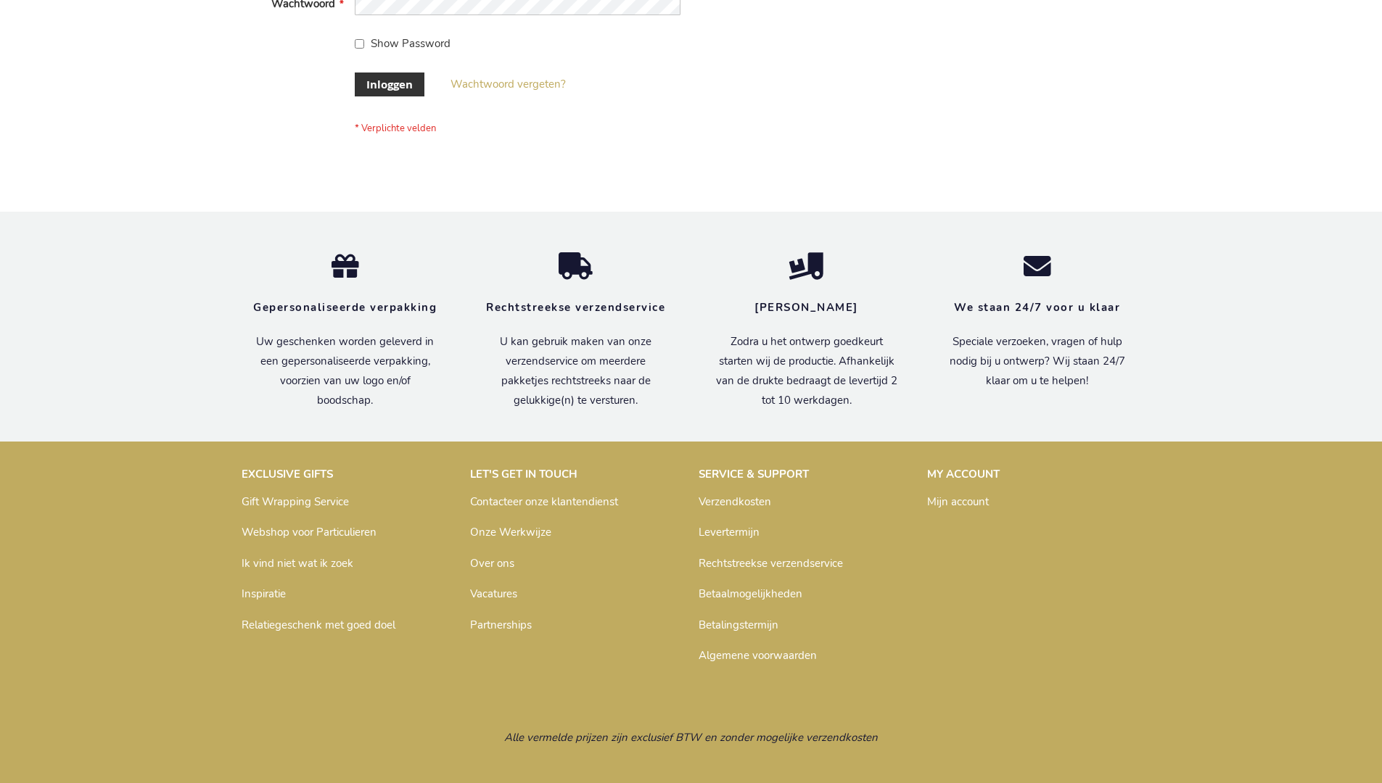
scroll to position [492, 0]
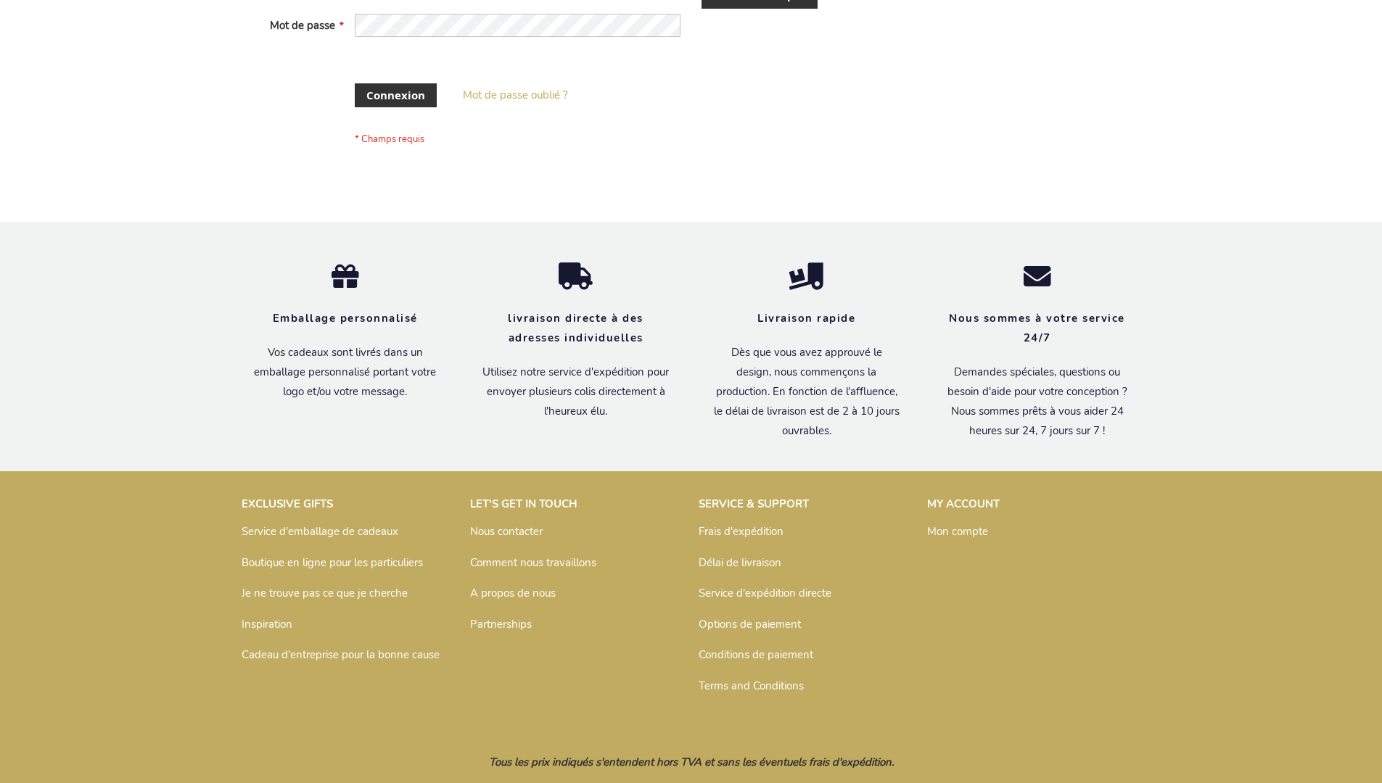
scroll to position [500, 0]
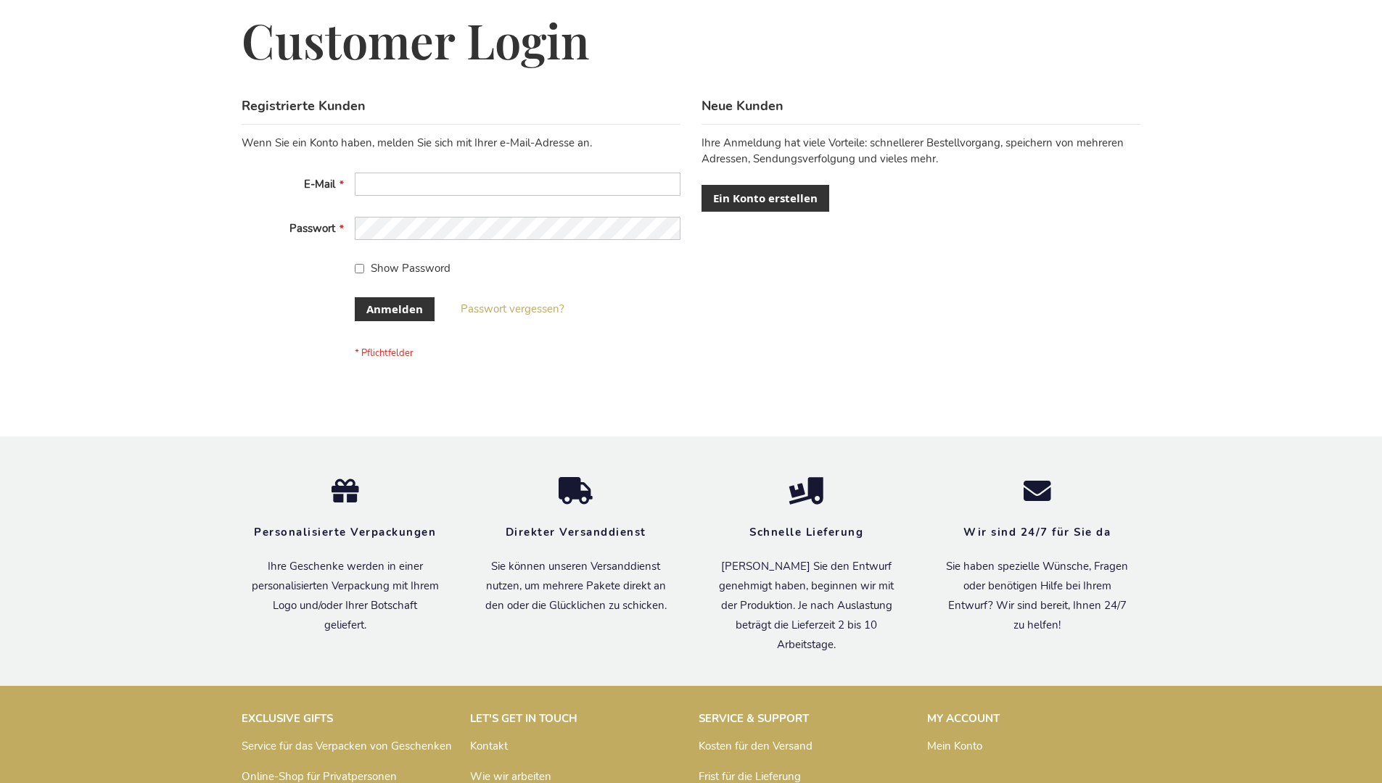
scroll to position [486, 0]
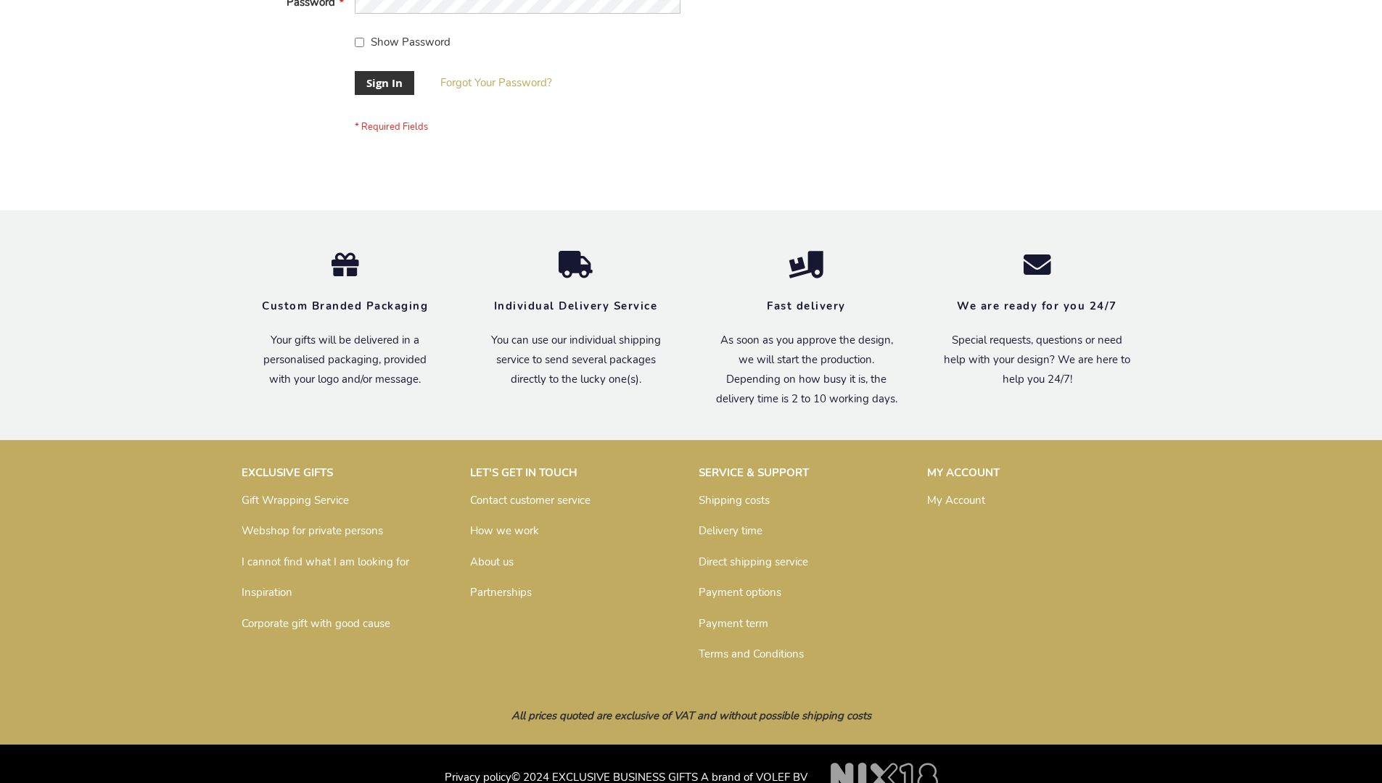
scroll to position [466, 0]
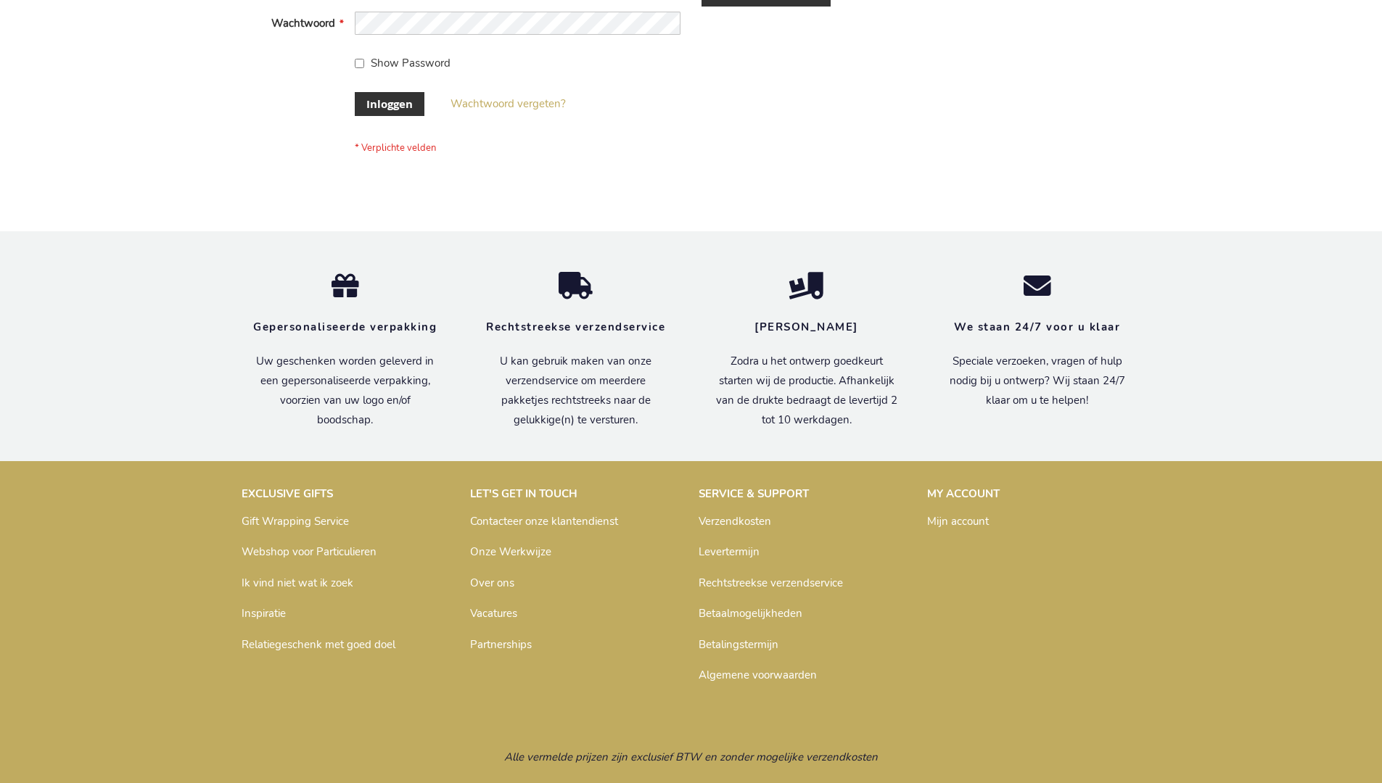
scroll to position [492, 0]
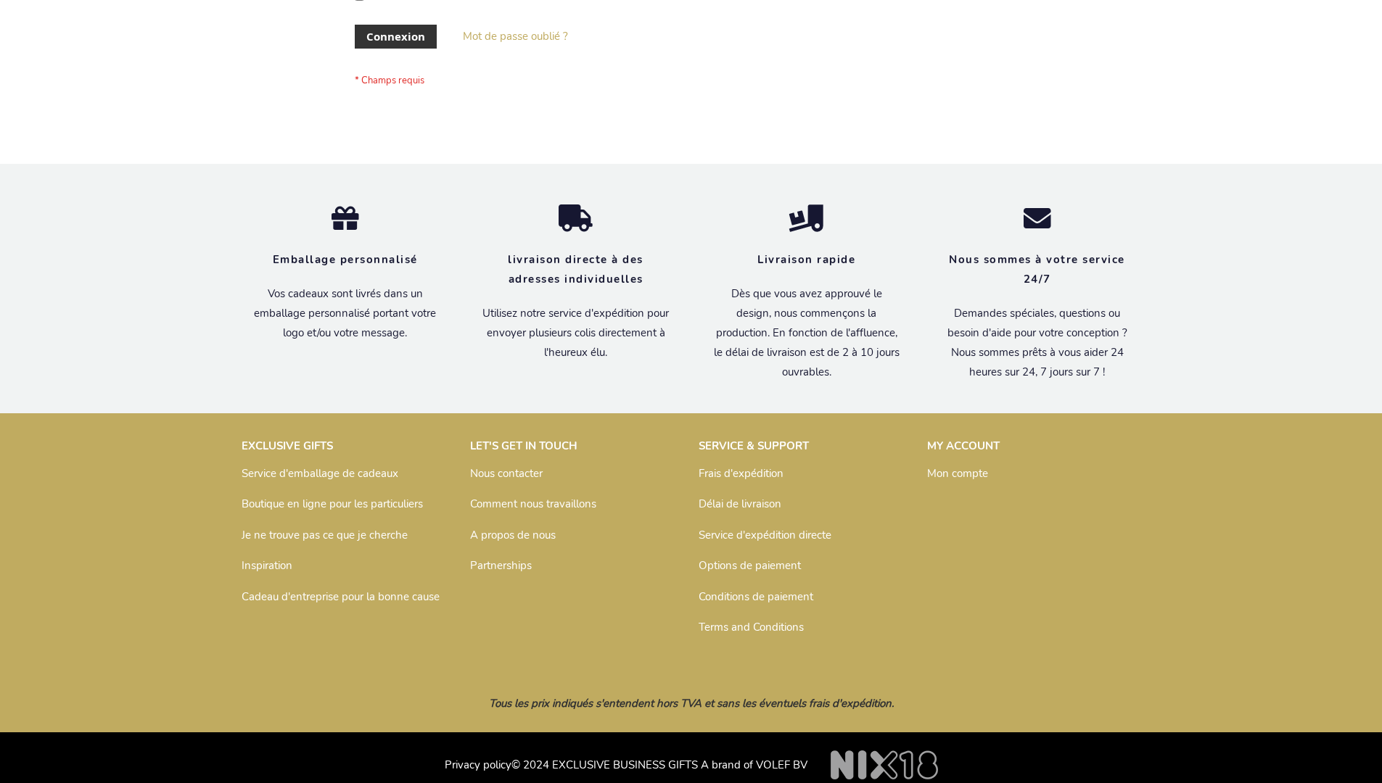
scroll to position [500, 0]
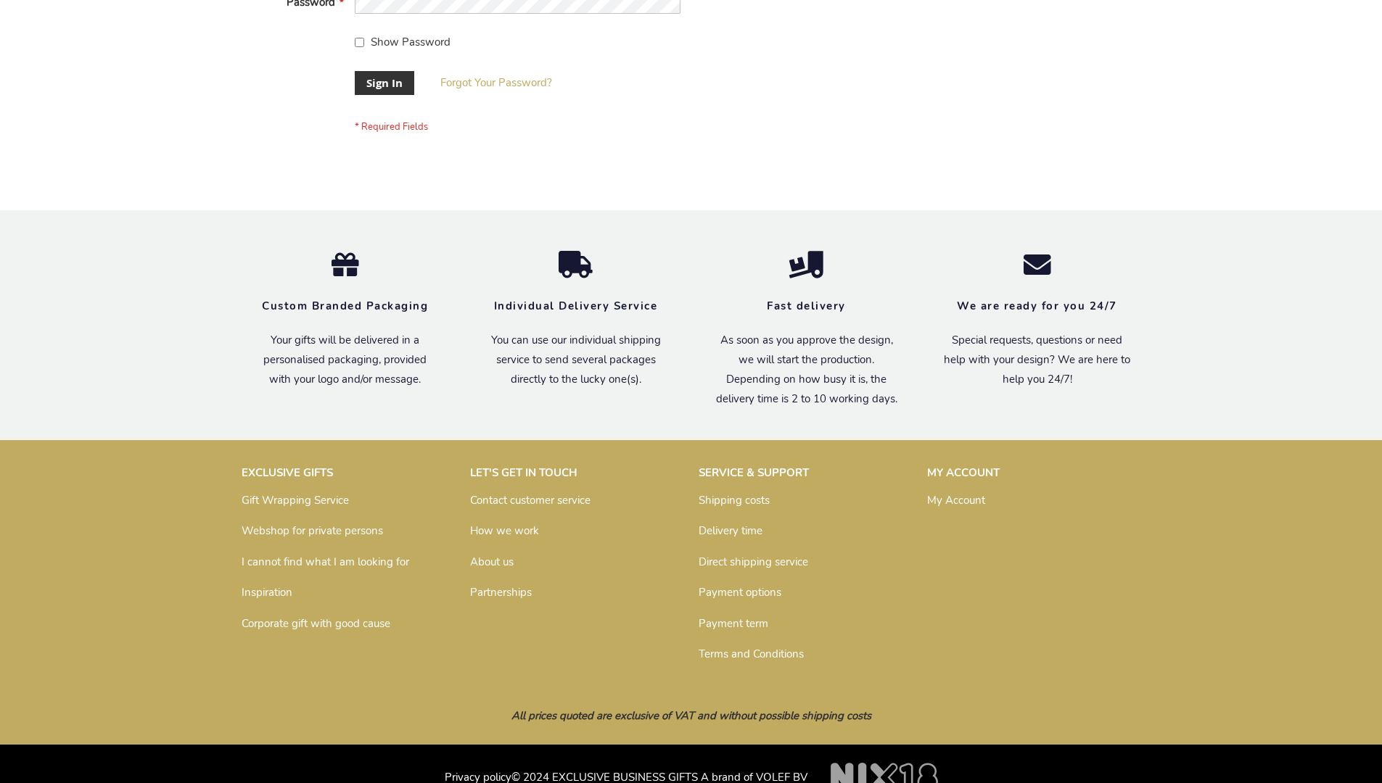
scroll to position [466, 0]
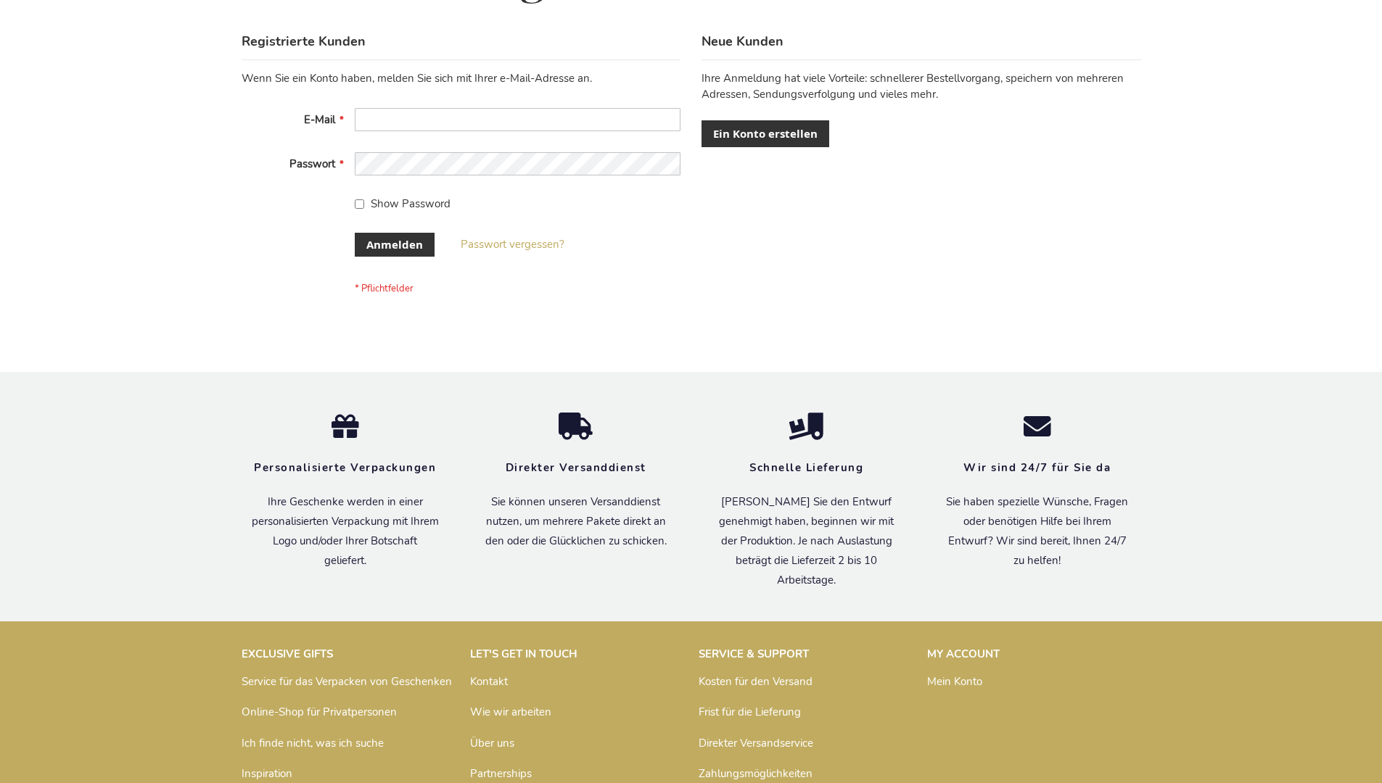
scroll to position [486, 0]
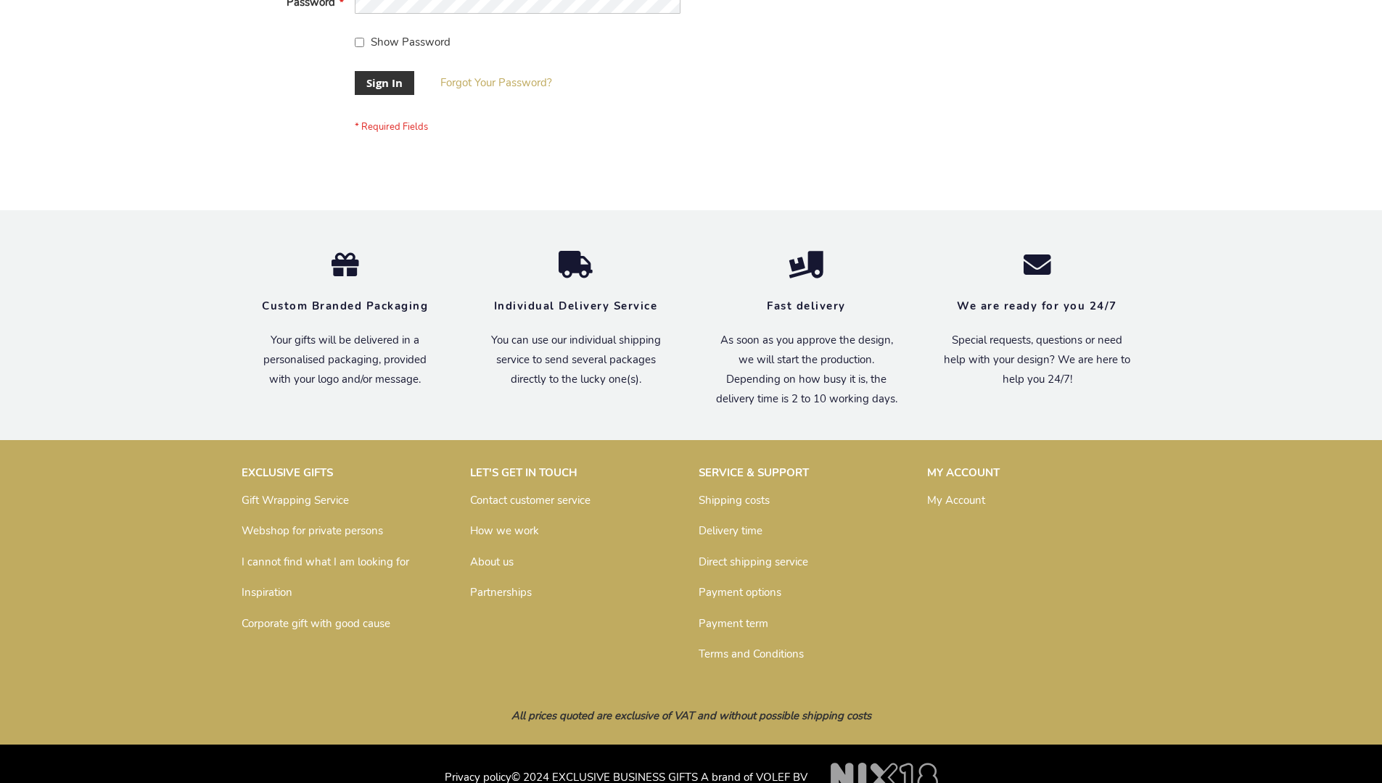
scroll to position [466, 0]
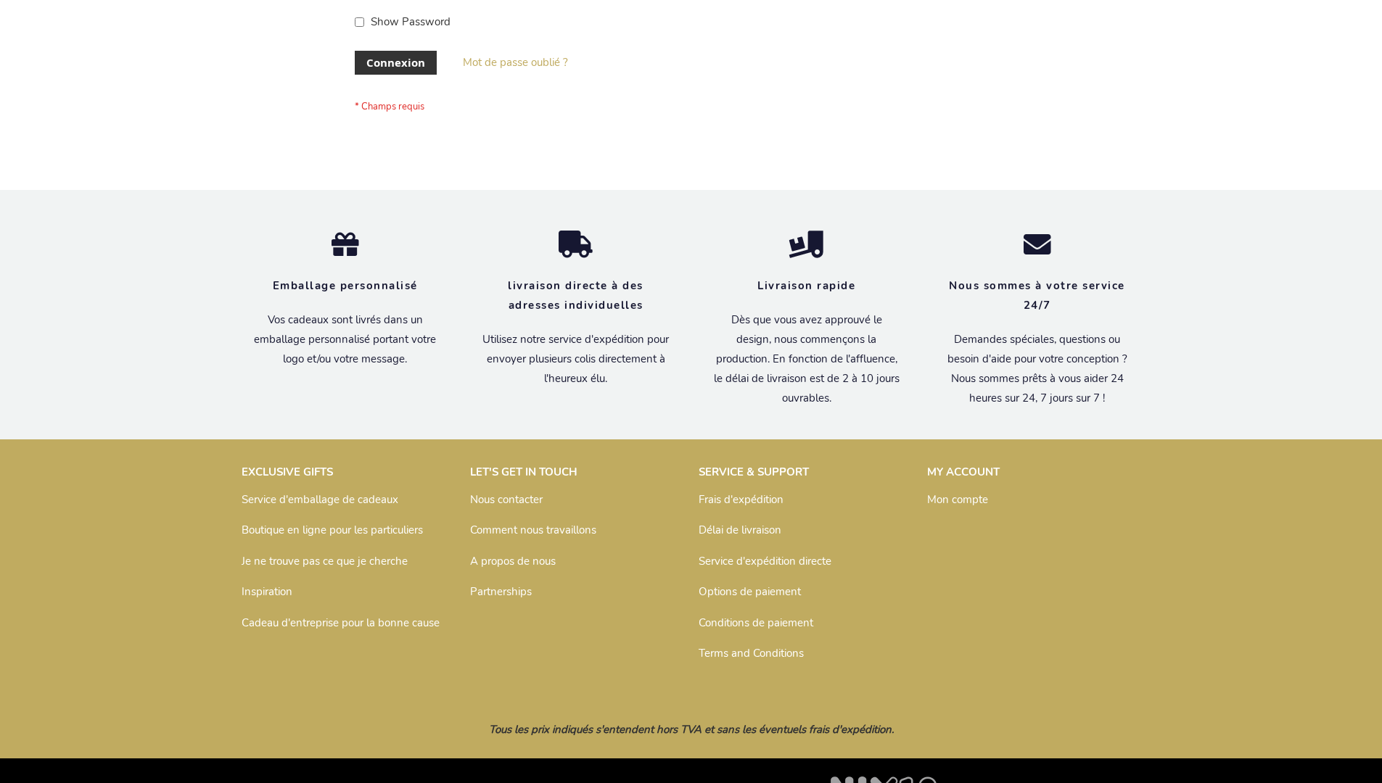
scroll to position [500, 0]
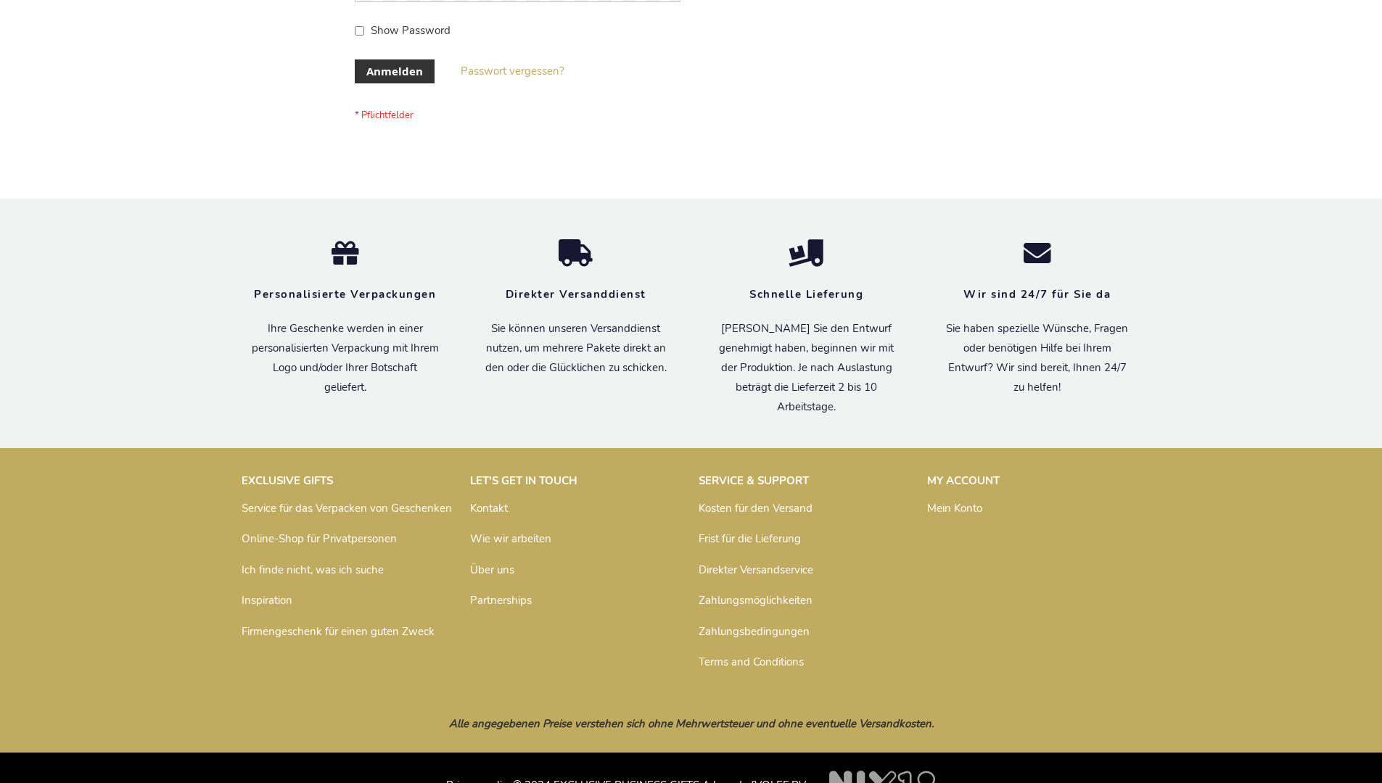
scroll to position [486, 0]
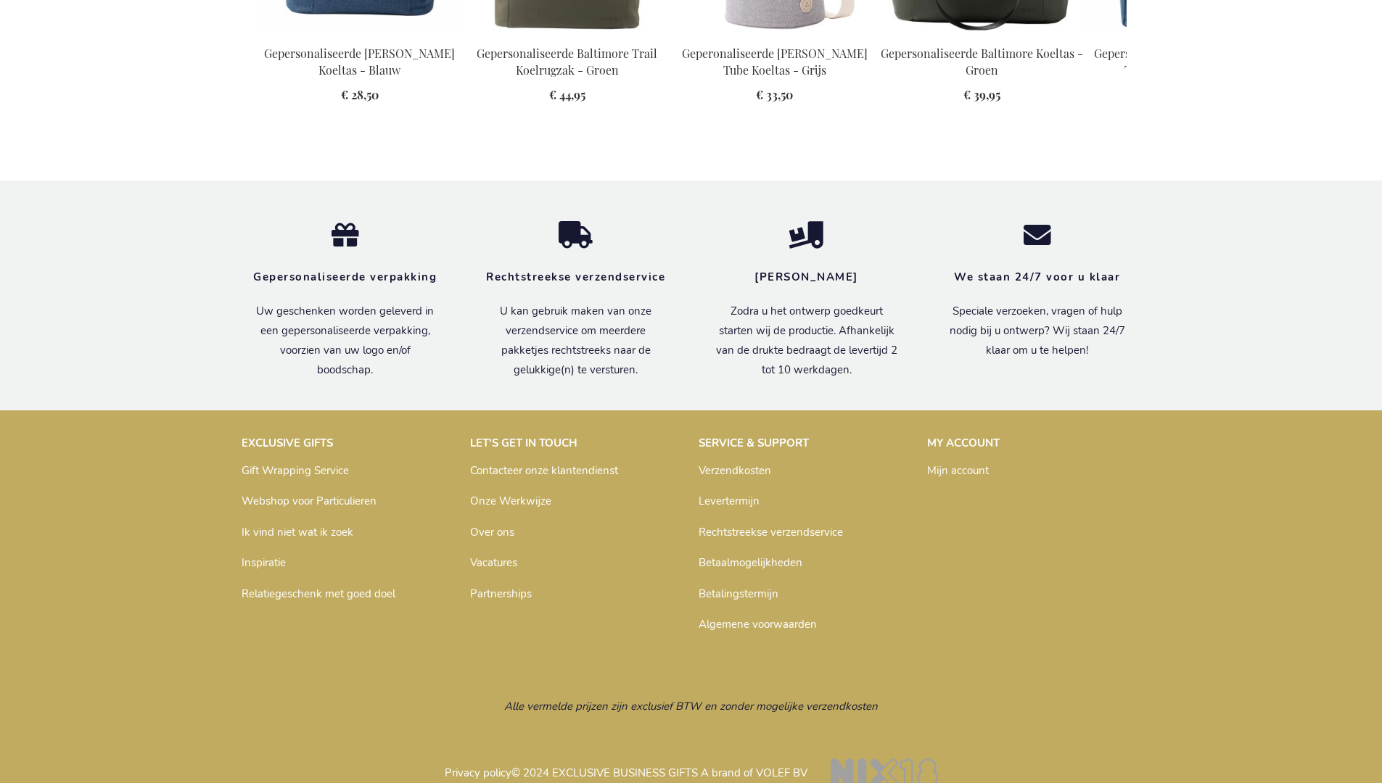
scroll to position [1641, 0]
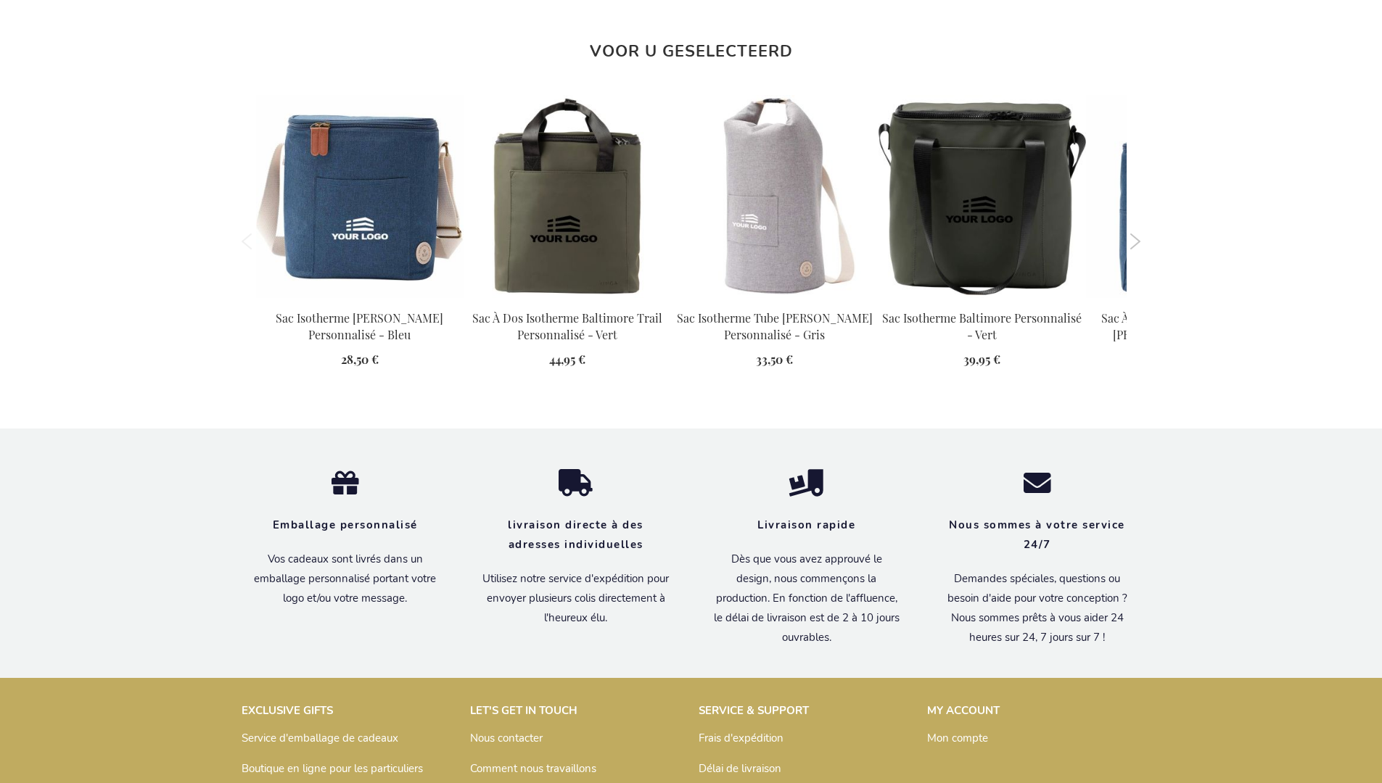
scroll to position [1649, 0]
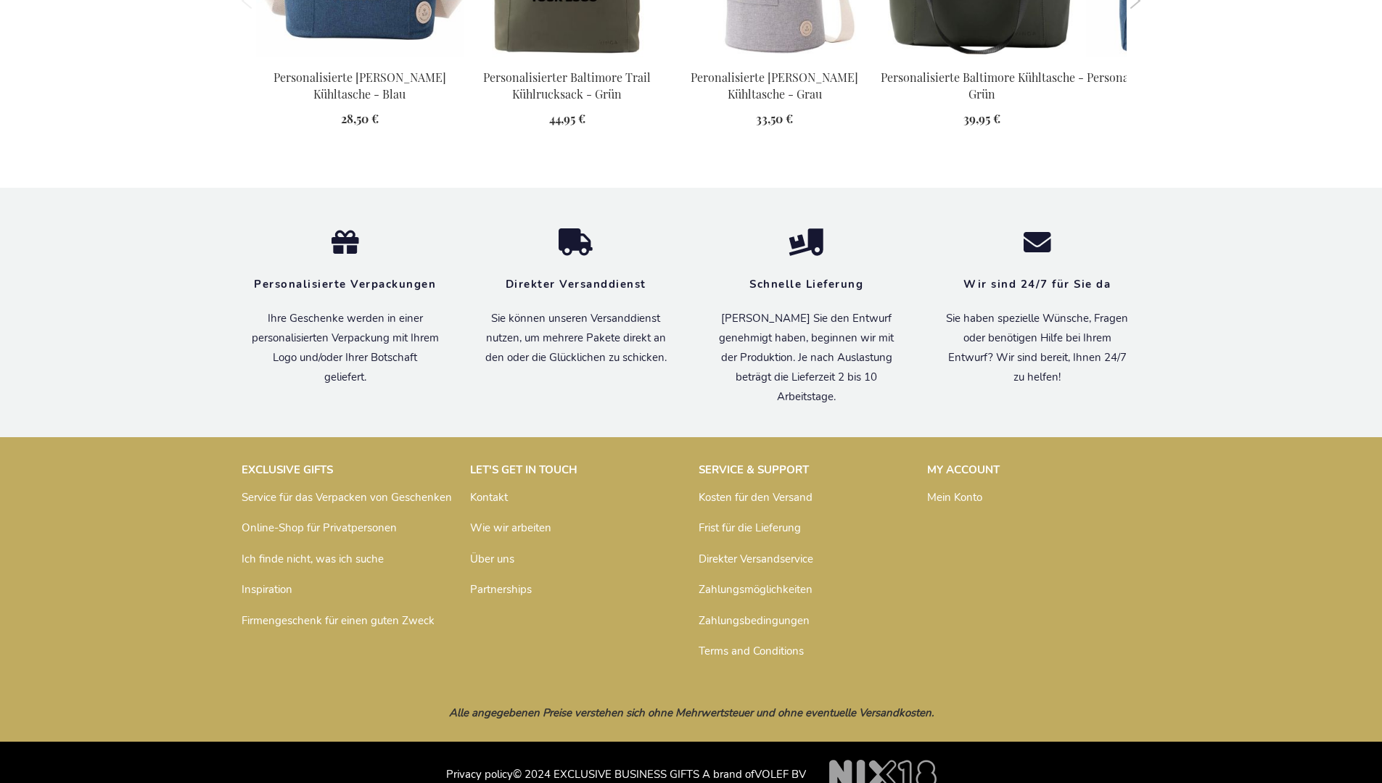
scroll to position [1635, 0]
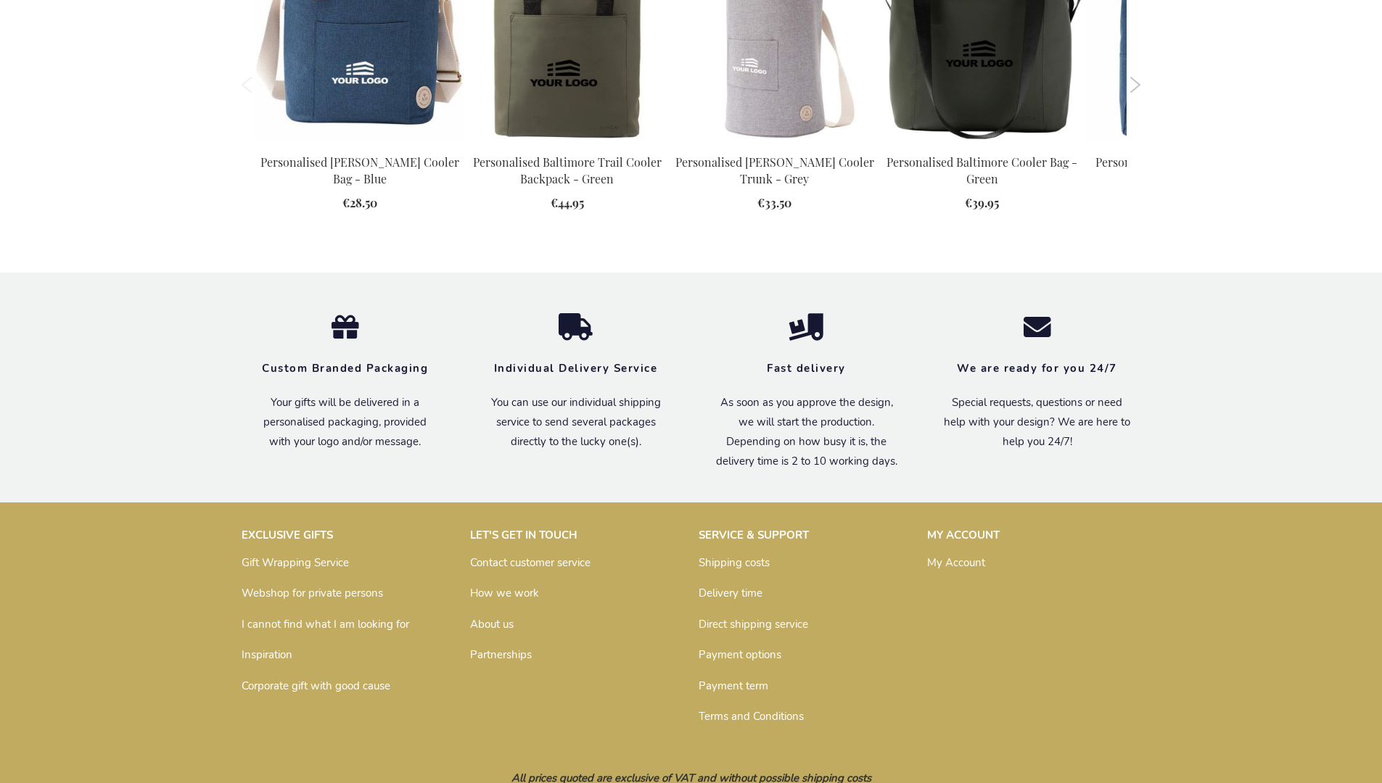
scroll to position [1599, 0]
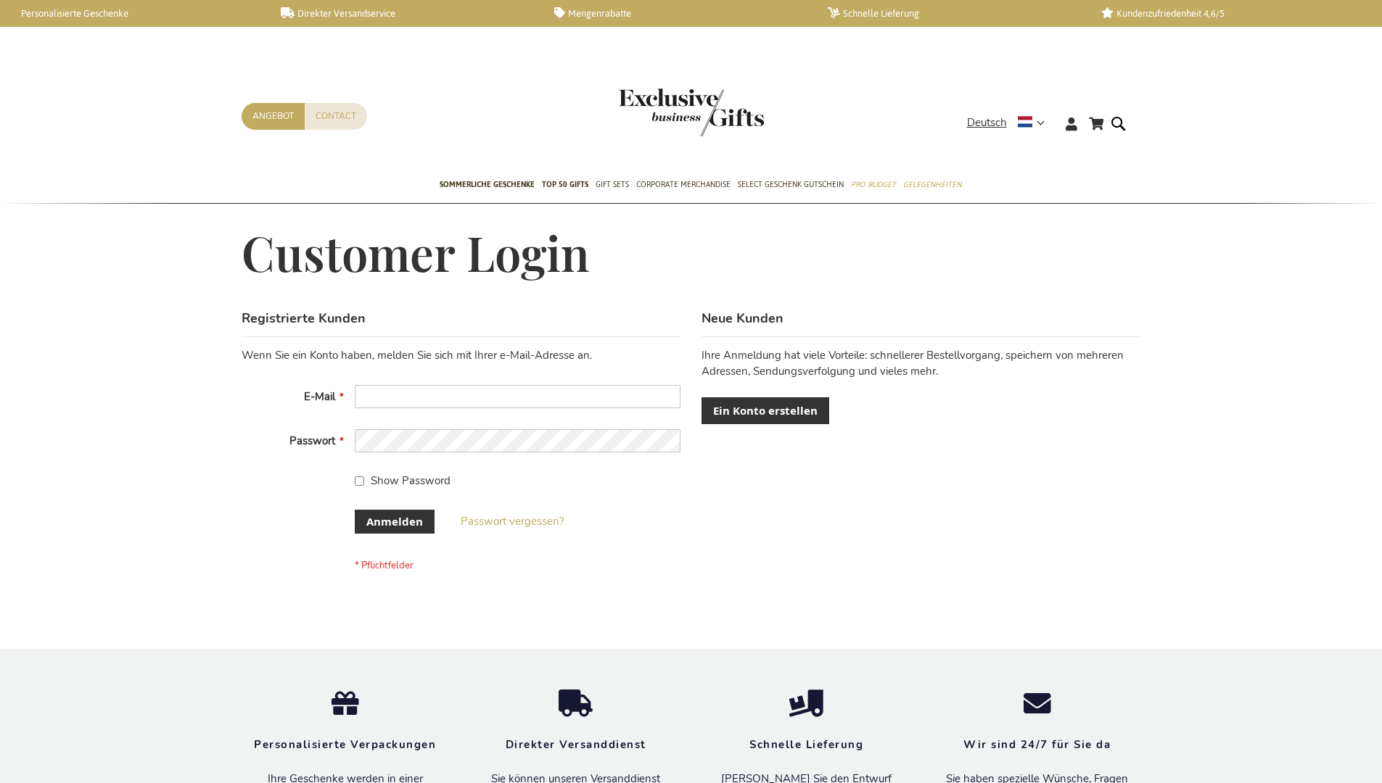
scroll to position [486, 0]
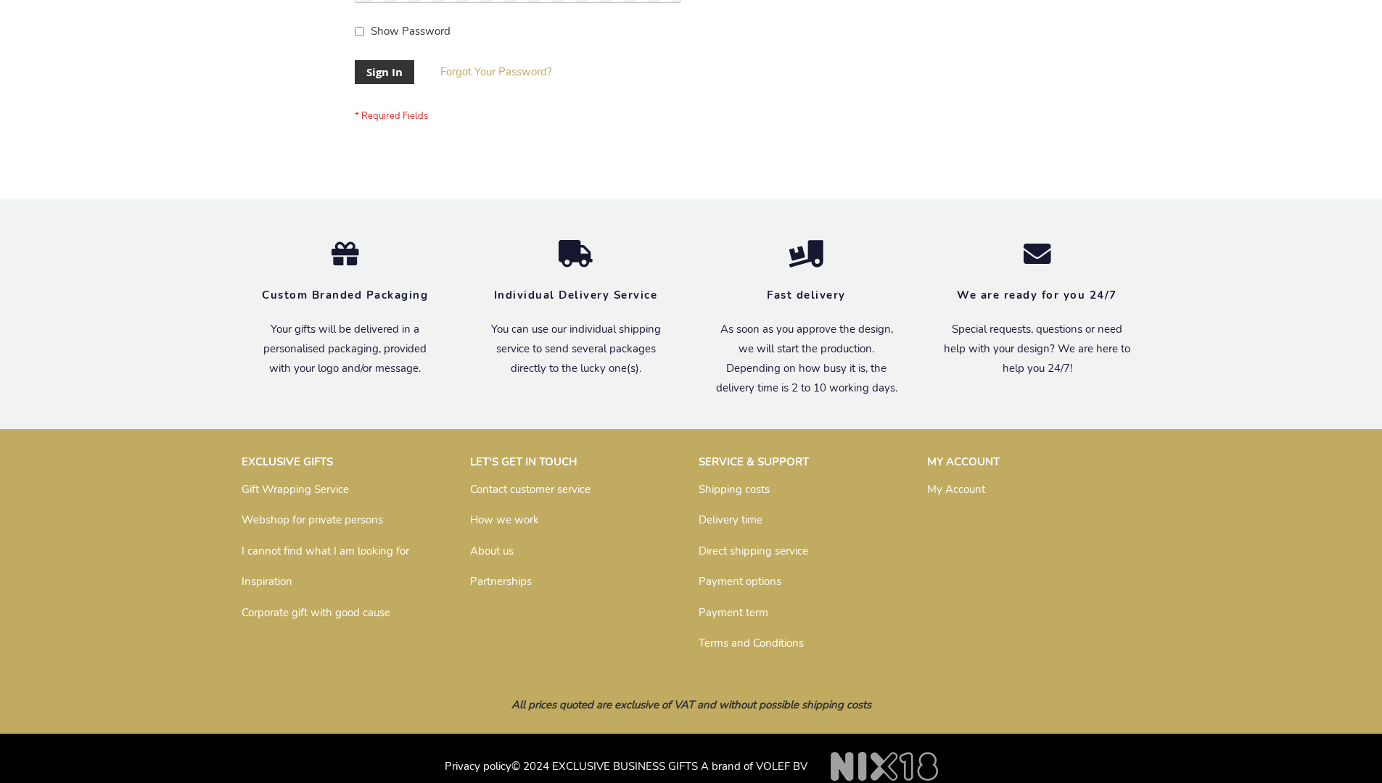
scroll to position [466, 0]
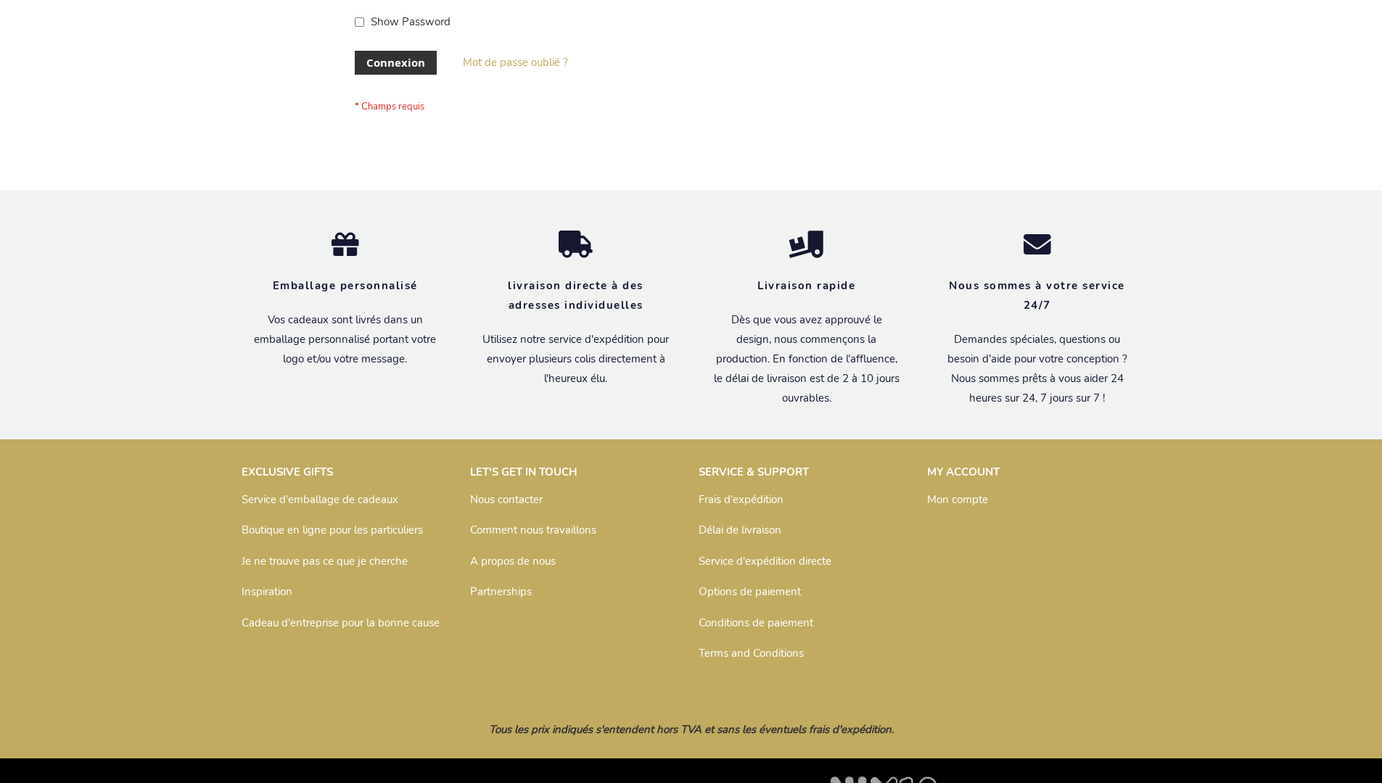
scroll to position [500, 0]
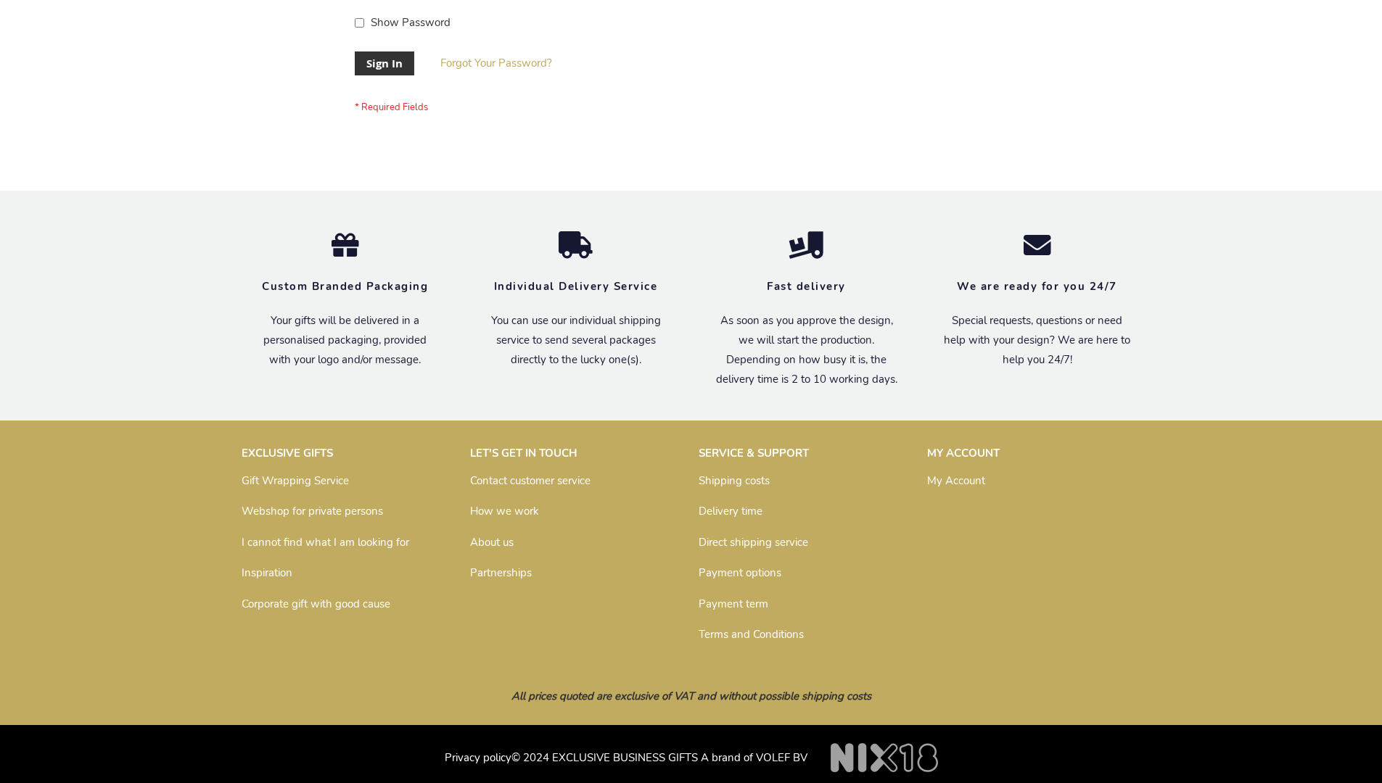
scroll to position [466, 0]
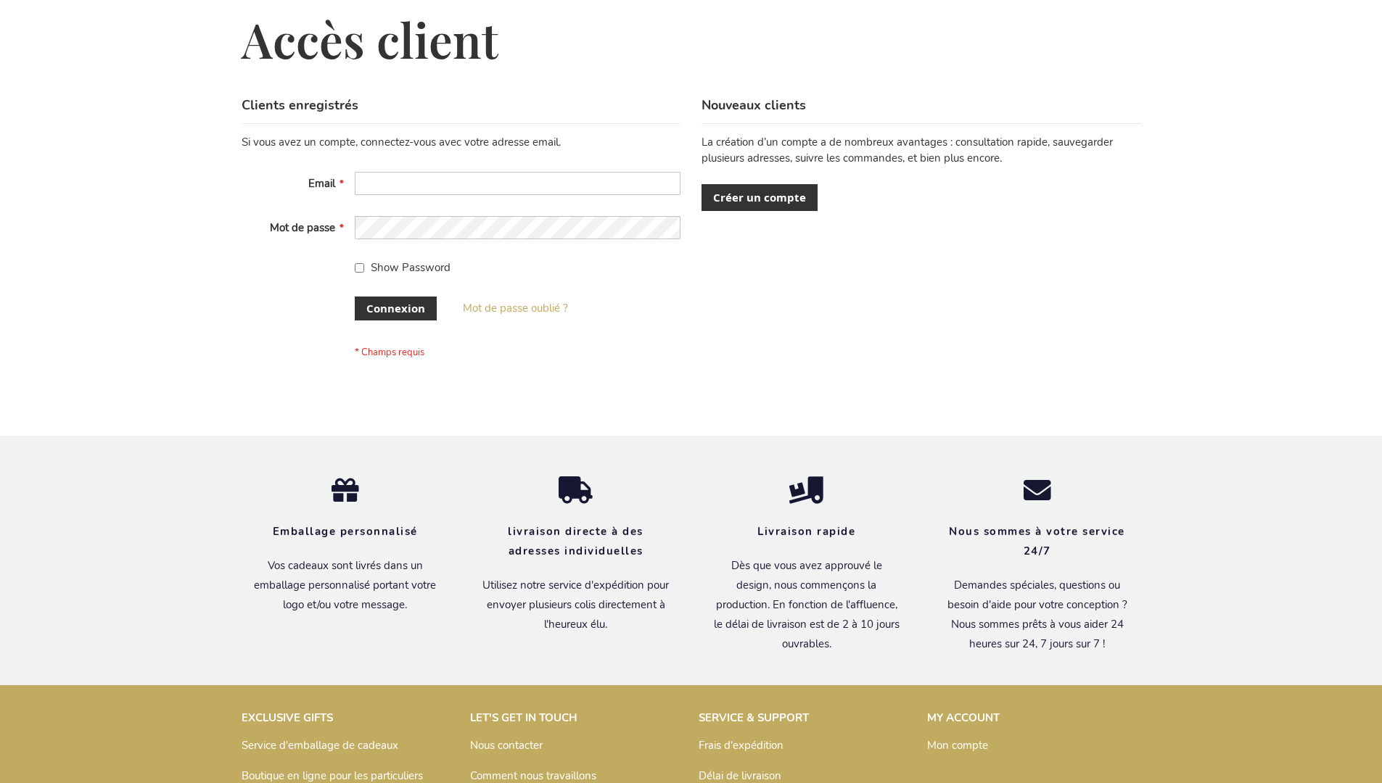
scroll to position [500, 0]
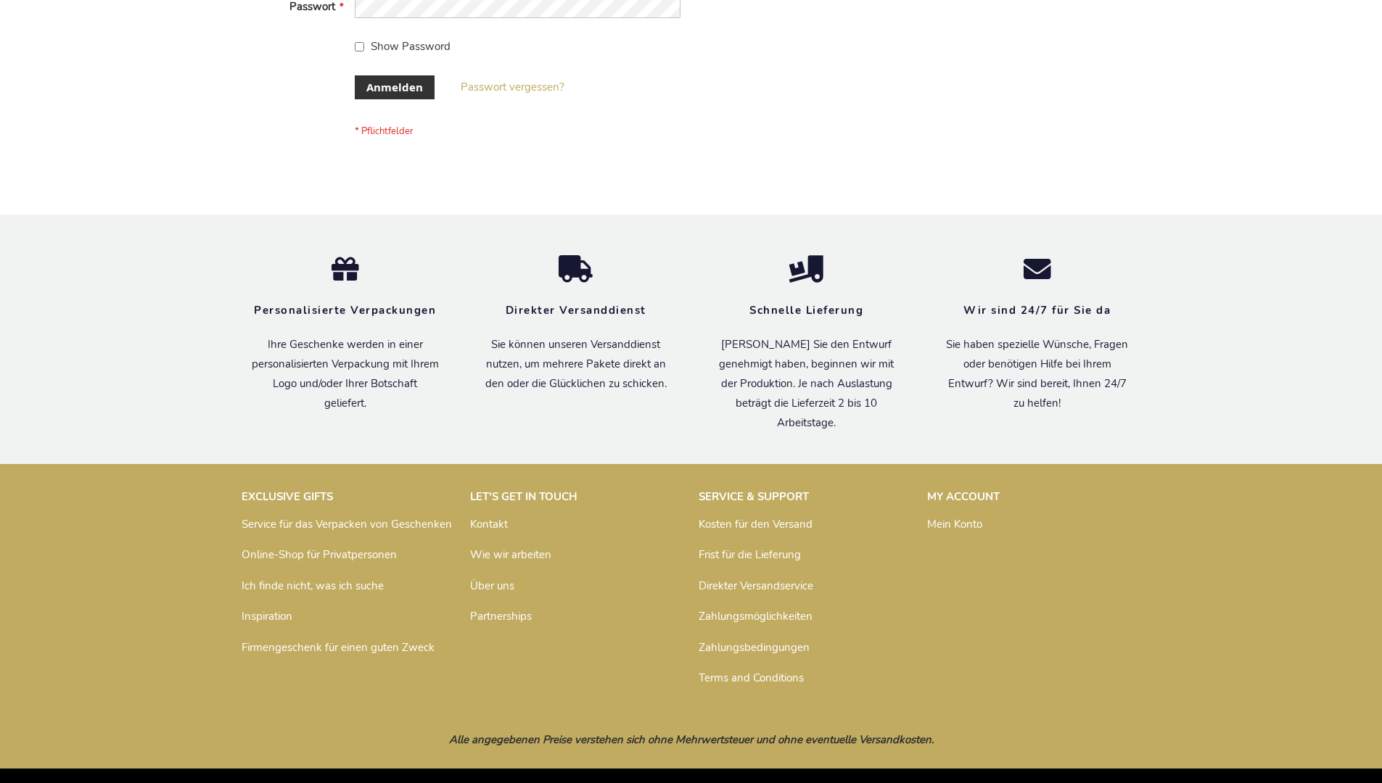
scroll to position [486, 0]
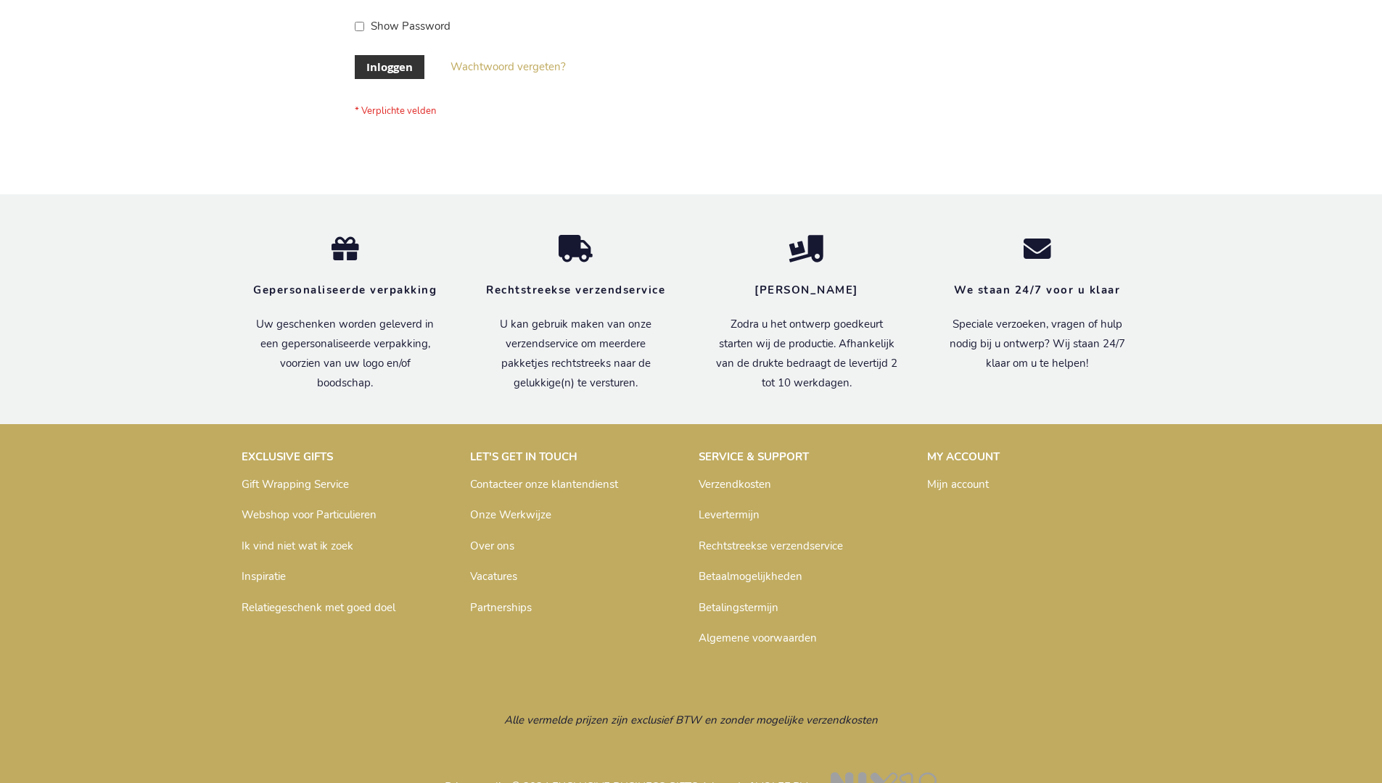
scroll to position [492, 0]
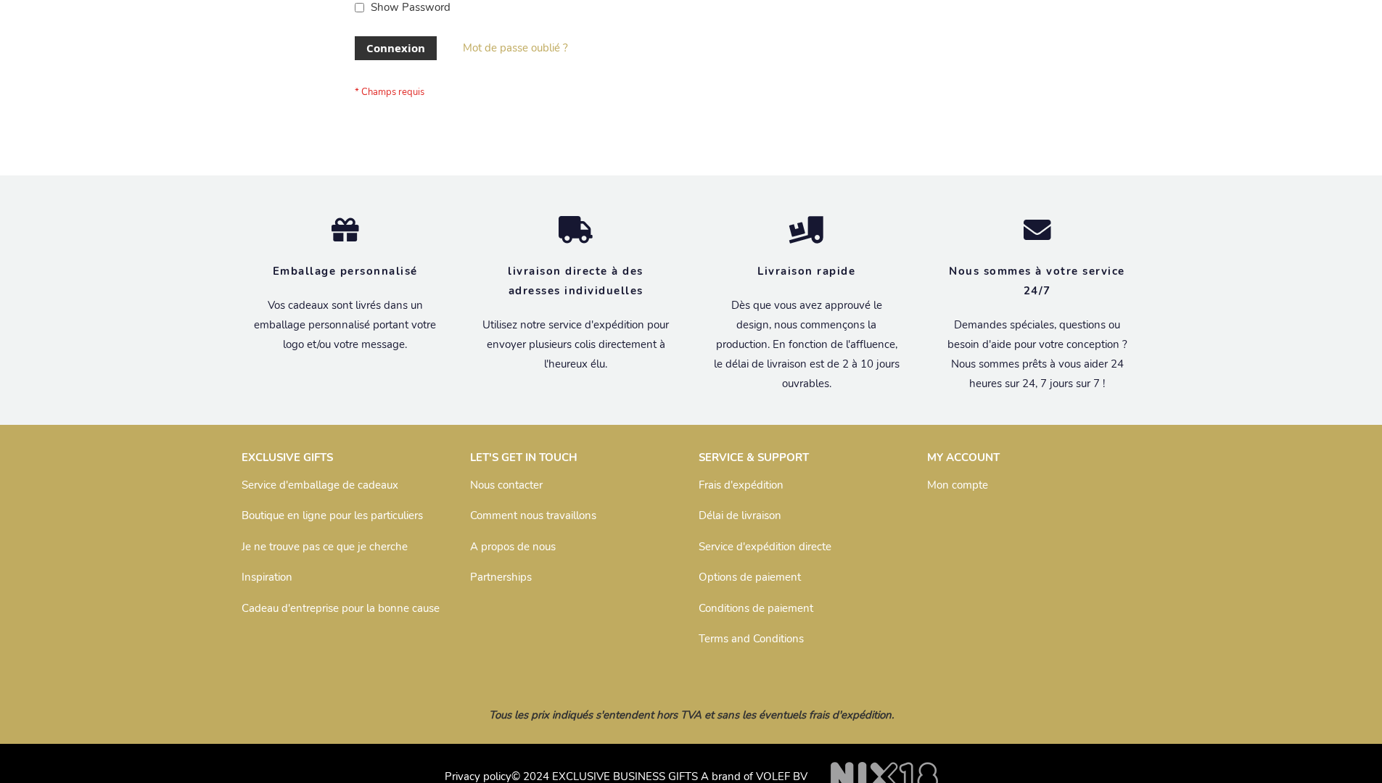
scroll to position [500, 0]
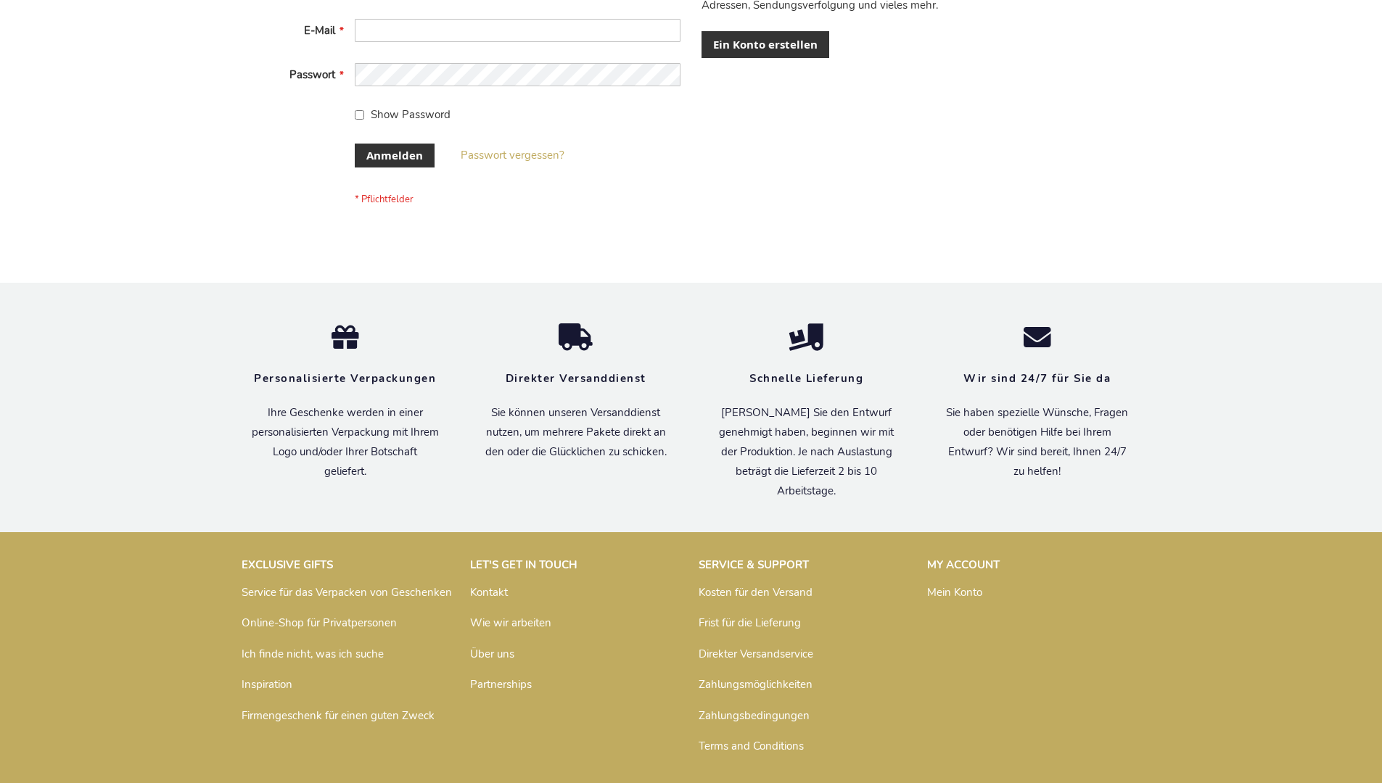
scroll to position [486, 0]
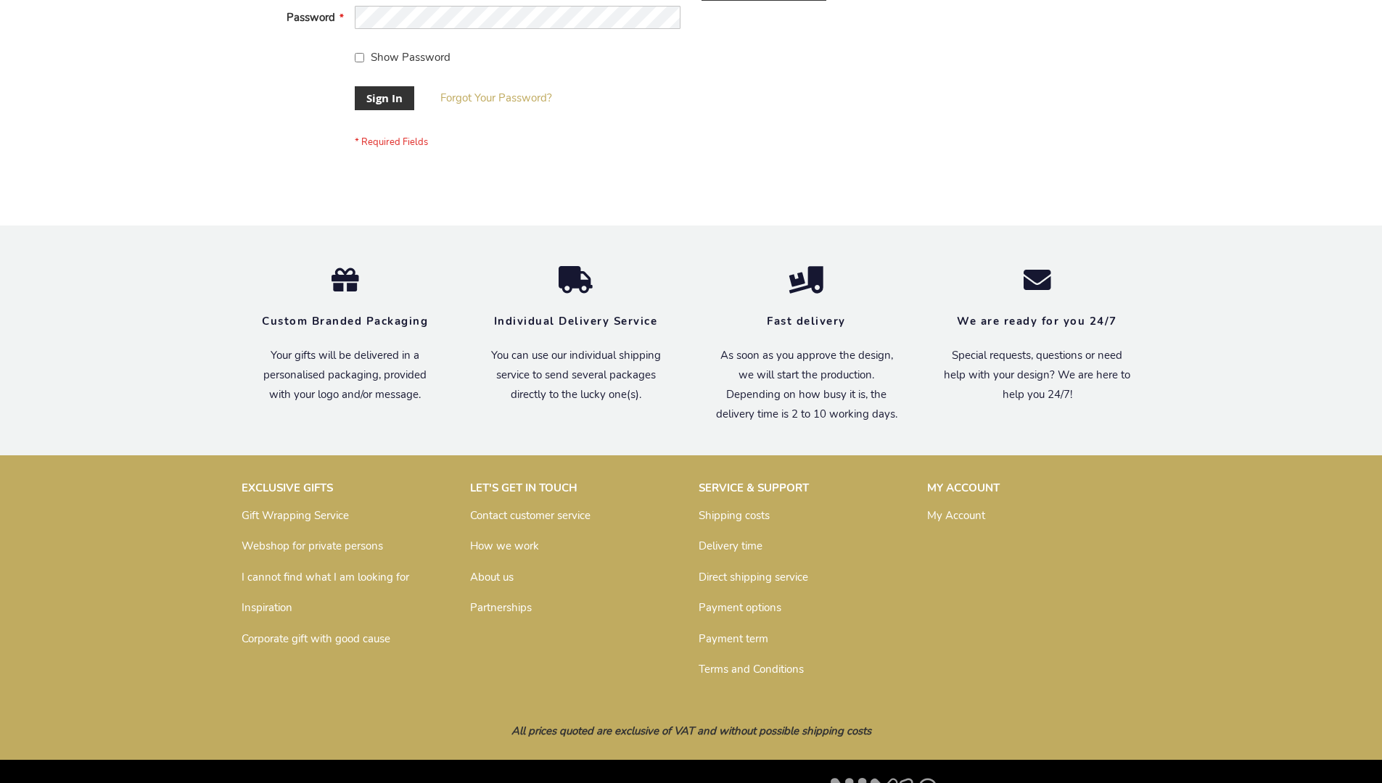
scroll to position [466, 0]
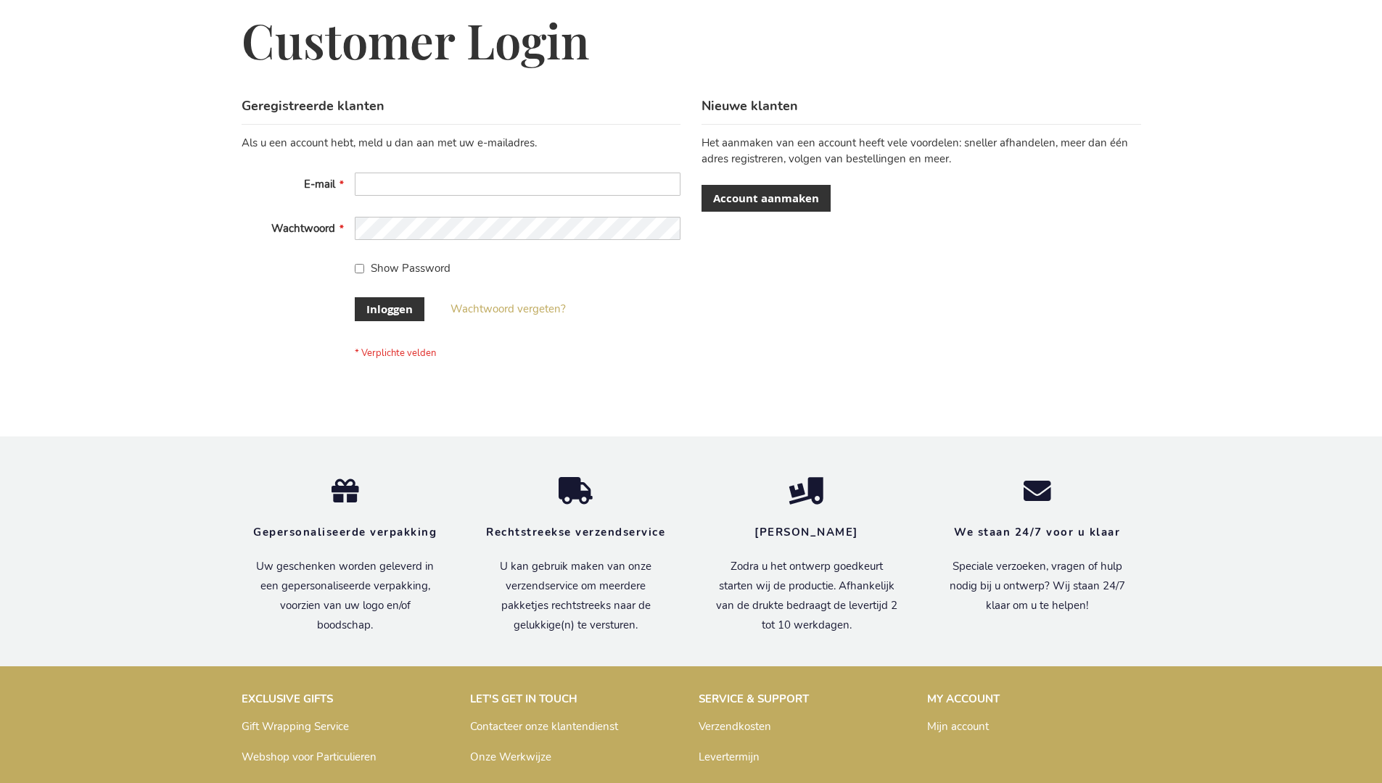
scroll to position [492, 0]
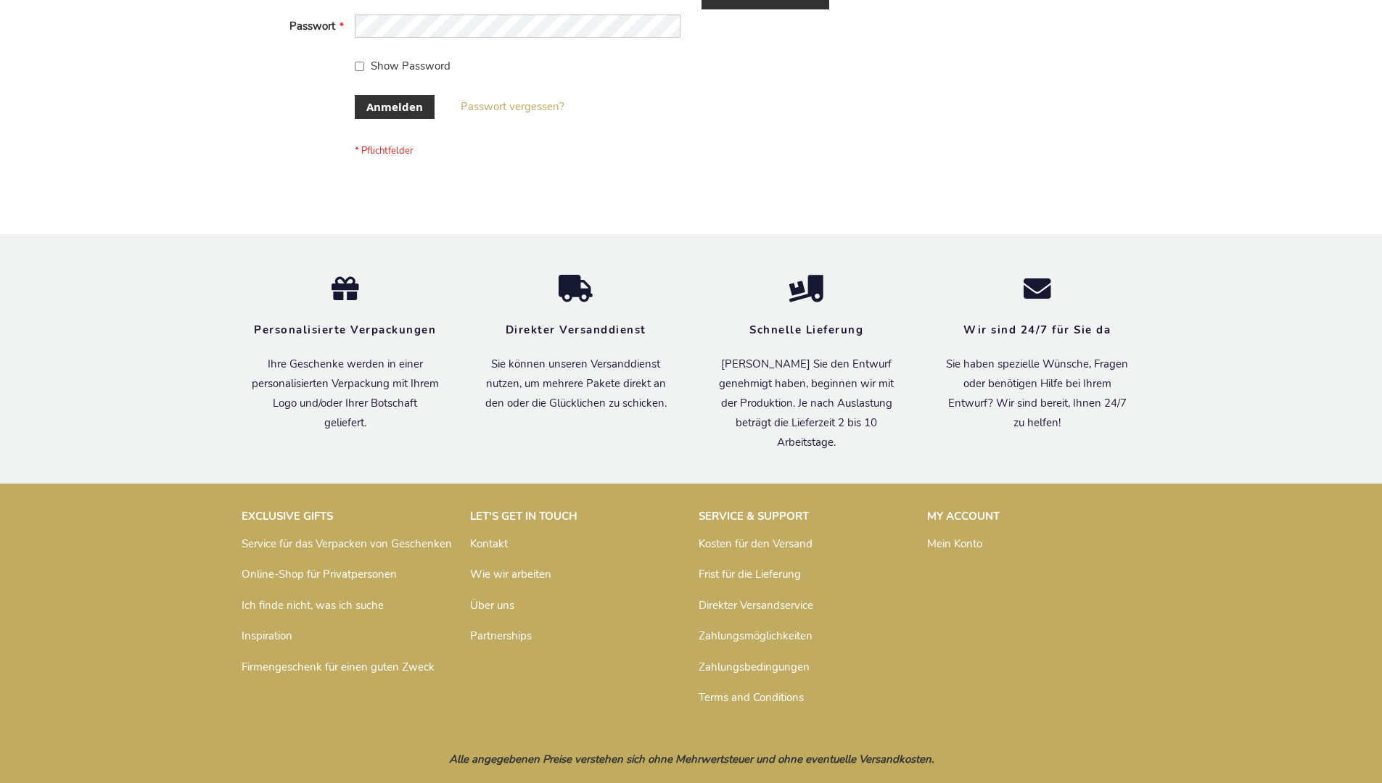
scroll to position [486, 0]
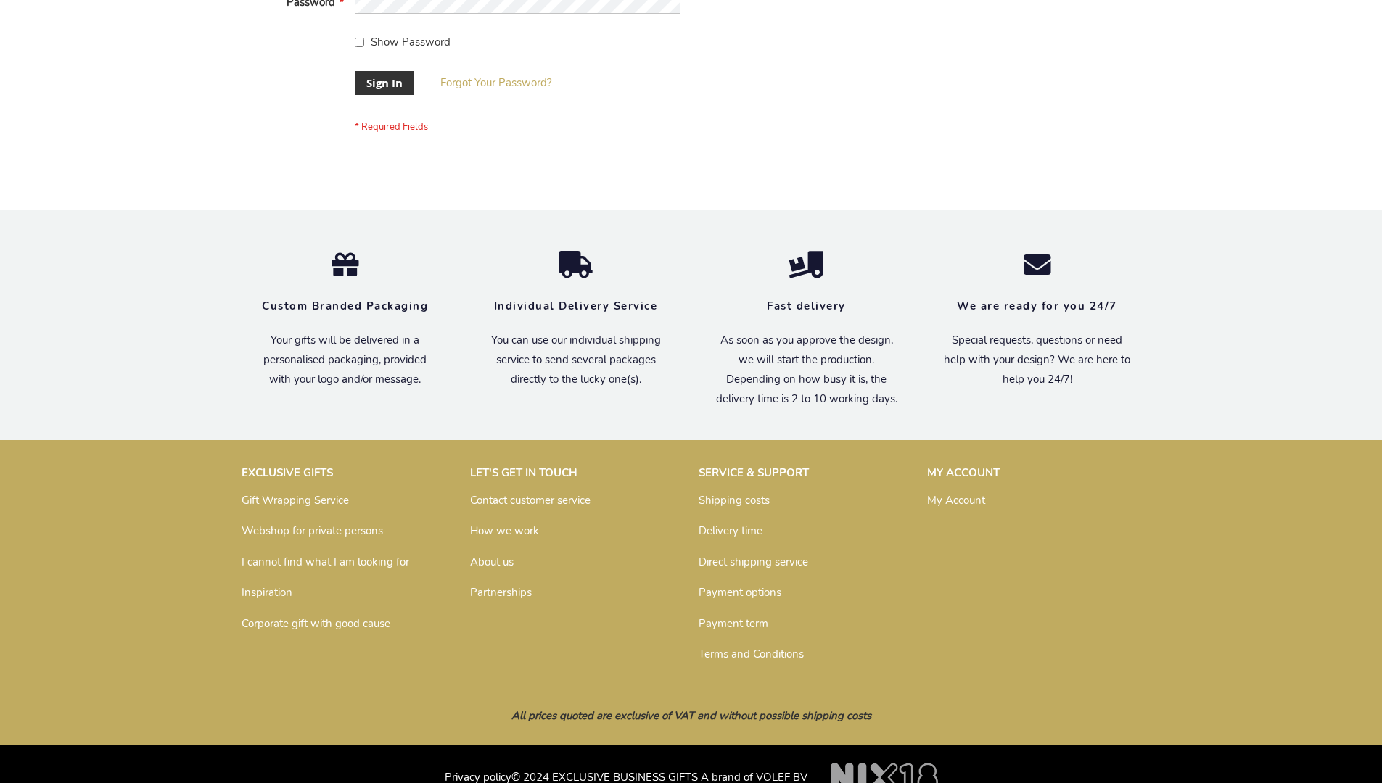
scroll to position [466, 0]
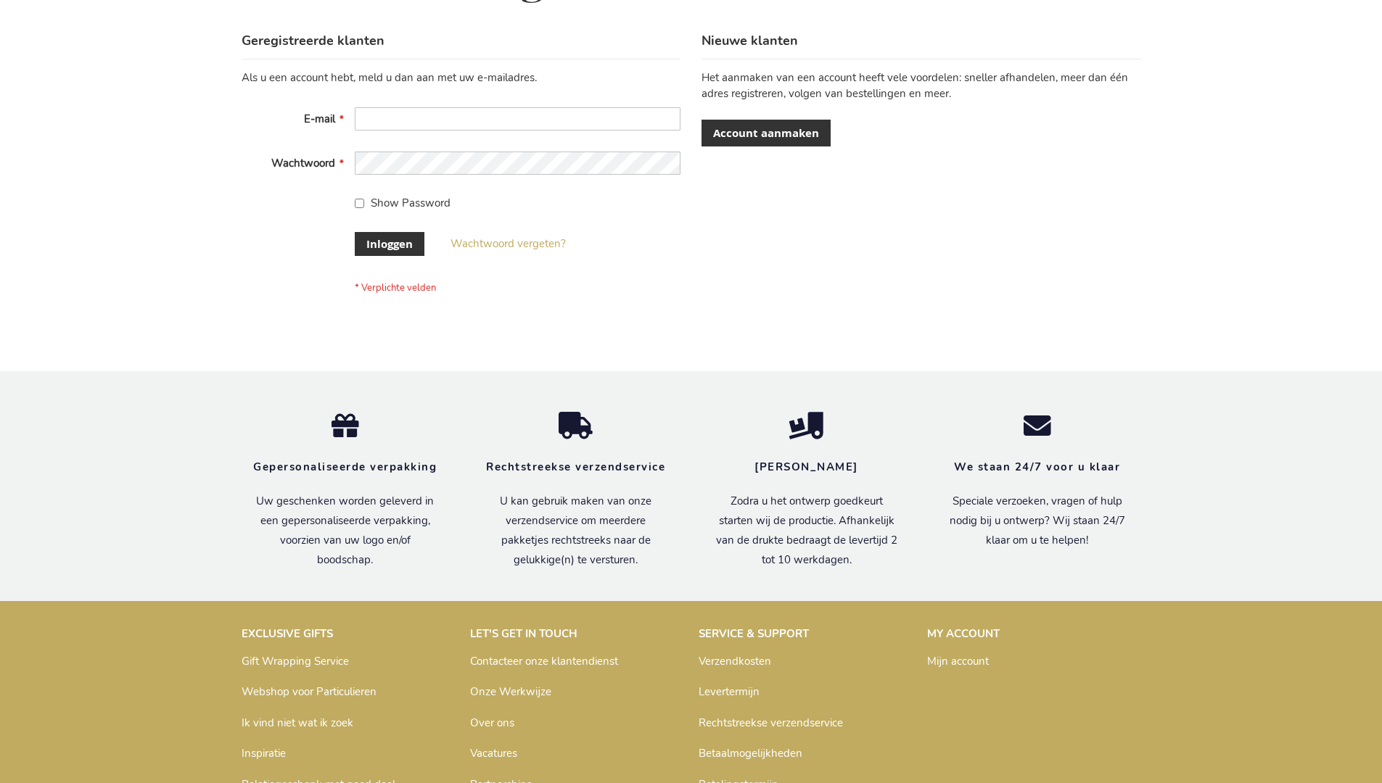
scroll to position [492, 0]
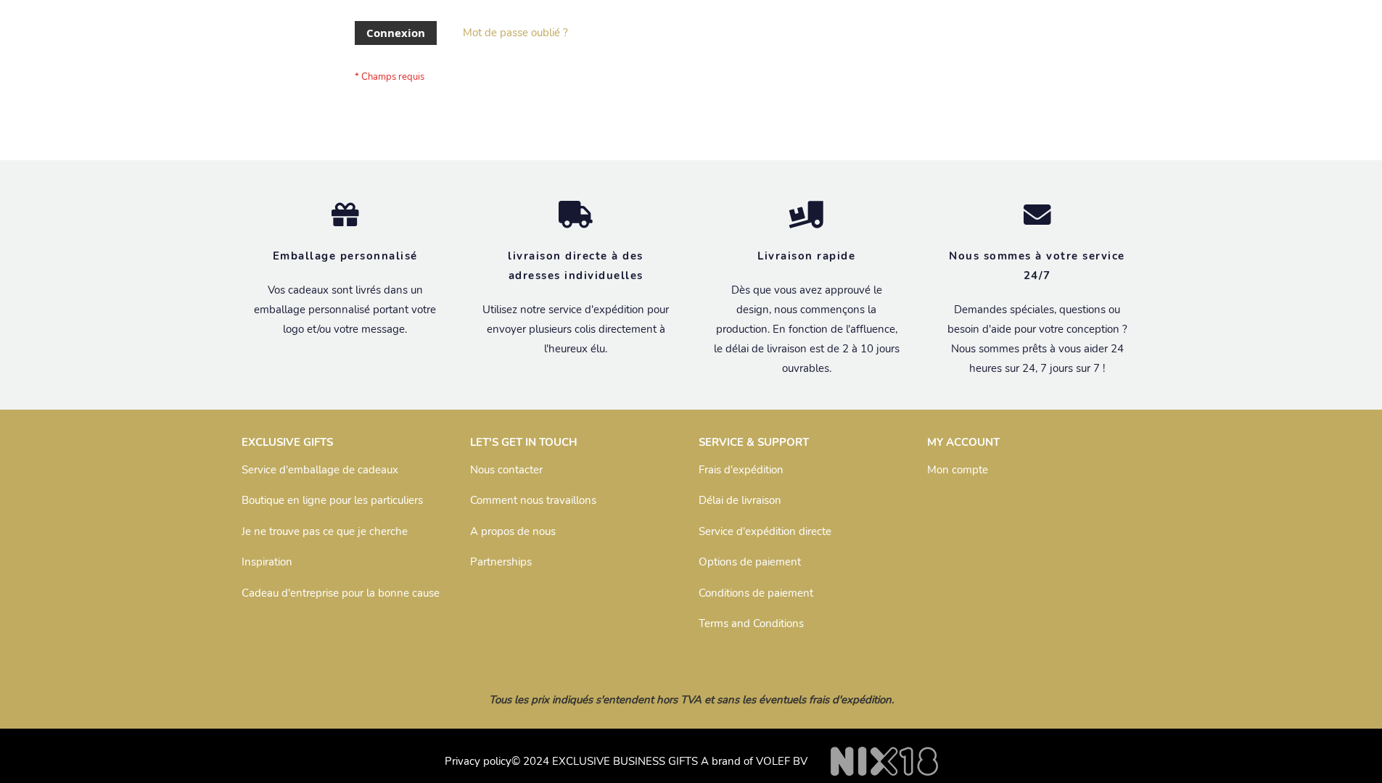
scroll to position [500, 0]
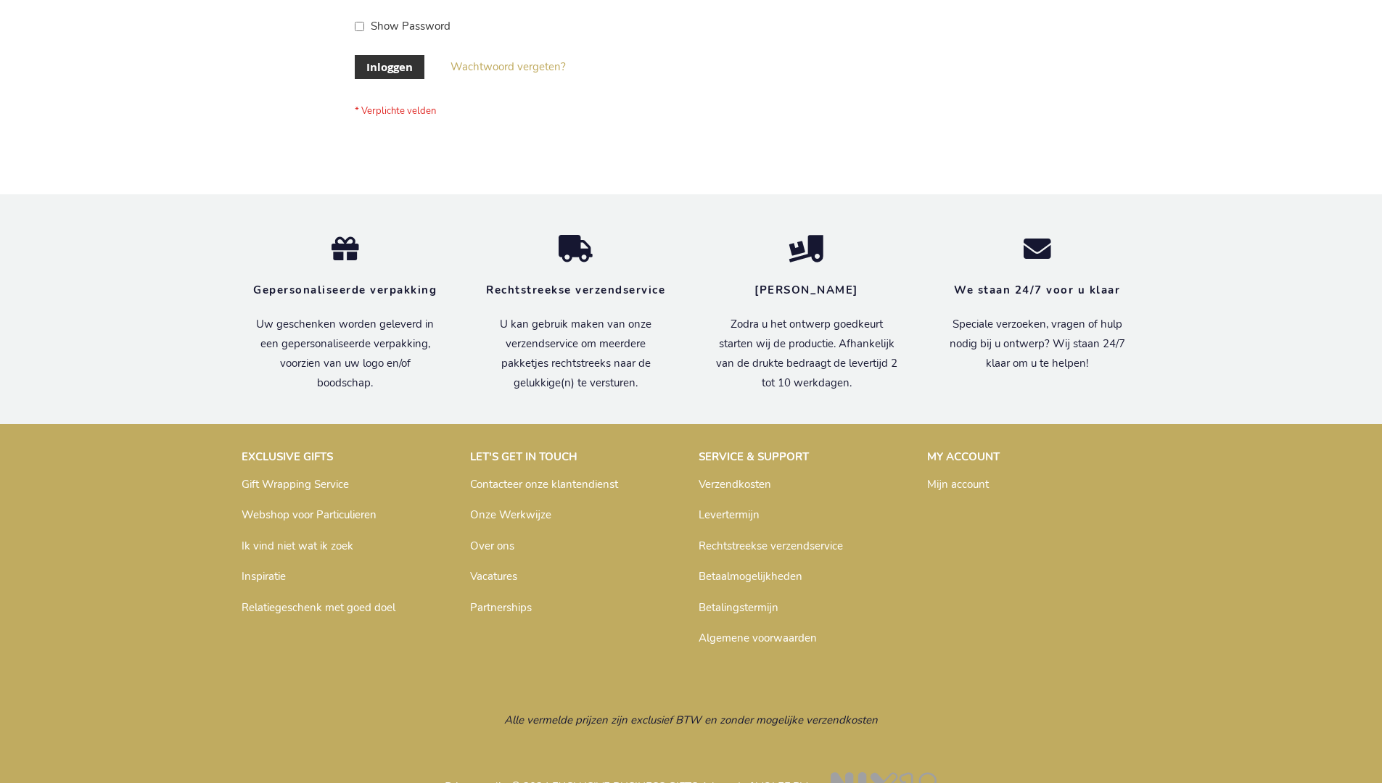
scroll to position [492, 0]
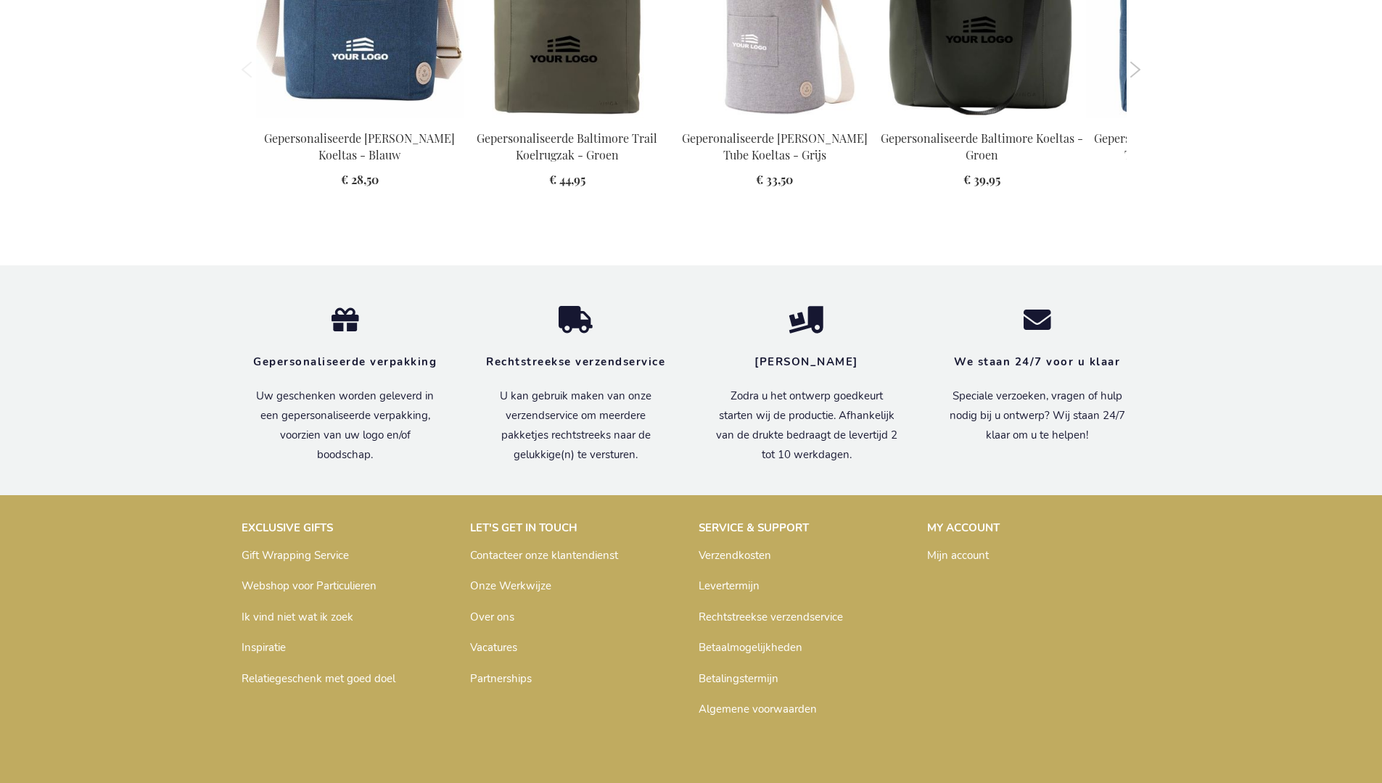
scroll to position [1641, 0]
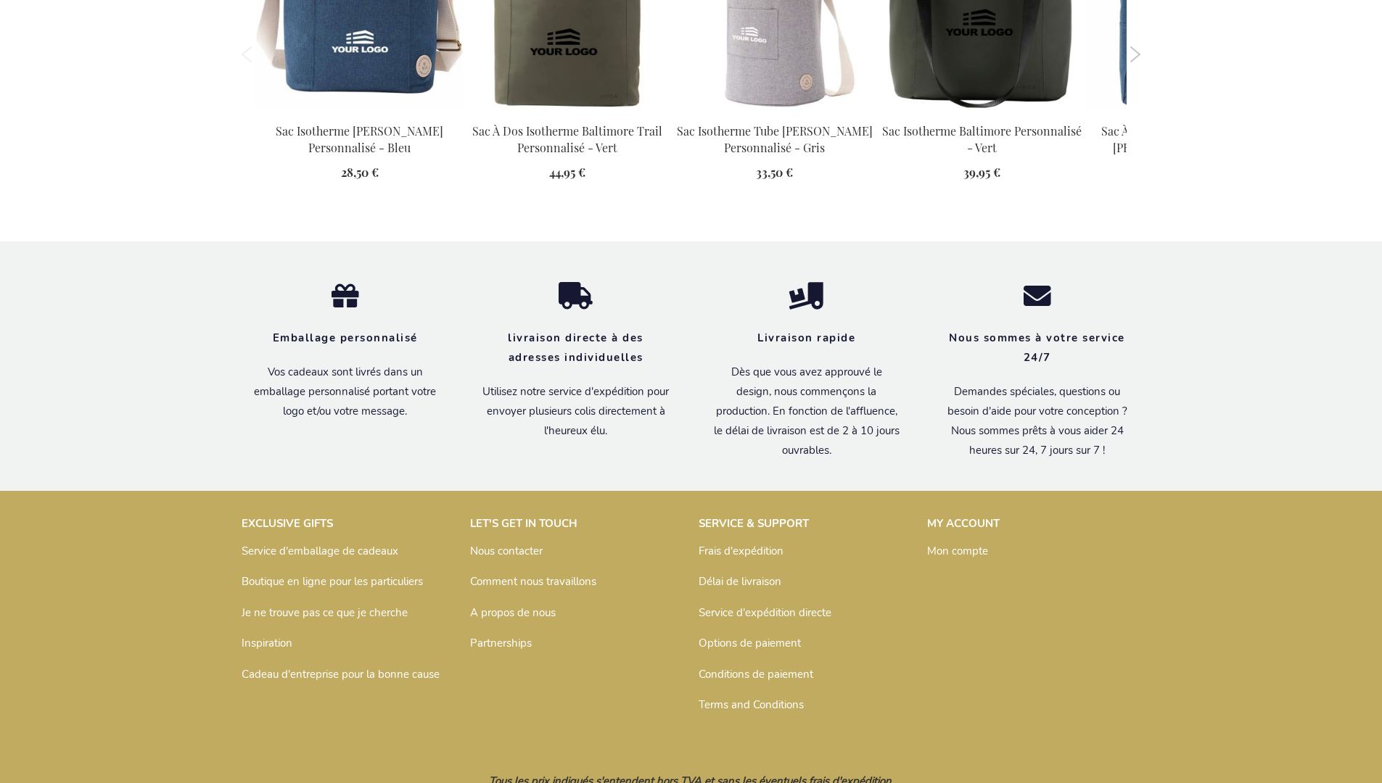
scroll to position [1649, 0]
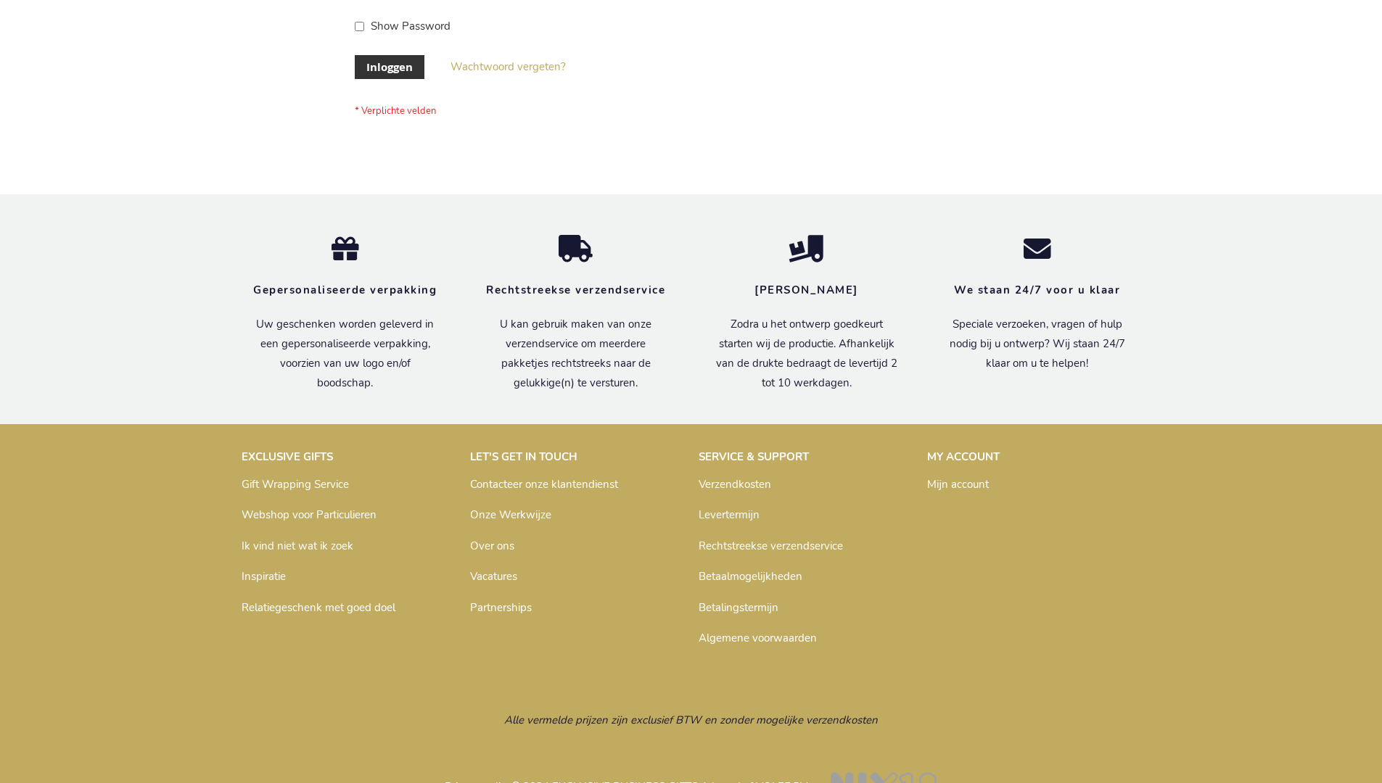
scroll to position [492, 0]
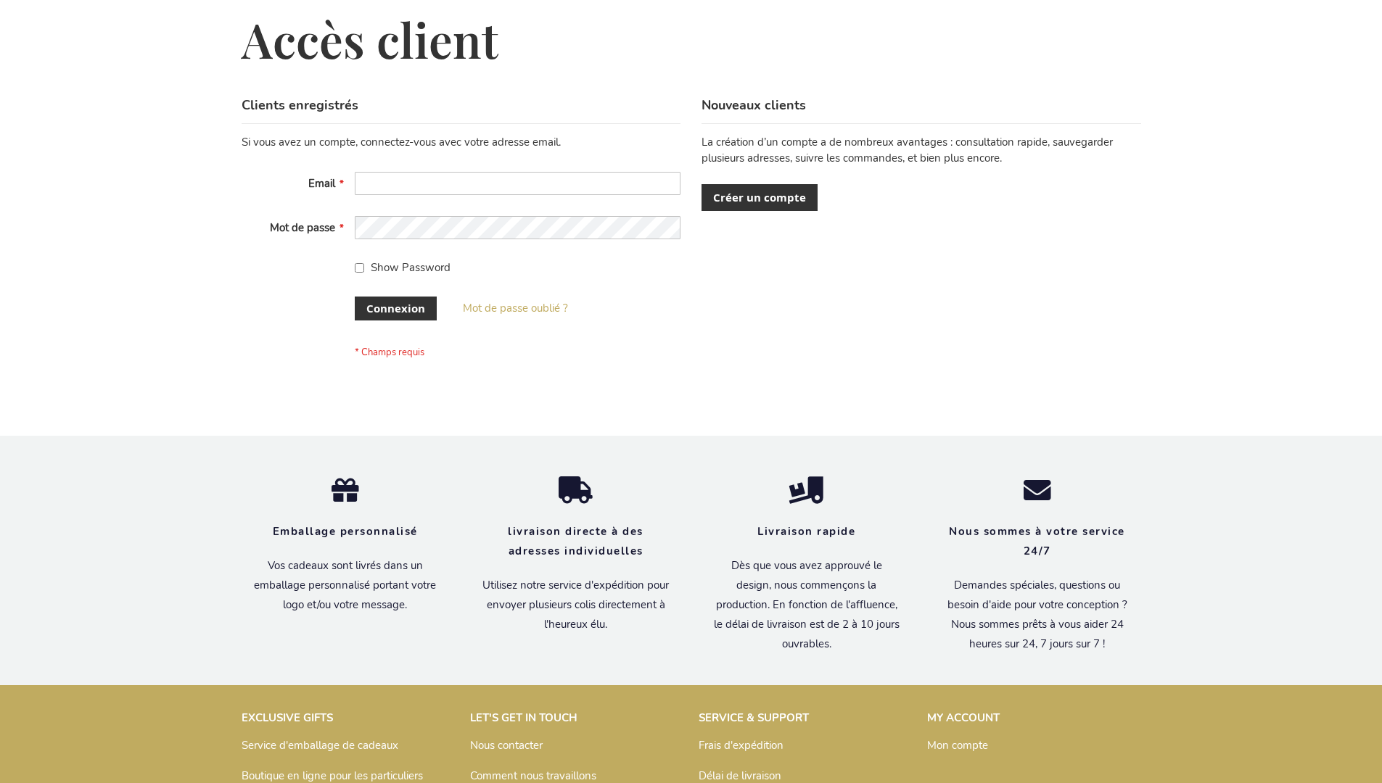
scroll to position [500, 0]
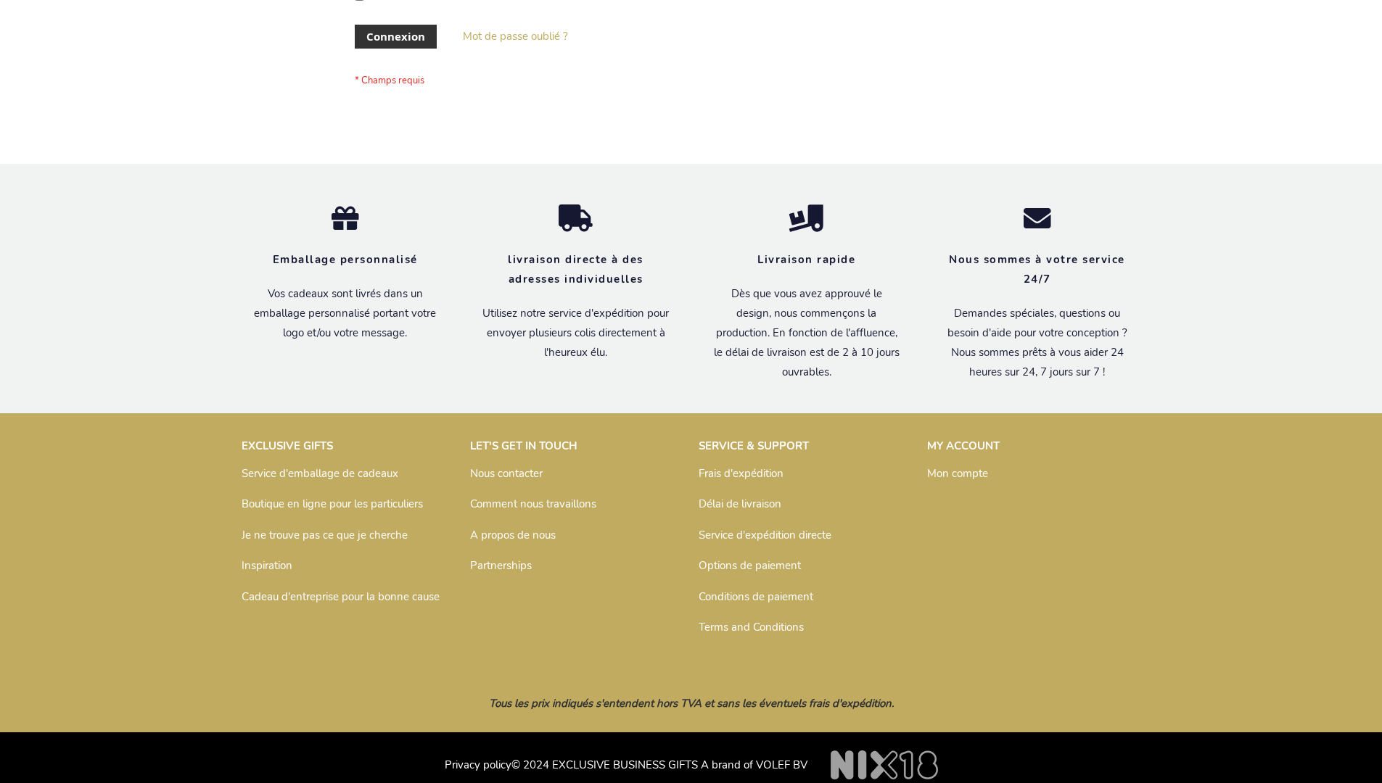
scroll to position [500, 0]
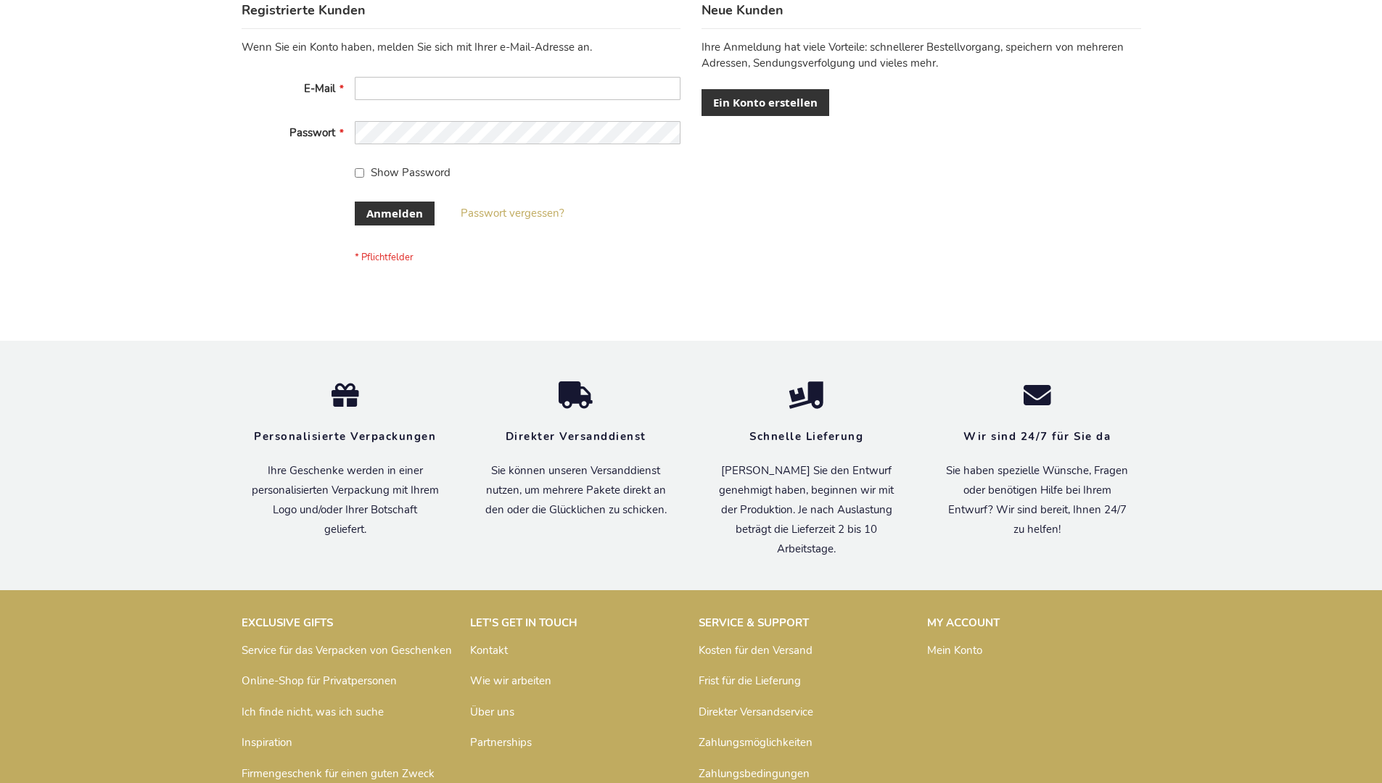
scroll to position [486, 0]
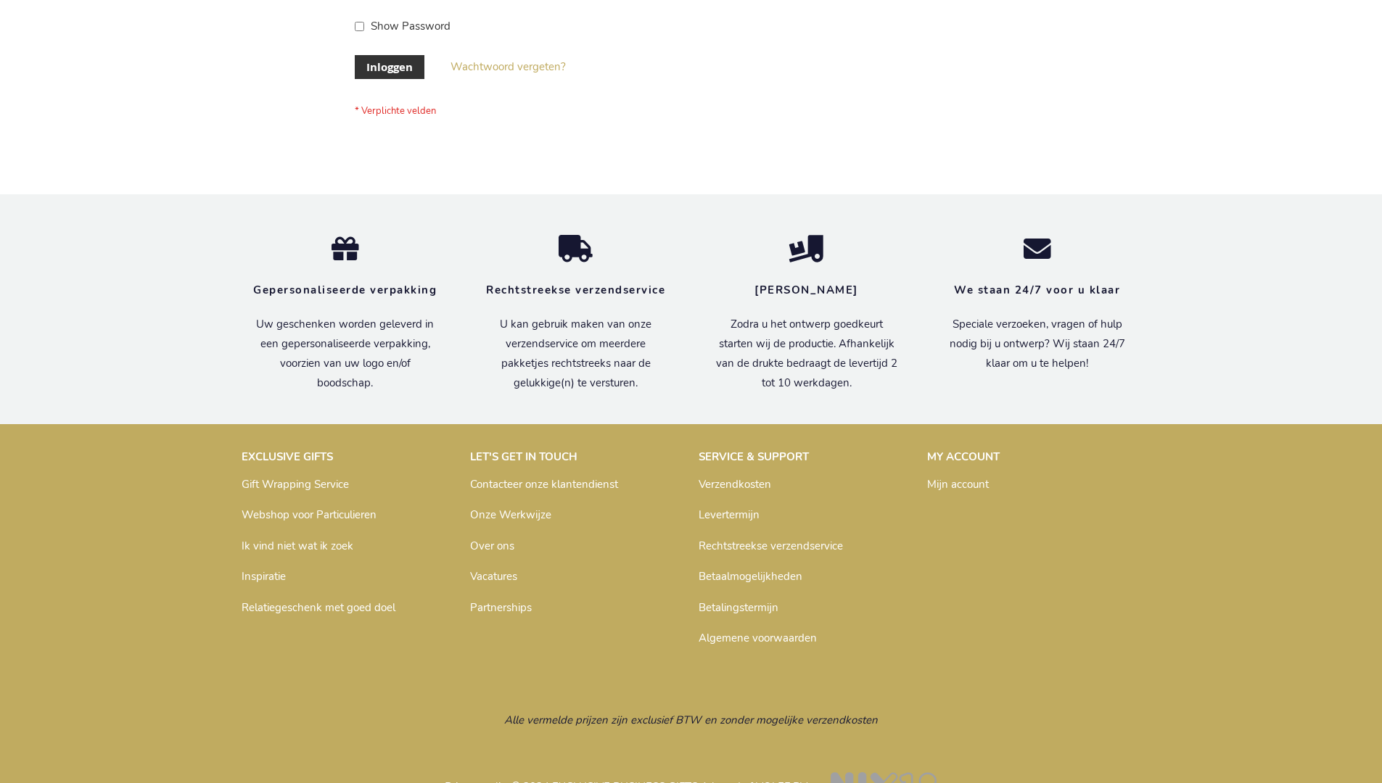
scroll to position [492, 0]
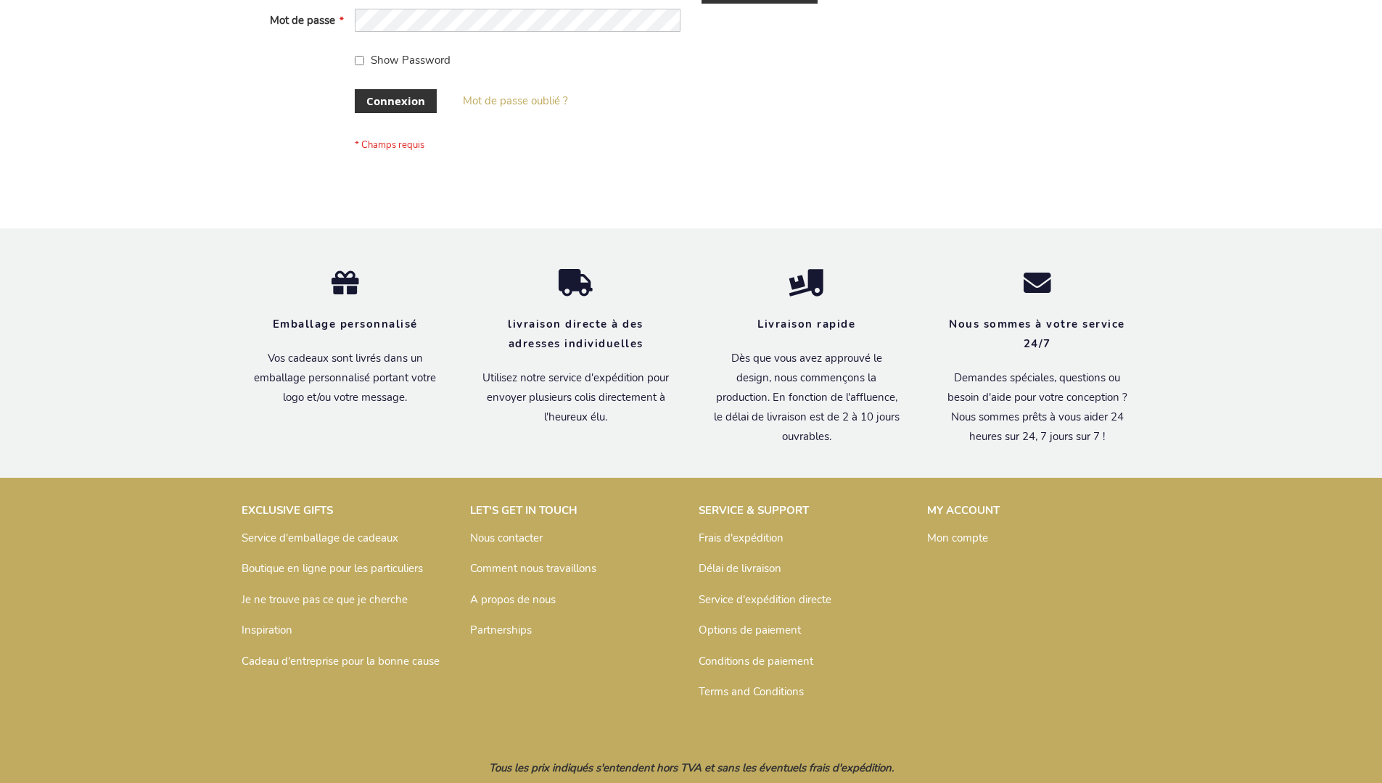
scroll to position [500, 0]
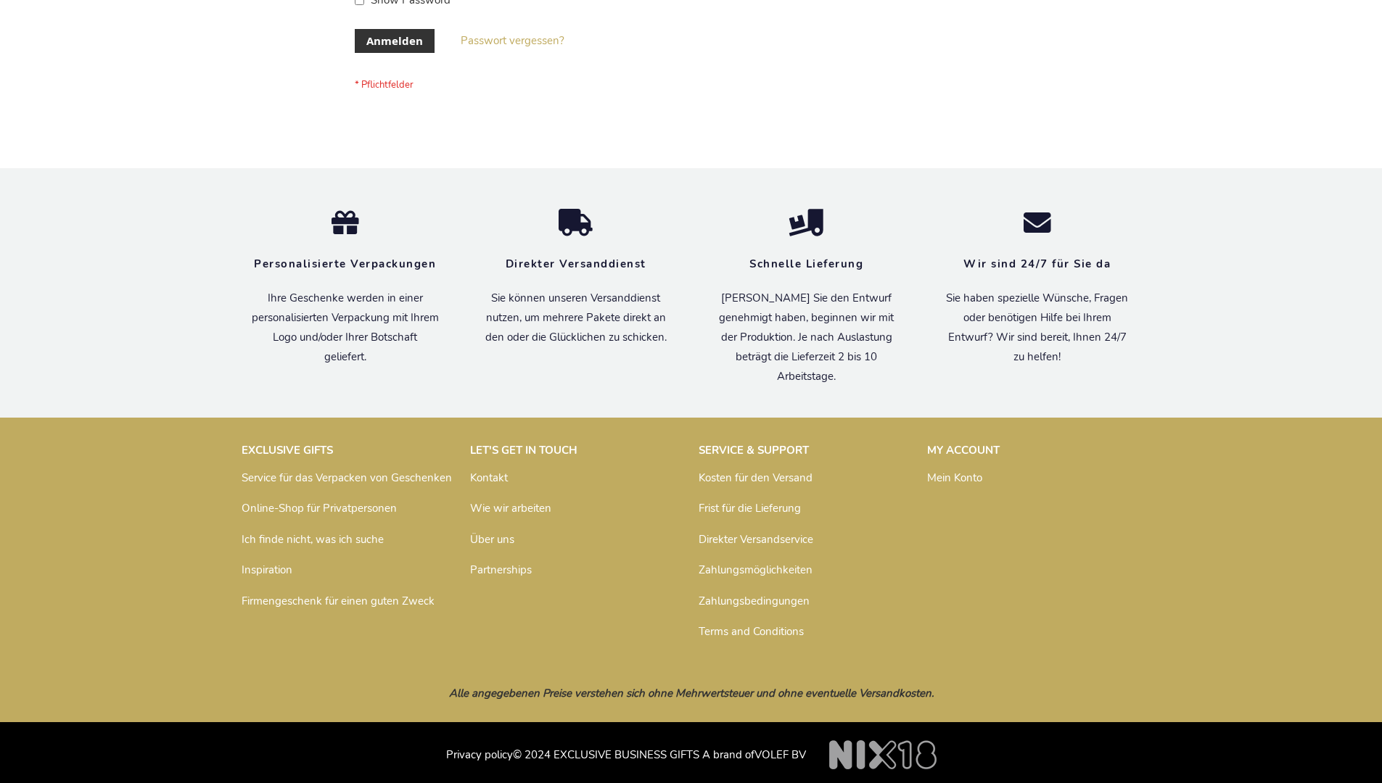
scroll to position [486, 0]
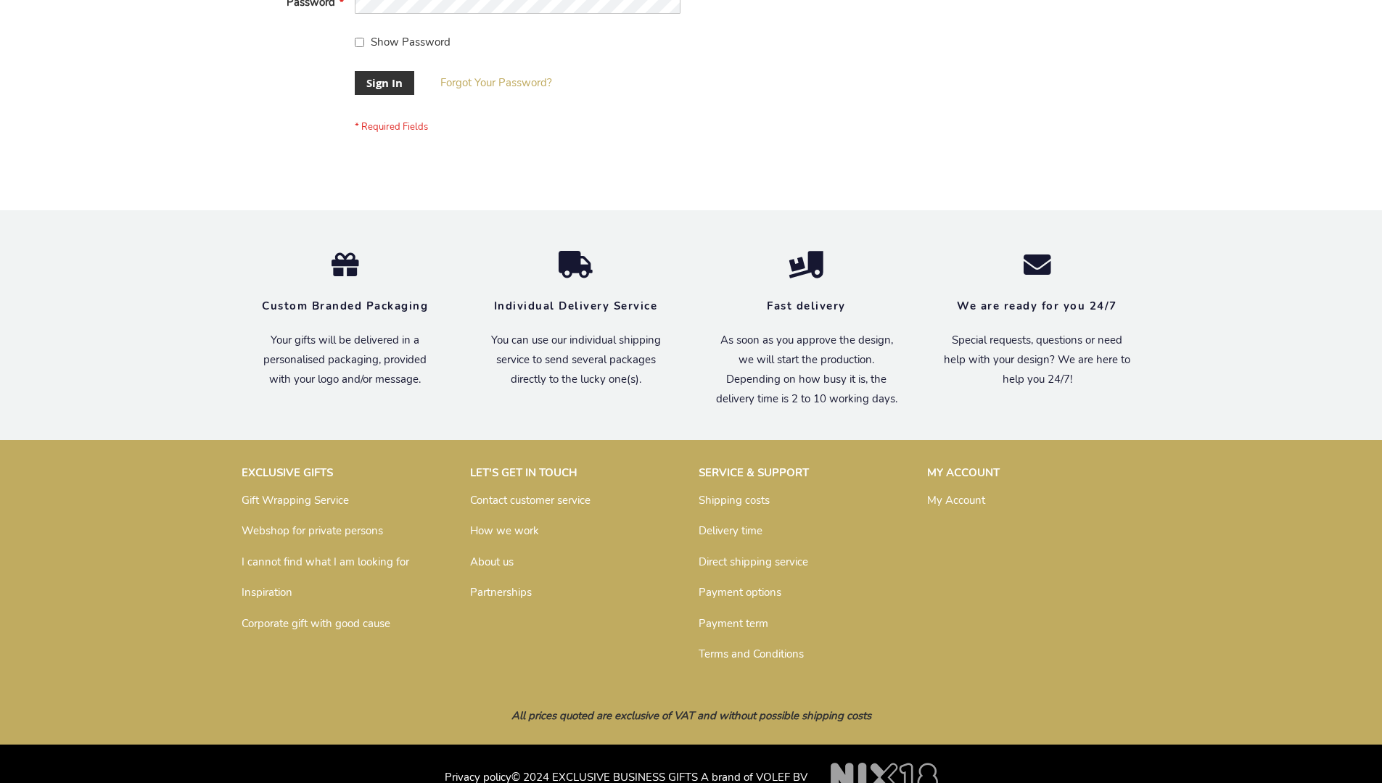
scroll to position [466, 0]
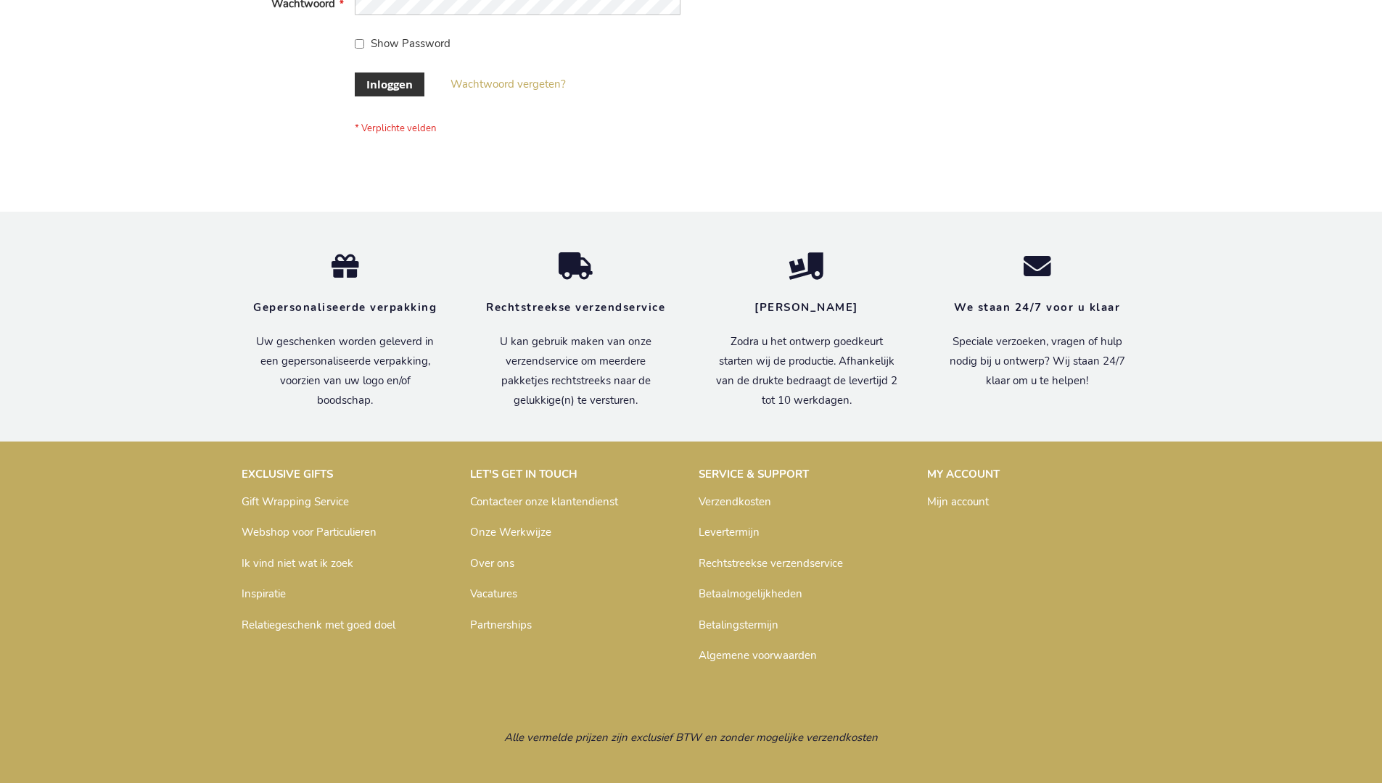
scroll to position [492, 0]
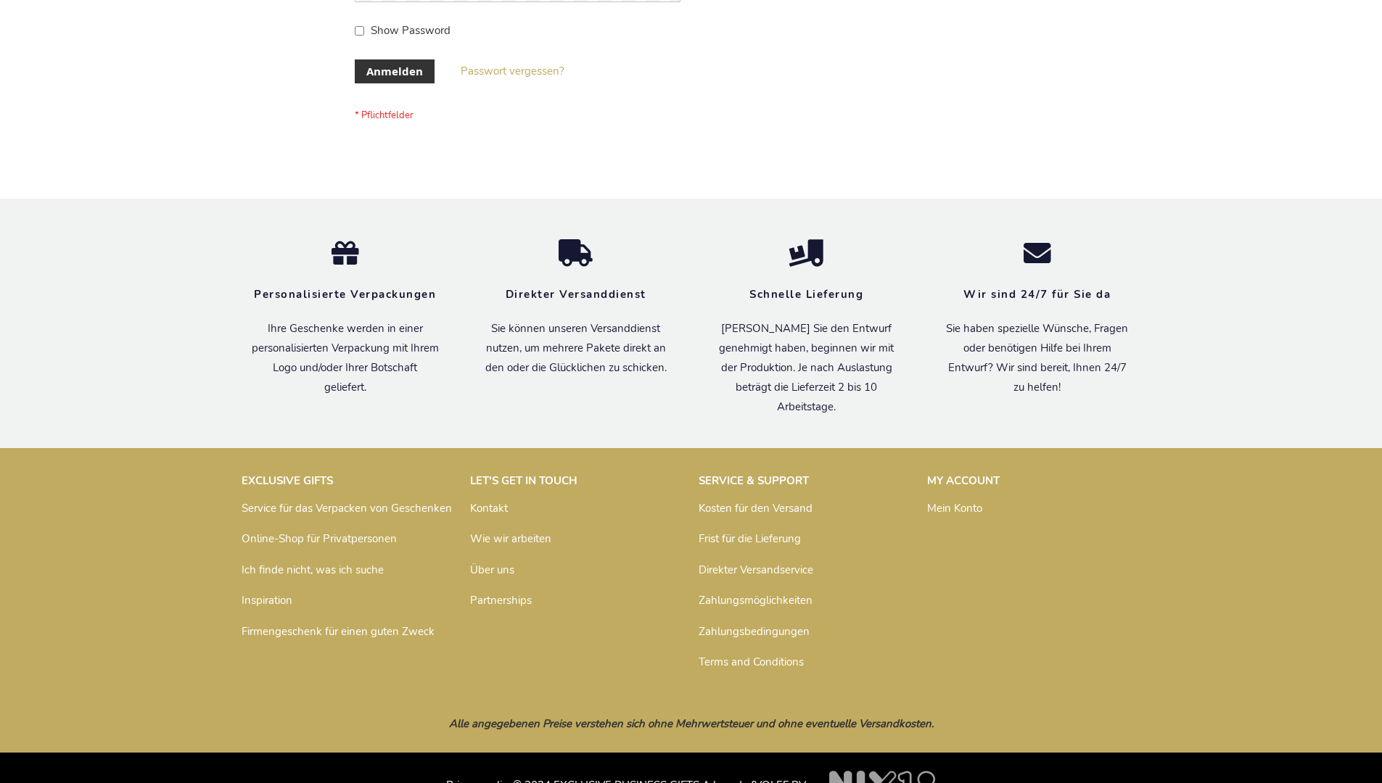
scroll to position [486, 0]
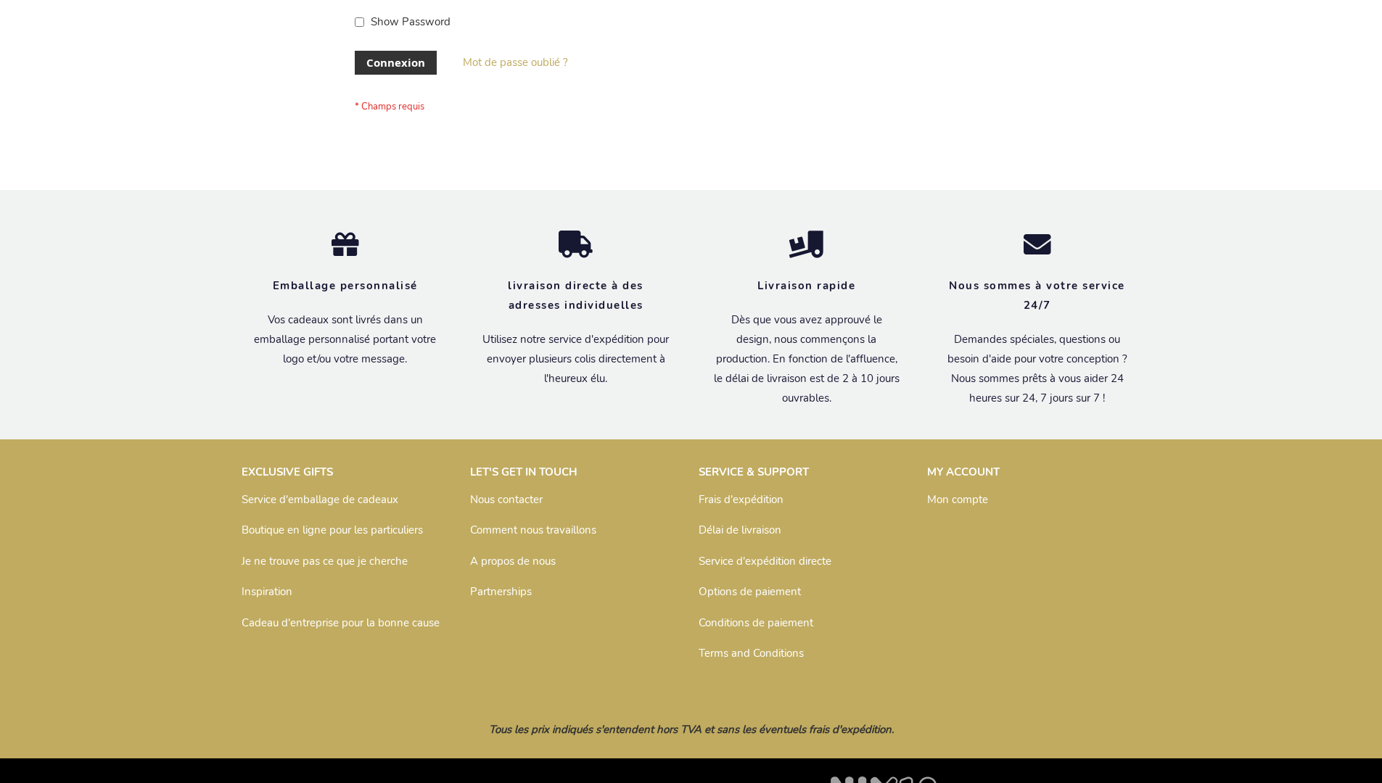
scroll to position [500, 0]
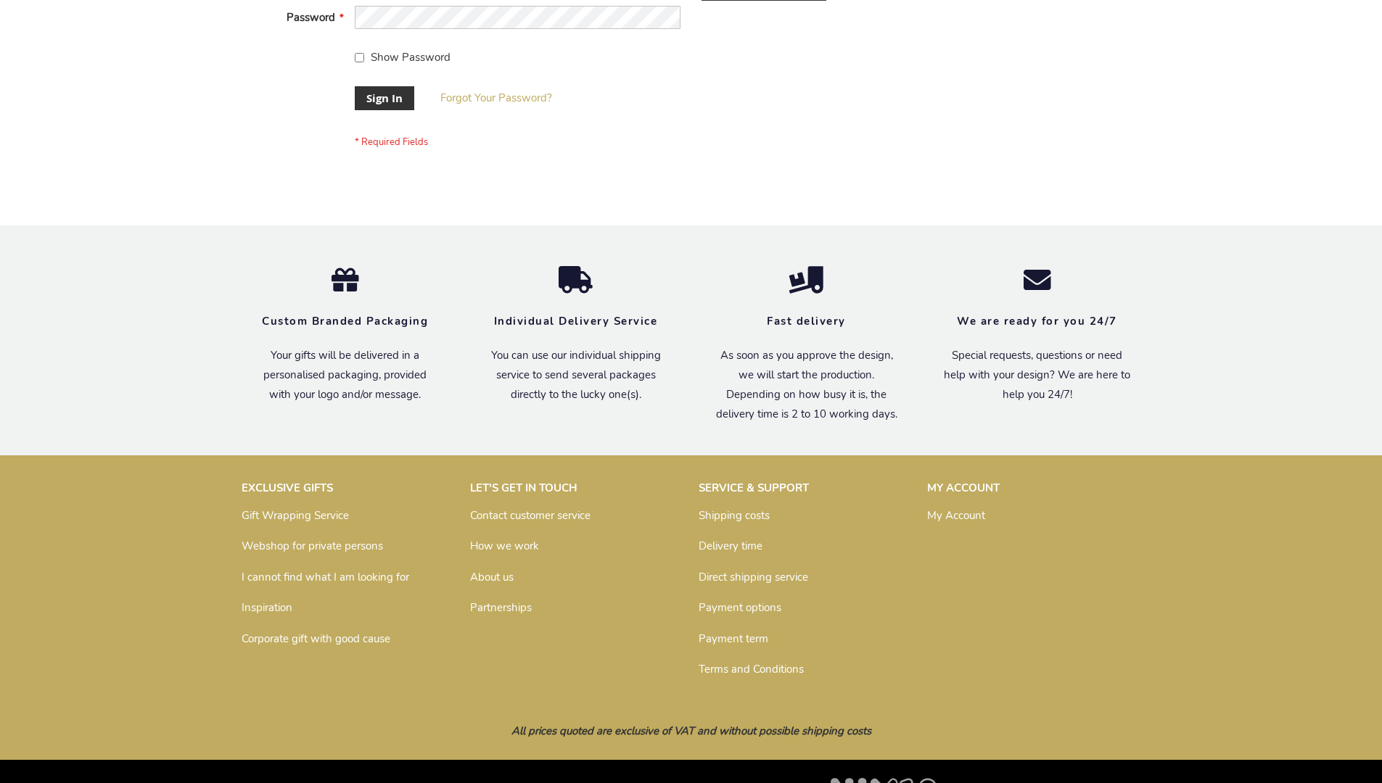
scroll to position [466, 0]
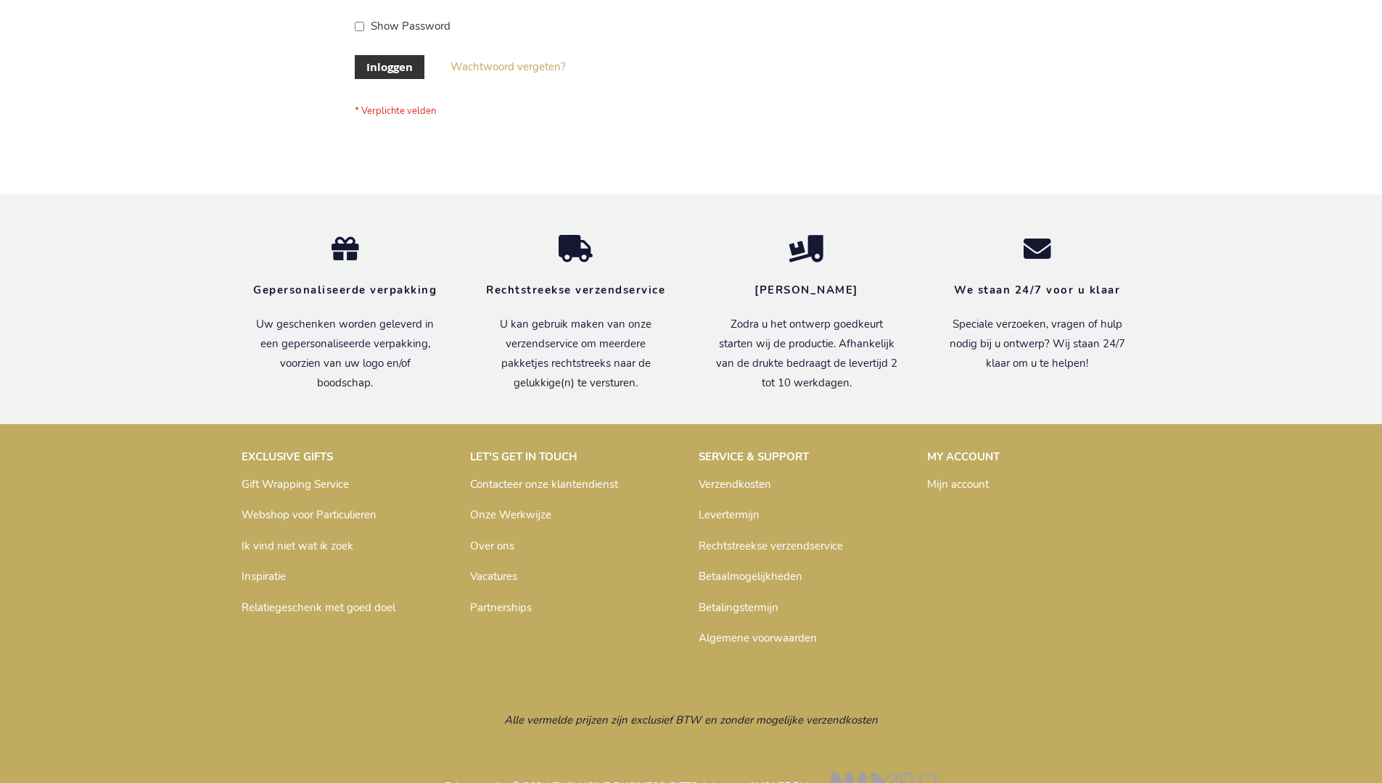
scroll to position [492, 0]
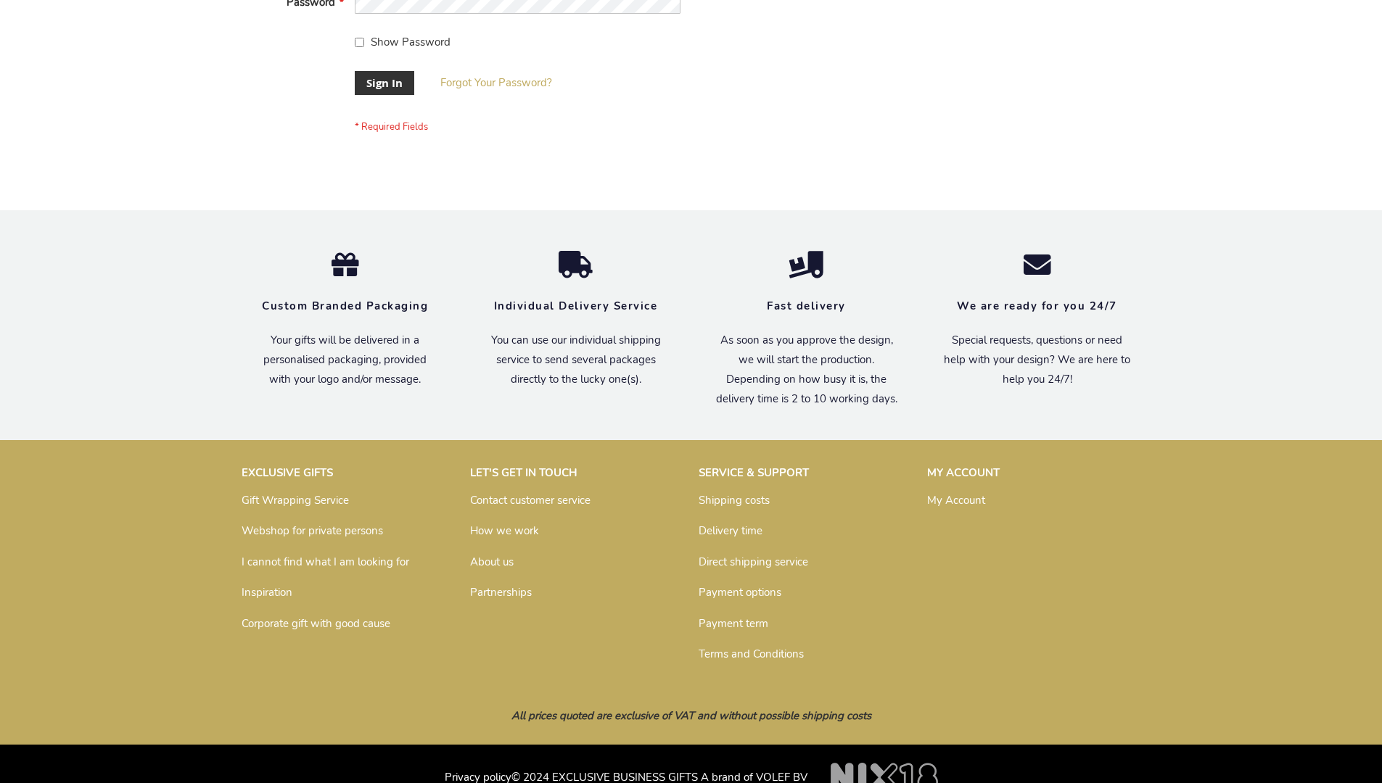
scroll to position [466, 0]
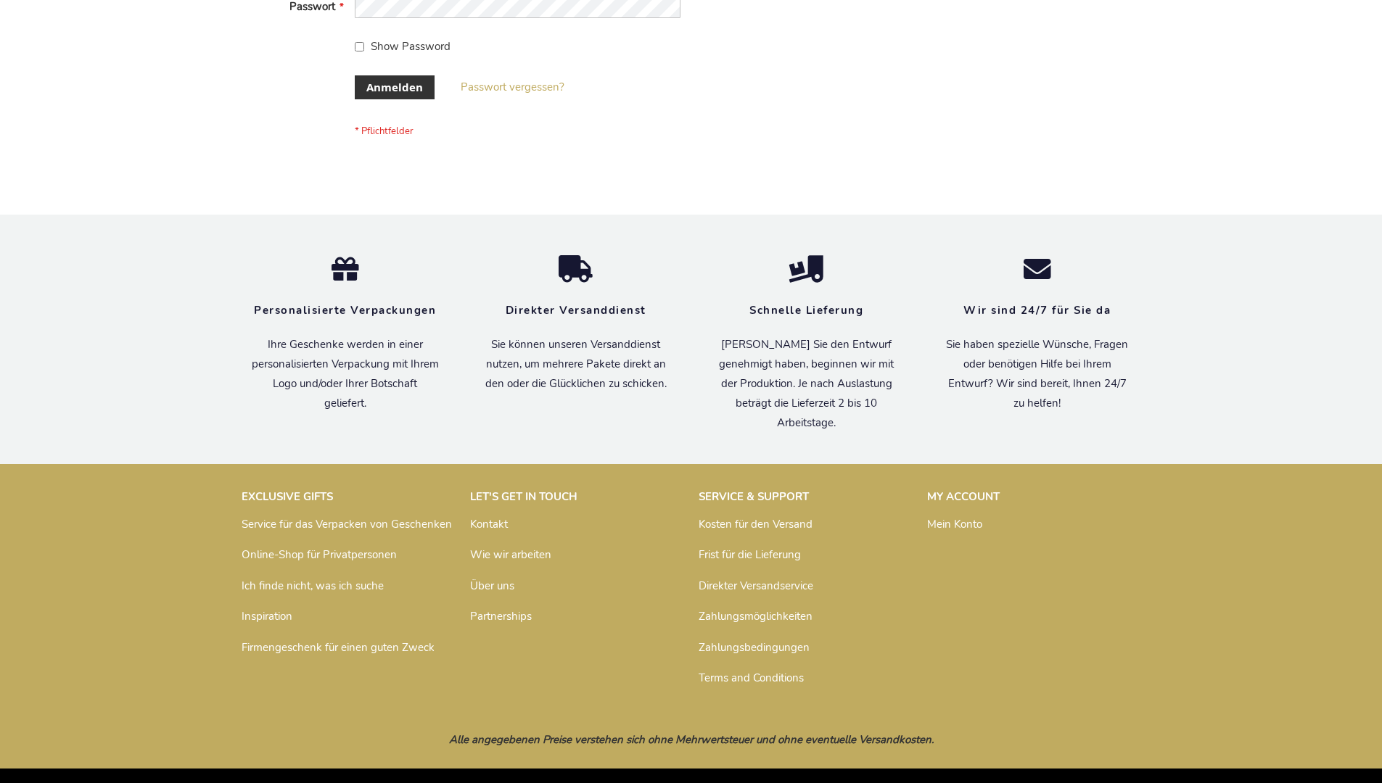
scroll to position [486, 0]
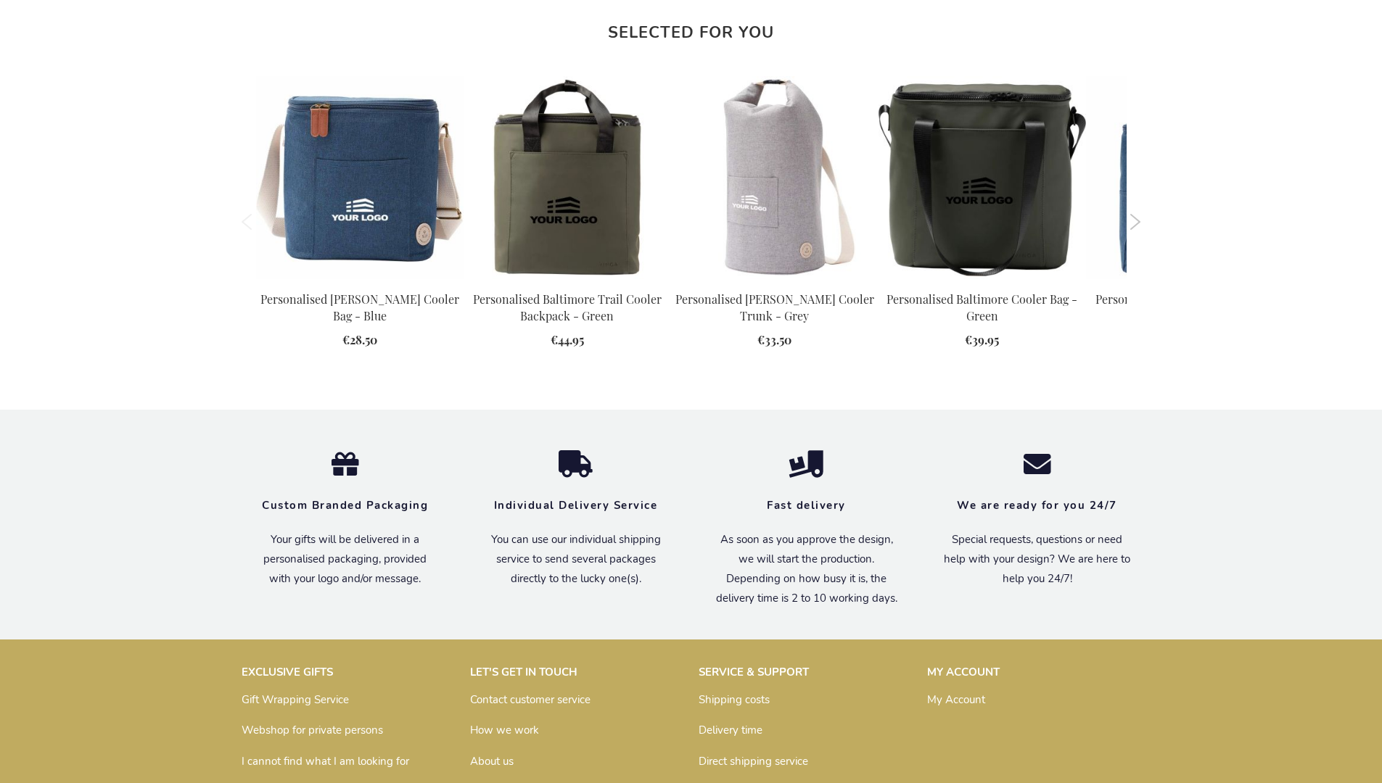
scroll to position [1599, 0]
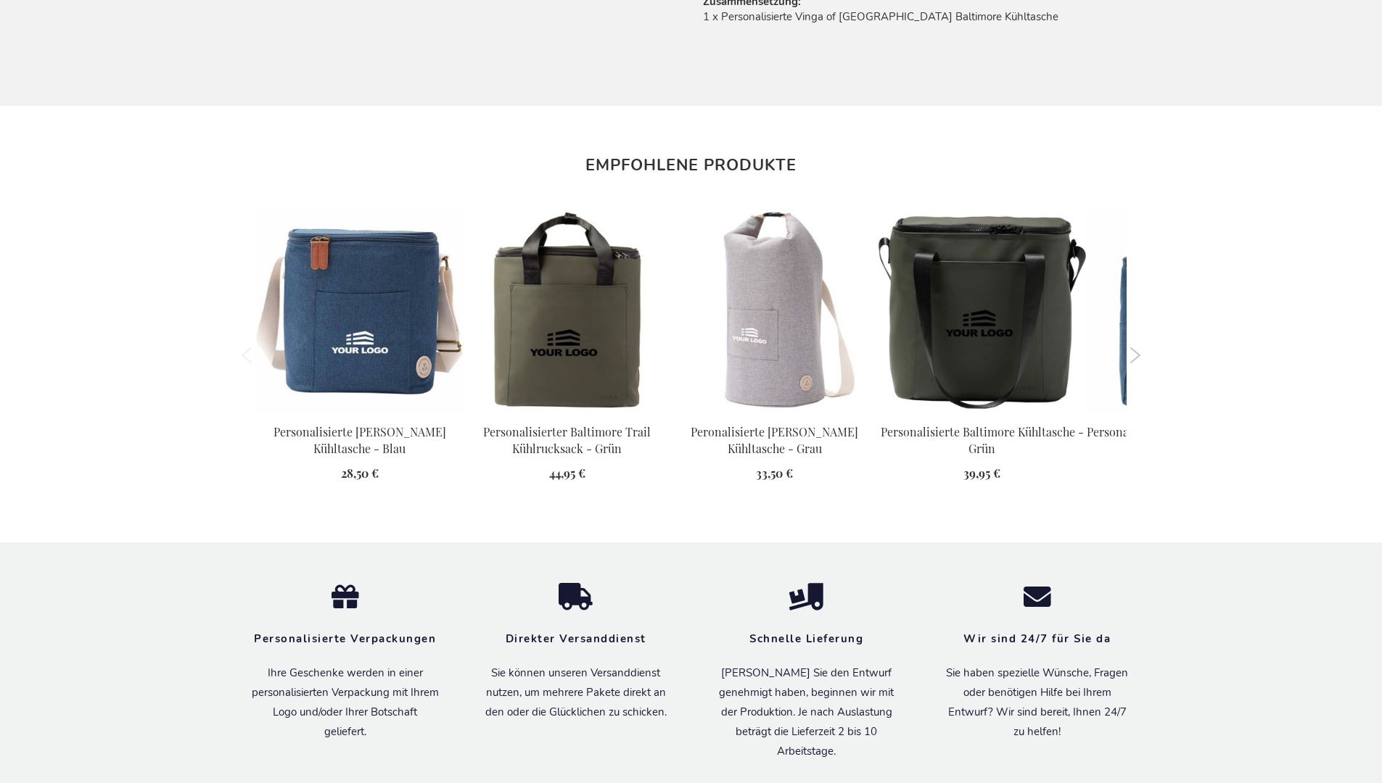
scroll to position [1635, 0]
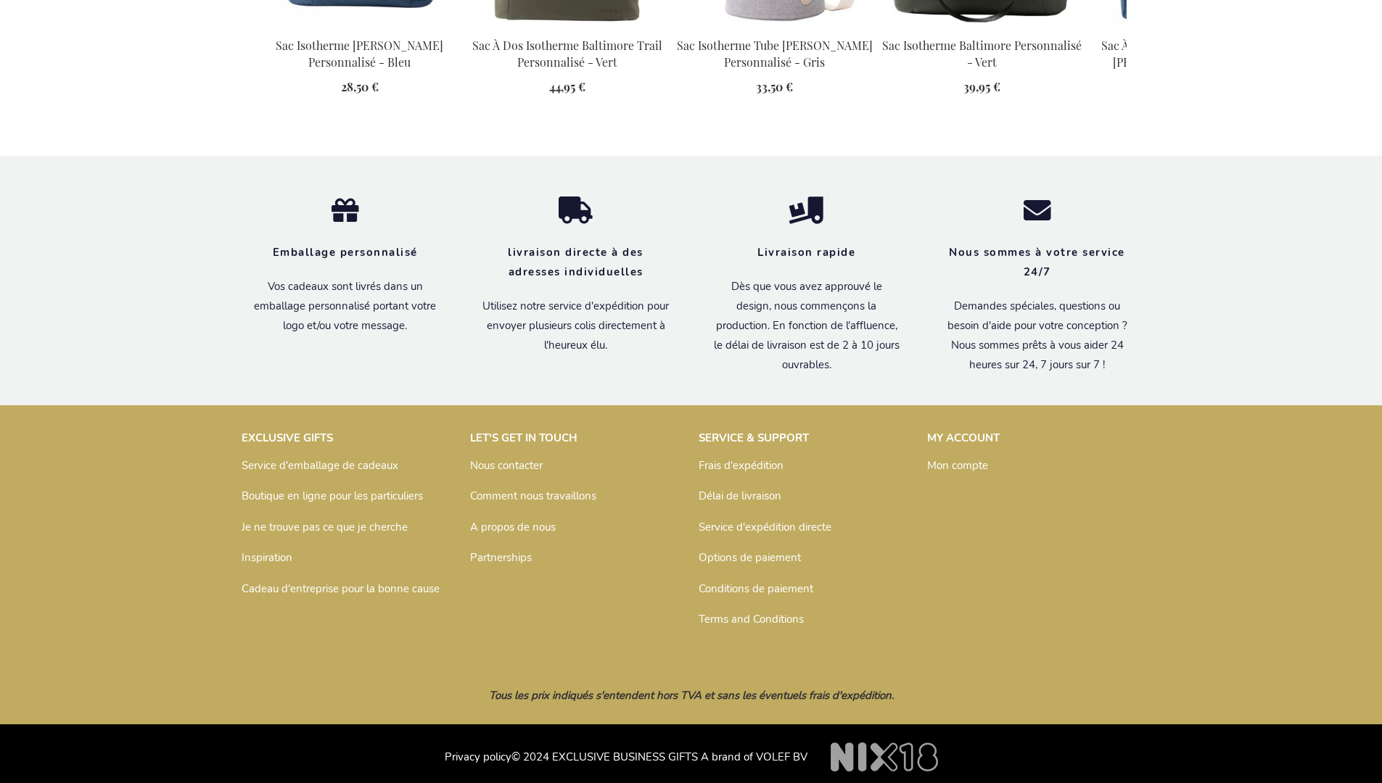
scroll to position [1649, 0]
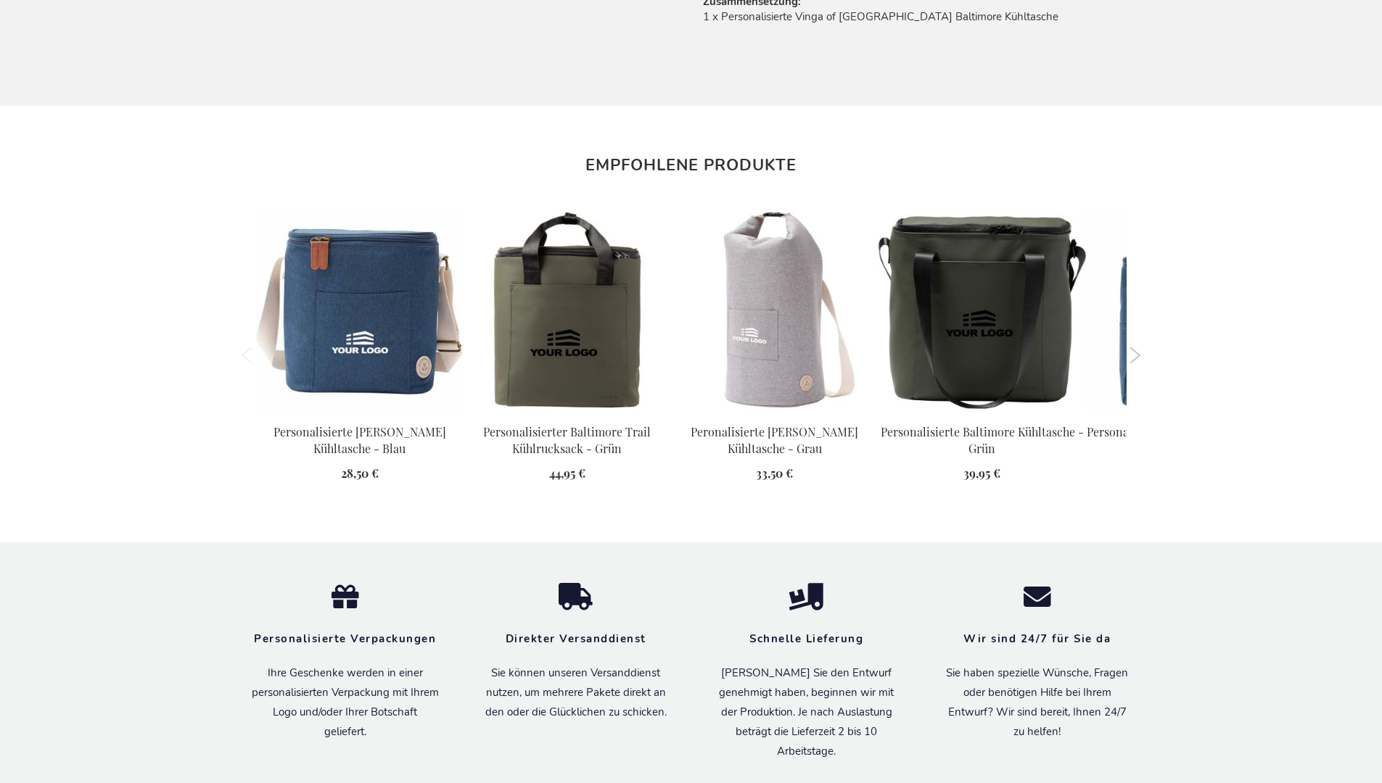
scroll to position [1635, 0]
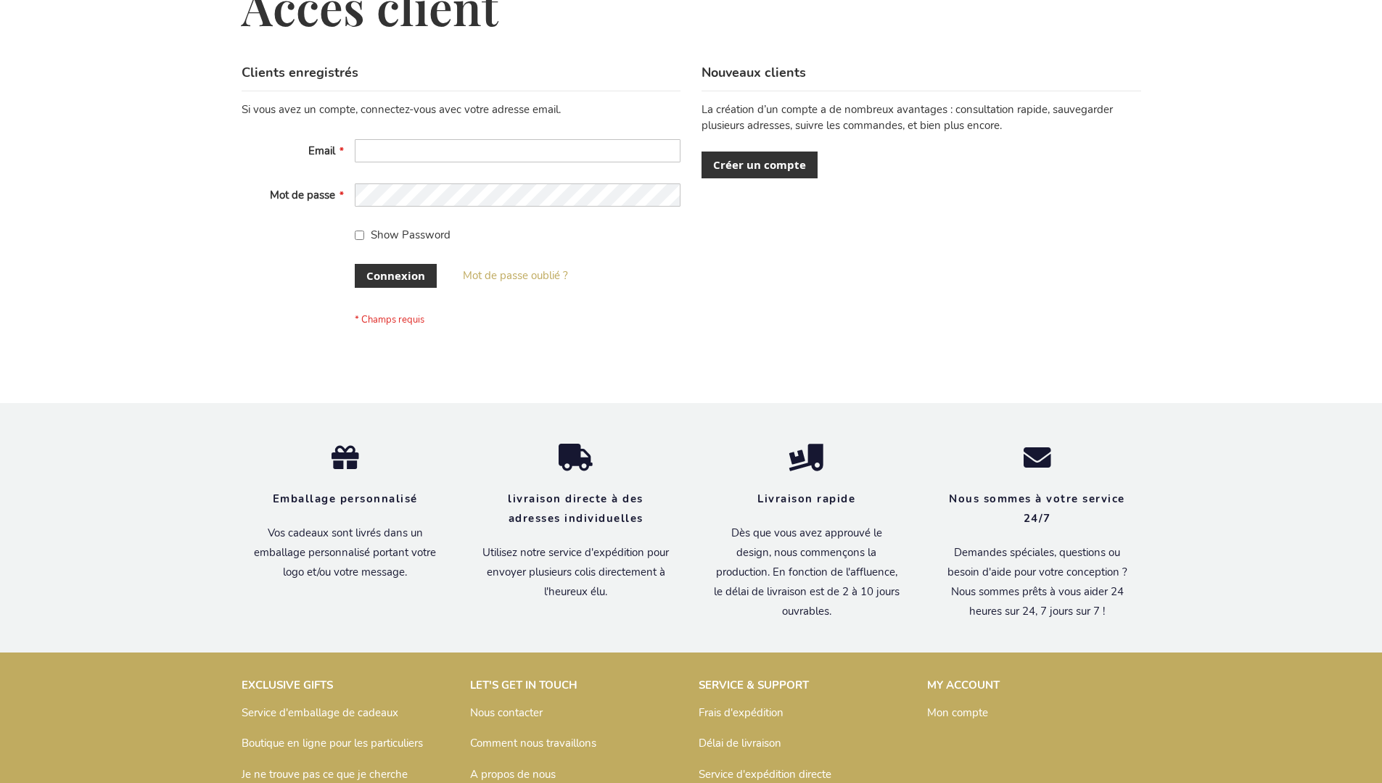
scroll to position [500, 0]
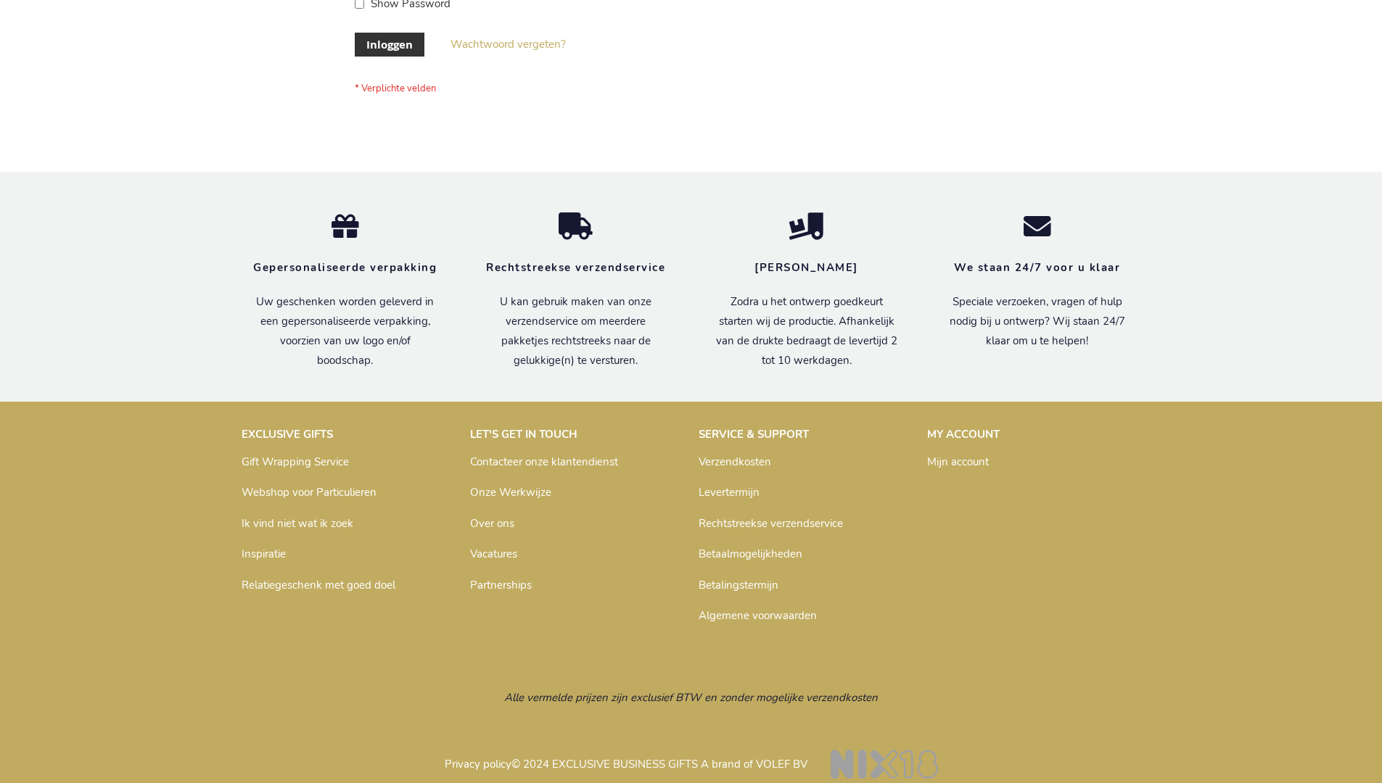
scroll to position [482, 0]
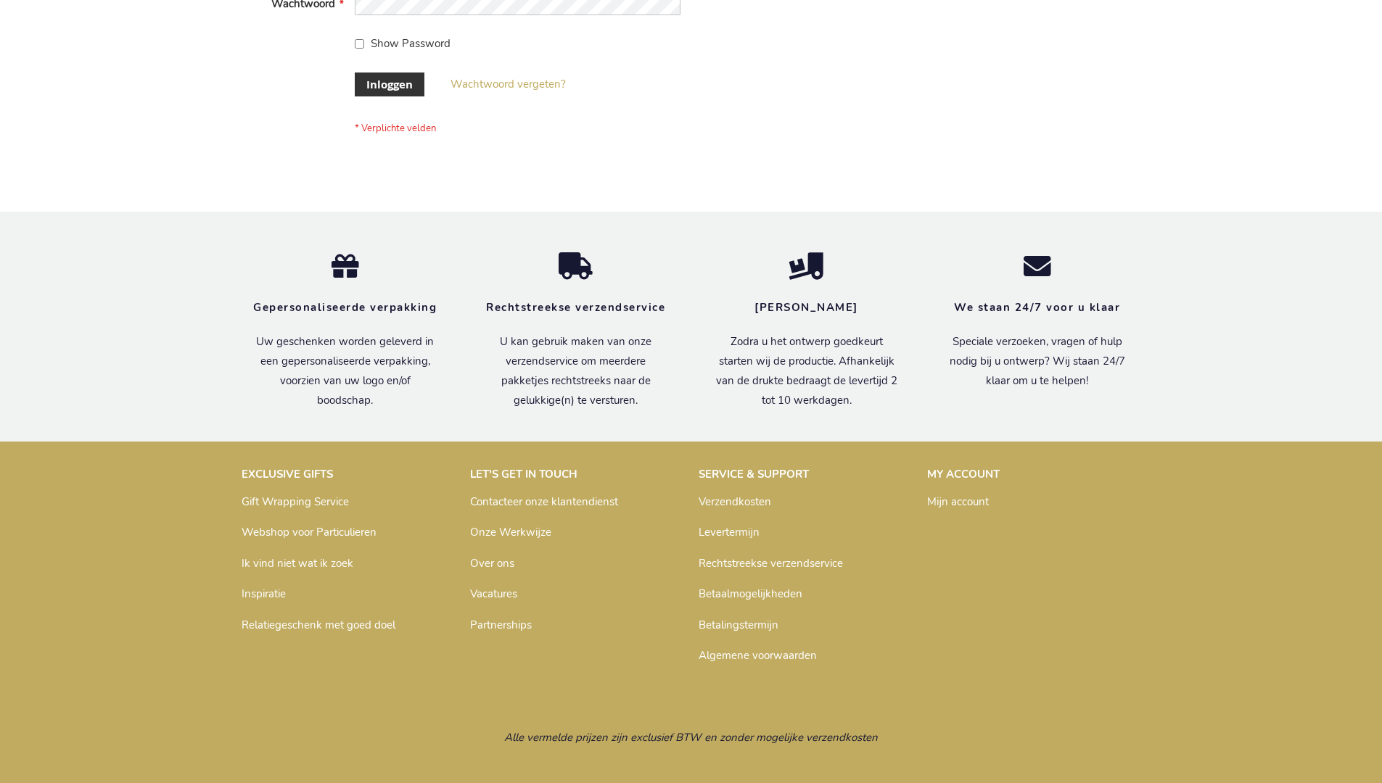
scroll to position [492, 0]
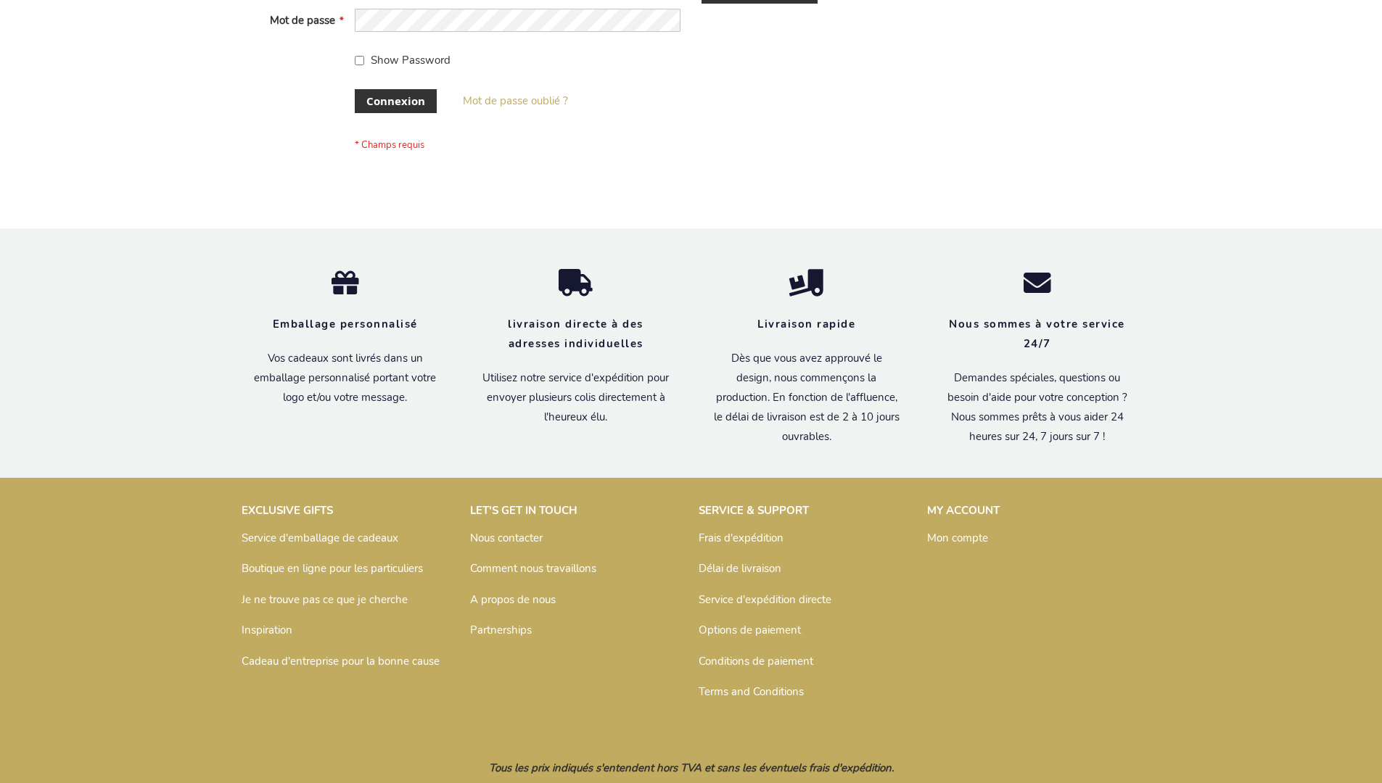
scroll to position [500, 0]
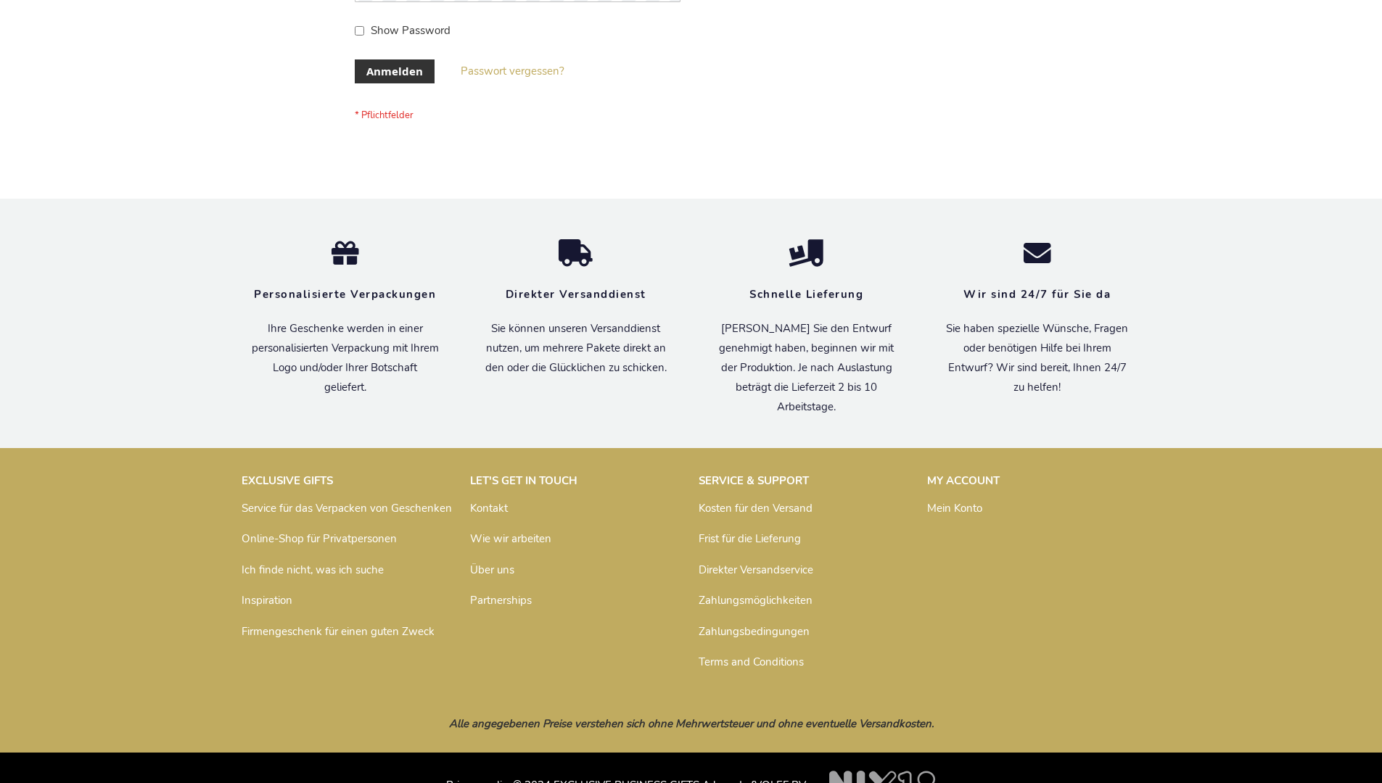
scroll to position [486, 0]
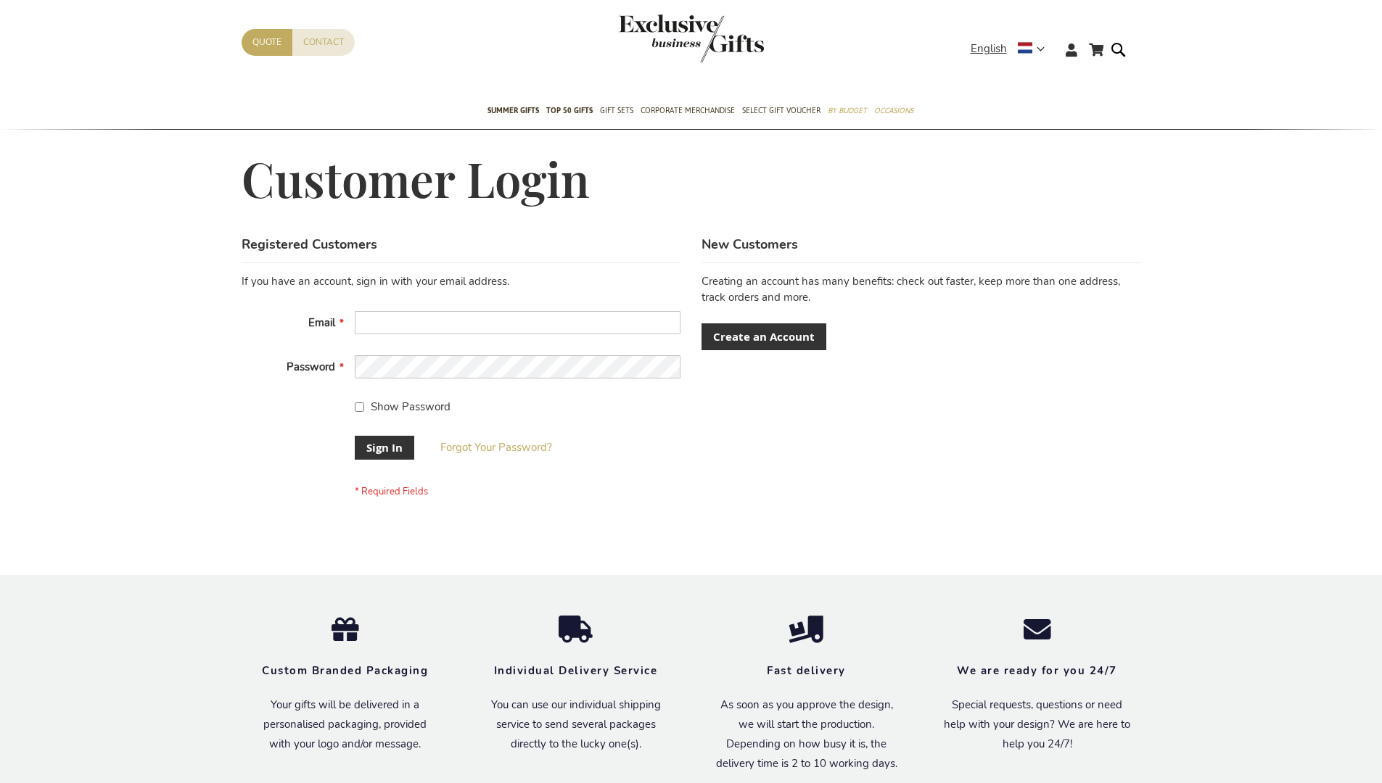
scroll to position [466, 0]
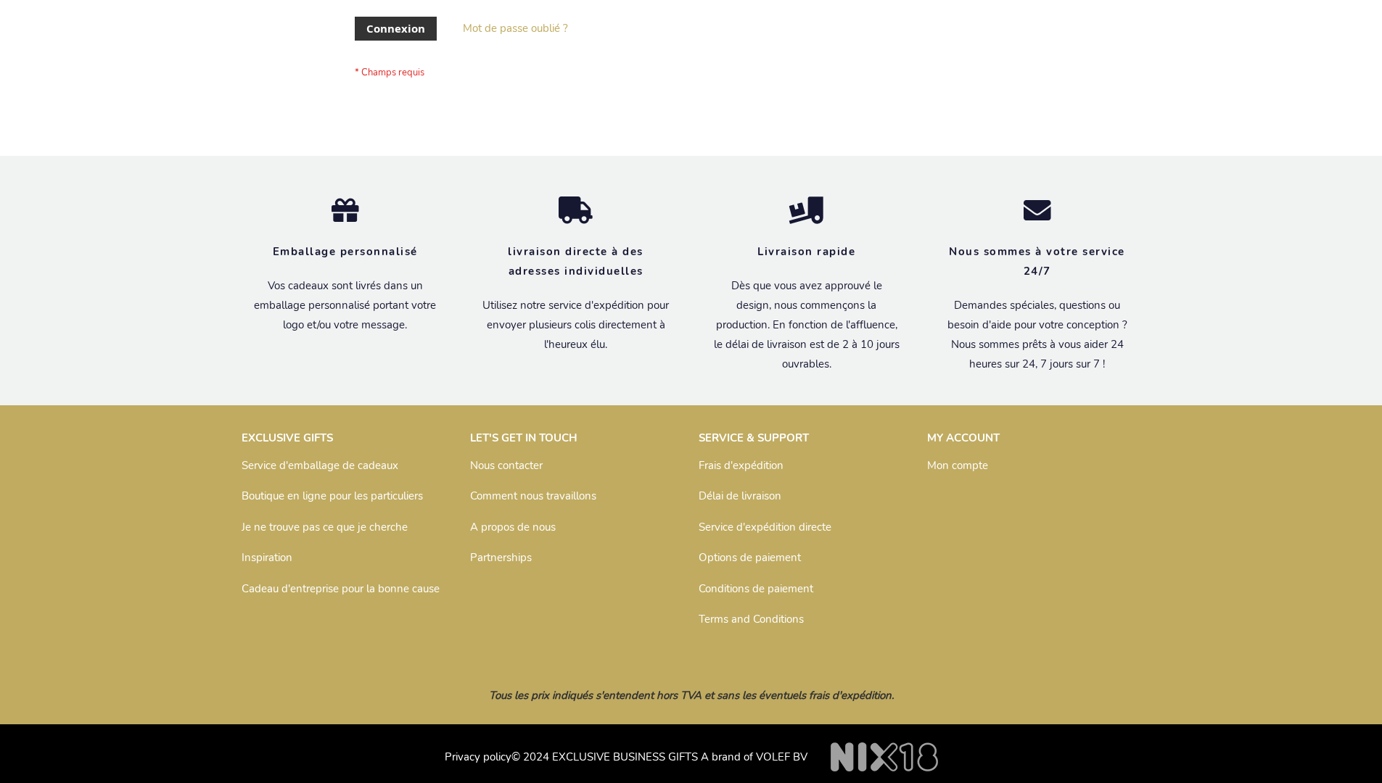
scroll to position [500, 0]
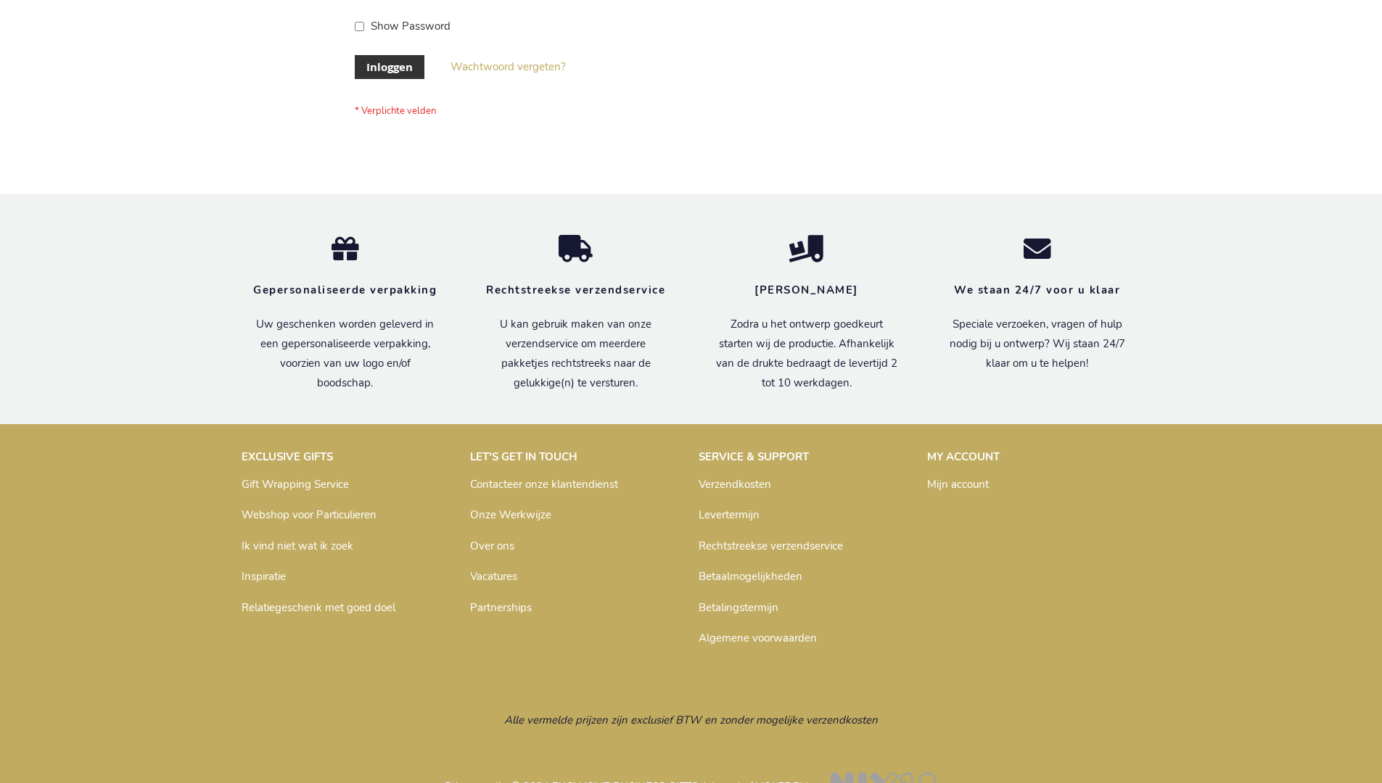
scroll to position [492, 0]
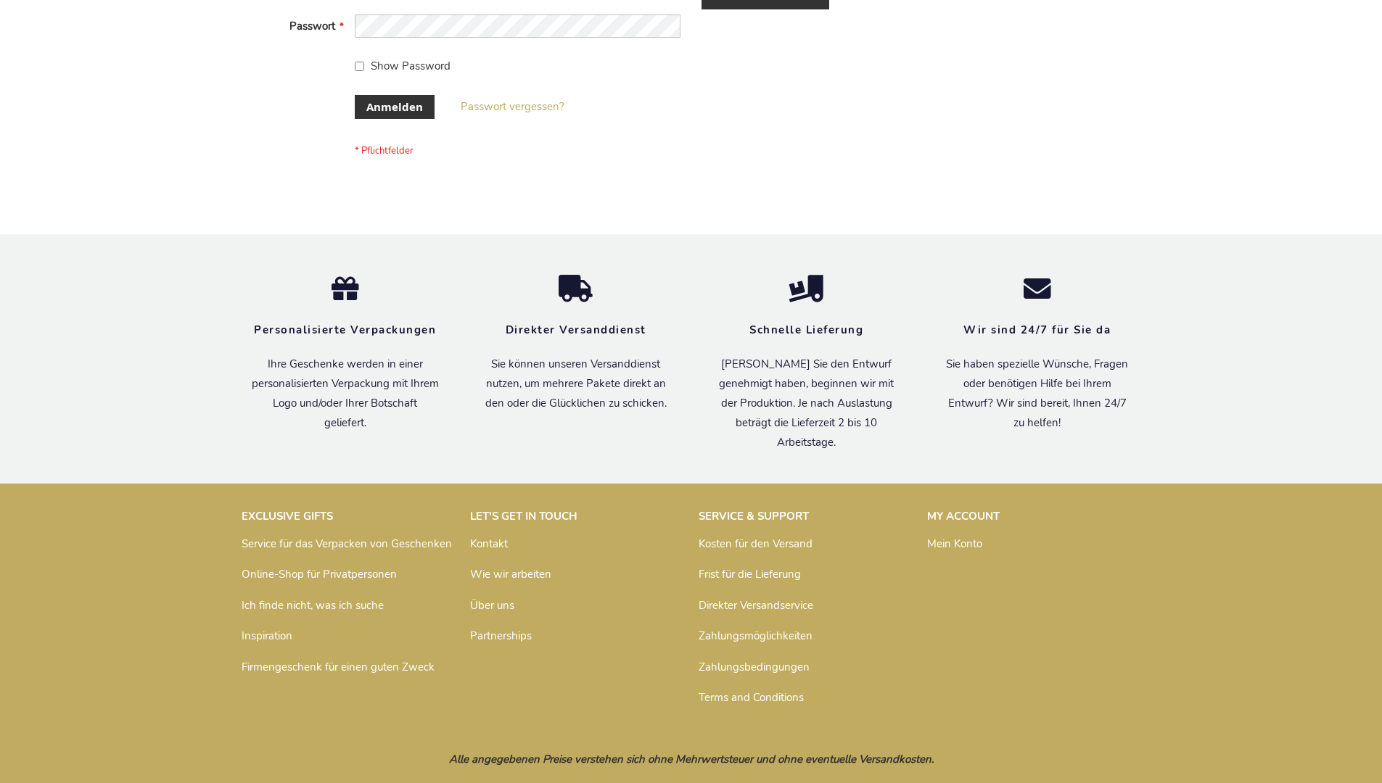
scroll to position [486, 0]
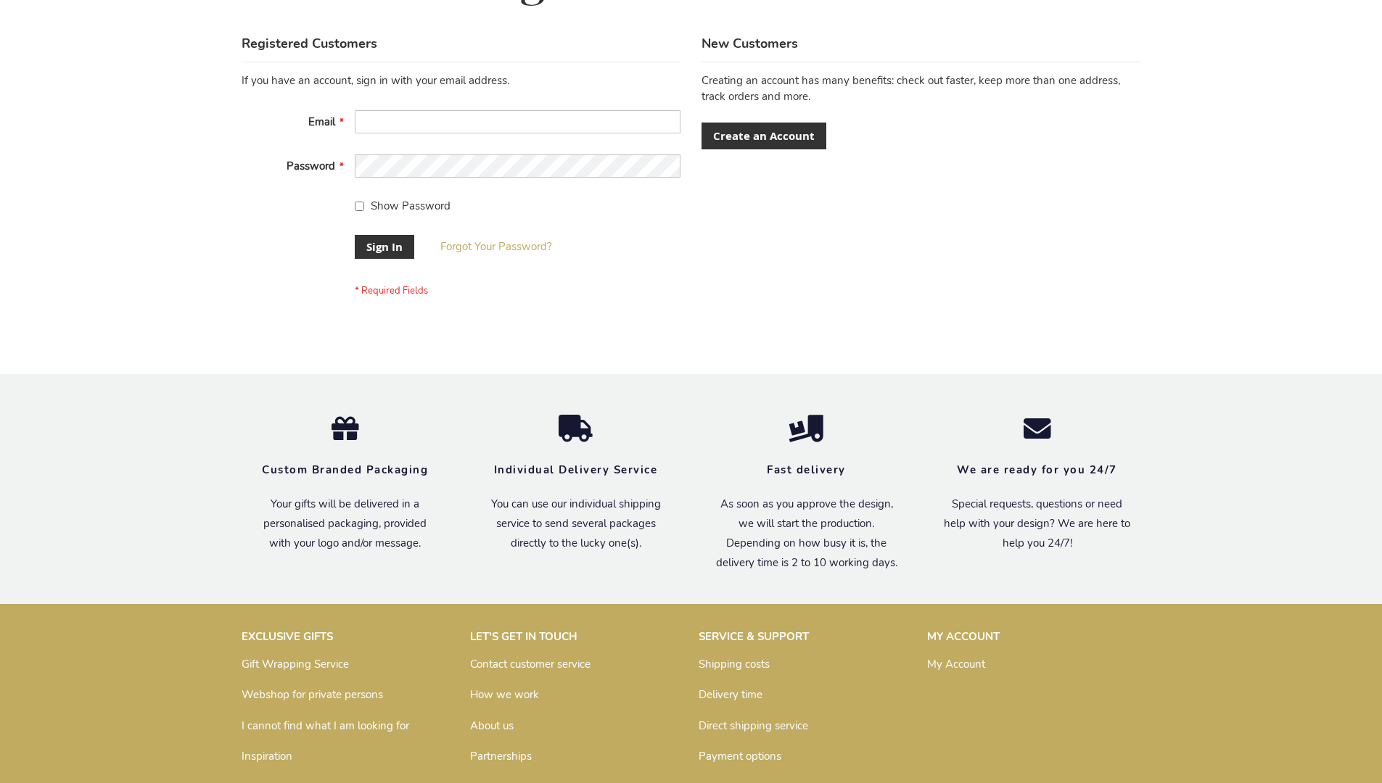
scroll to position [466, 0]
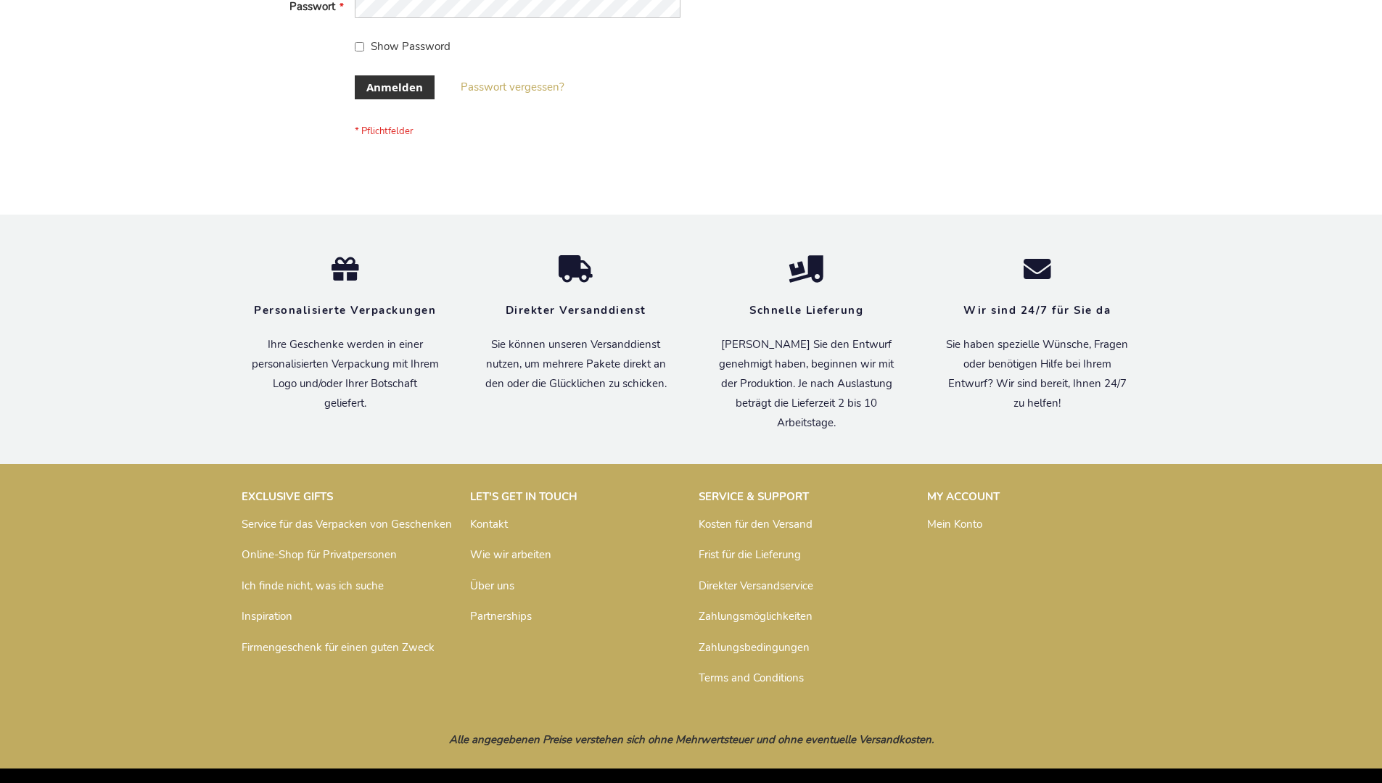
scroll to position [486, 0]
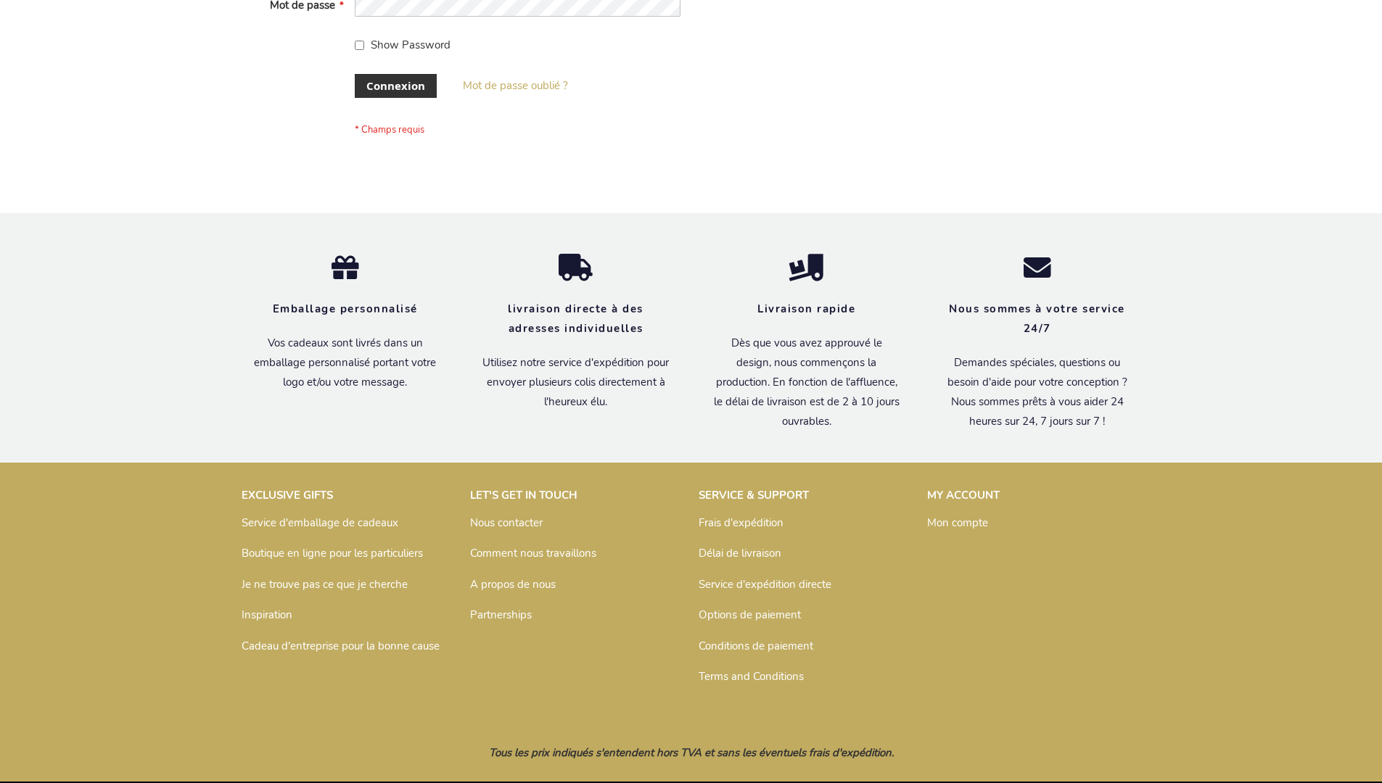
scroll to position [489, 0]
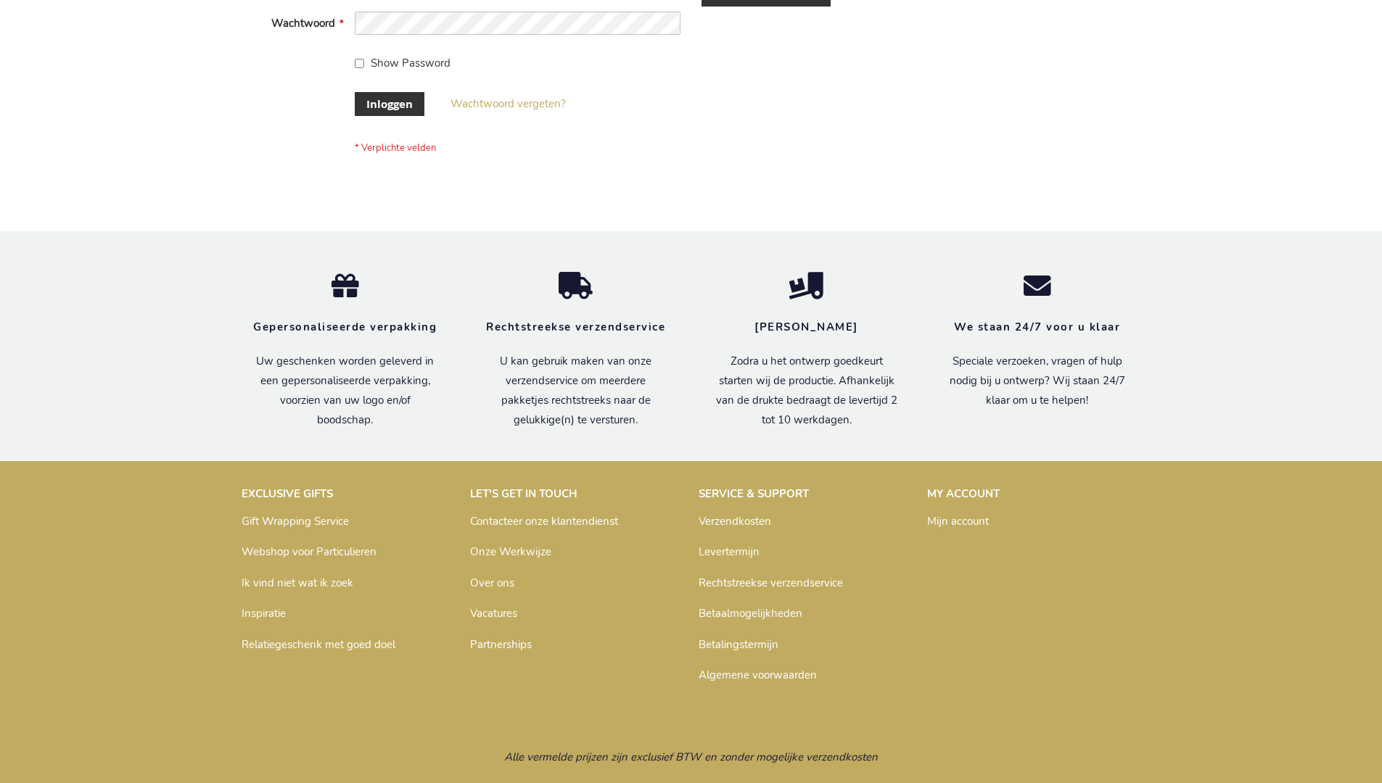
scroll to position [492, 0]
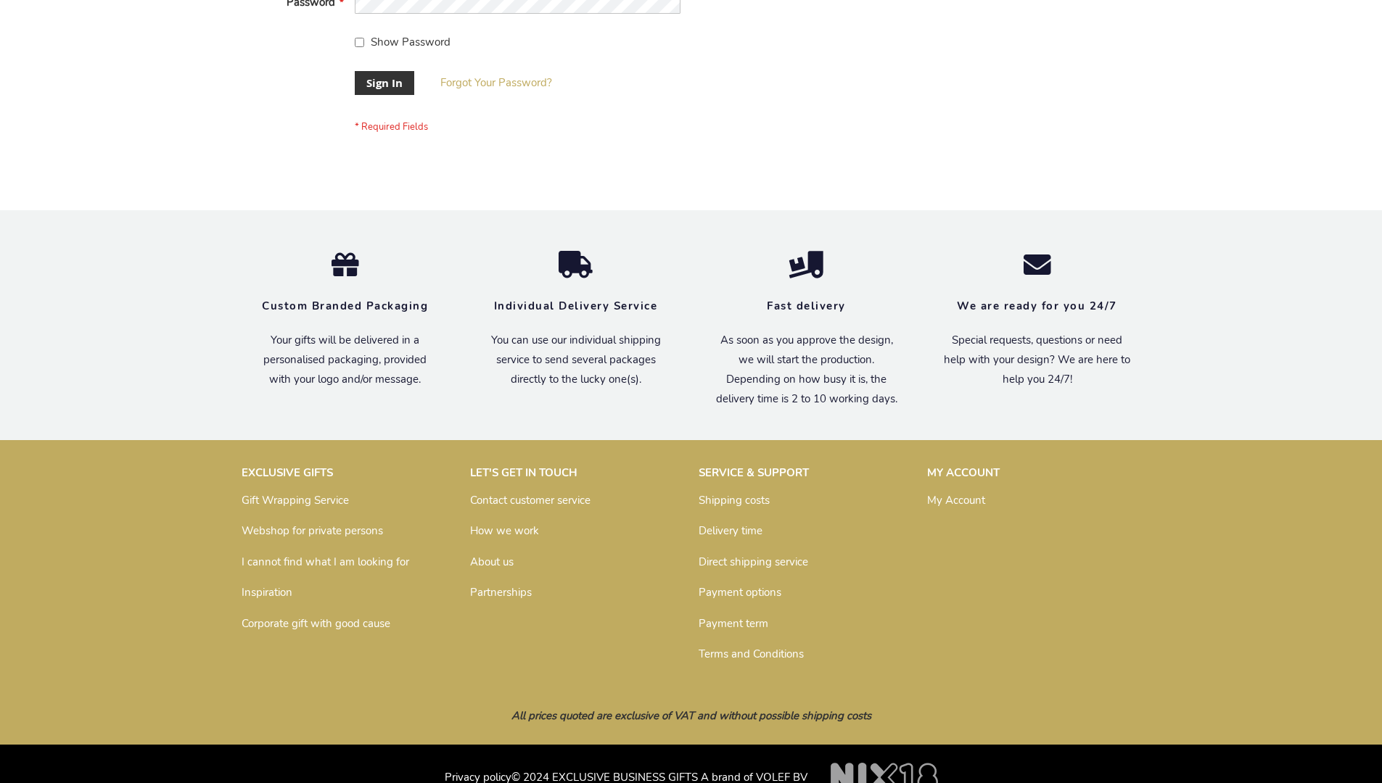
scroll to position [466, 0]
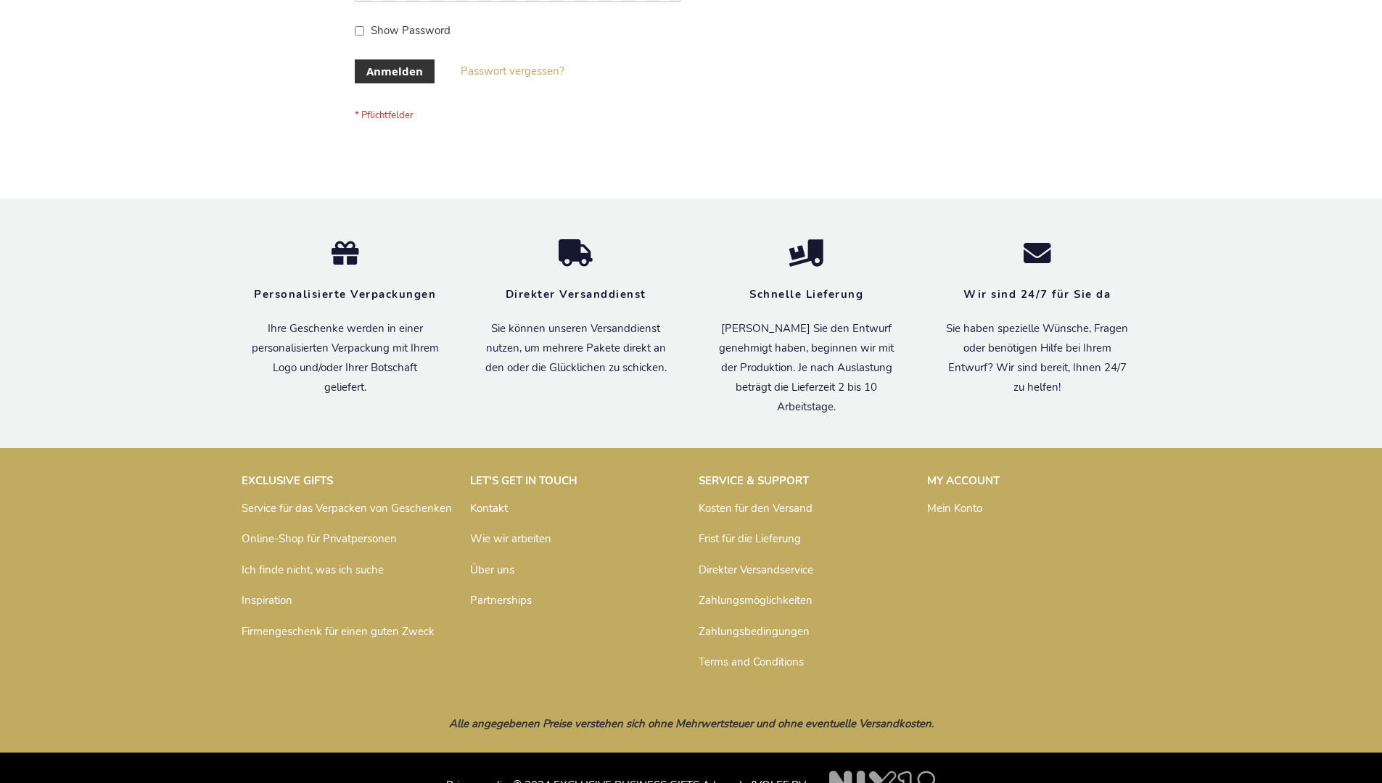
scroll to position [486, 0]
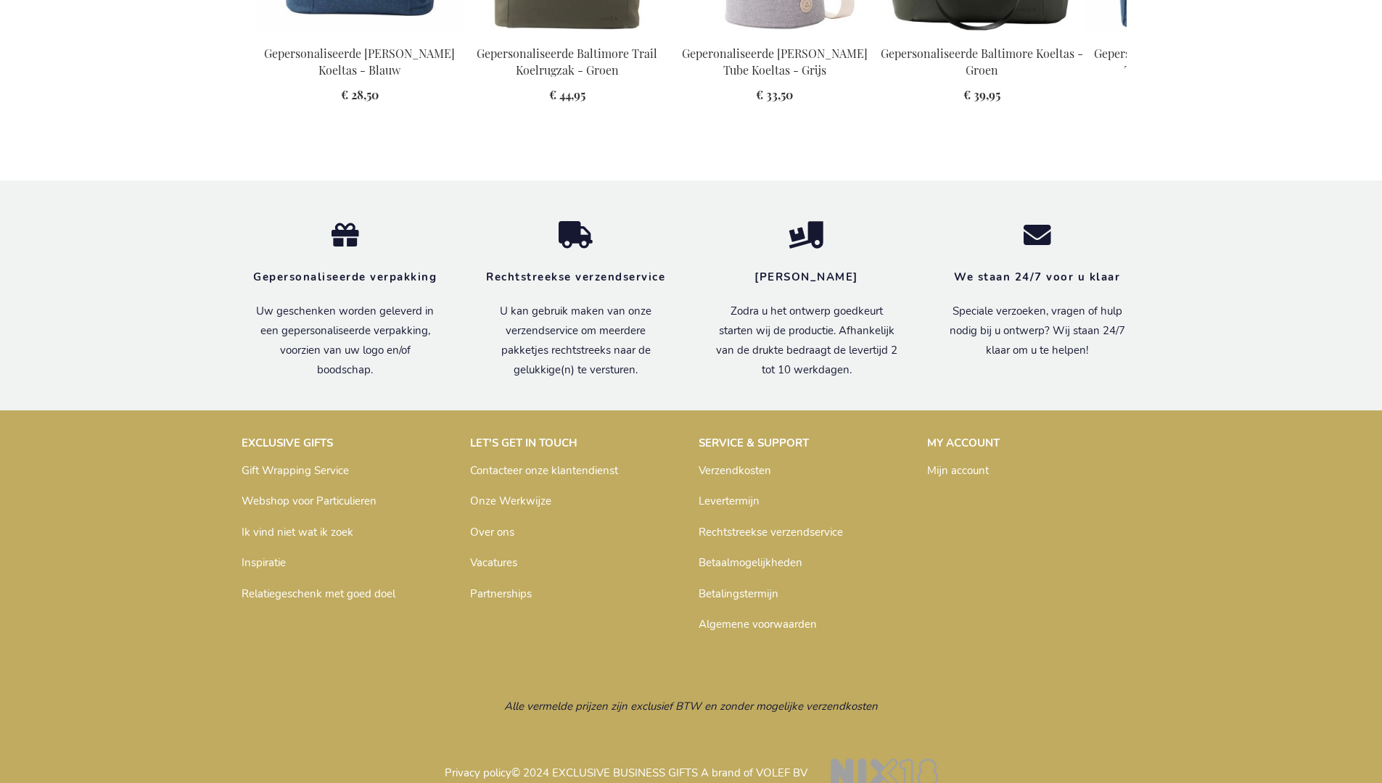
scroll to position [1641, 0]
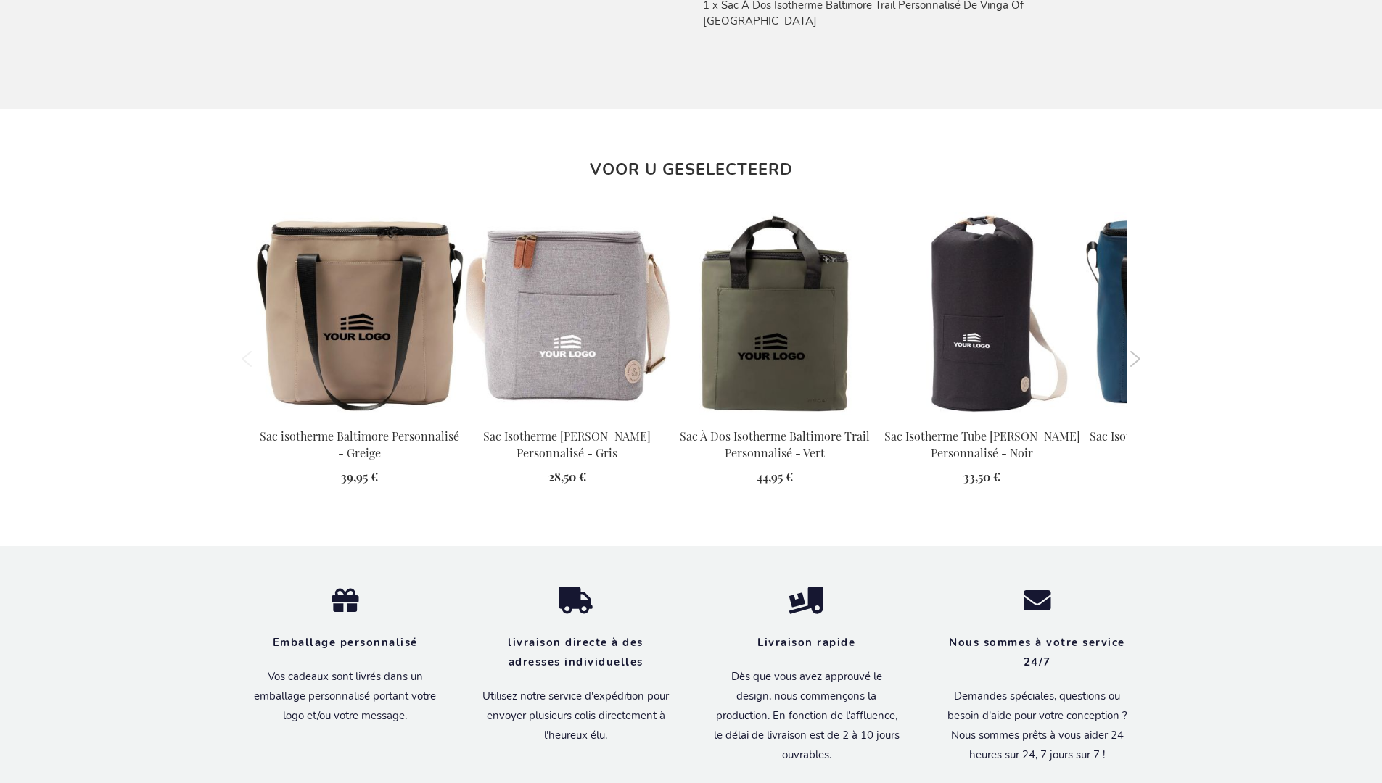
scroll to position [1649, 0]
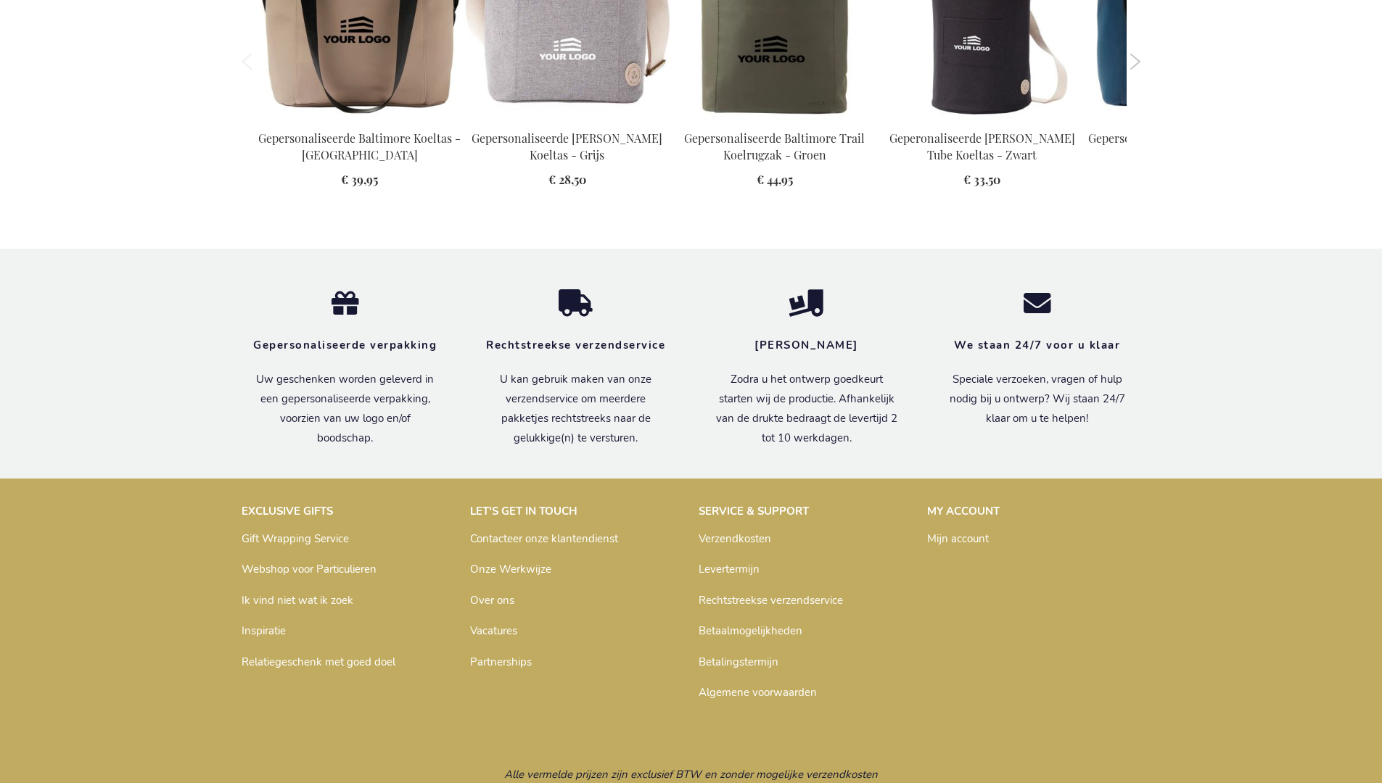
scroll to position [1641, 0]
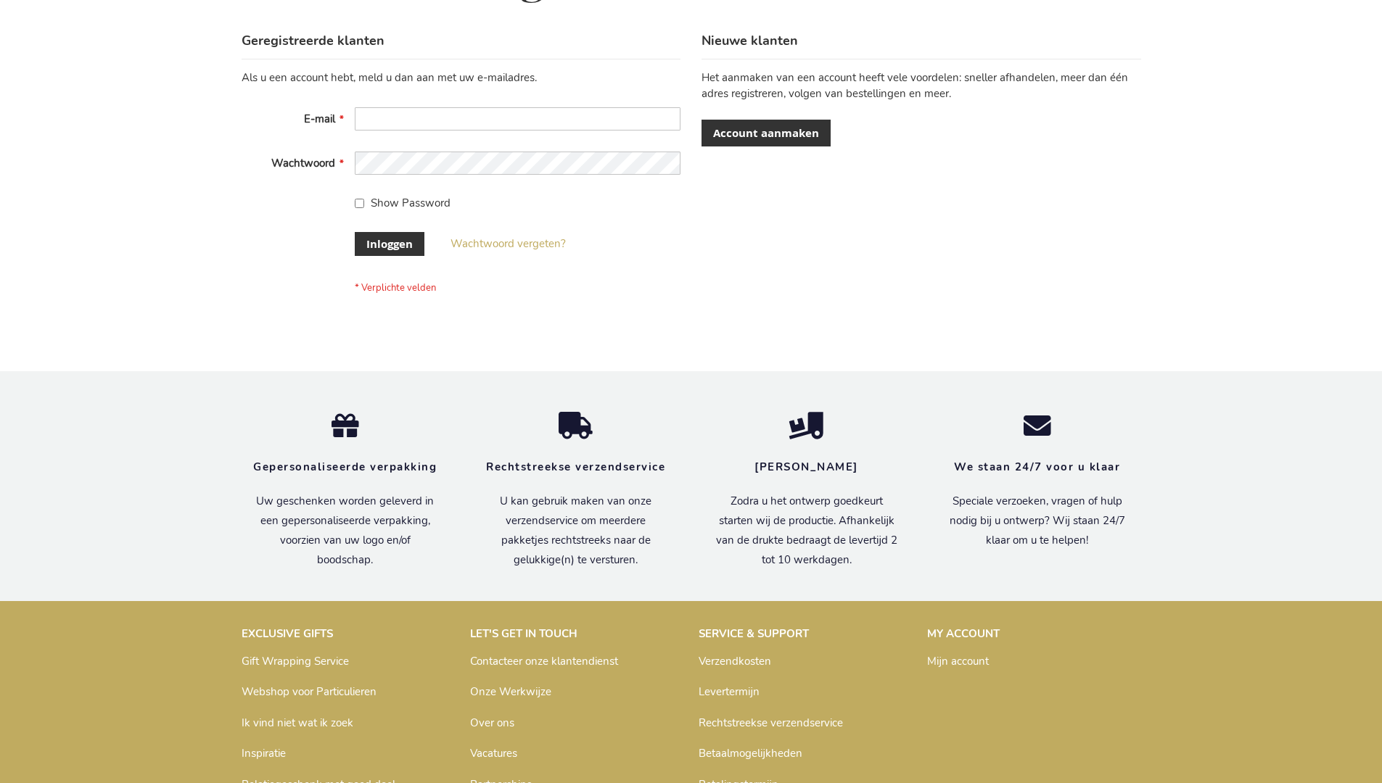
scroll to position [492, 0]
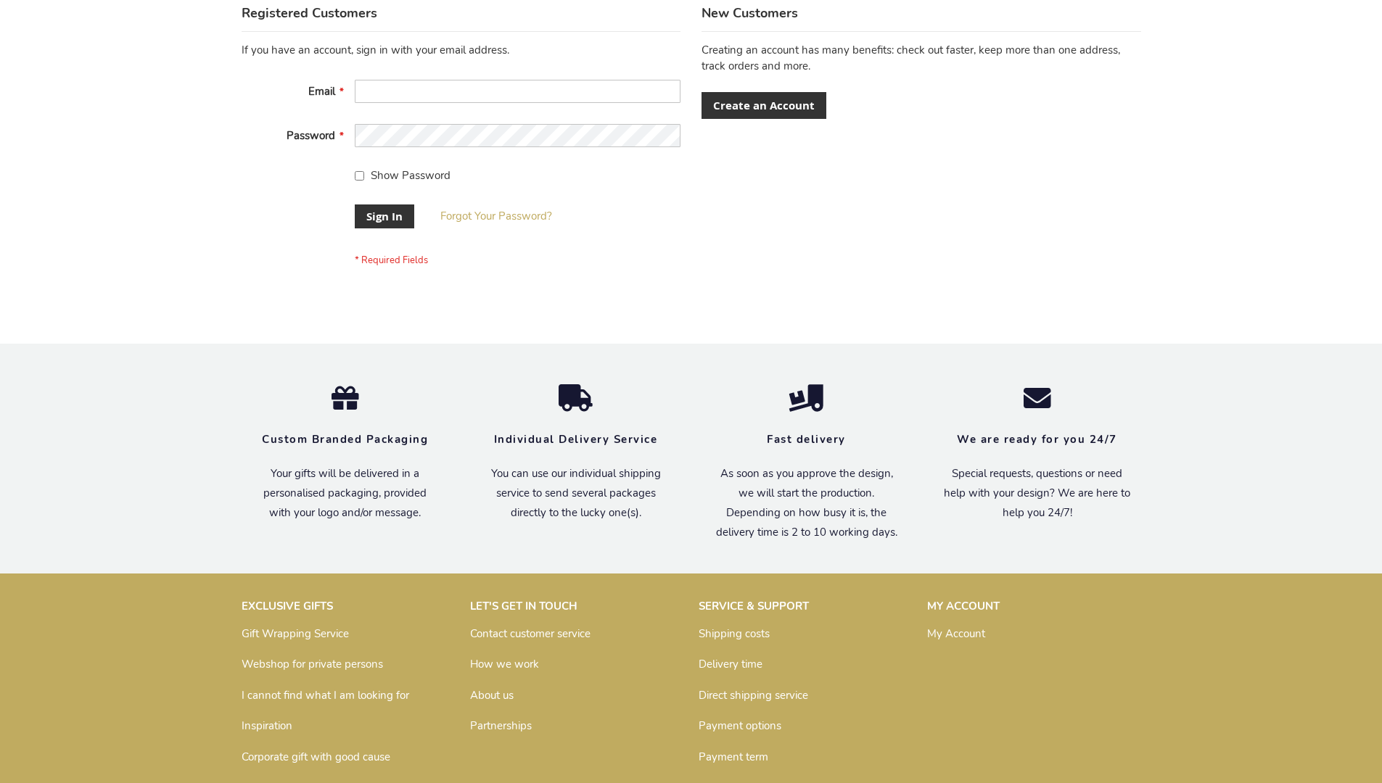
scroll to position [466, 0]
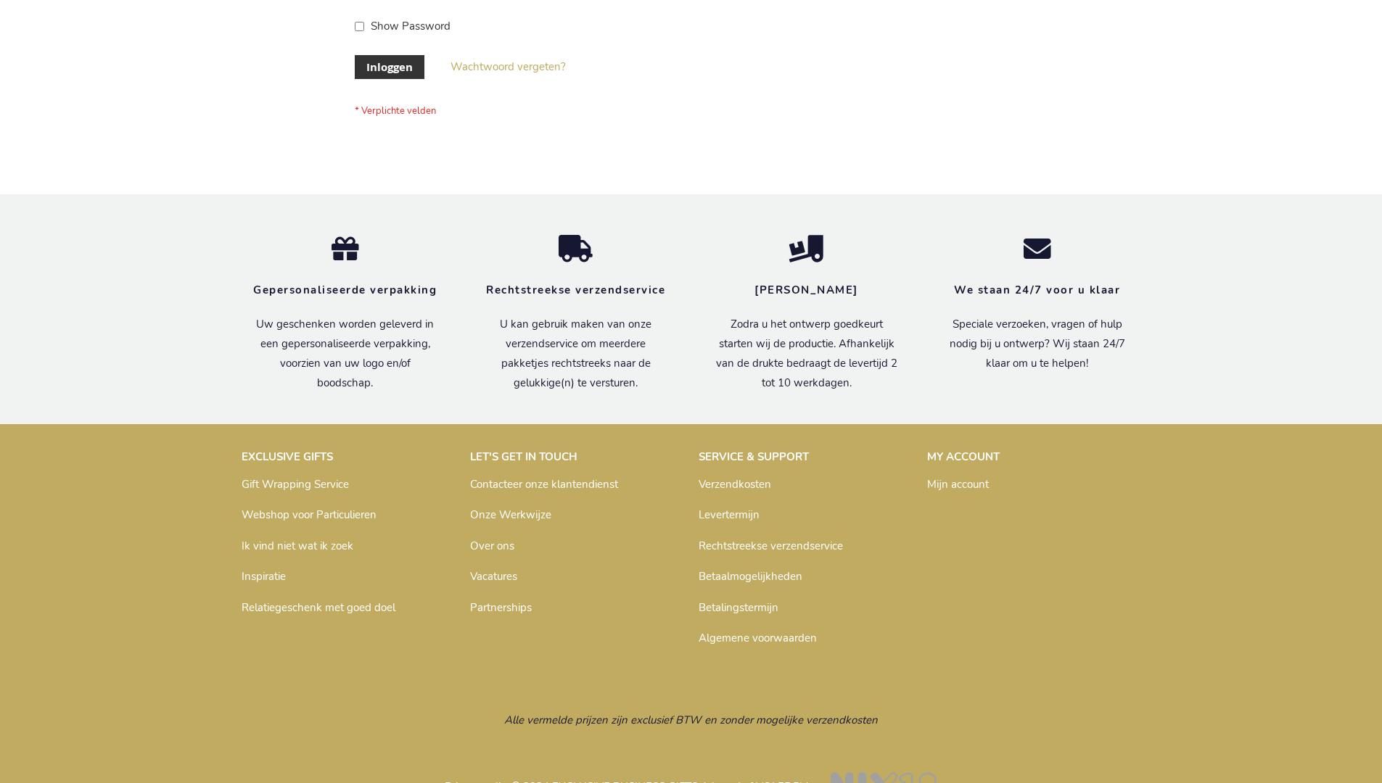
scroll to position [492, 0]
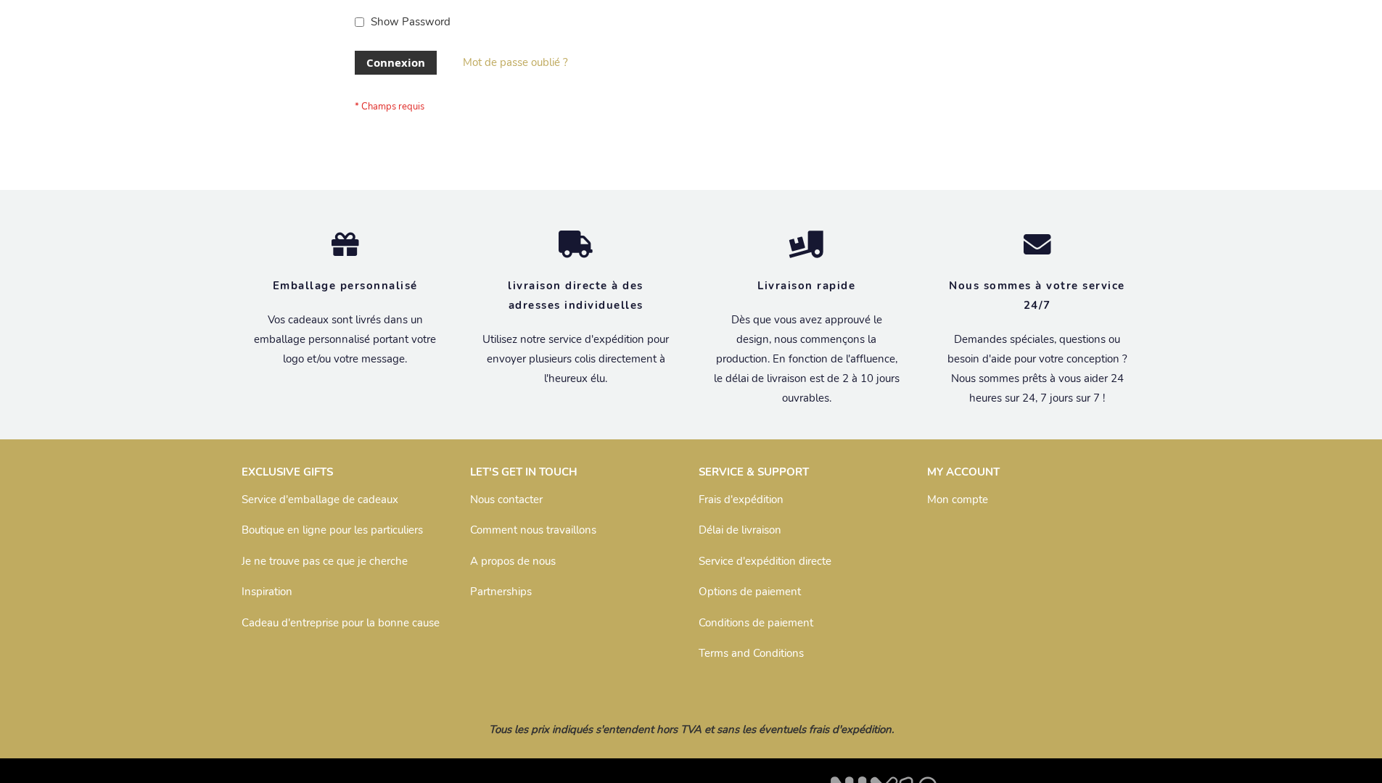
scroll to position [500, 0]
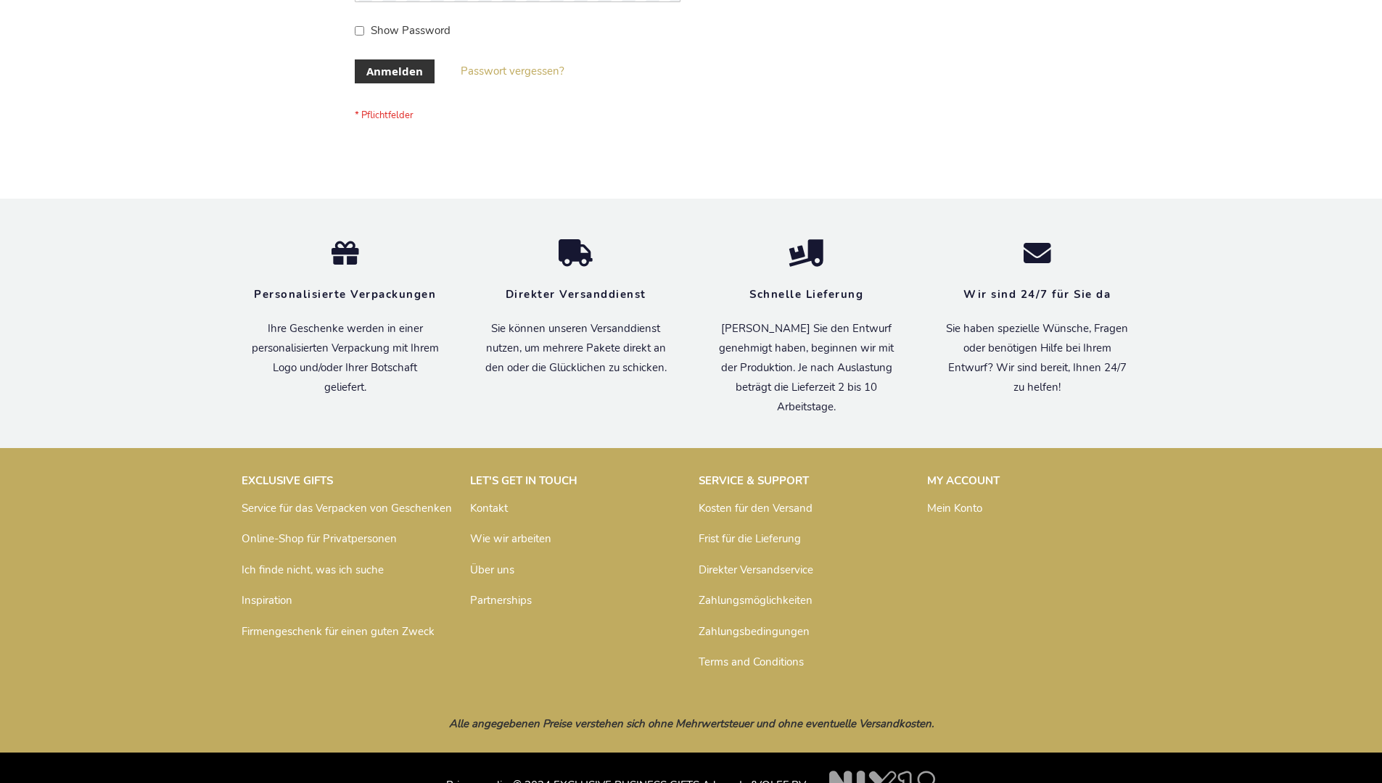
scroll to position [486, 0]
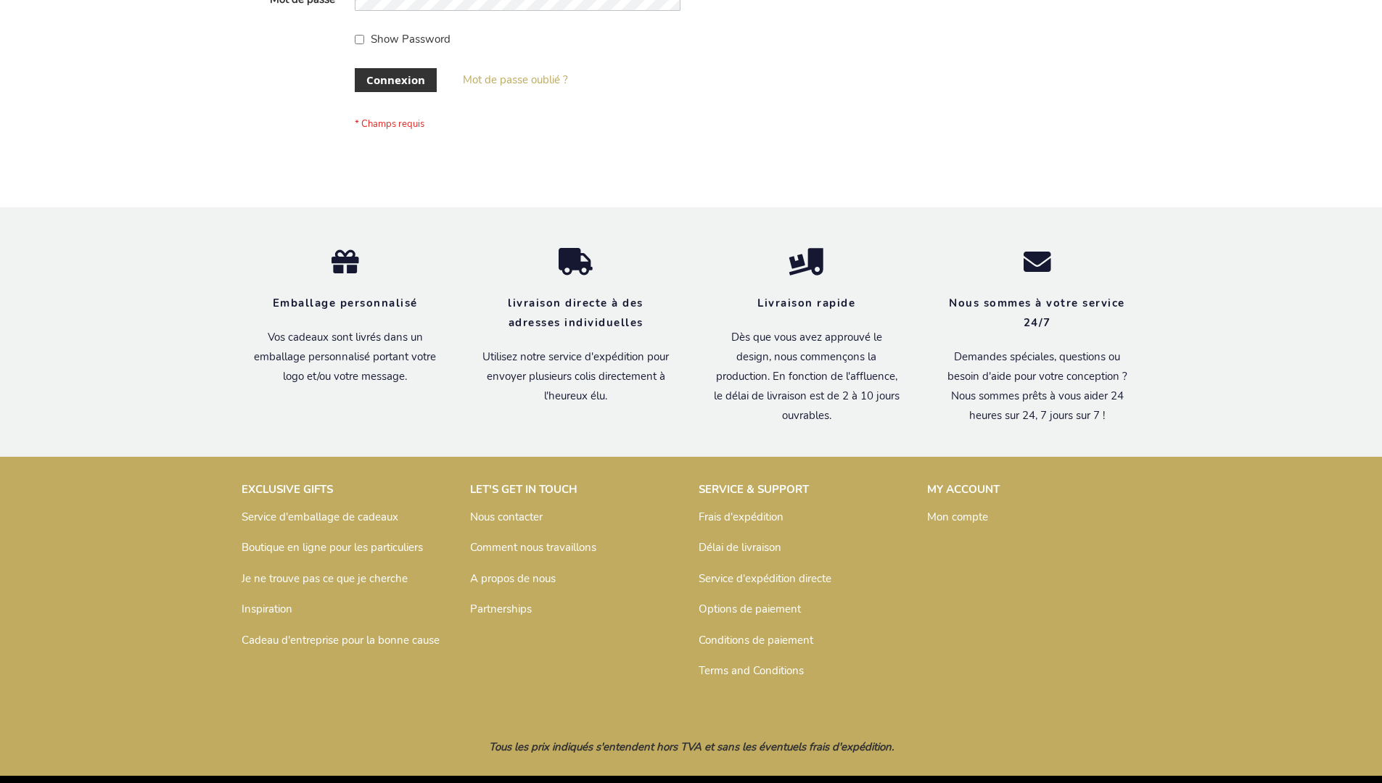
scroll to position [500, 0]
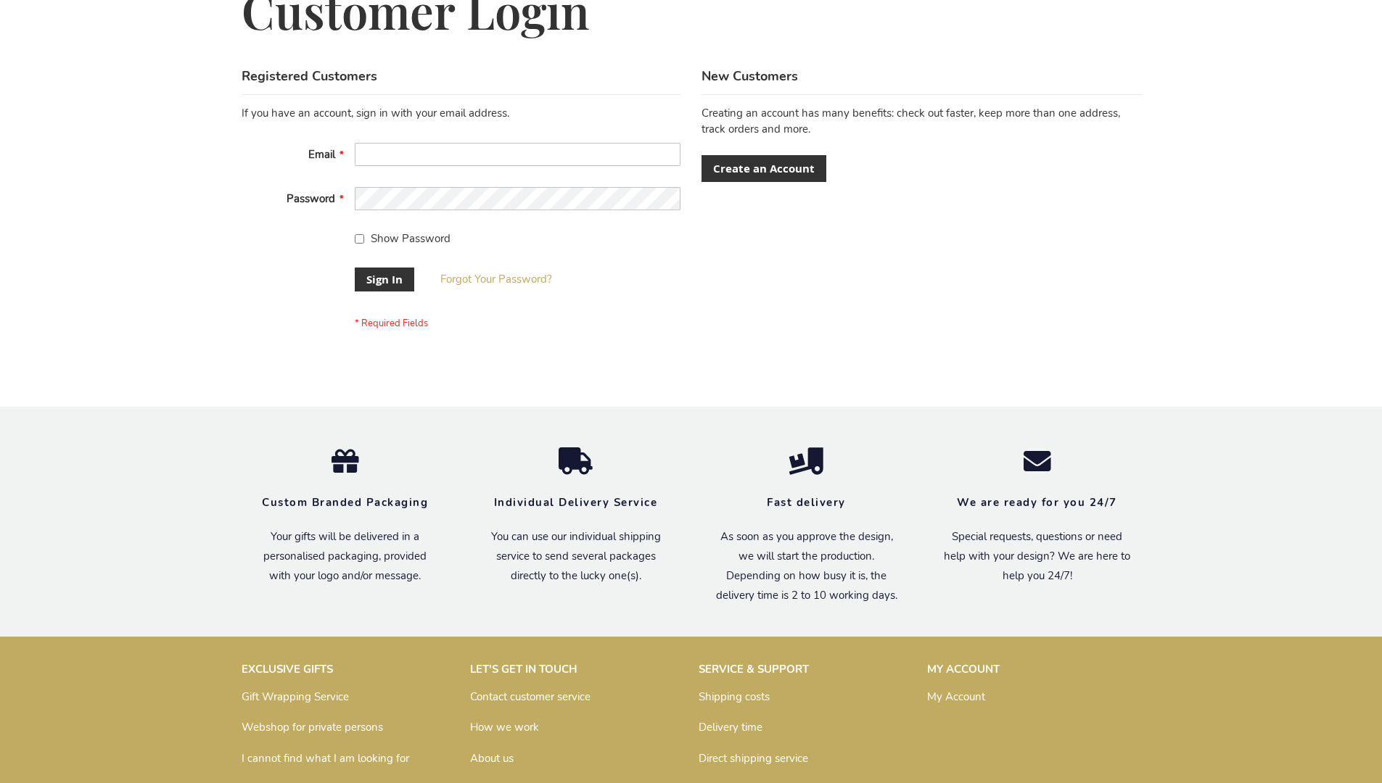
scroll to position [455, 0]
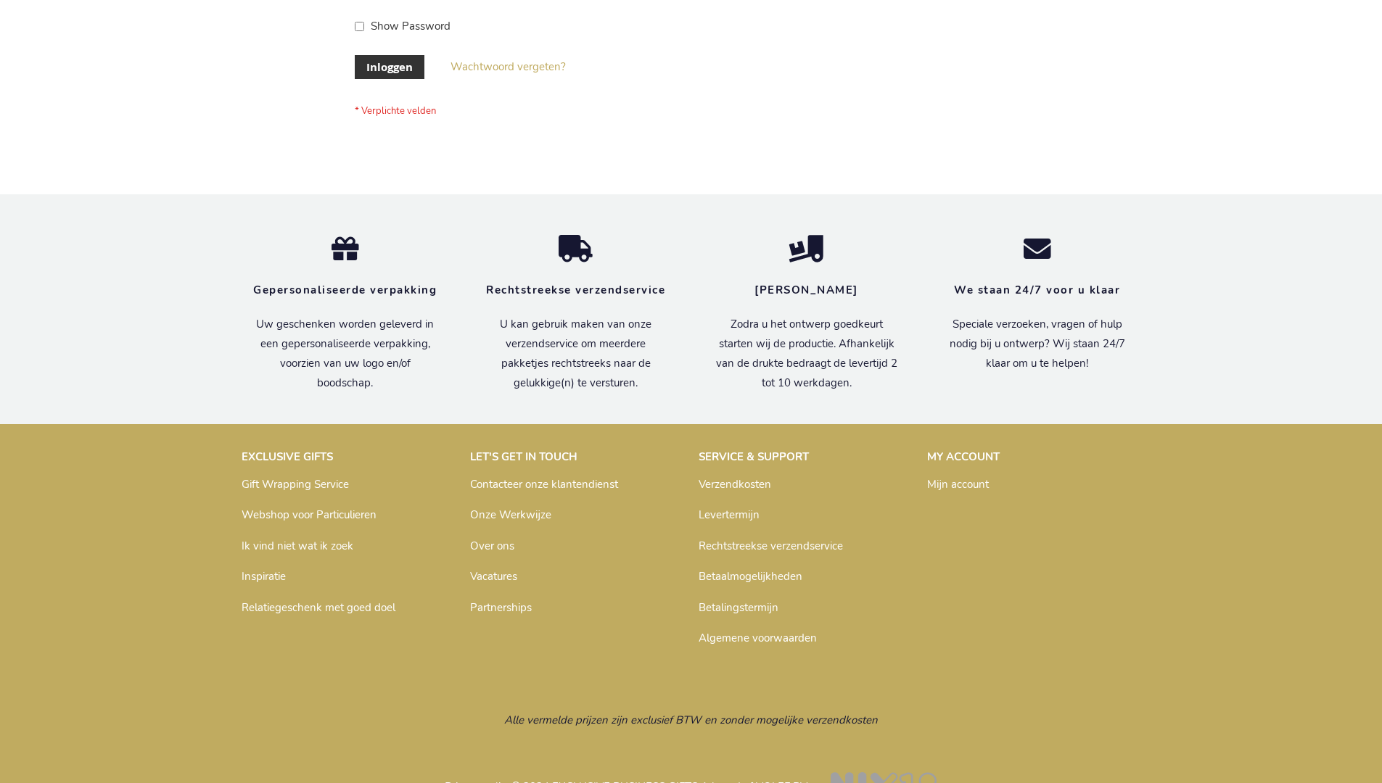
scroll to position [492, 0]
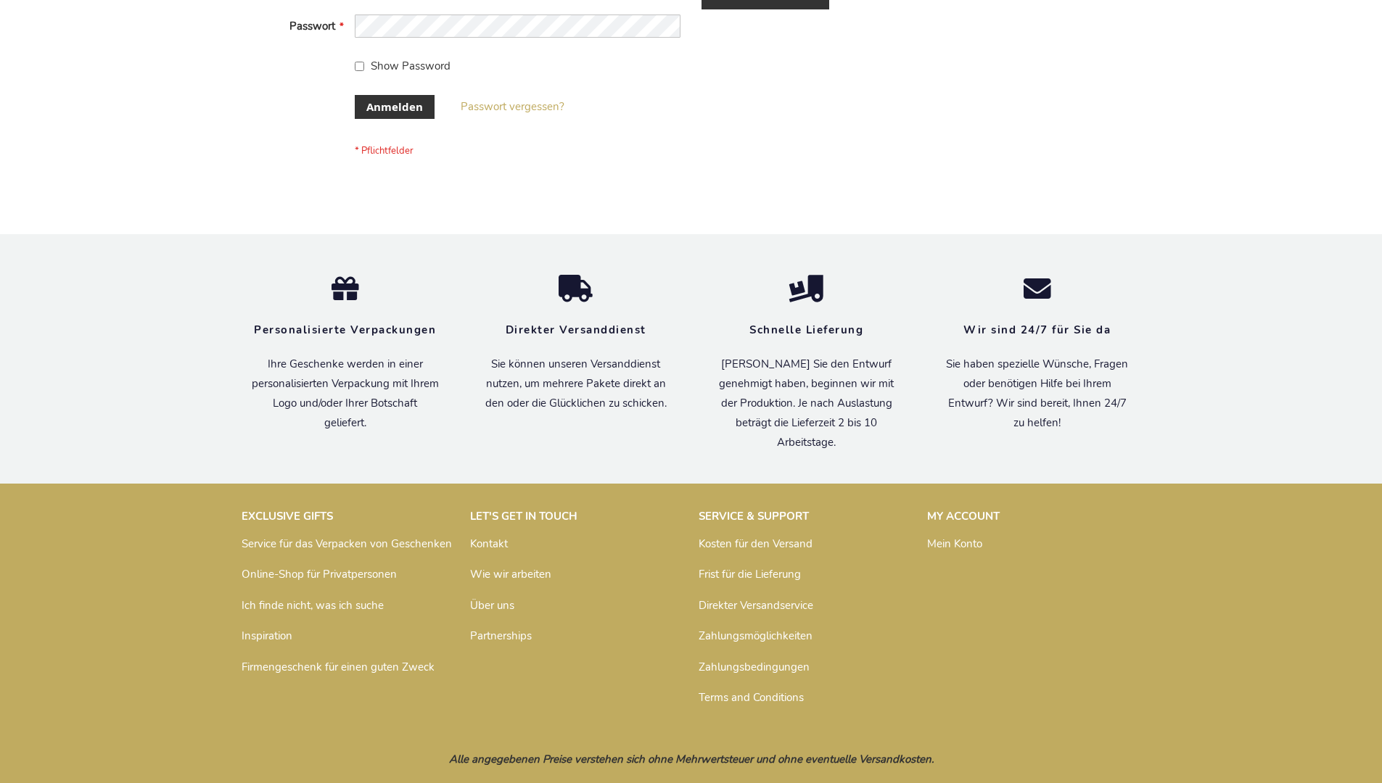
scroll to position [486, 0]
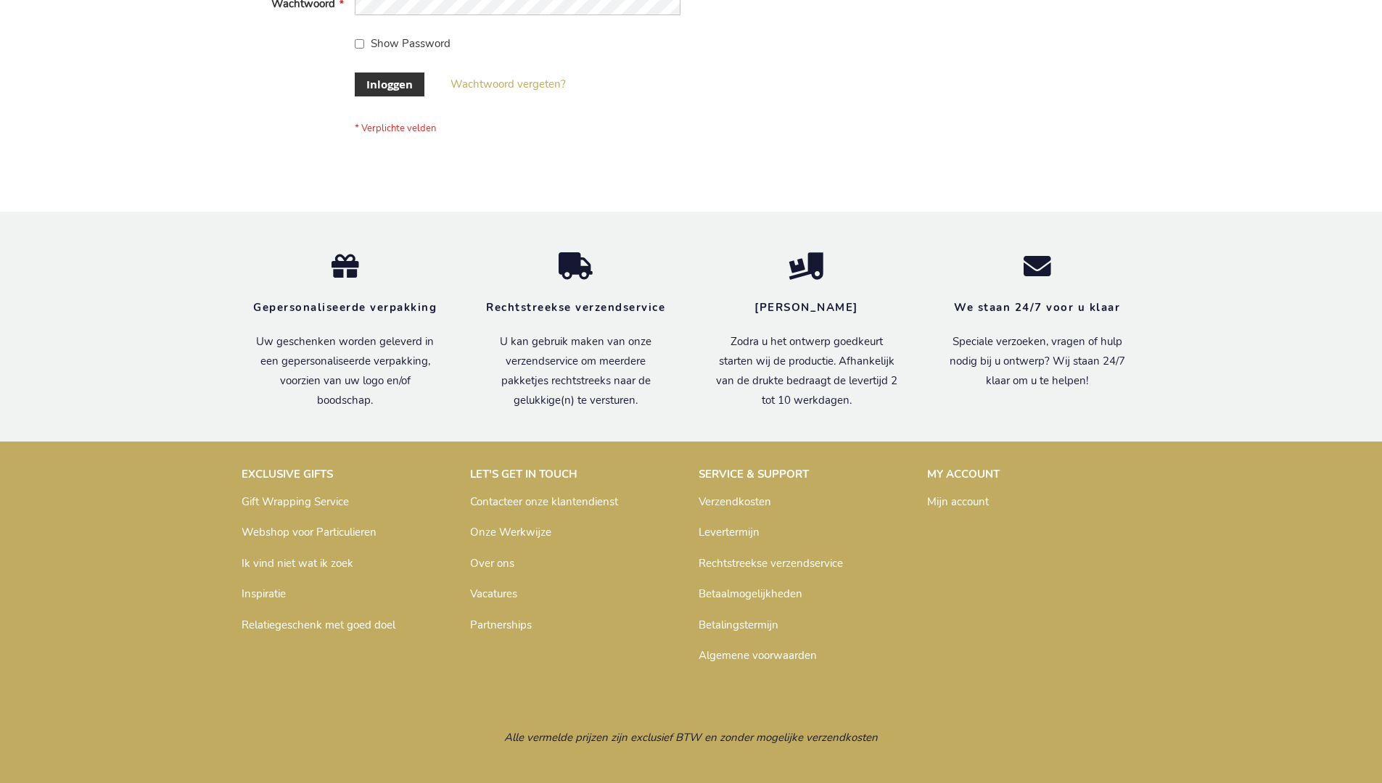
scroll to position [492, 0]
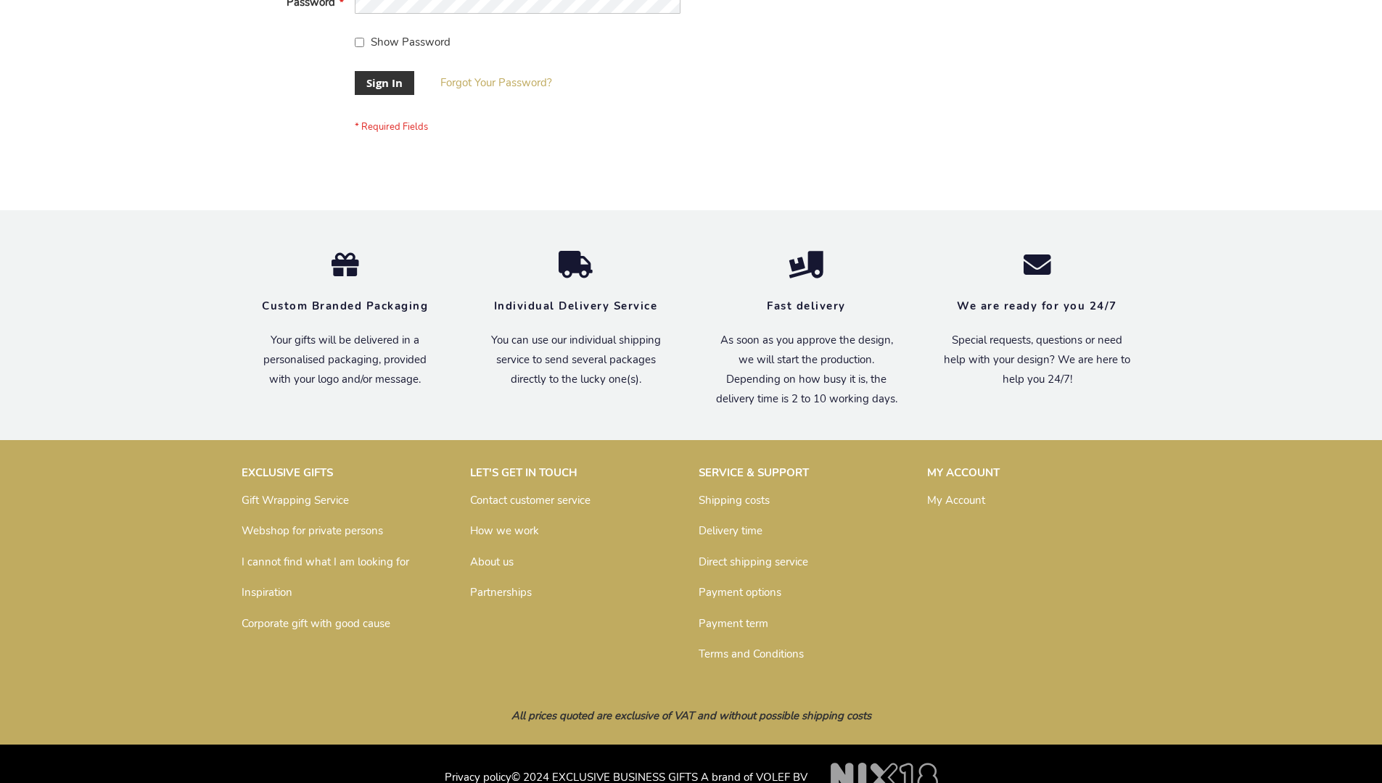
scroll to position [466, 0]
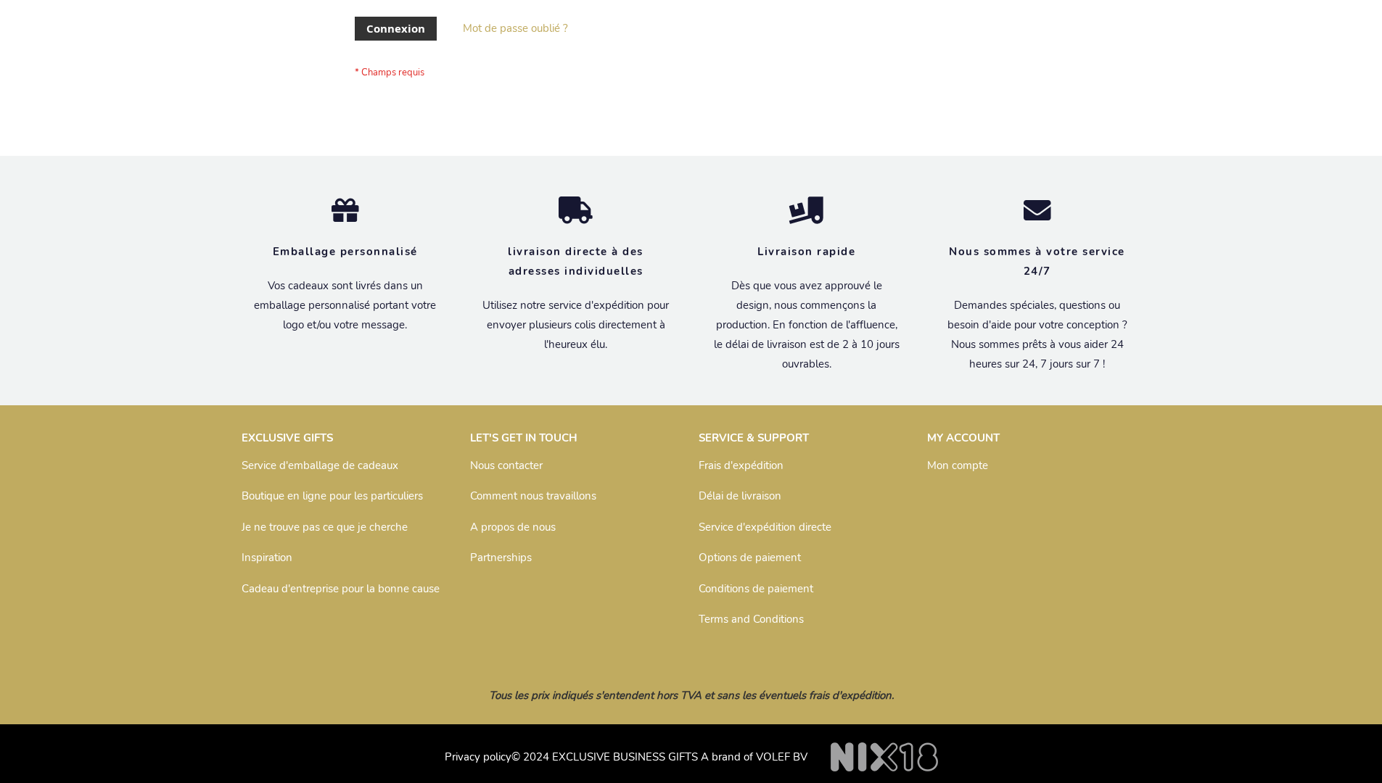
scroll to position [500, 0]
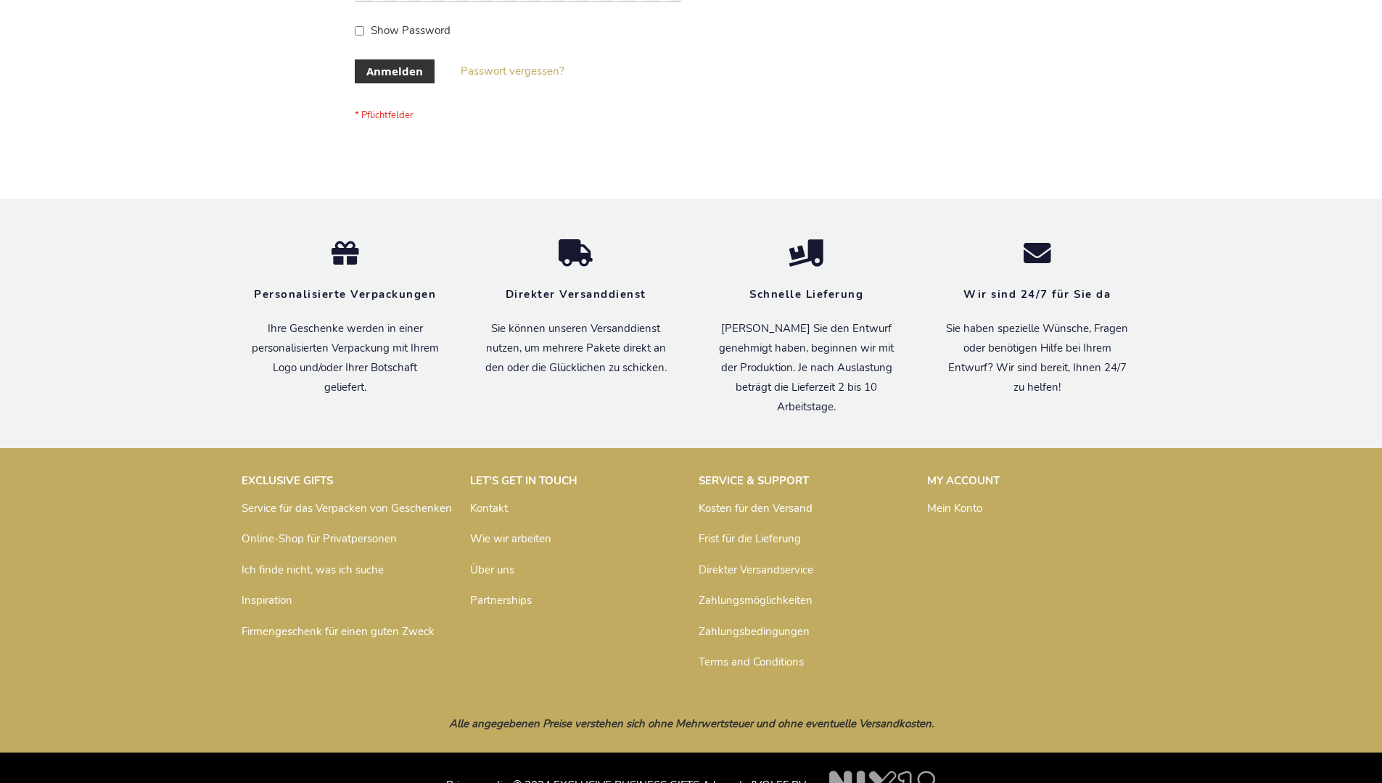
scroll to position [486, 0]
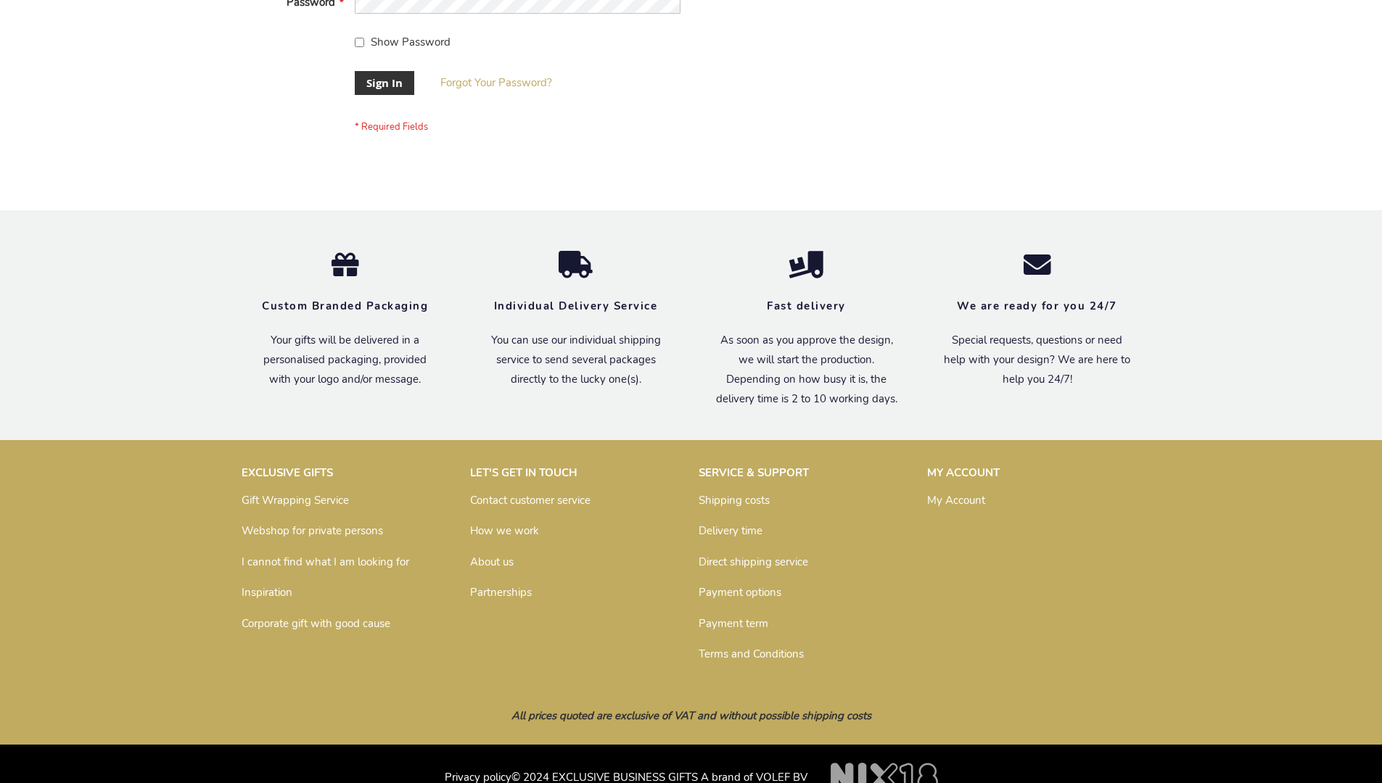
scroll to position [466, 0]
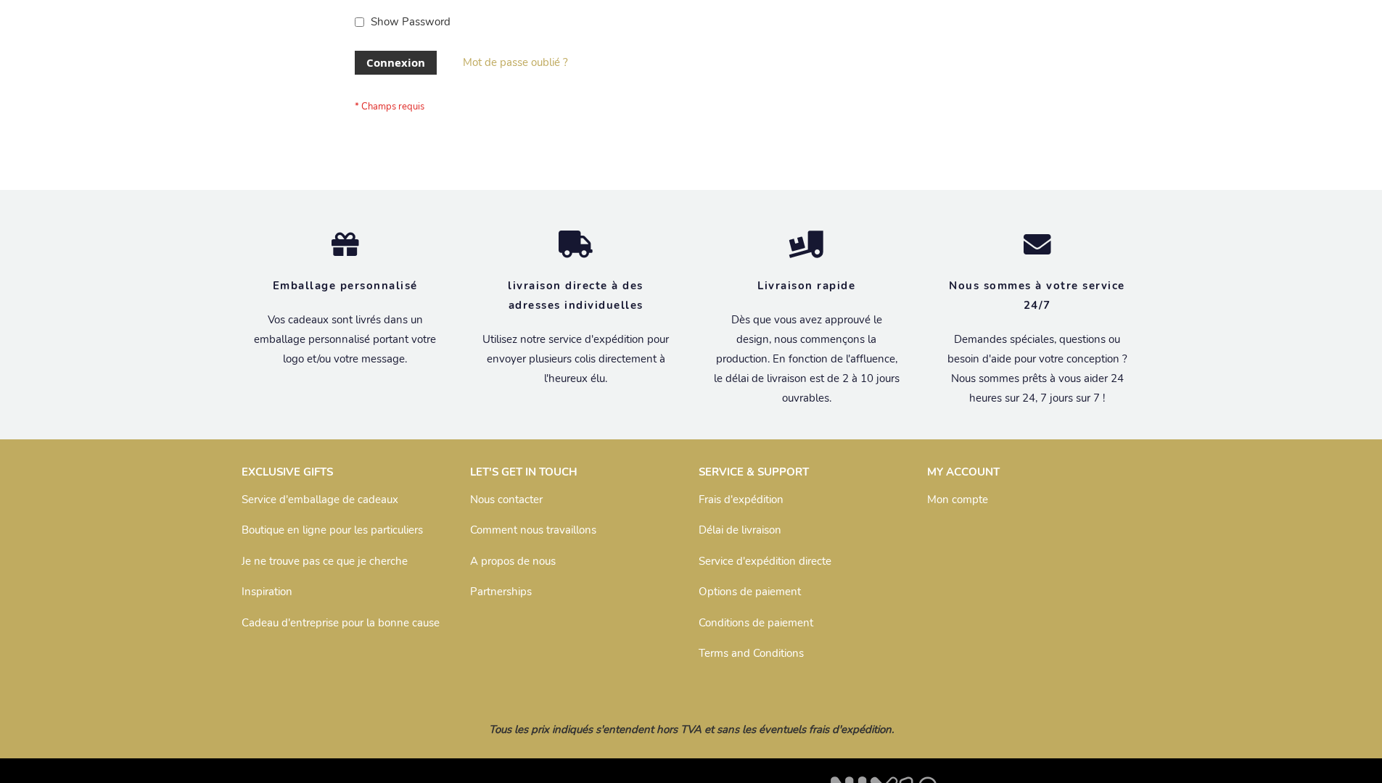
scroll to position [500, 0]
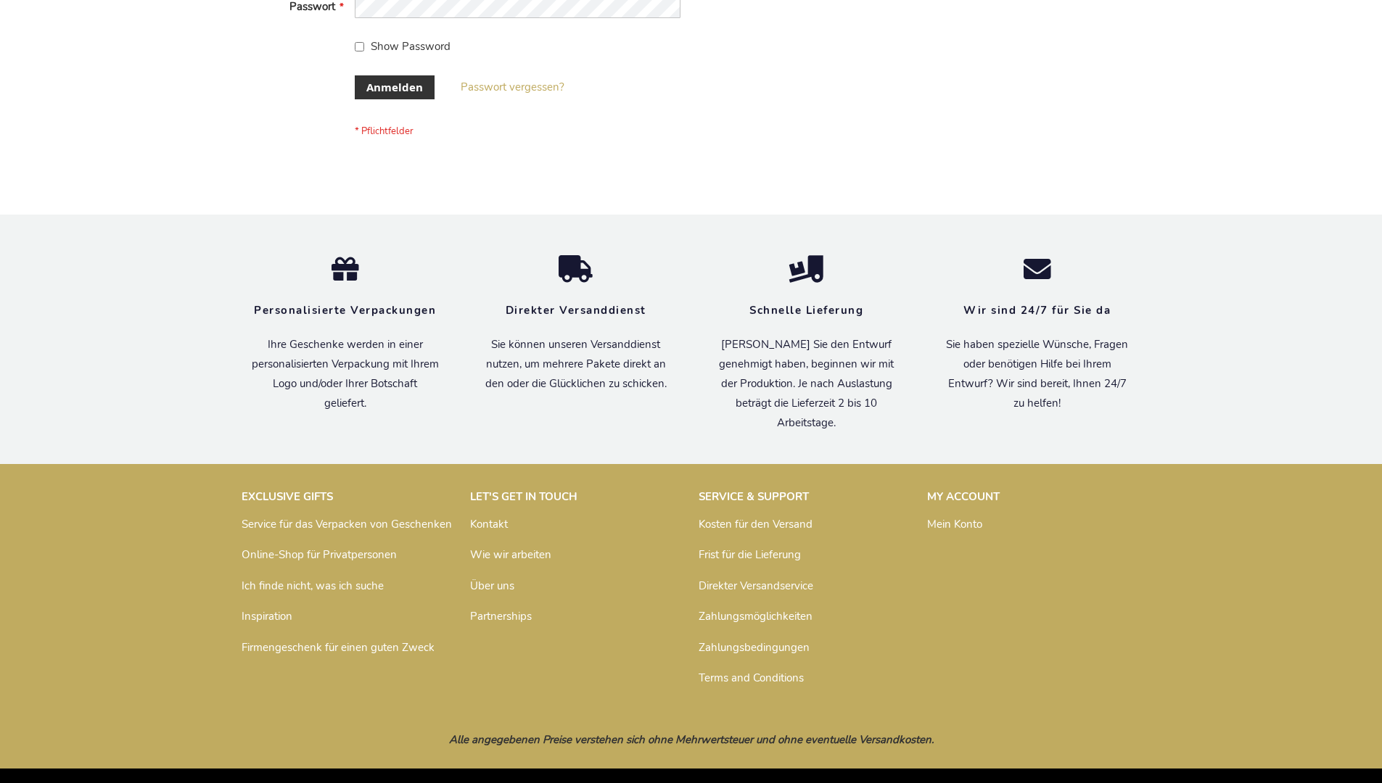
scroll to position [486, 0]
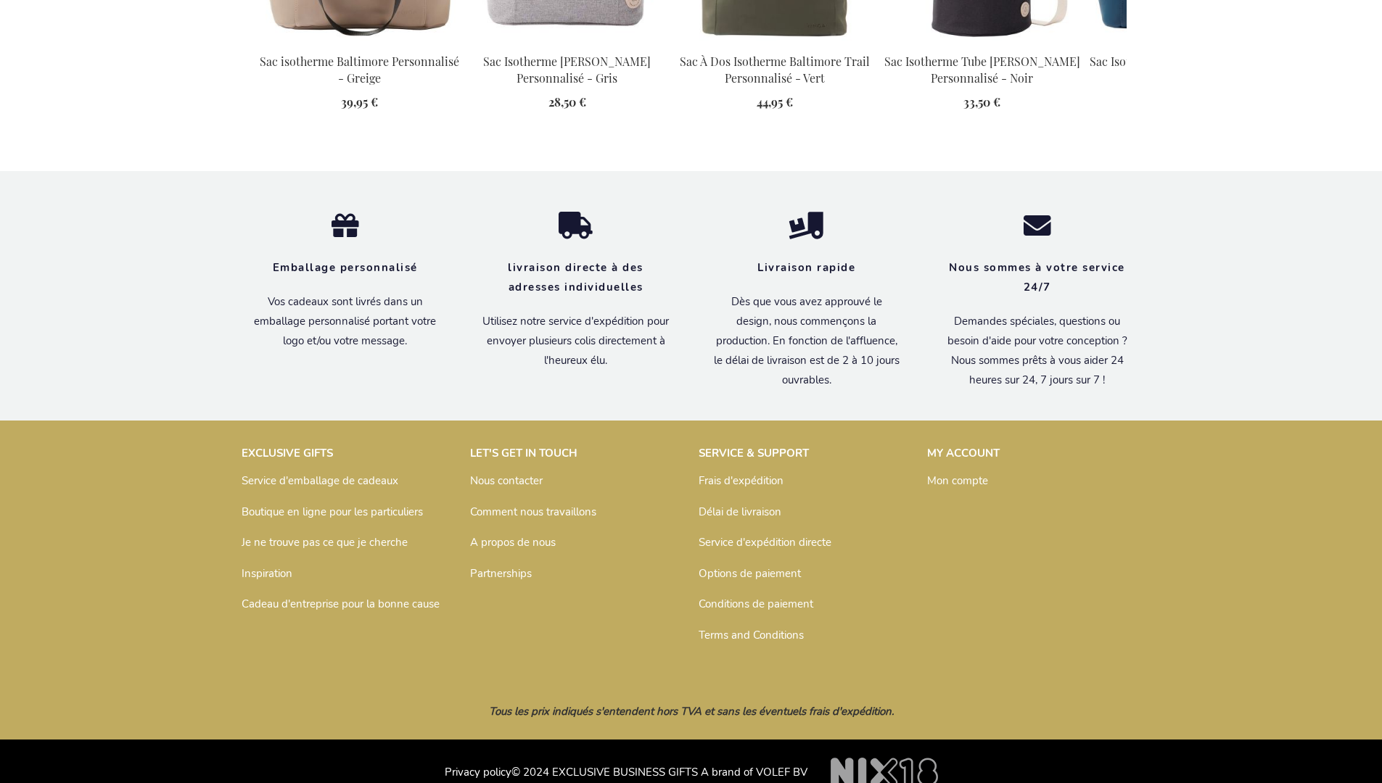
scroll to position [1649, 0]
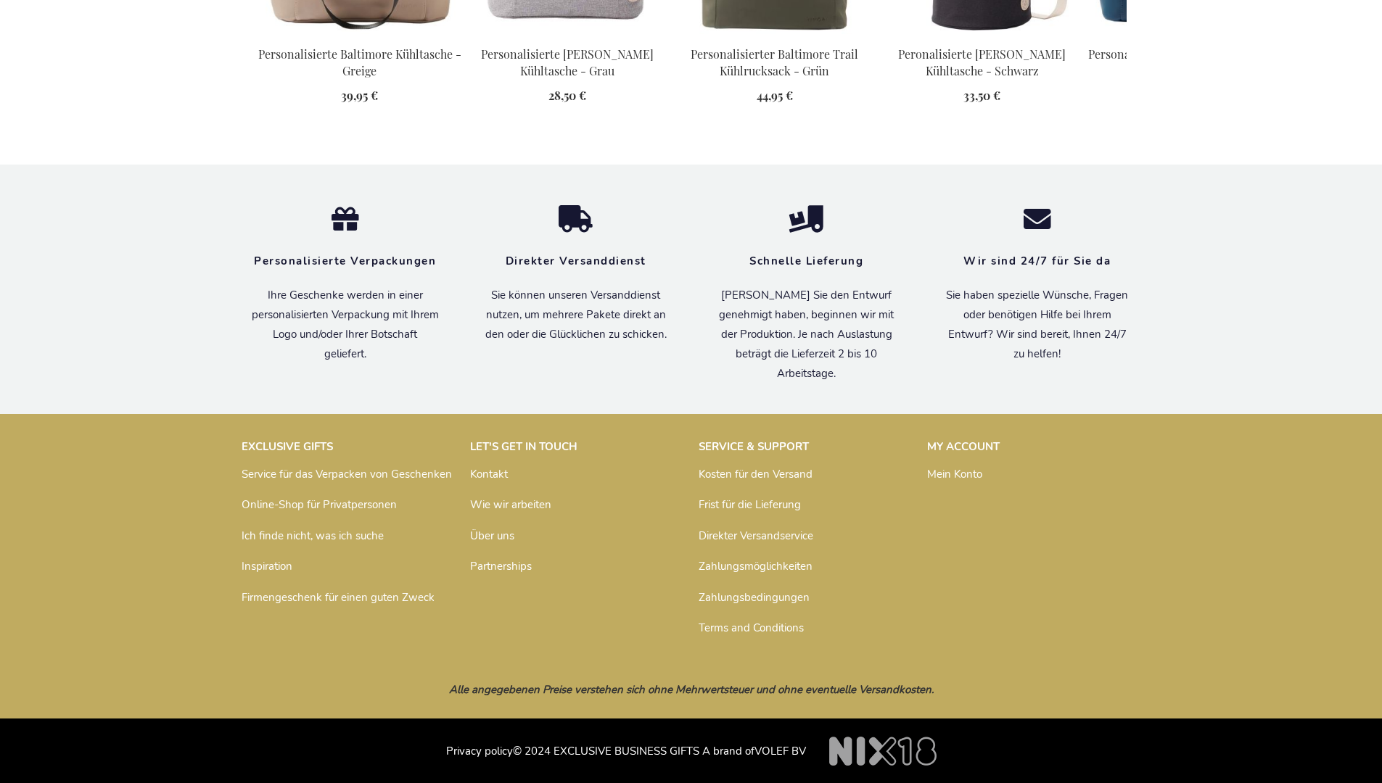
scroll to position [1635, 0]
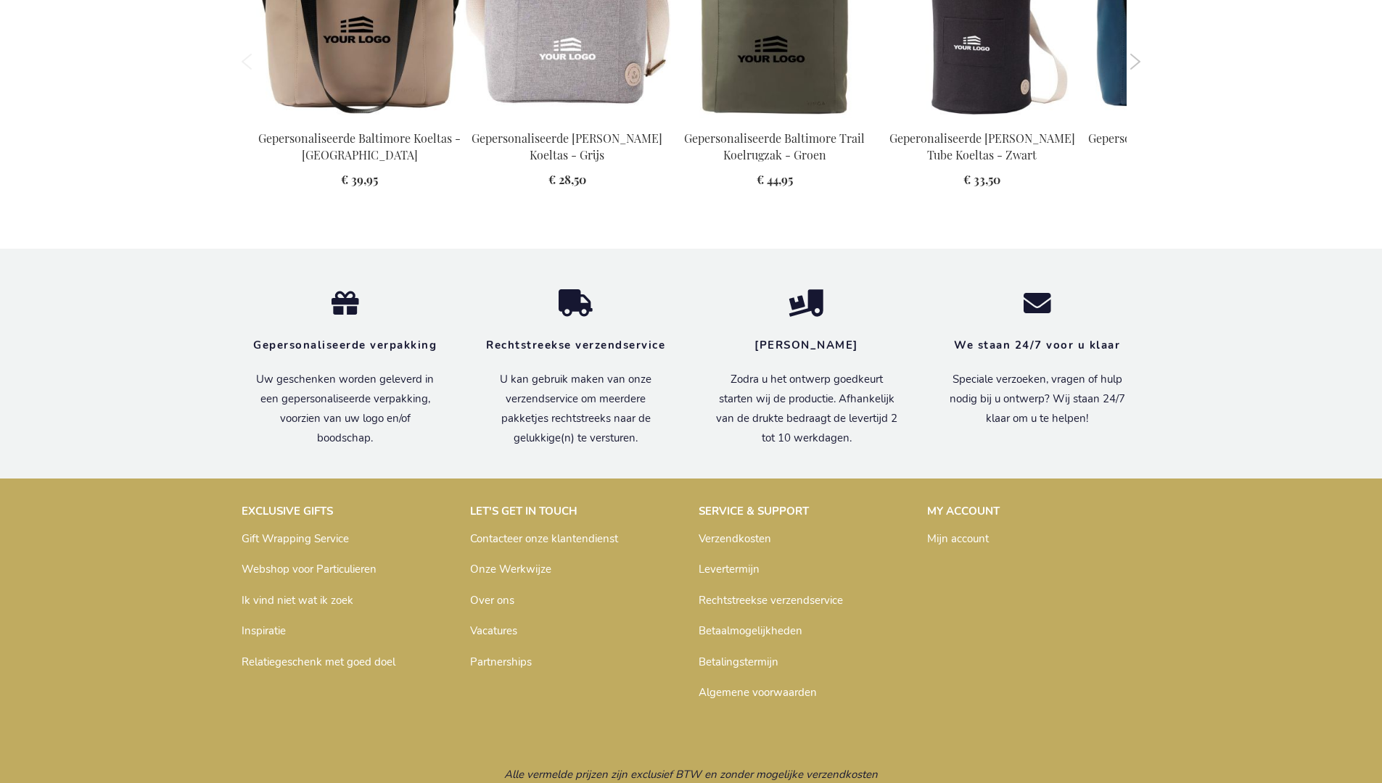
scroll to position [1641, 0]
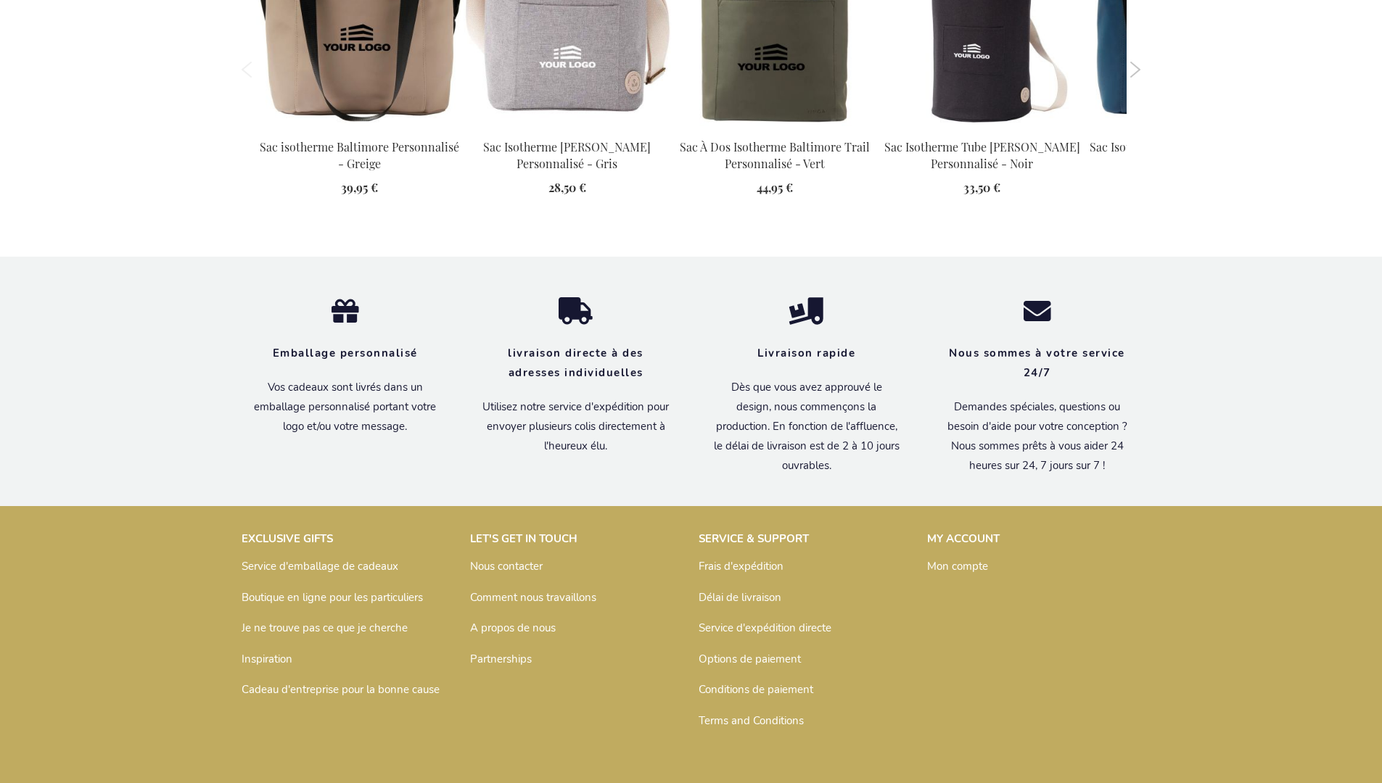
scroll to position [1649, 0]
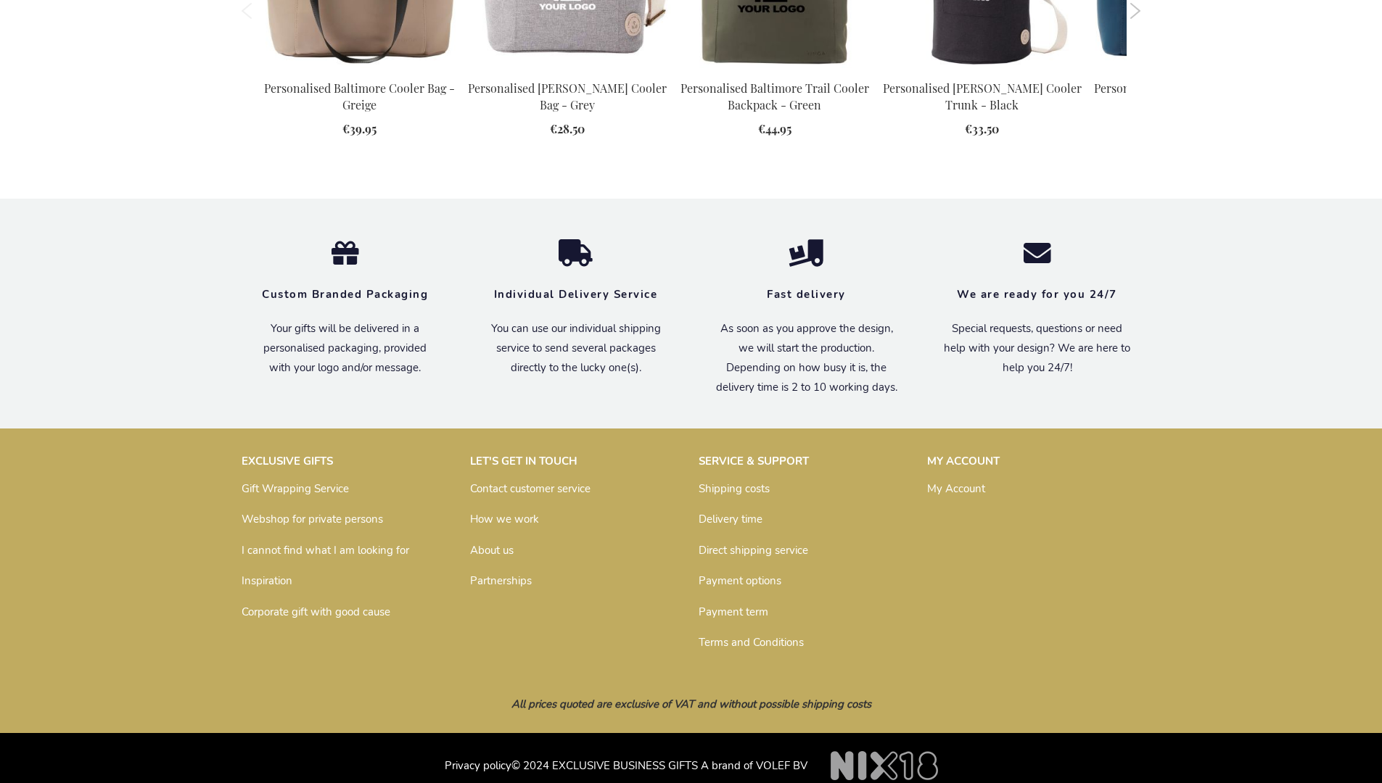
scroll to position [1599, 0]
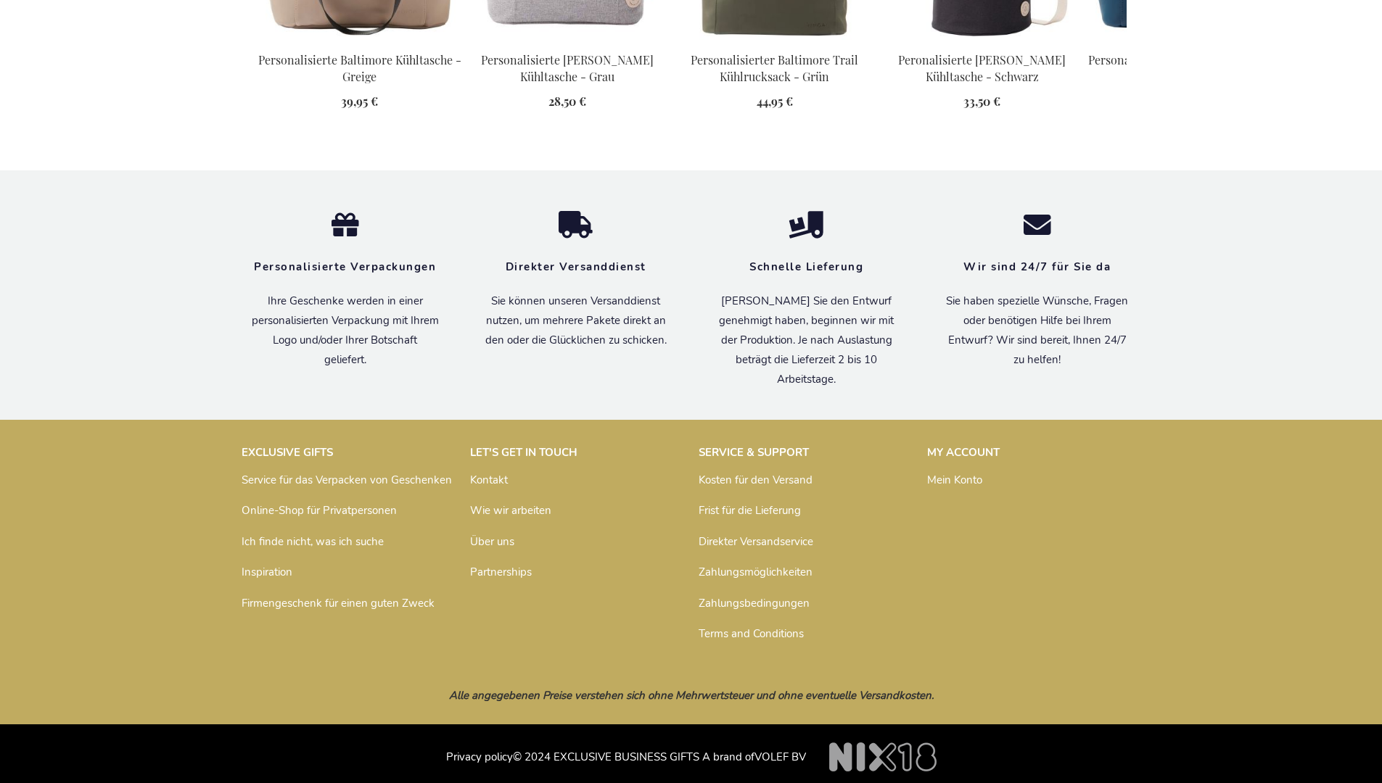
scroll to position [1635, 0]
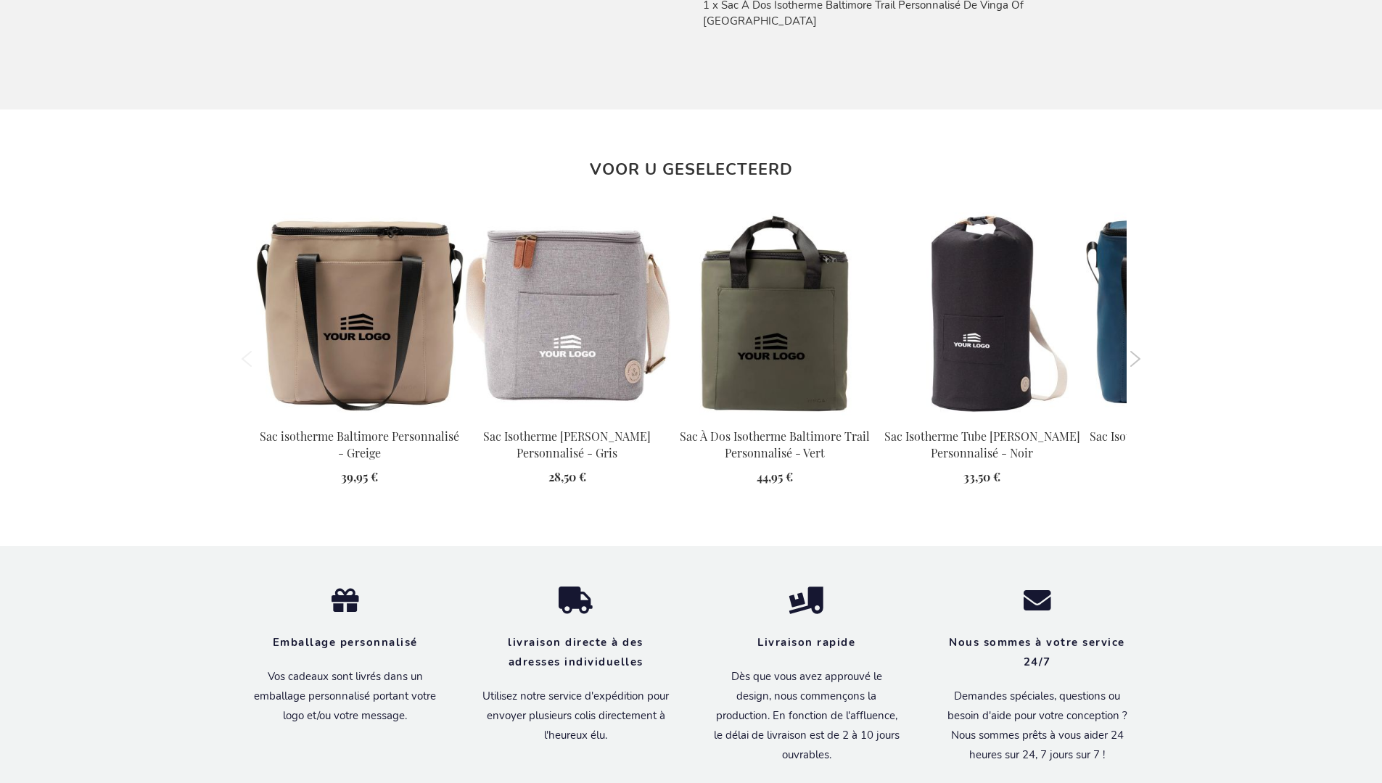
scroll to position [1649, 0]
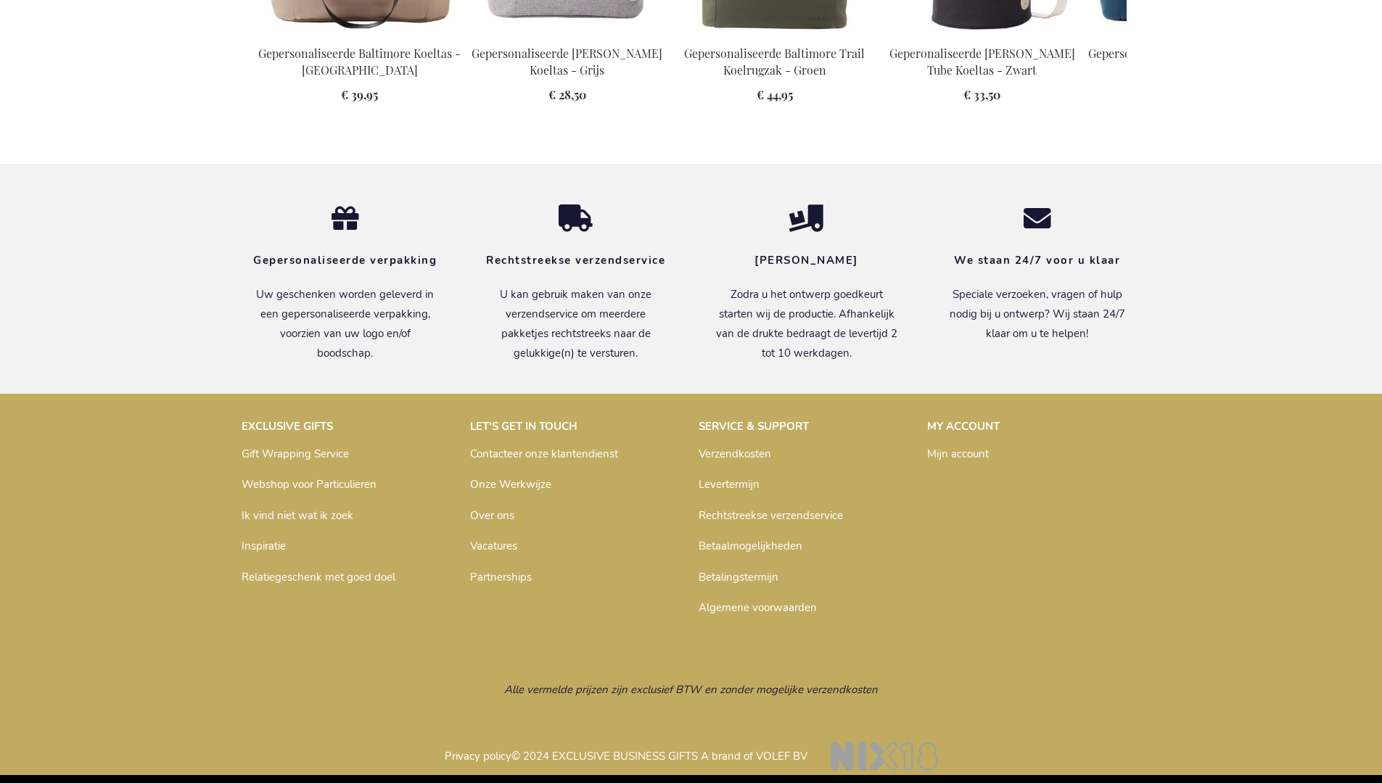
scroll to position [1641, 0]
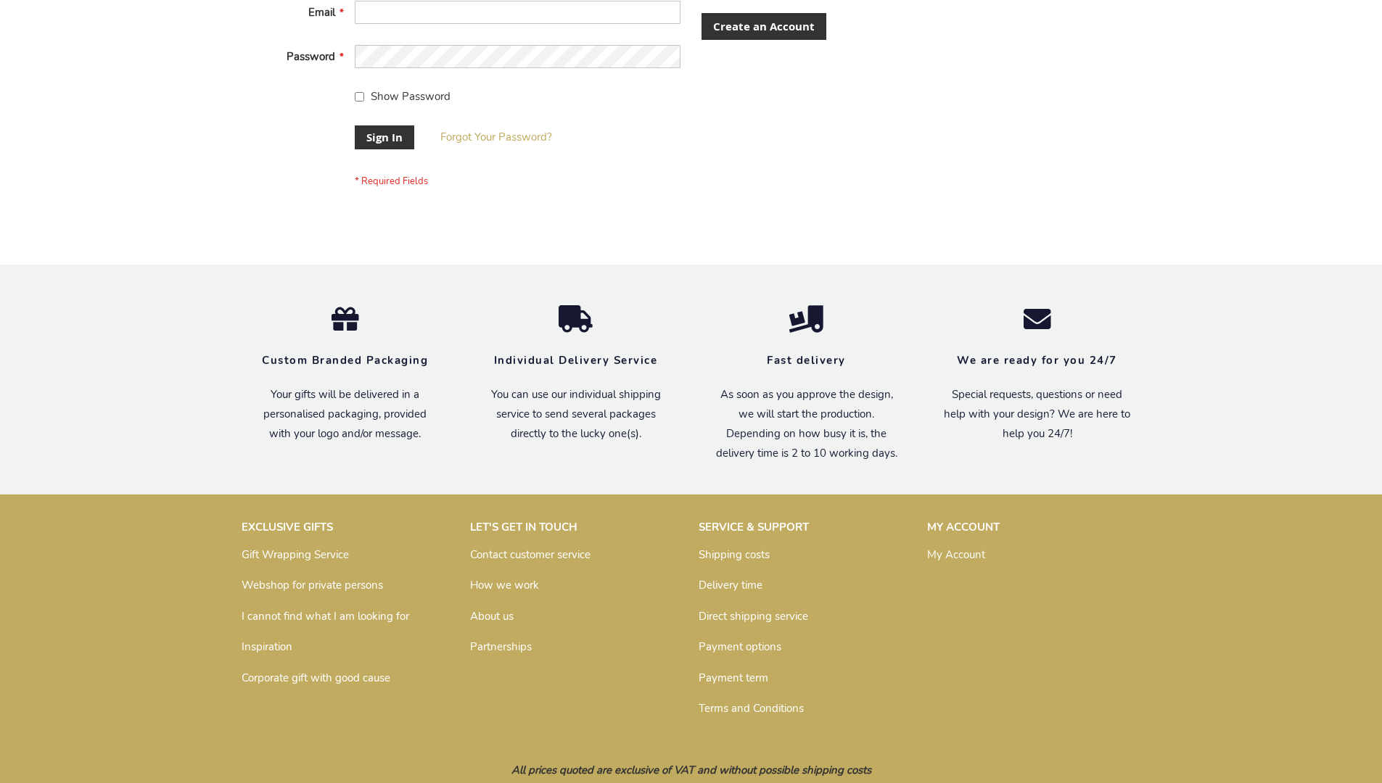
scroll to position [466, 0]
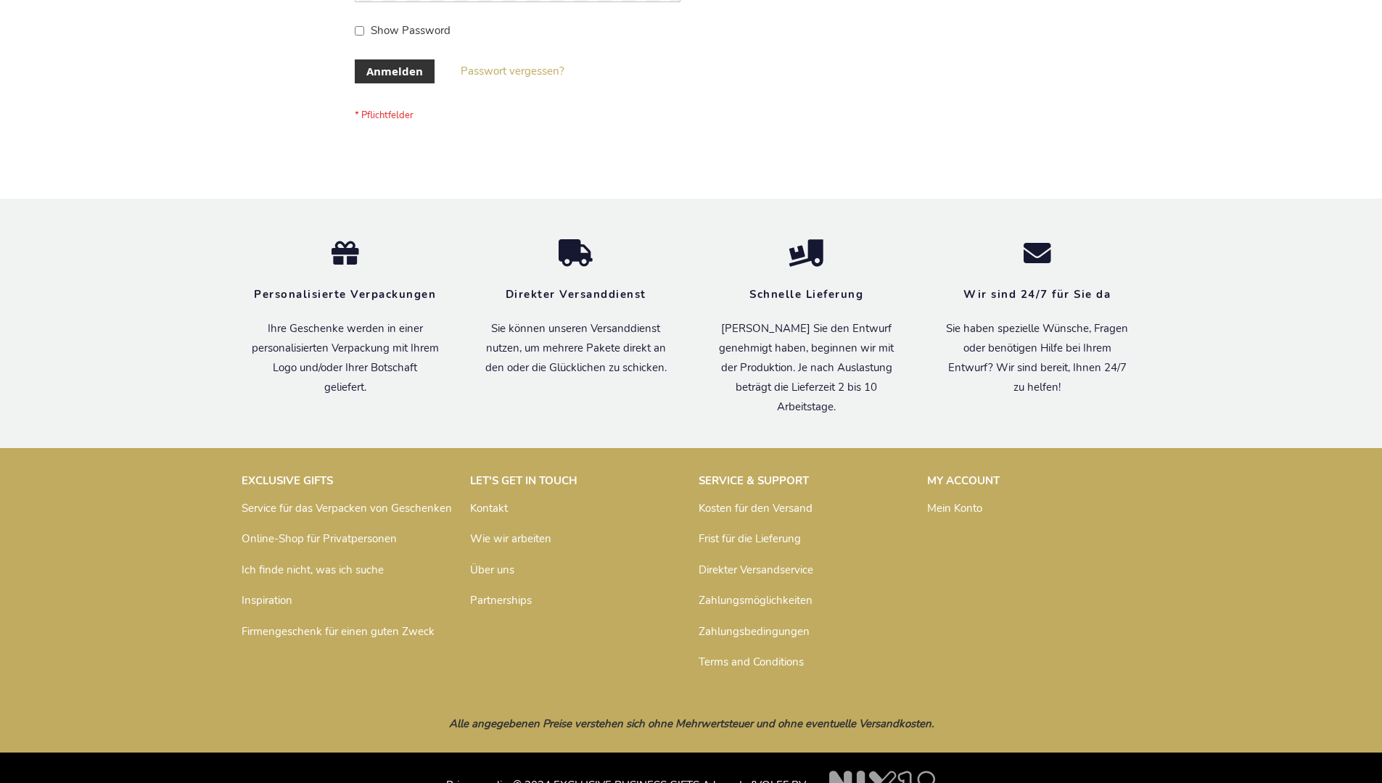
scroll to position [486, 0]
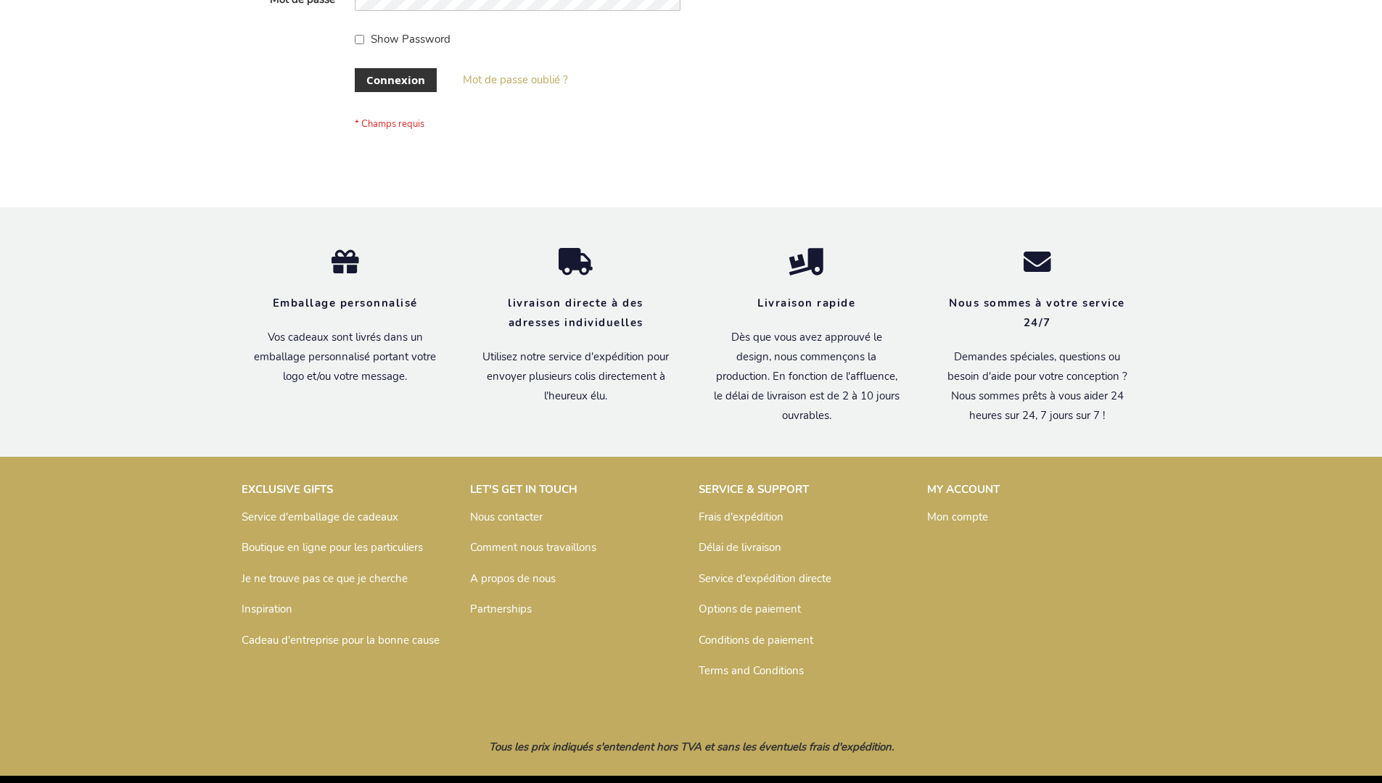
scroll to position [500, 0]
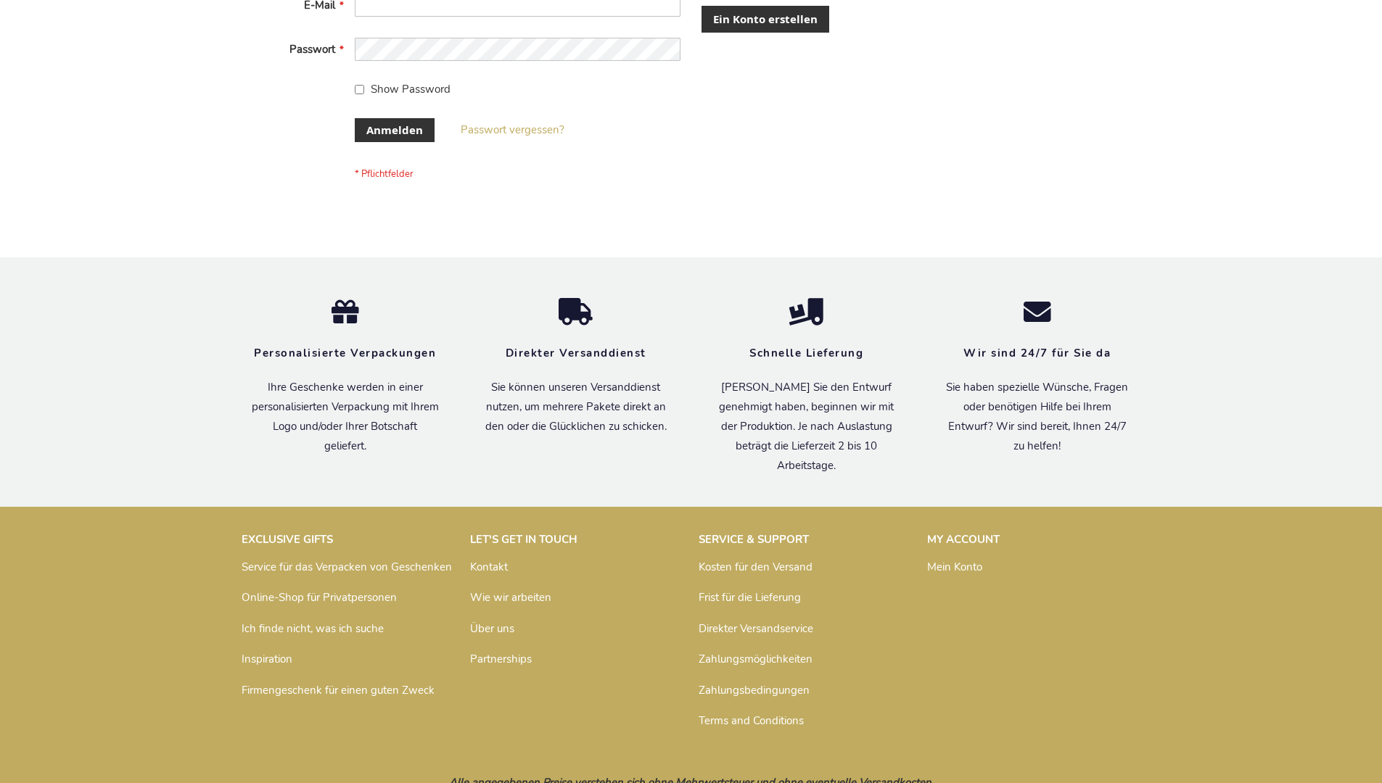
scroll to position [486, 0]
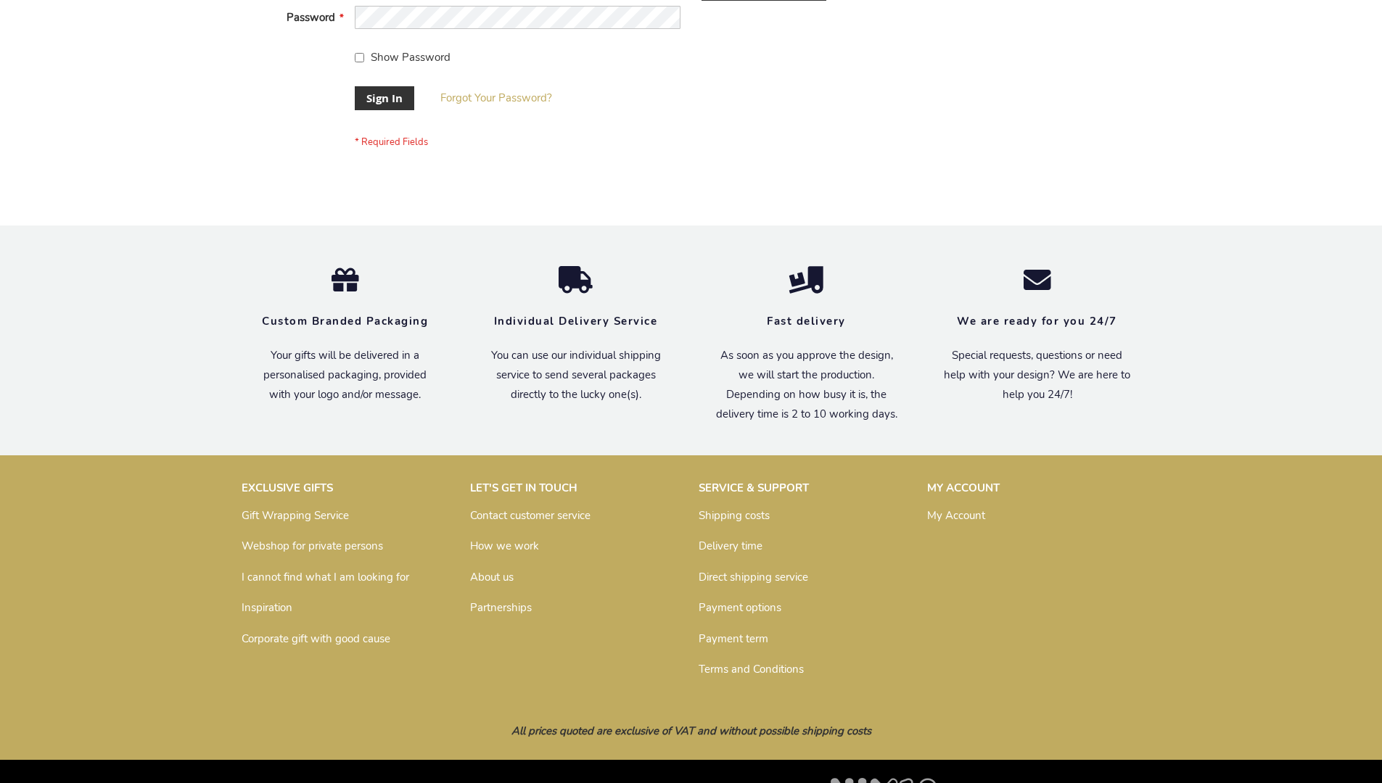
scroll to position [466, 0]
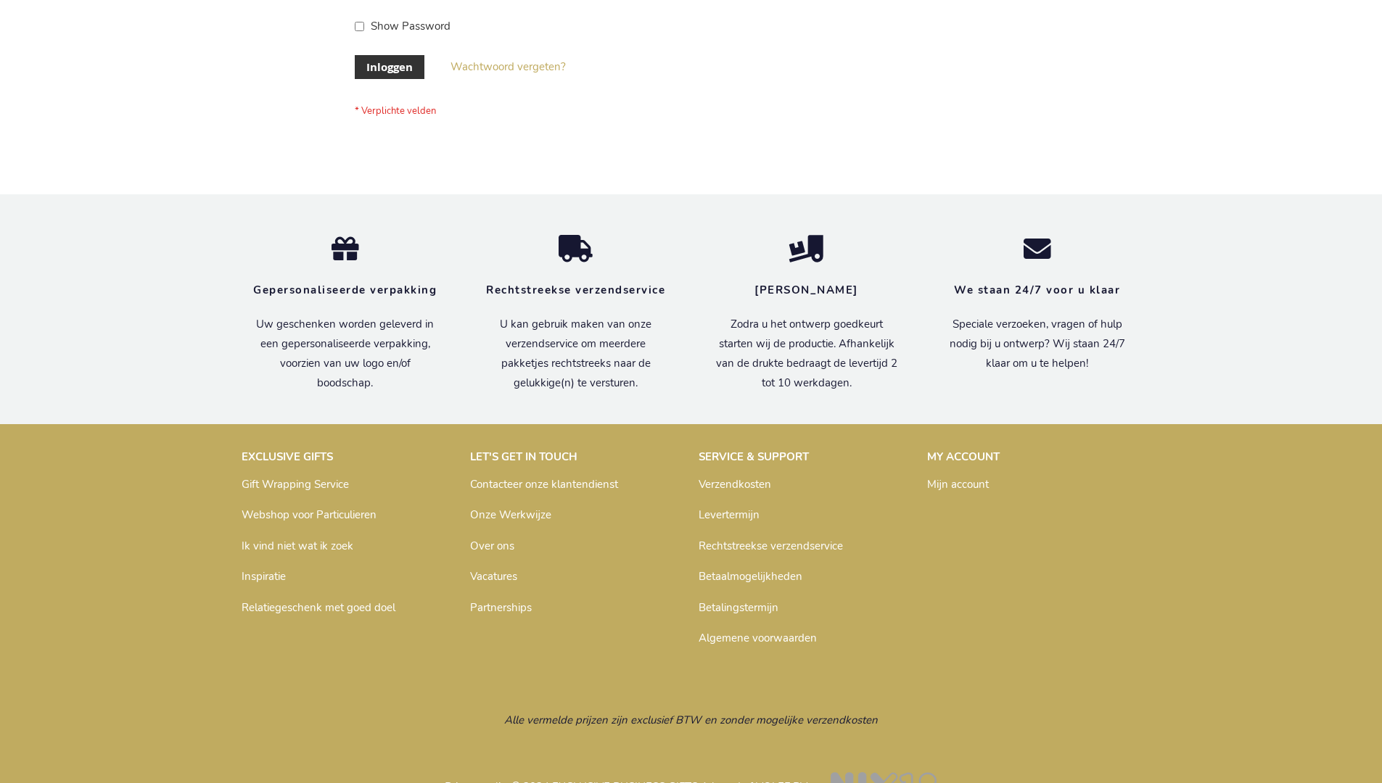
scroll to position [492, 0]
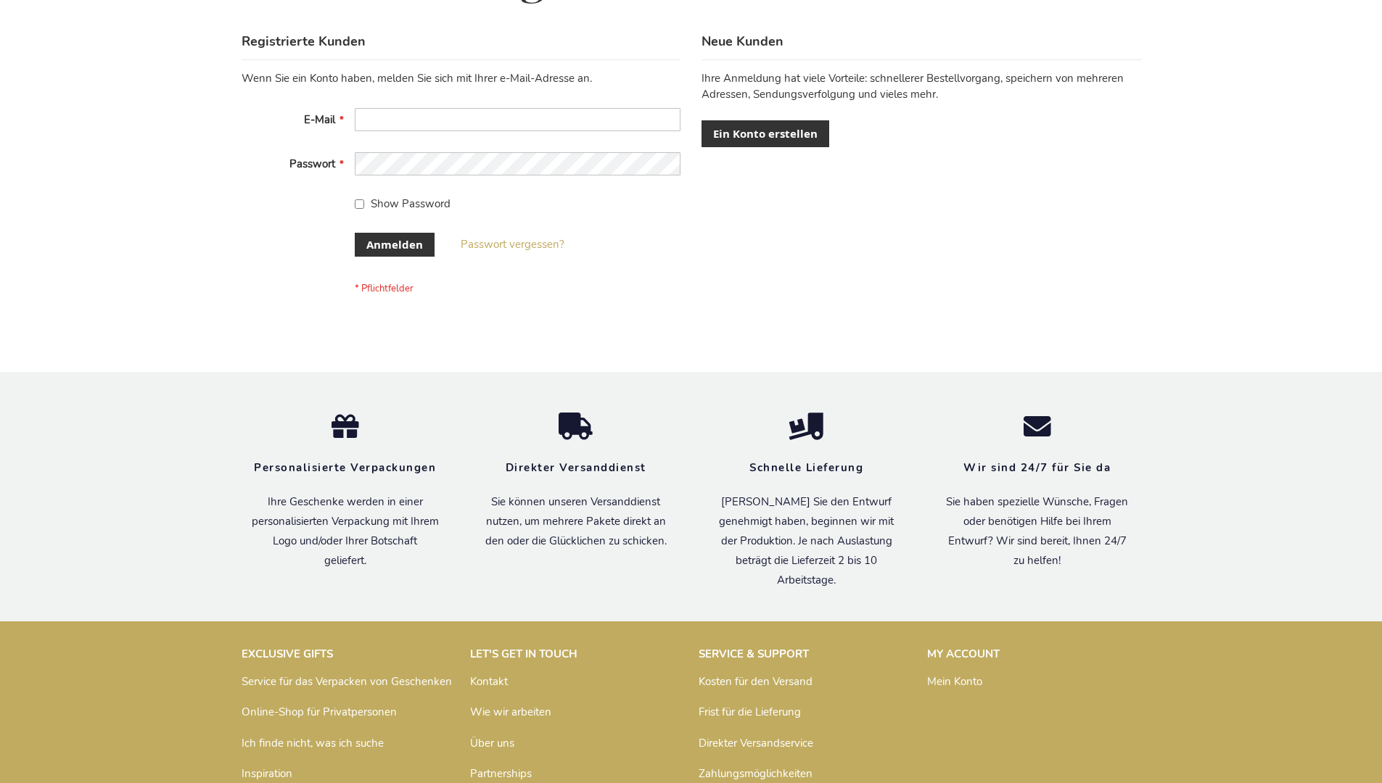
scroll to position [486, 0]
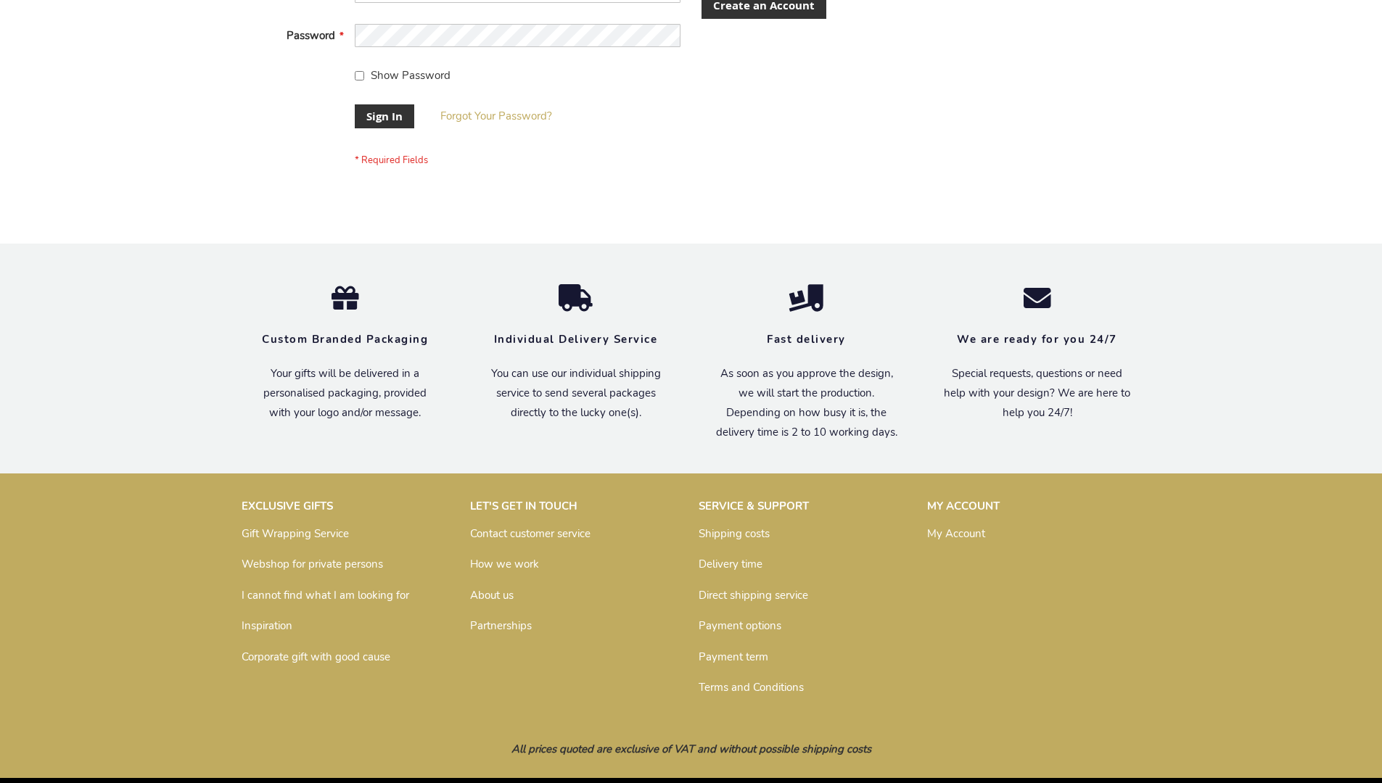
scroll to position [466, 0]
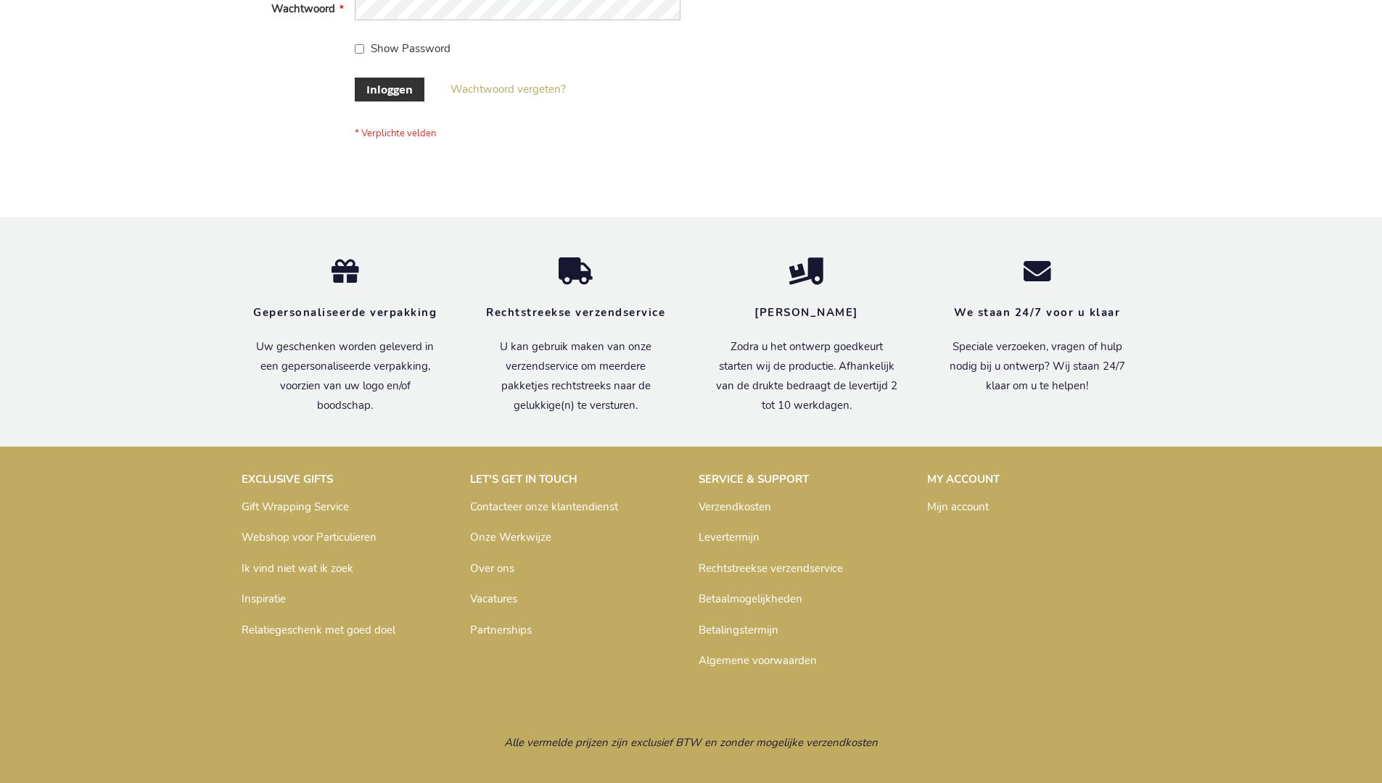
scroll to position [482, 0]
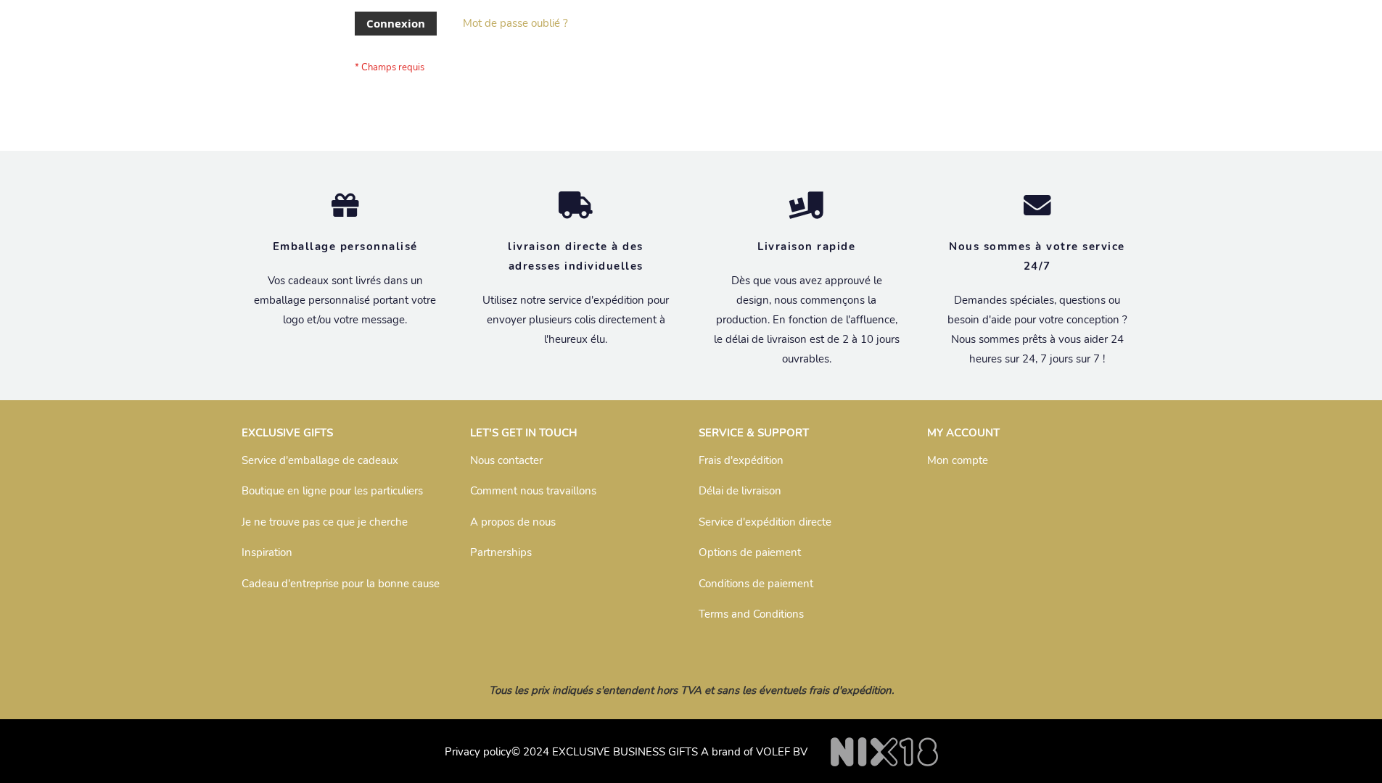
scroll to position [500, 0]
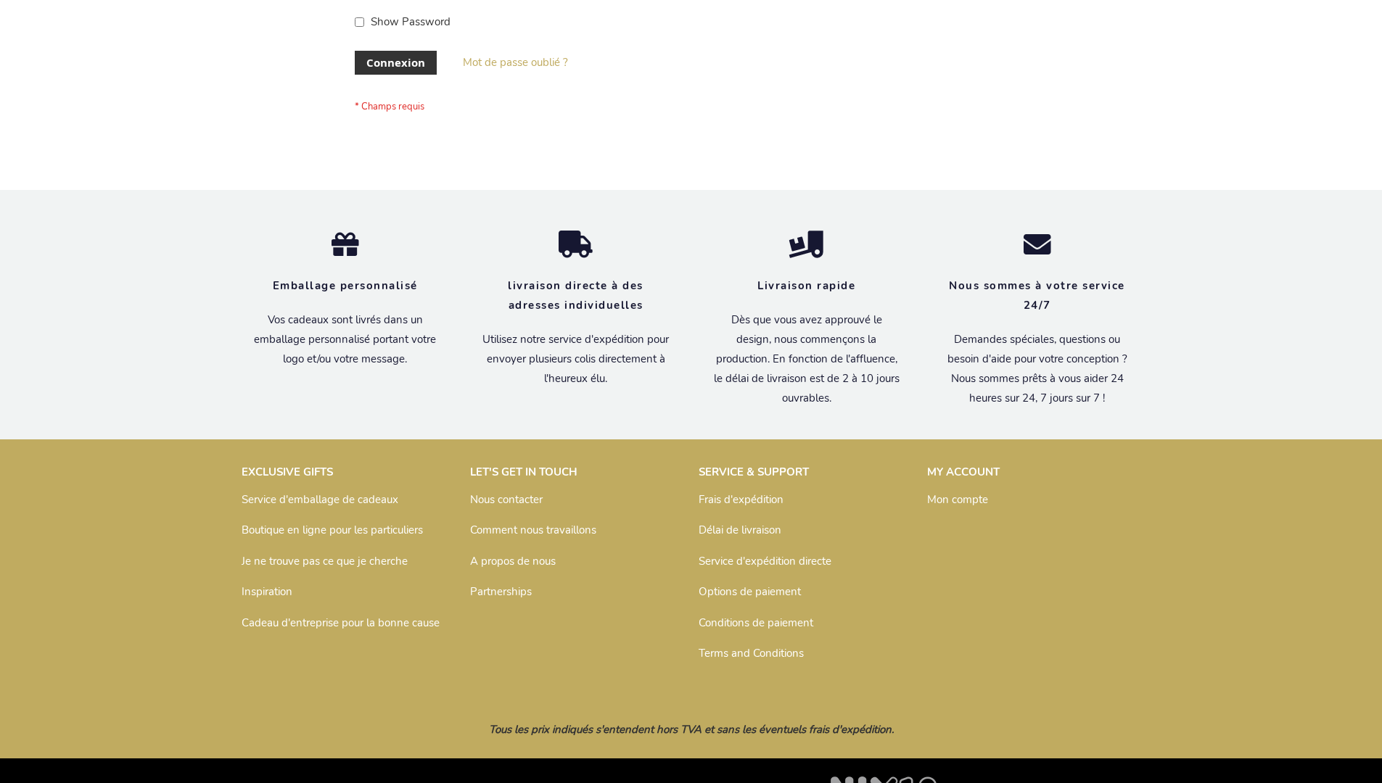
scroll to position [500, 0]
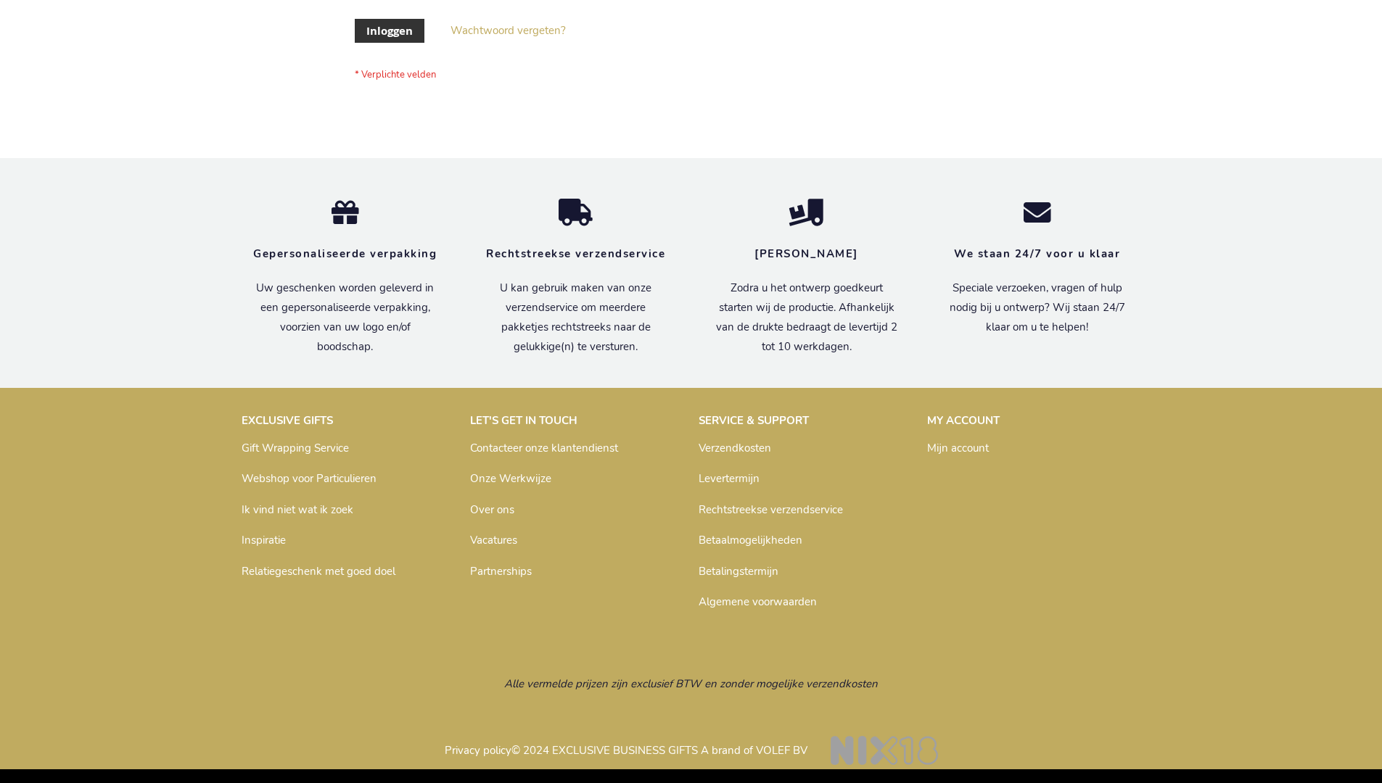
scroll to position [492, 0]
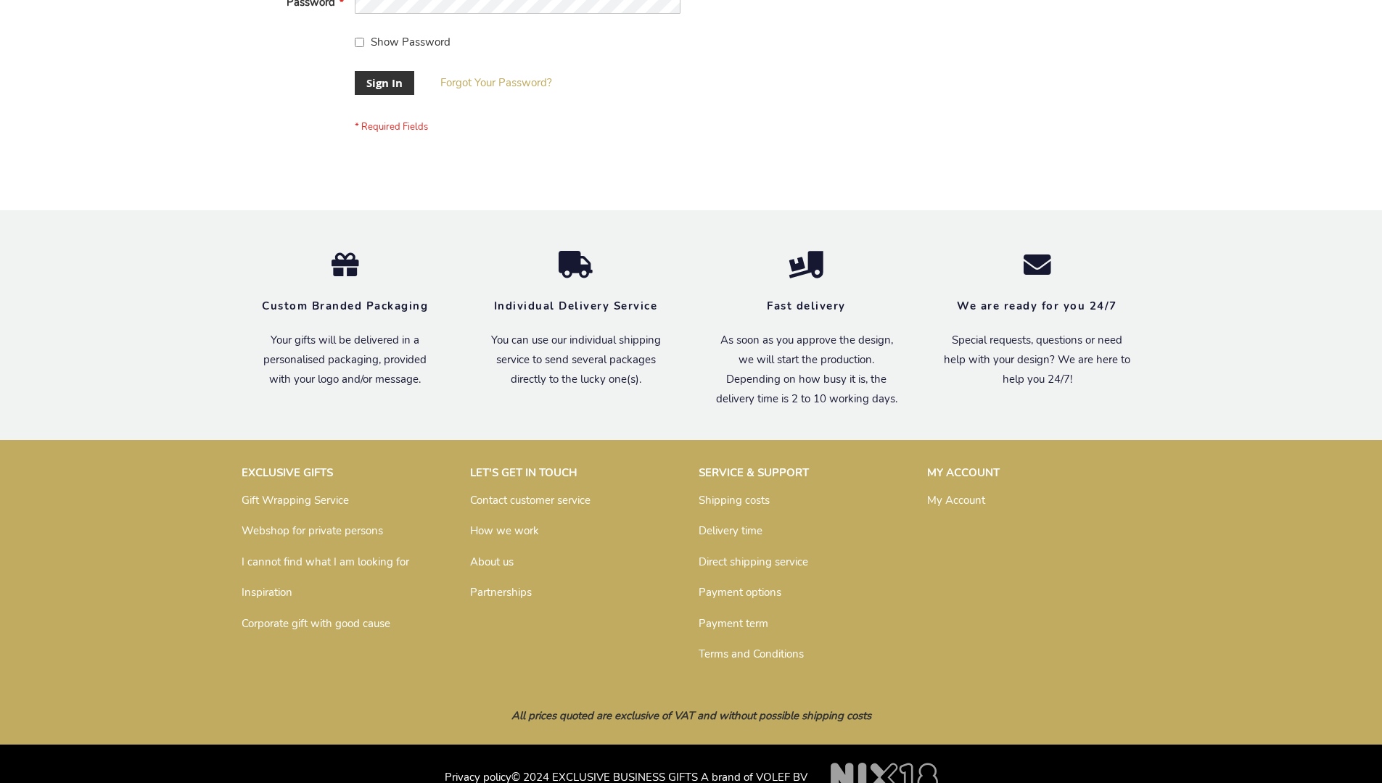
scroll to position [466, 0]
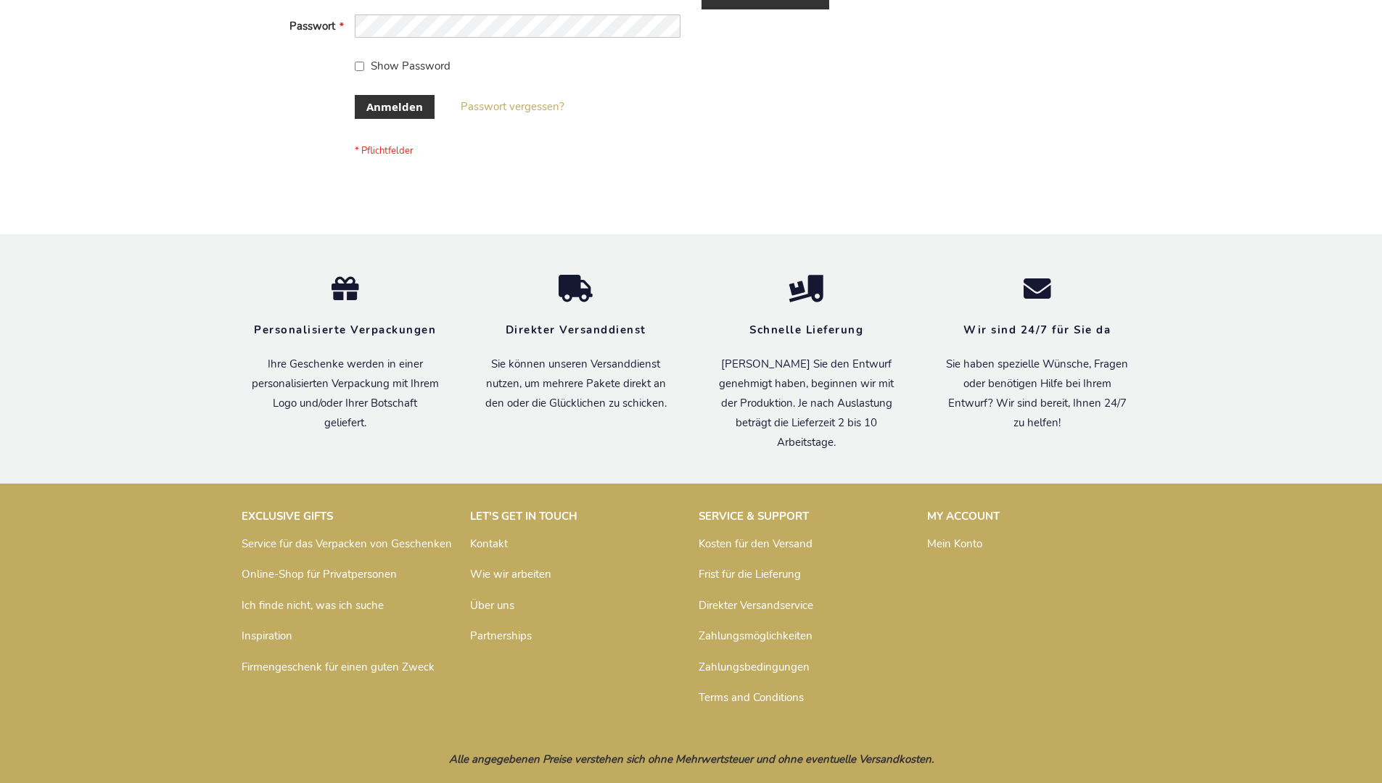
scroll to position [486, 0]
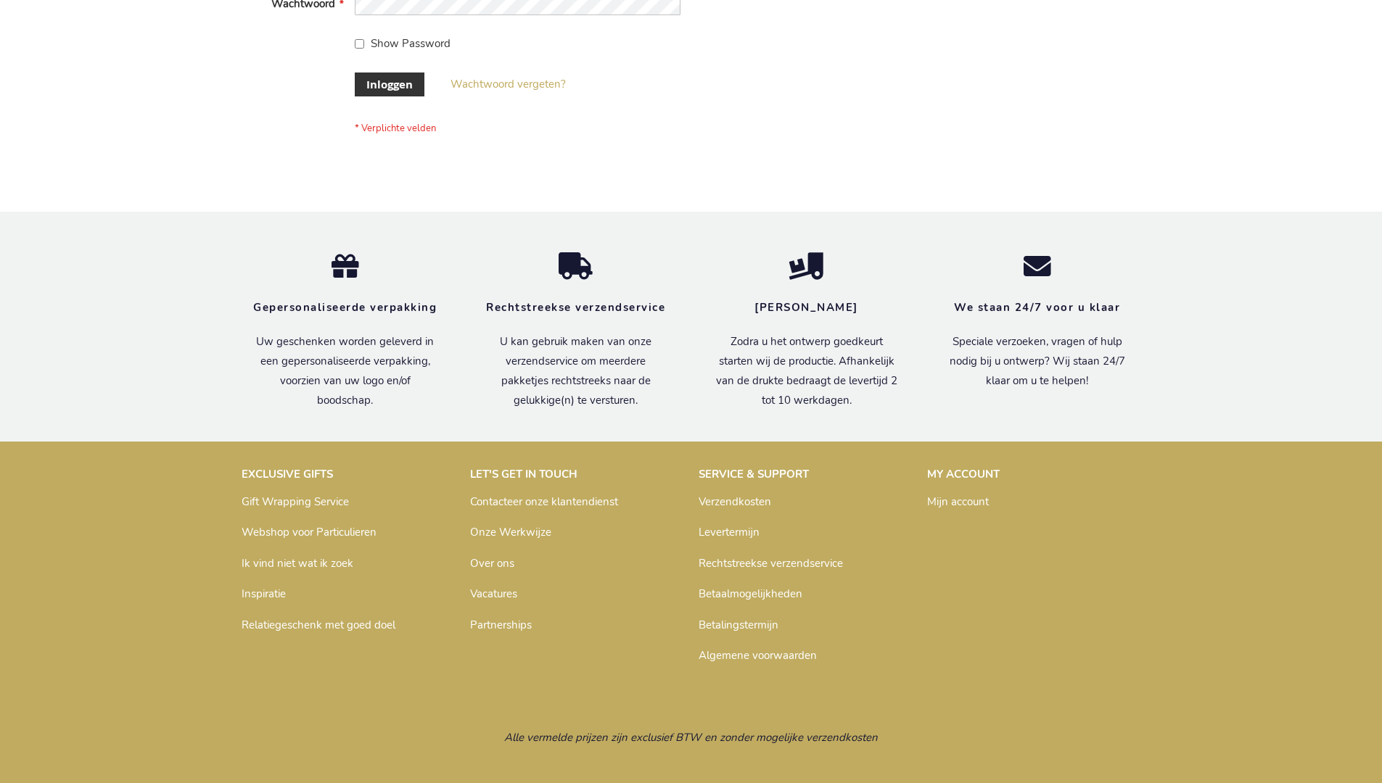
scroll to position [492, 0]
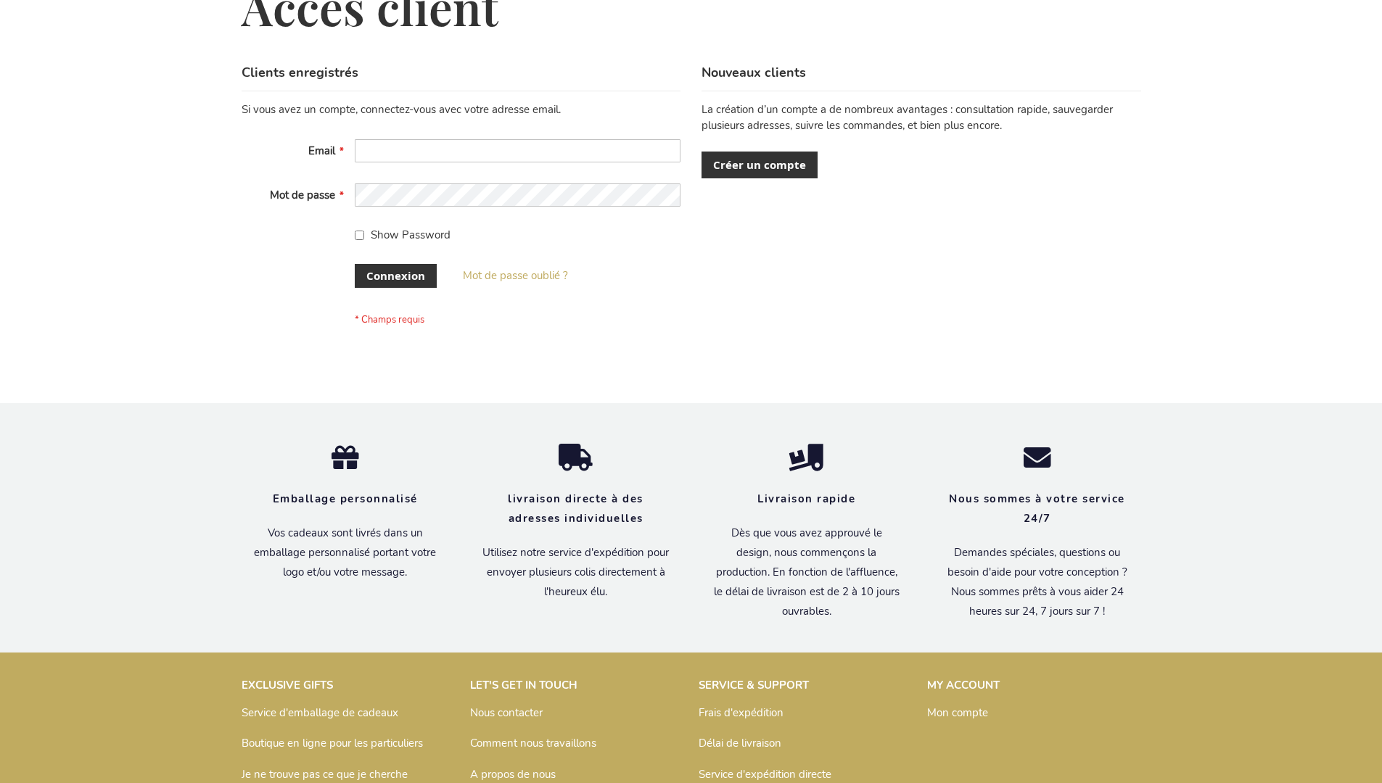
scroll to position [500, 0]
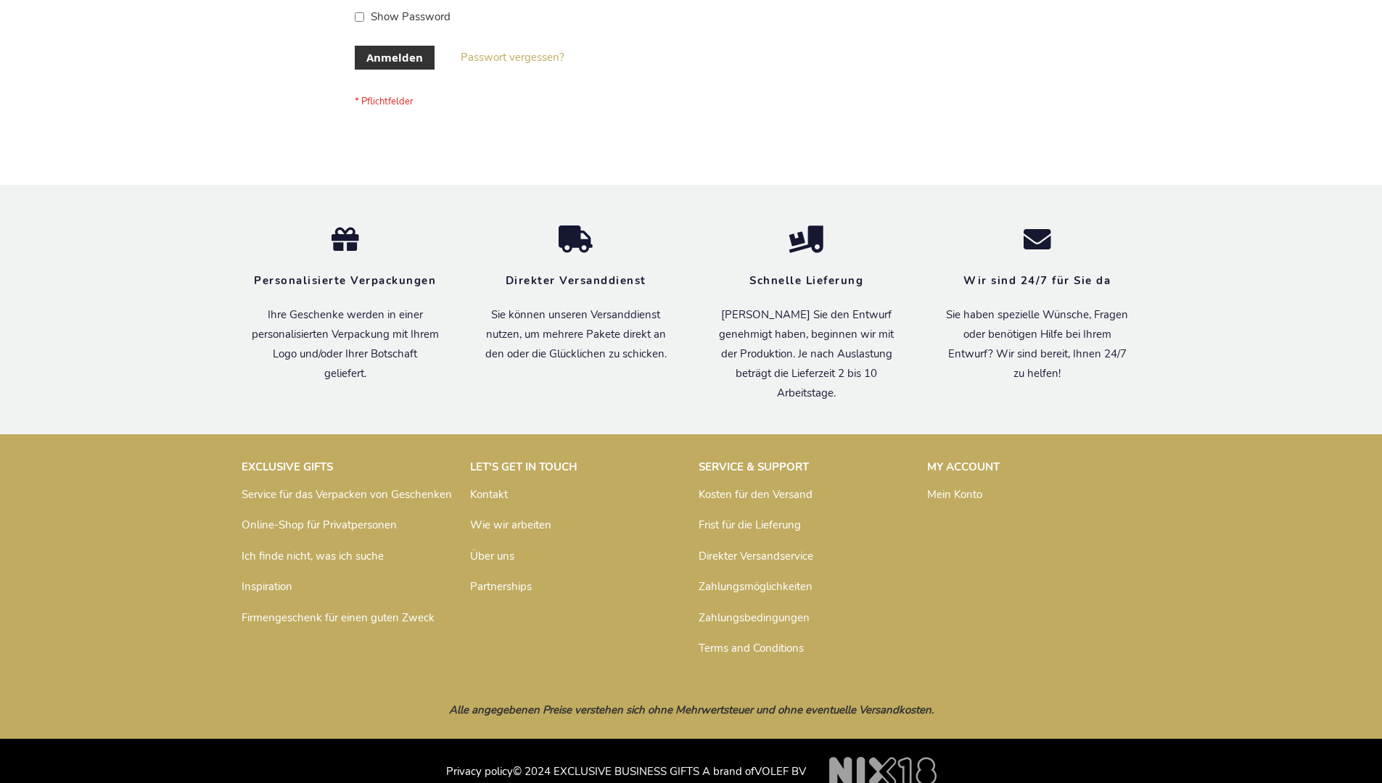
scroll to position [486, 0]
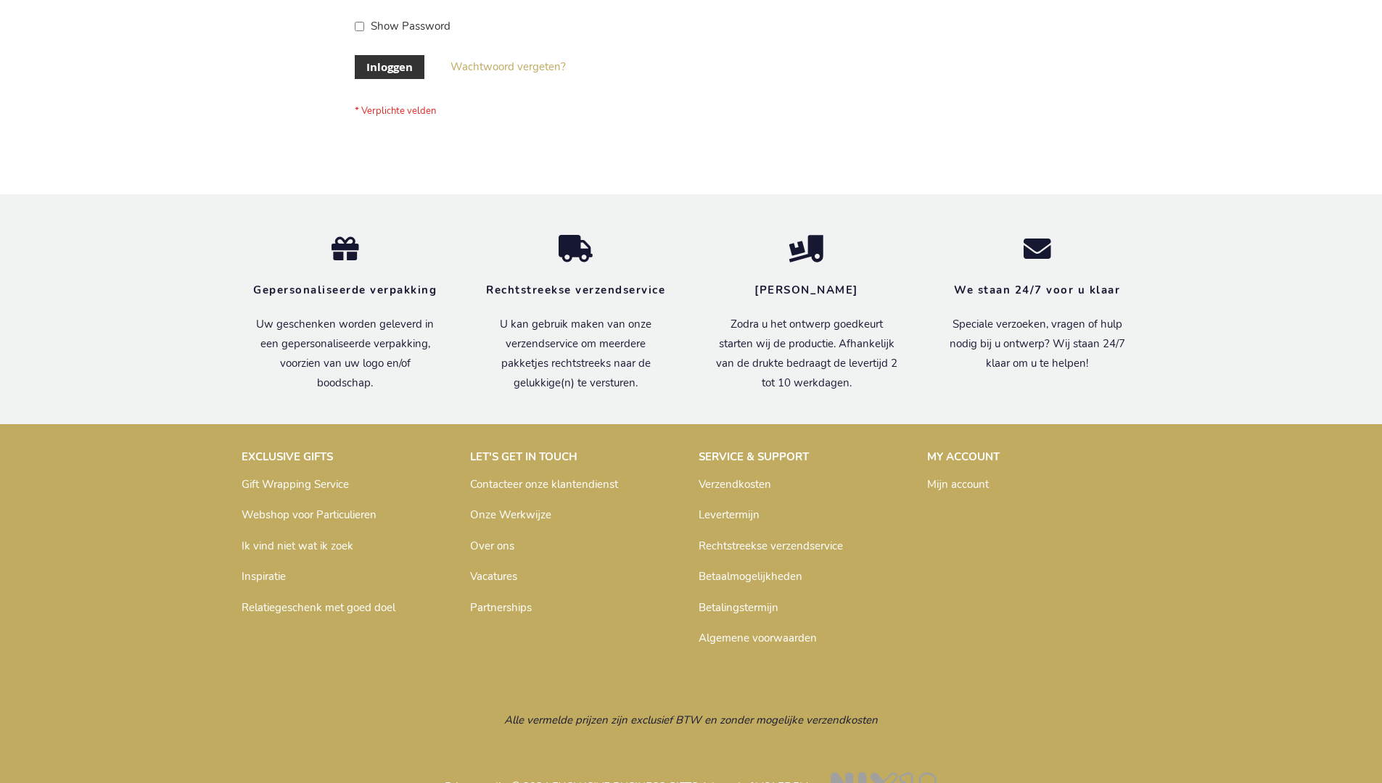
scroll to position [492, 0]
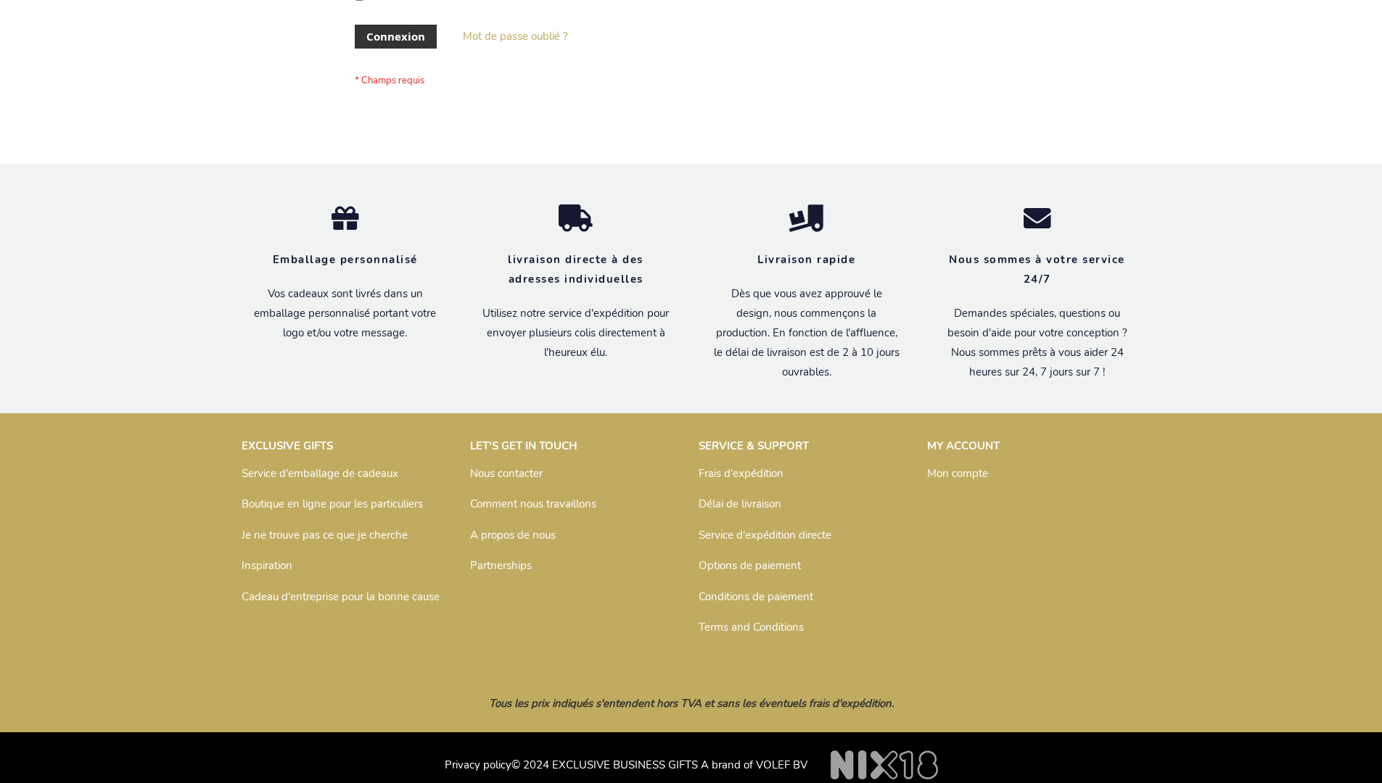
scroll to position [500, 0]
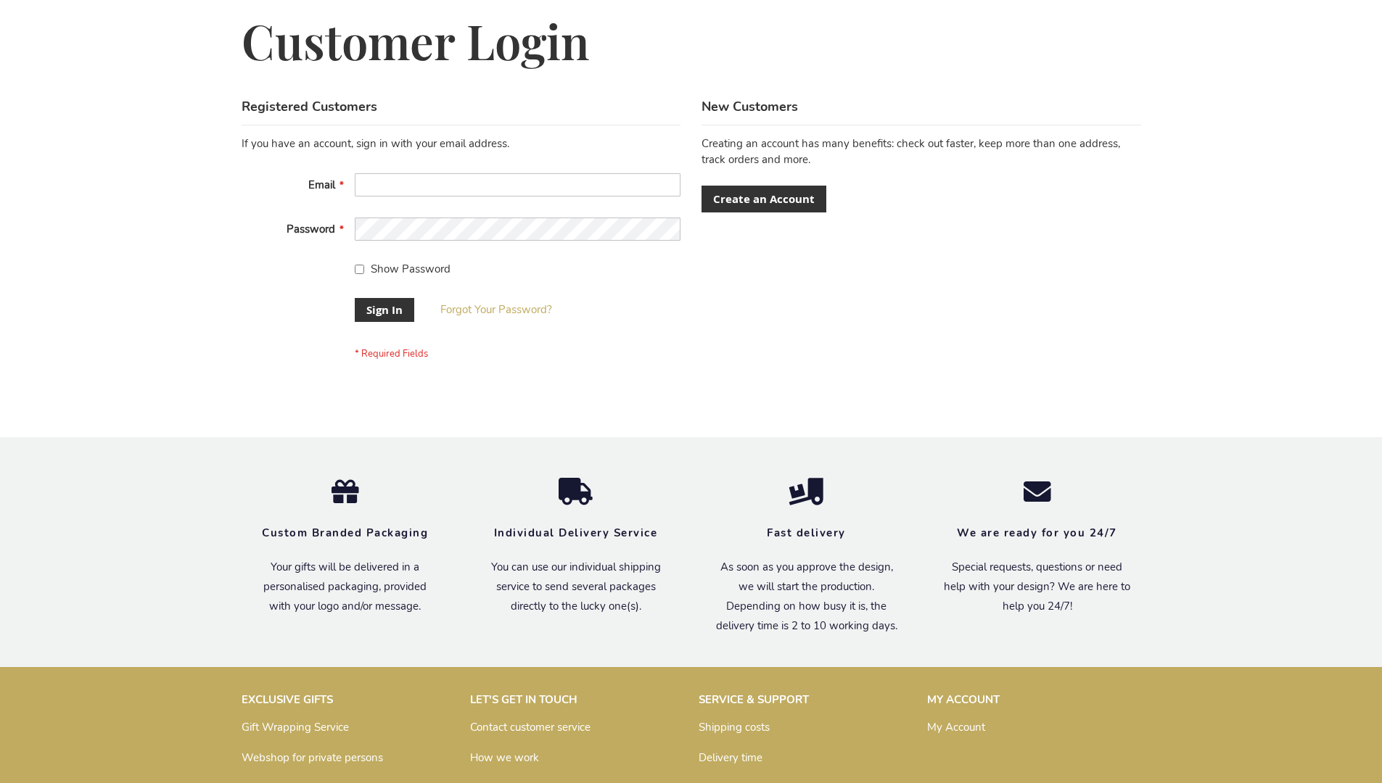
scroll to position [466, 0]
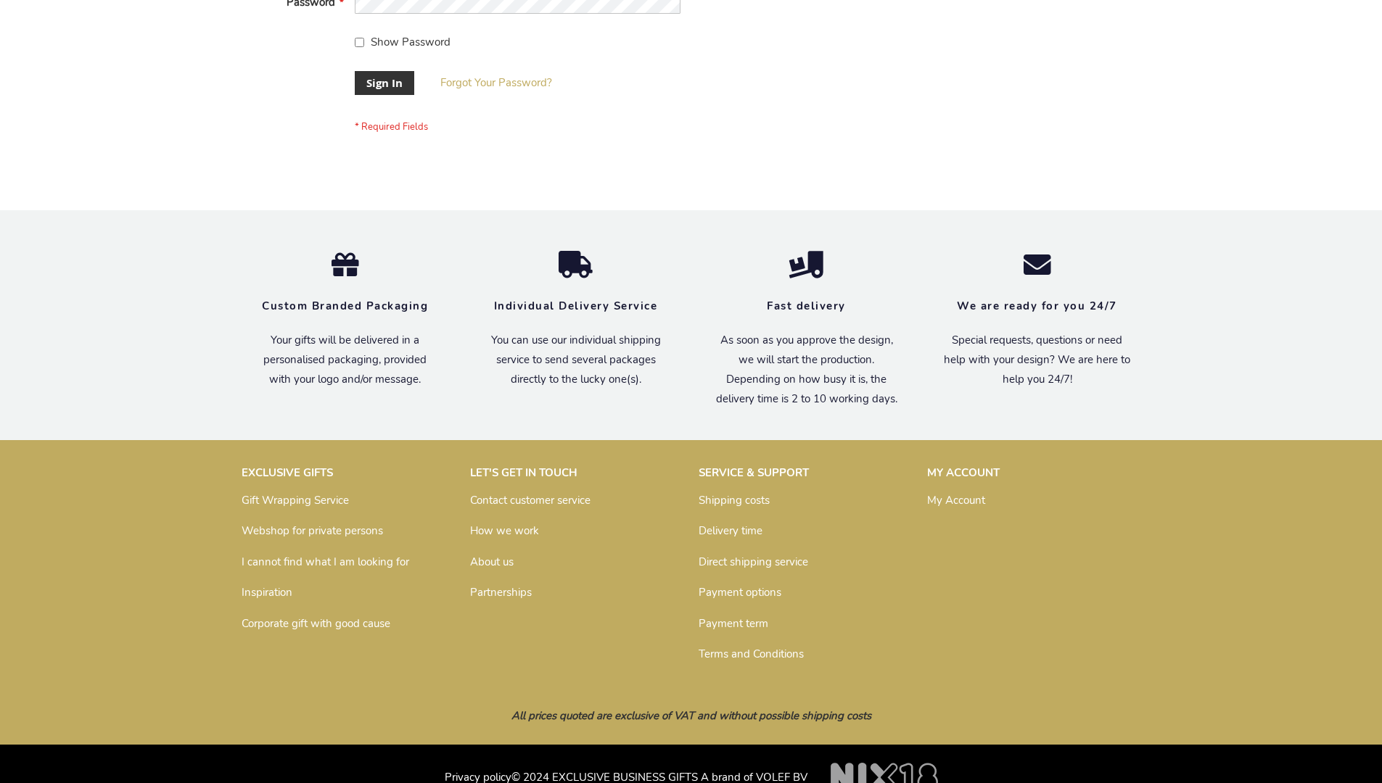
scroll to position [466, 0]
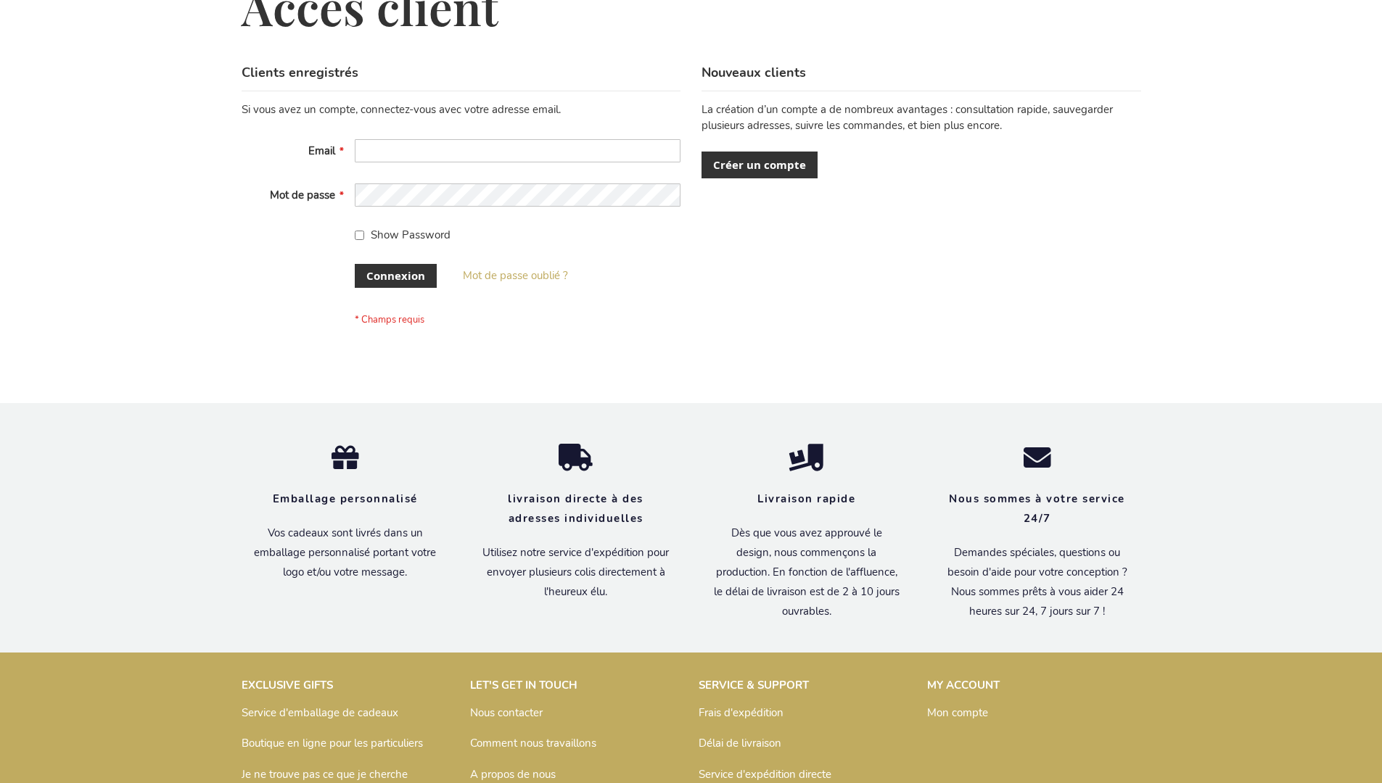
scroll to position [500, 0]
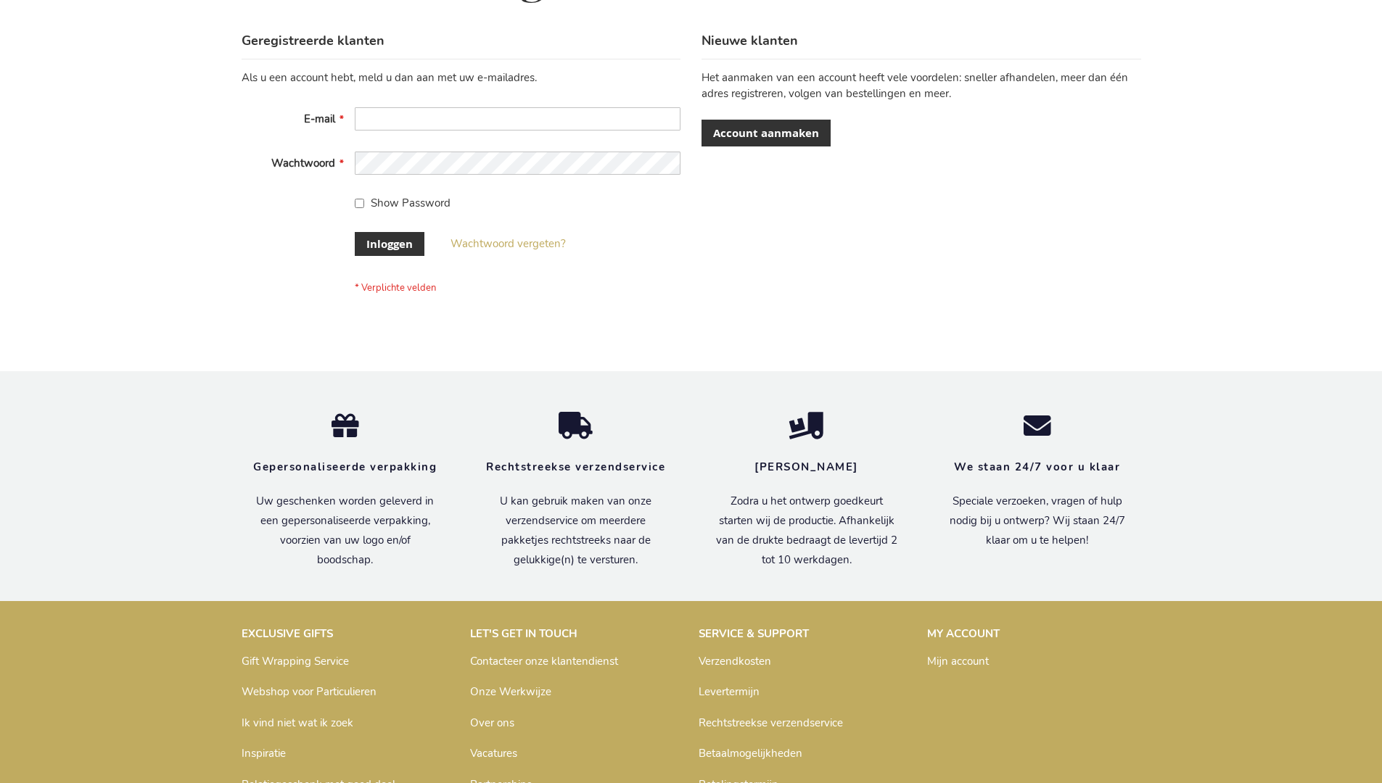
scroll to position [492, 0]
